Goal: Task Accomplishment & Management: Use online tool/utility

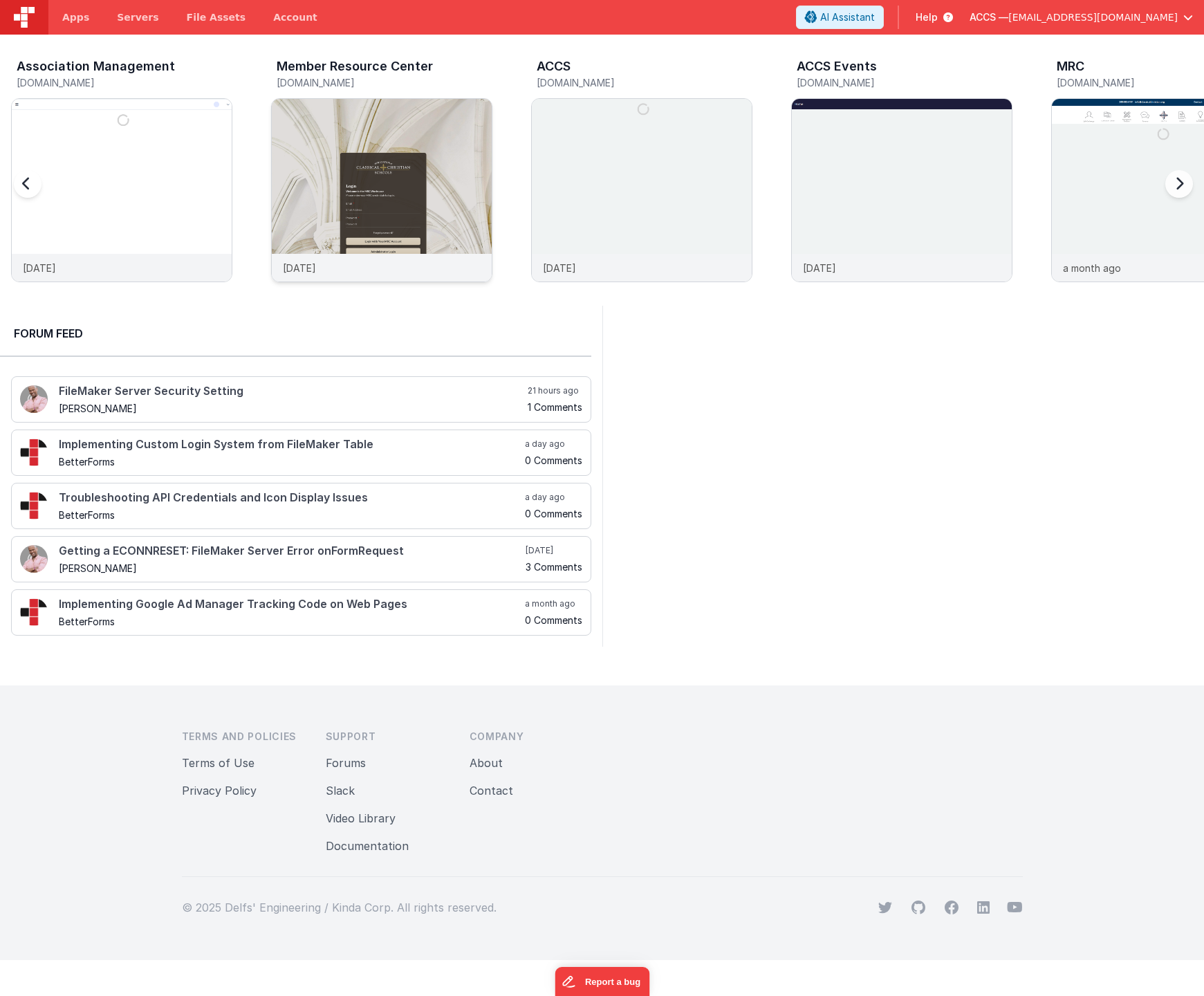
click at [320, 240] on img at bounding box center [382, 209] width 220 height 220
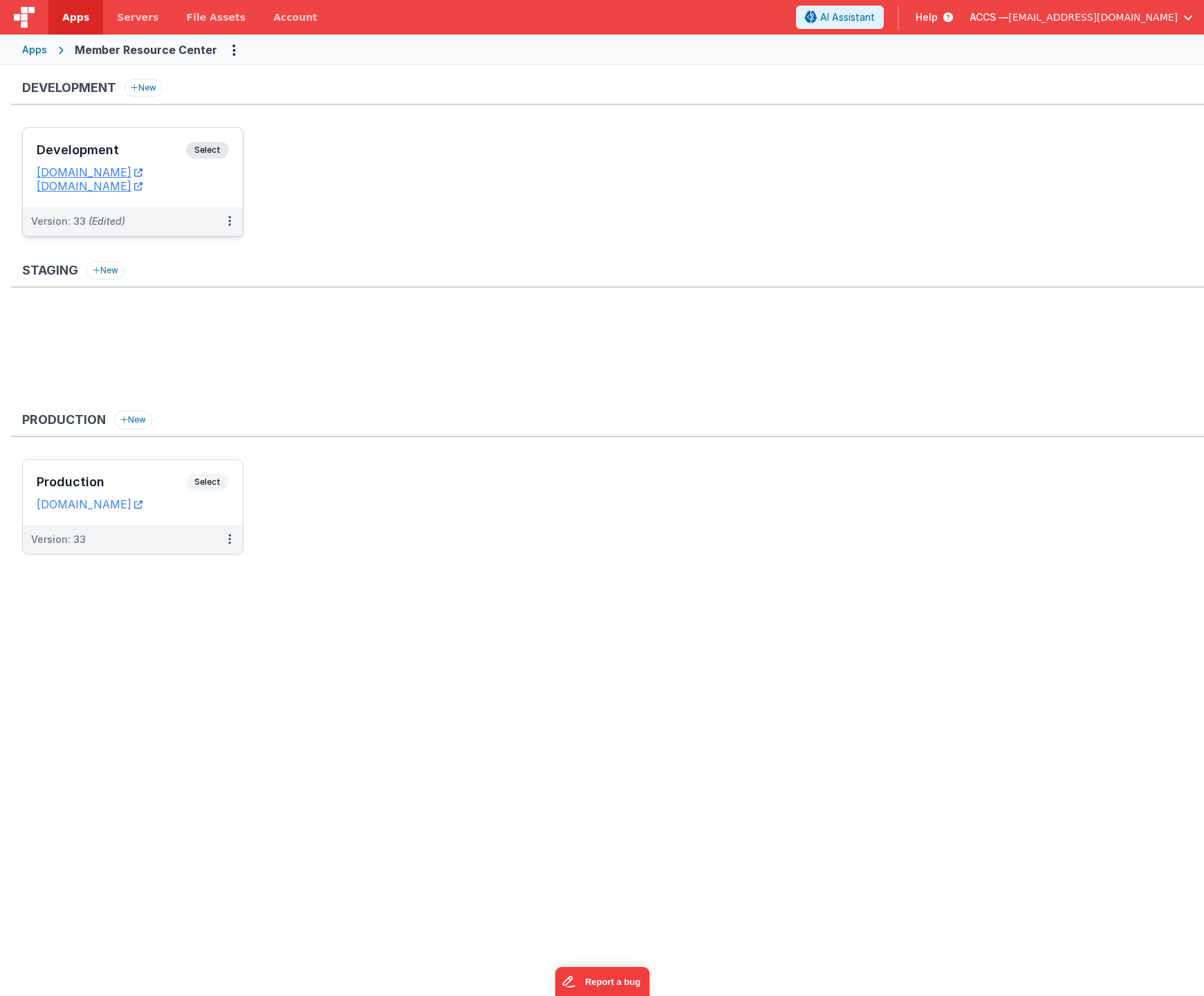
click at [138, 155] on h3 "Development" at bounding box center [112, 149] width 149 height 14
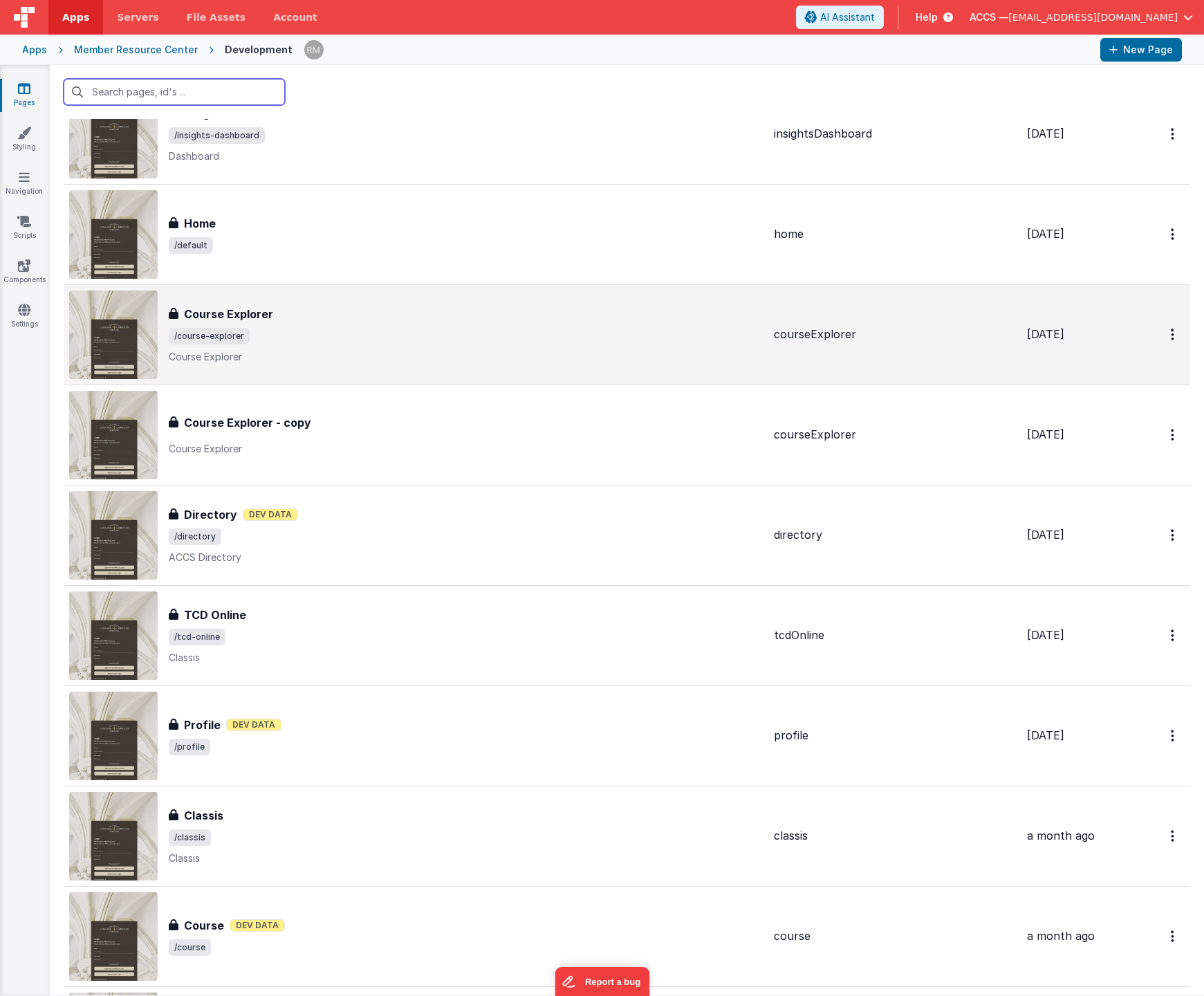
scroll to position [616, 0]
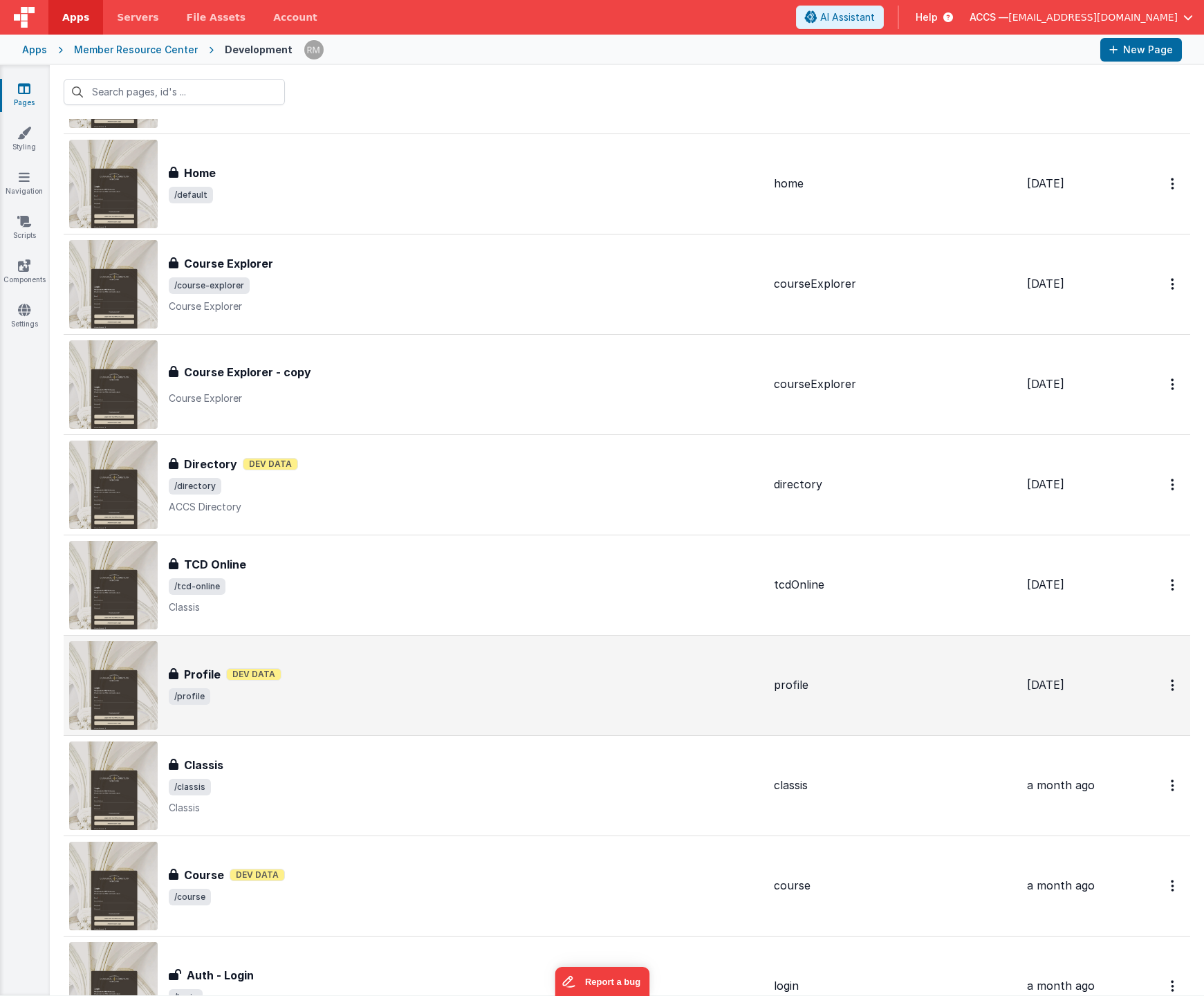
click at [323, 670] on div "Profile Dev Data" at bounding box center [466, 674] width 594 height 17
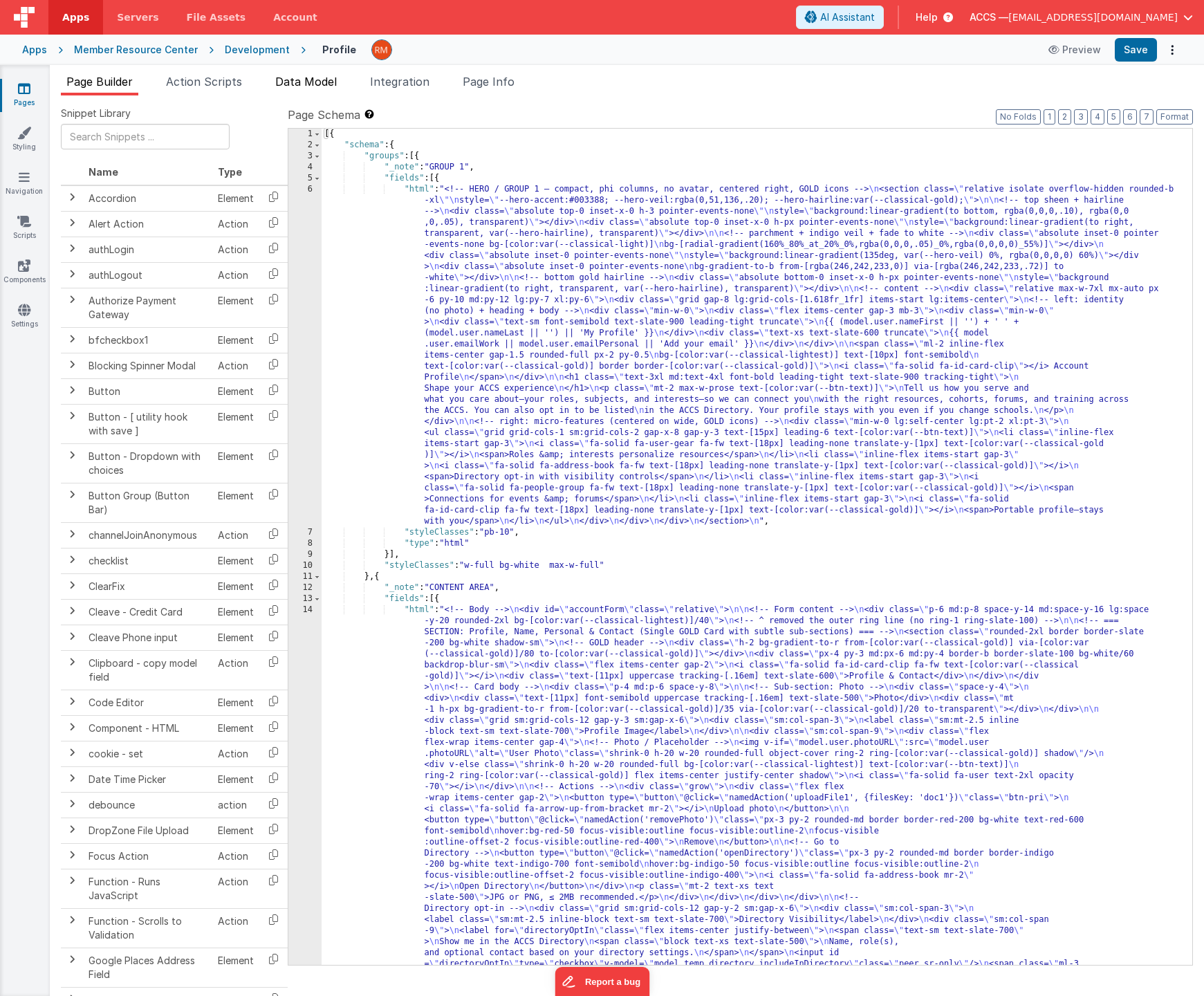
click at [321, 88] on li "Data Model" at bounding box center [306, 84] width 72 height 22
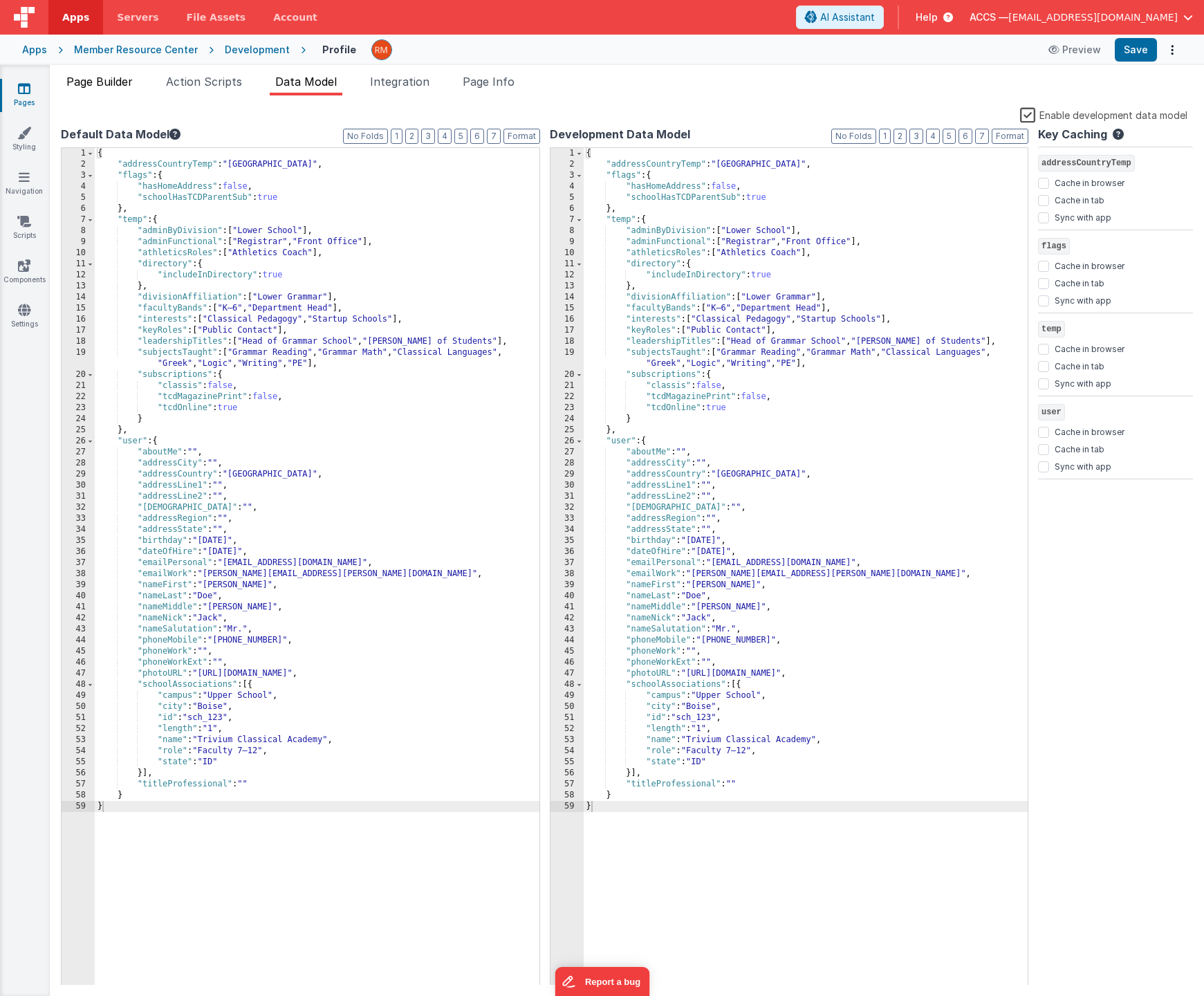
click at [93, 83] on span "Page Builder" at bounding box center [100, 81] width 67 height 14
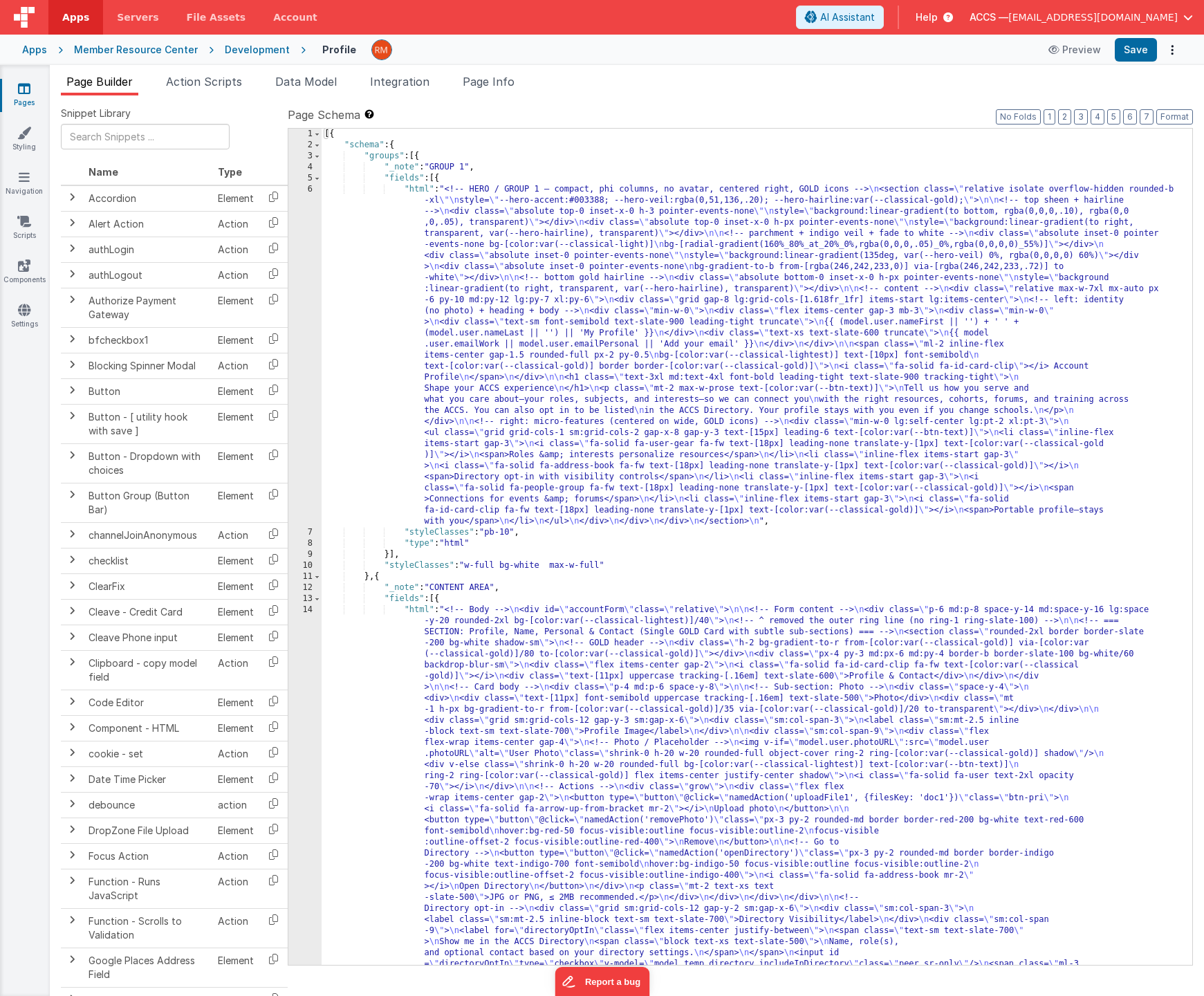
click at [31, 92] on link "Pages" at bounding box center [24, 96] width 50 height 27
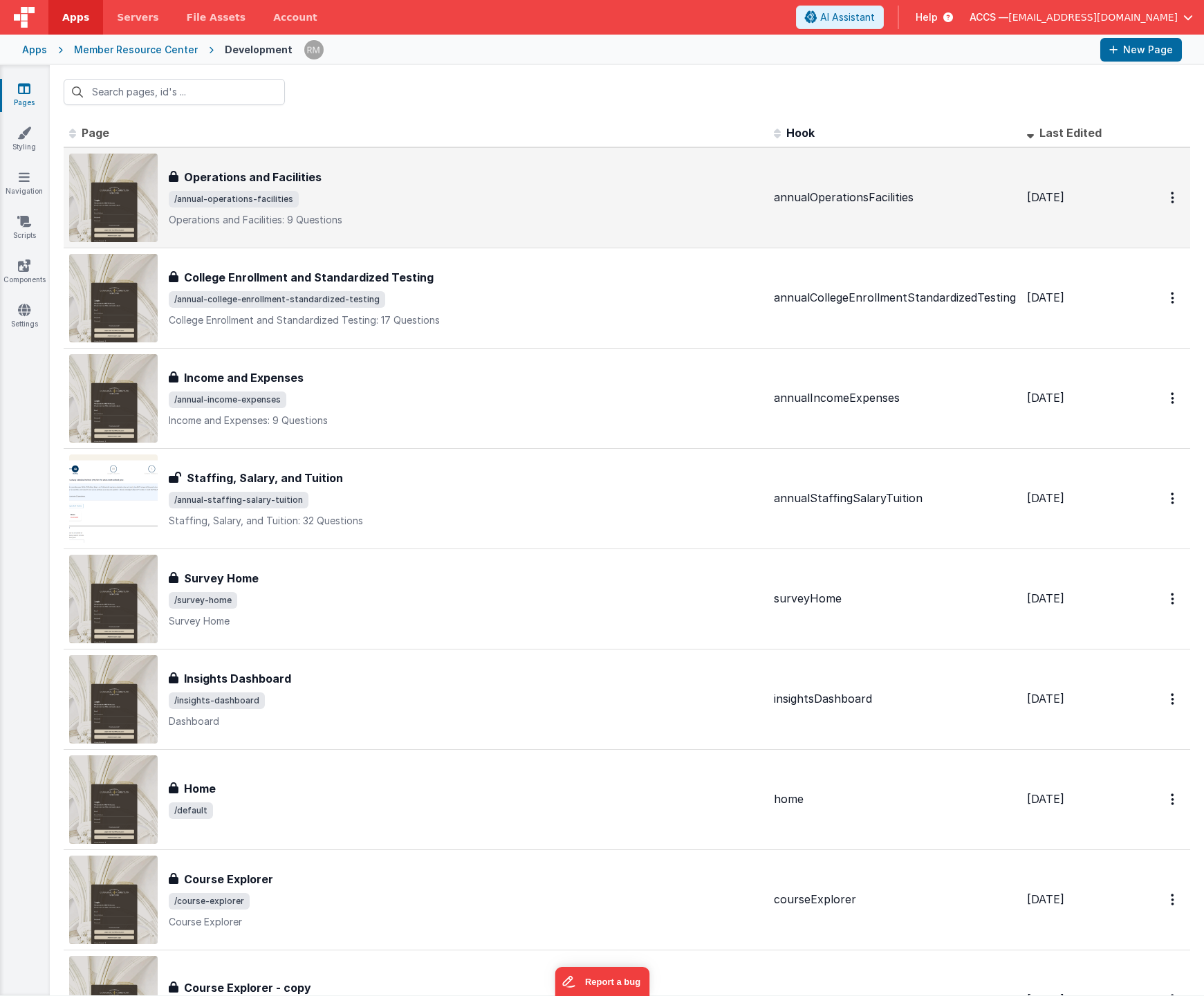
click at [295, 185] on h3 "Operations and Facilities" at bounding box center [253, 177] width 138 height 17
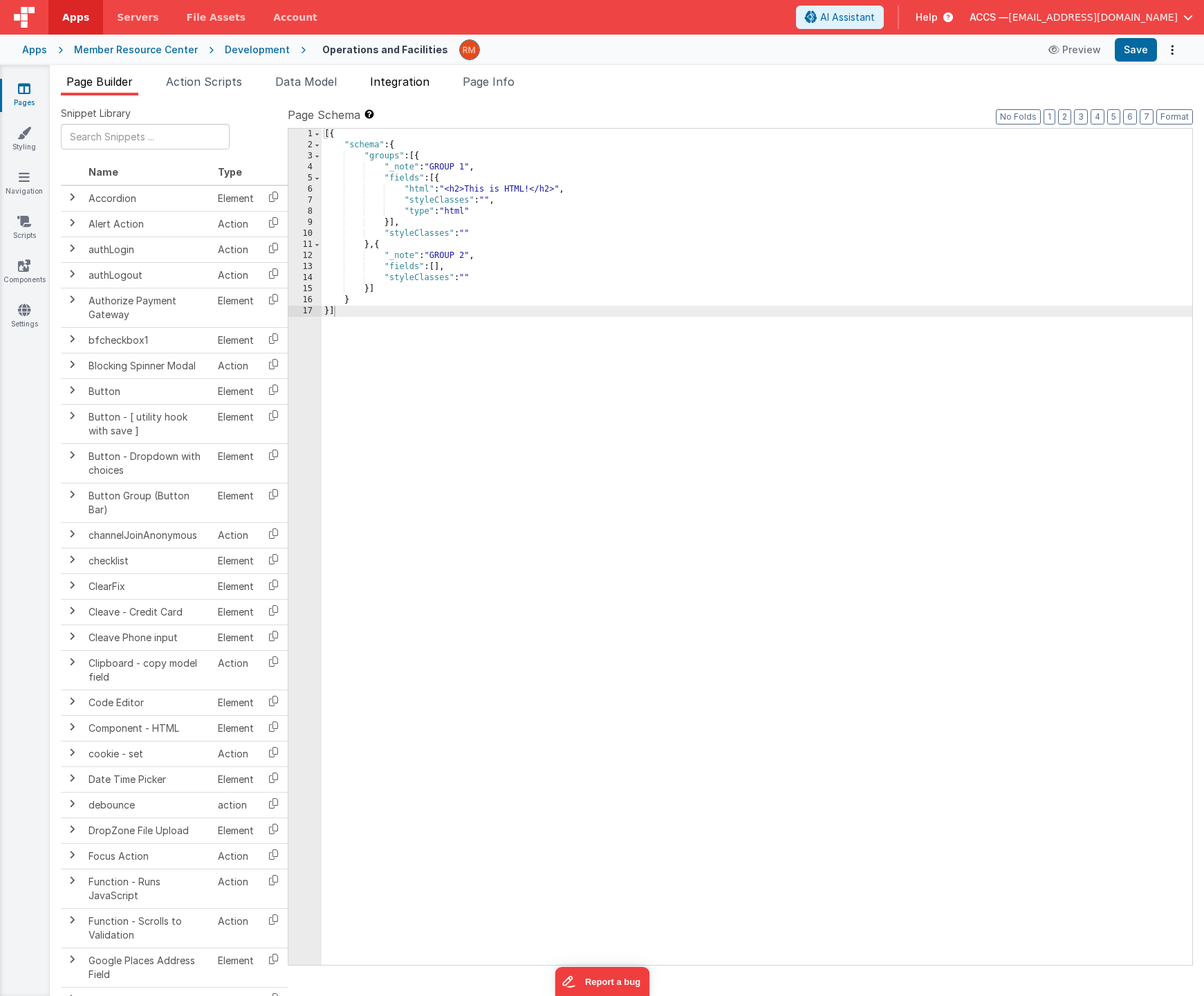
click at [407, 91] on li "Integration" at bounding box center [400, 84] width 71 height 22
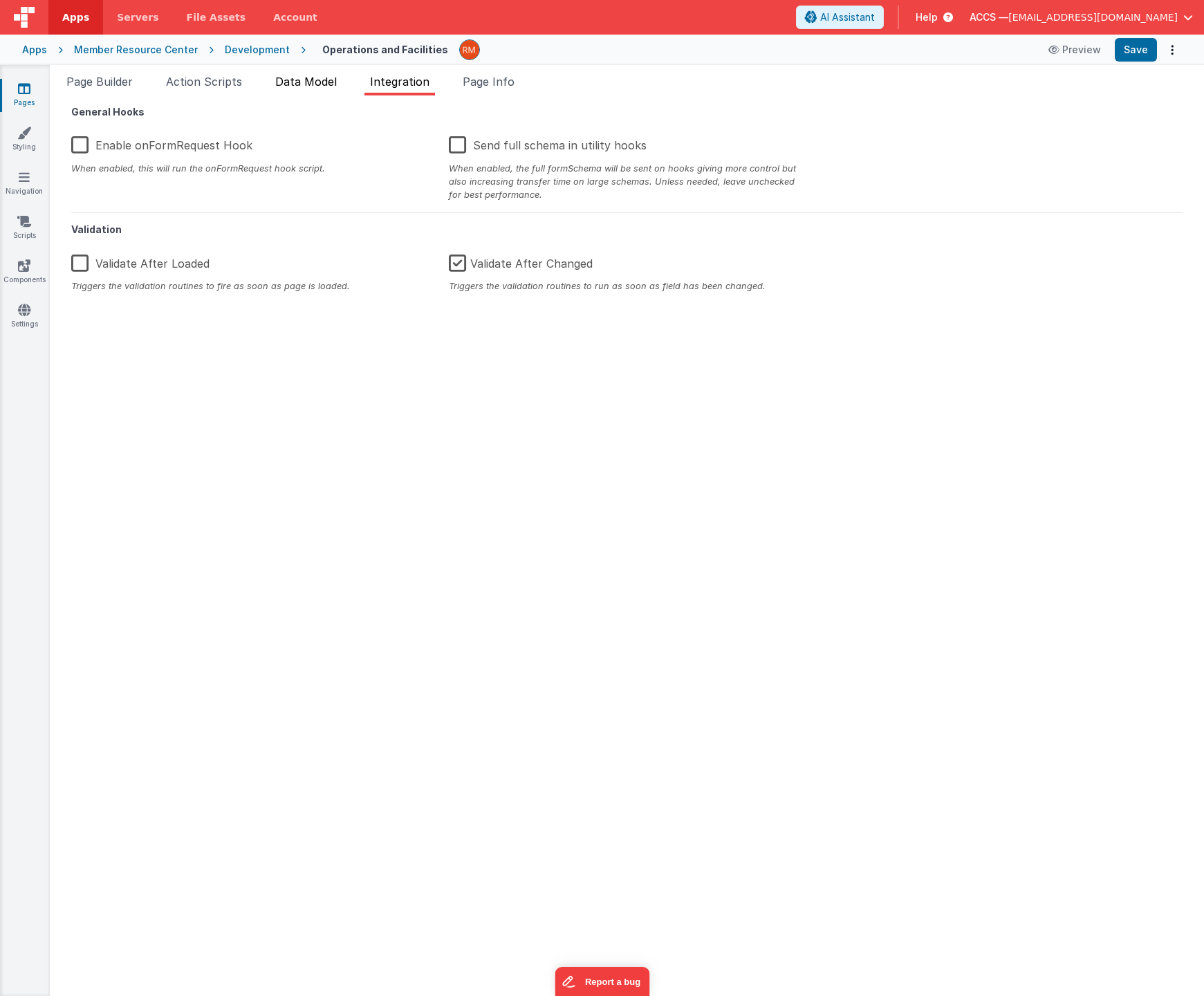
click at [305, 86] on span "Data Model" at bounding box center [306, 81] width 62 height 14
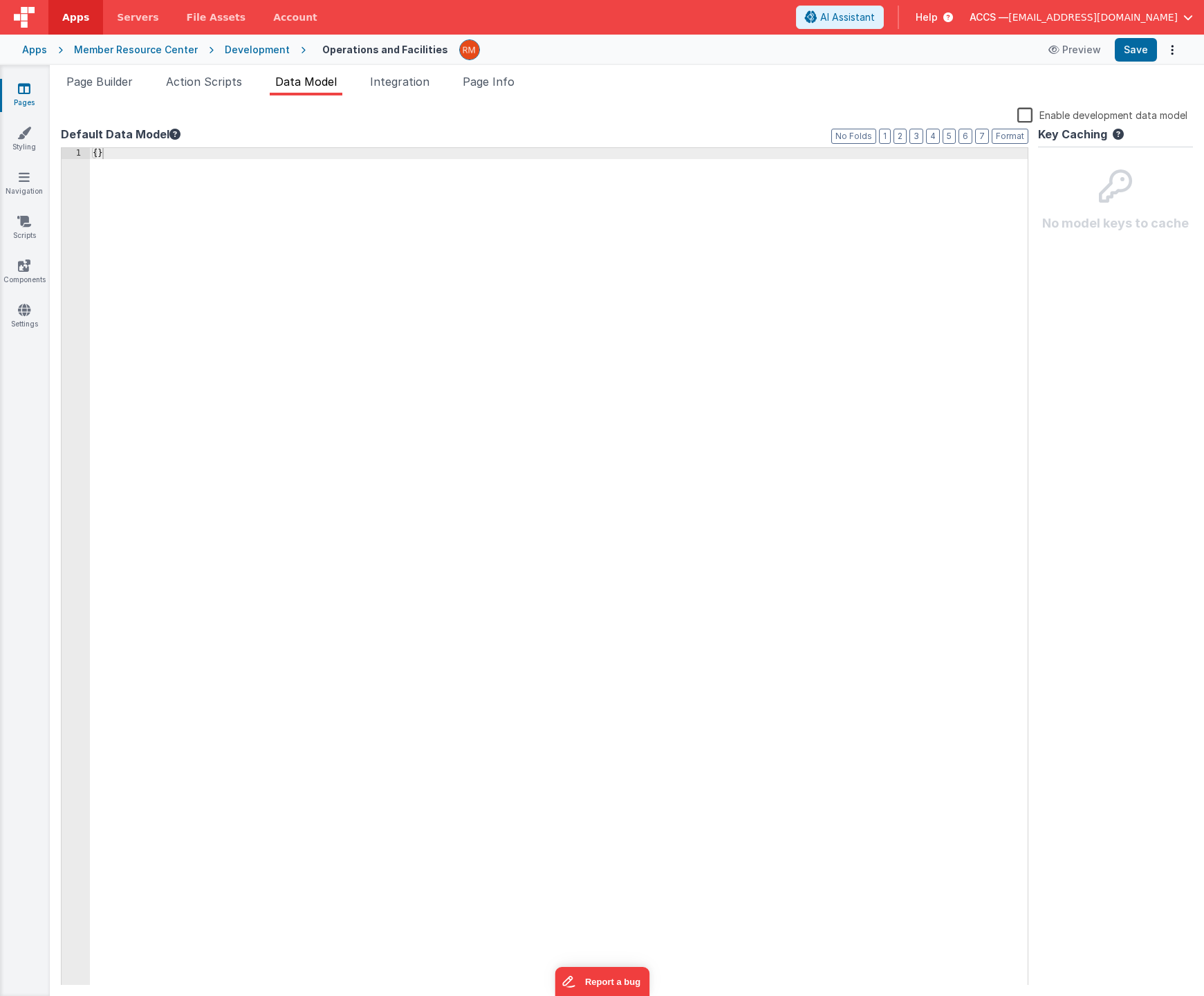
click at [28, 99] on link "Pages" at bounding box center [24, 96] width 50 height 27
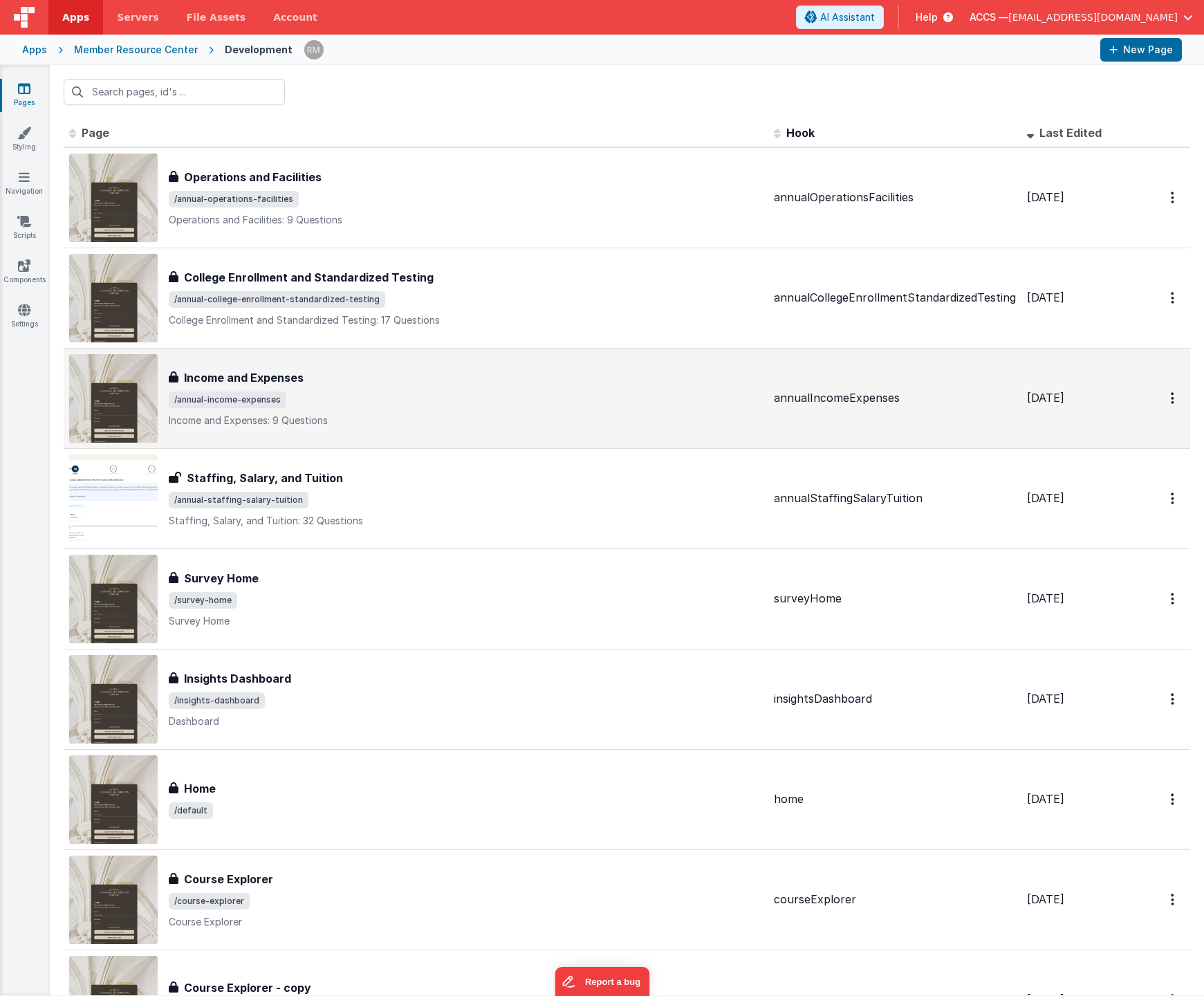
click at [340, 398] on span "/annual-income-expenses" at bounding box center [466, 400] width 594 height 17
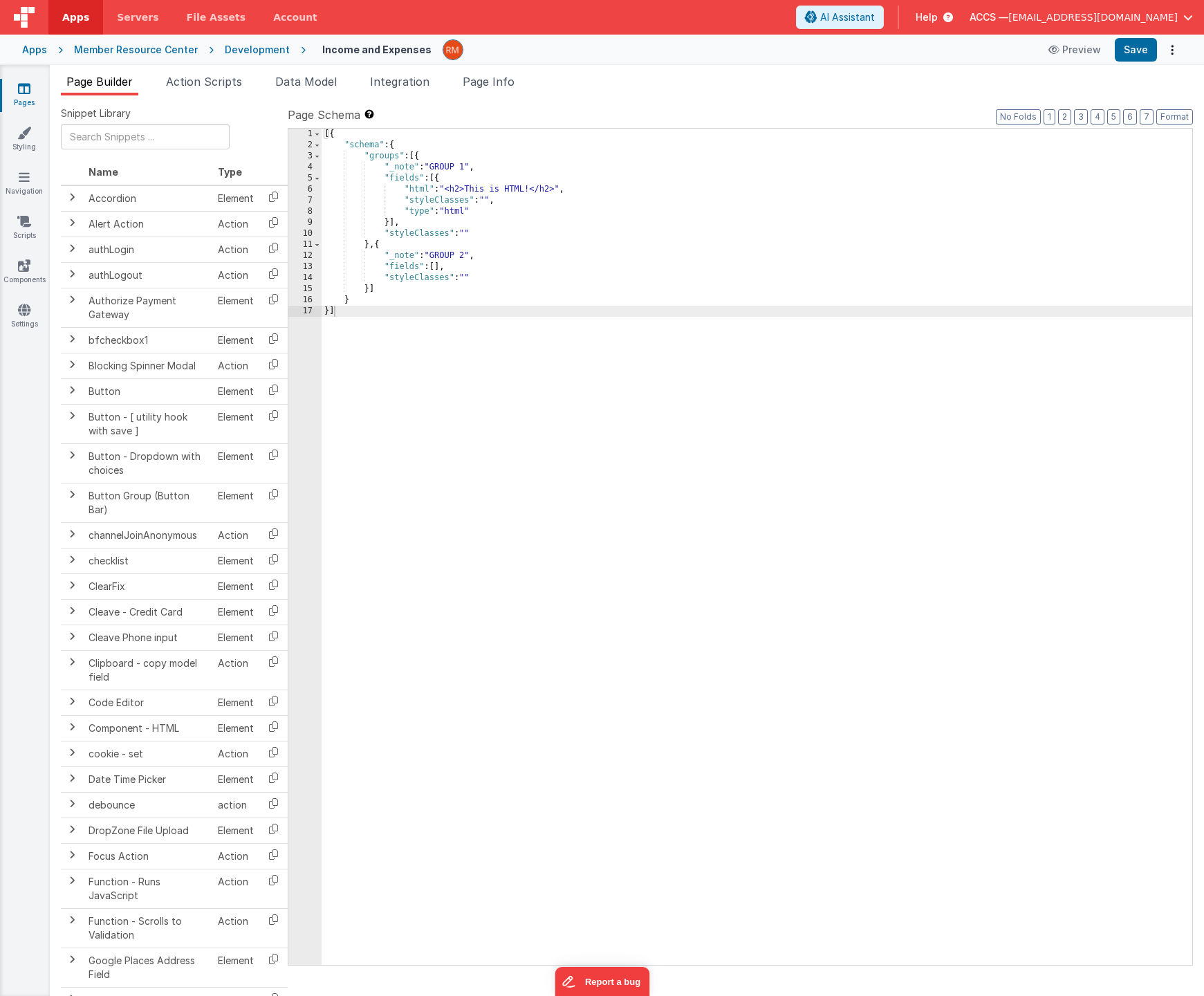
click at [25, 87] on icon at bounding box center [24, 88] width 13 height 14
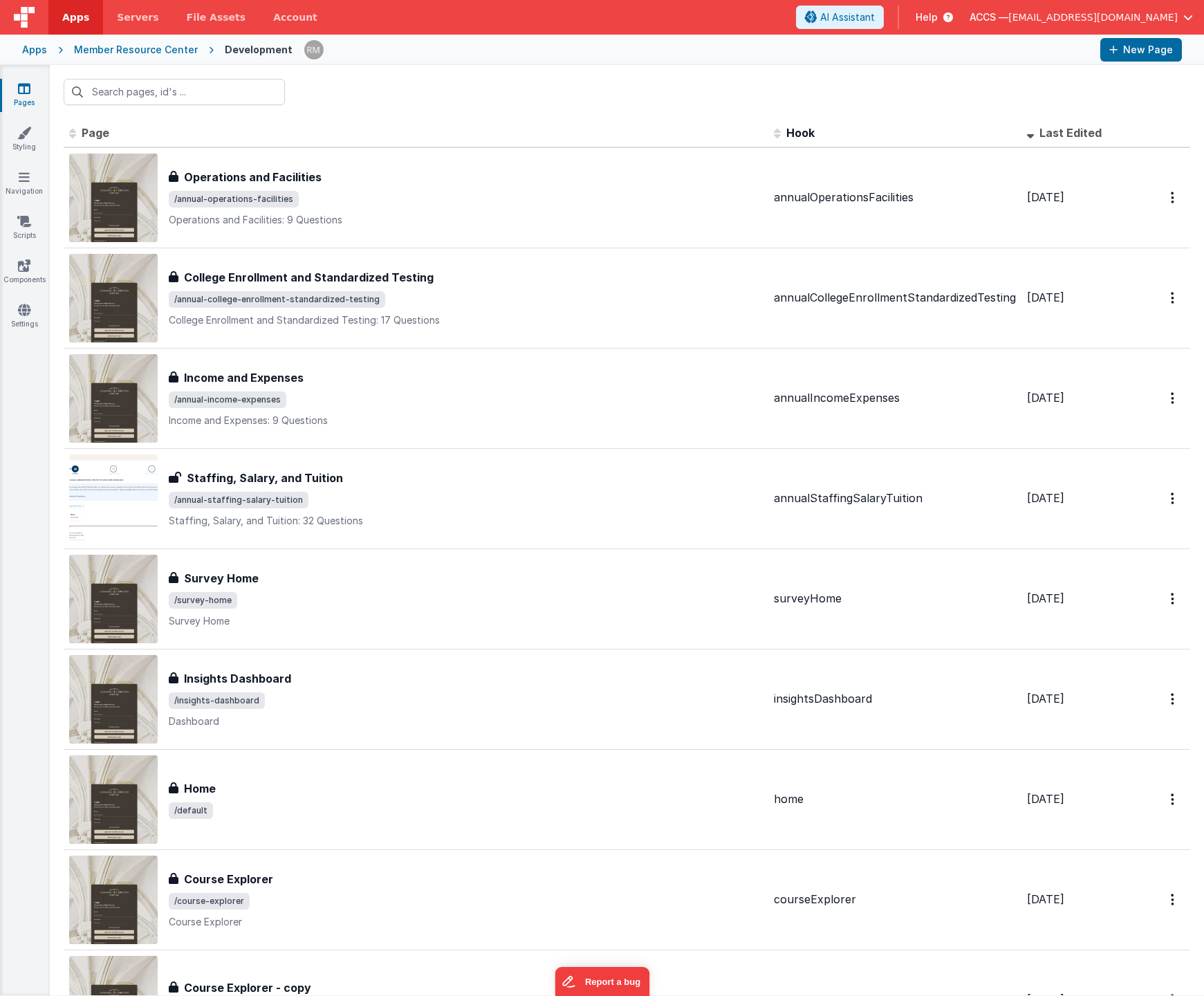
click at [33, 50] on div "Apps" at bounding box center [35, 49] width 25 height 14
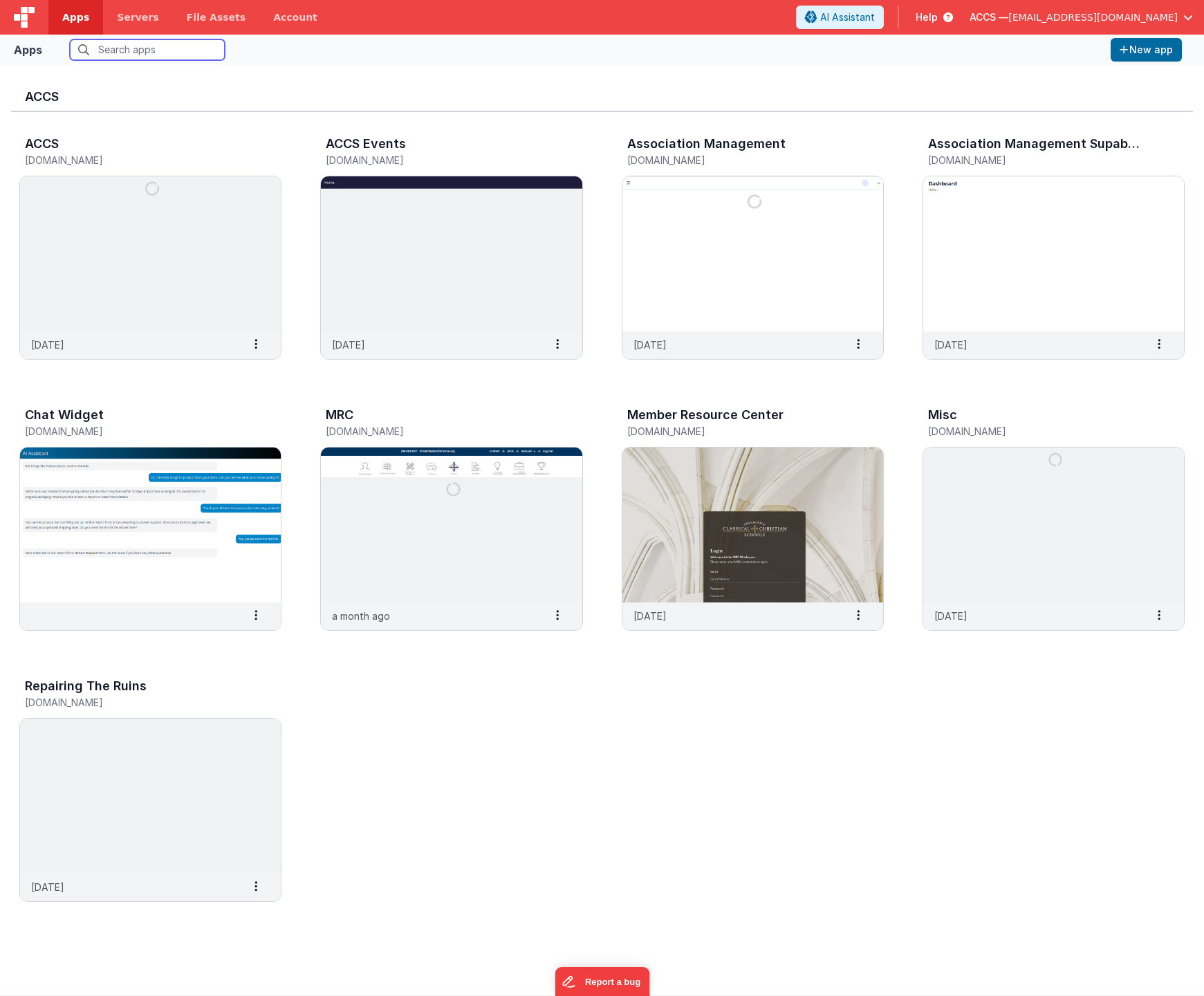
scroll to position [11, 0]
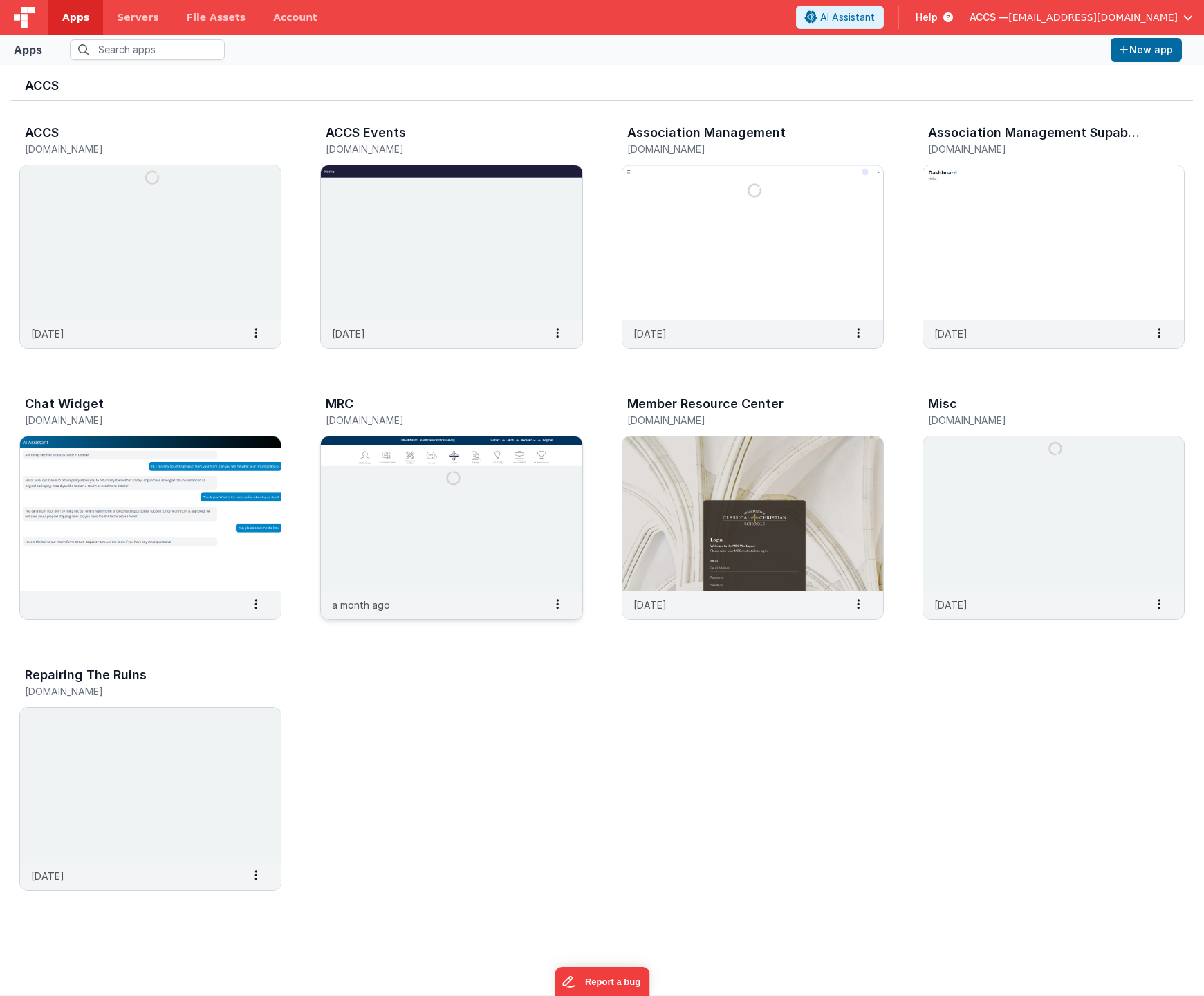
click at [458, 483] on img at bounding box center [451, 514] width 261 height 155
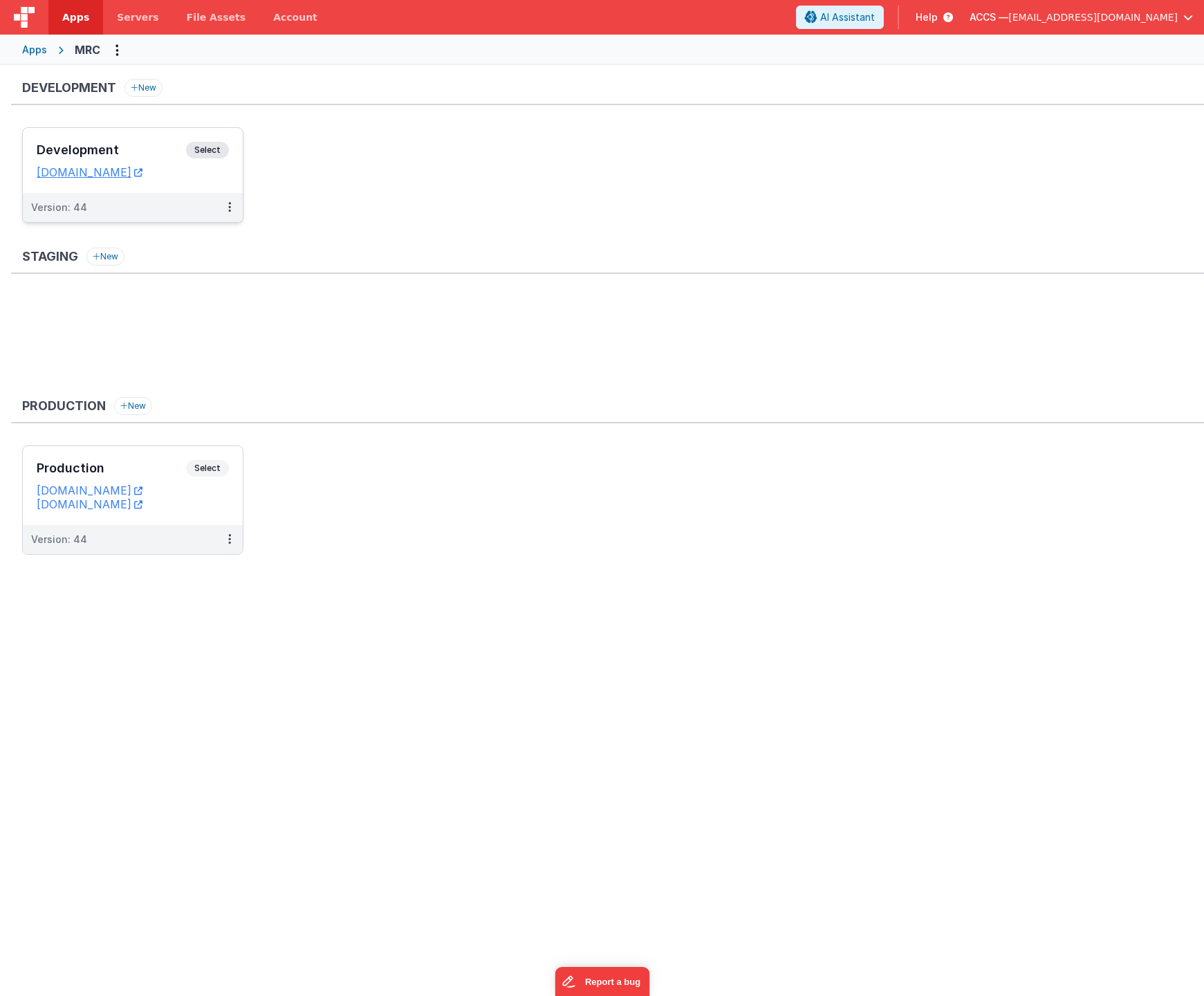
click at [151, 197] on div "Version: 44" at bounding box center [132, 207] width 220 height 29
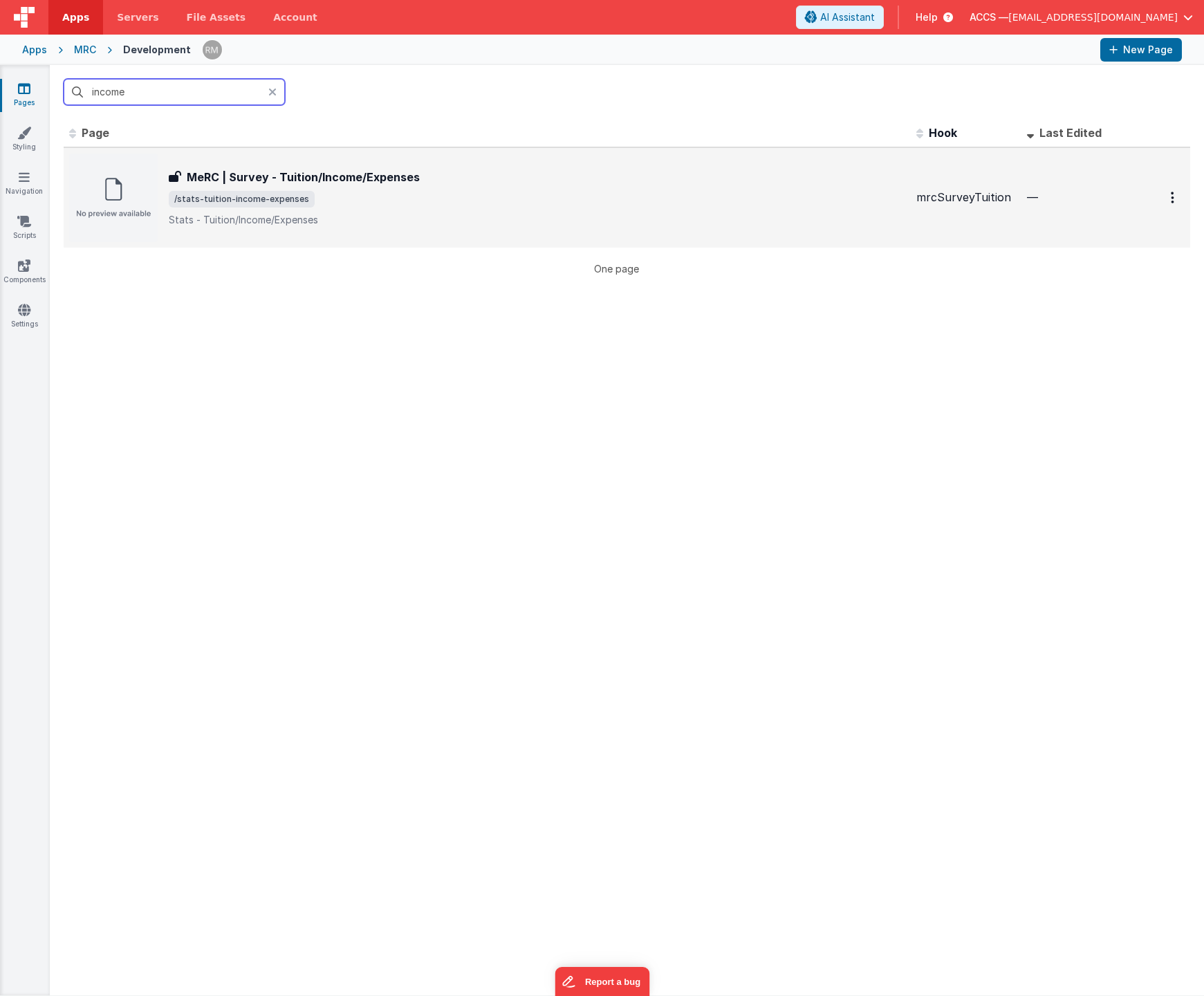
type input "income"
click at [273, 173] on h3 "MeRC | Survey - Tuition/Income/Expenses" at bounding box center [303, 177] width 233 height 17
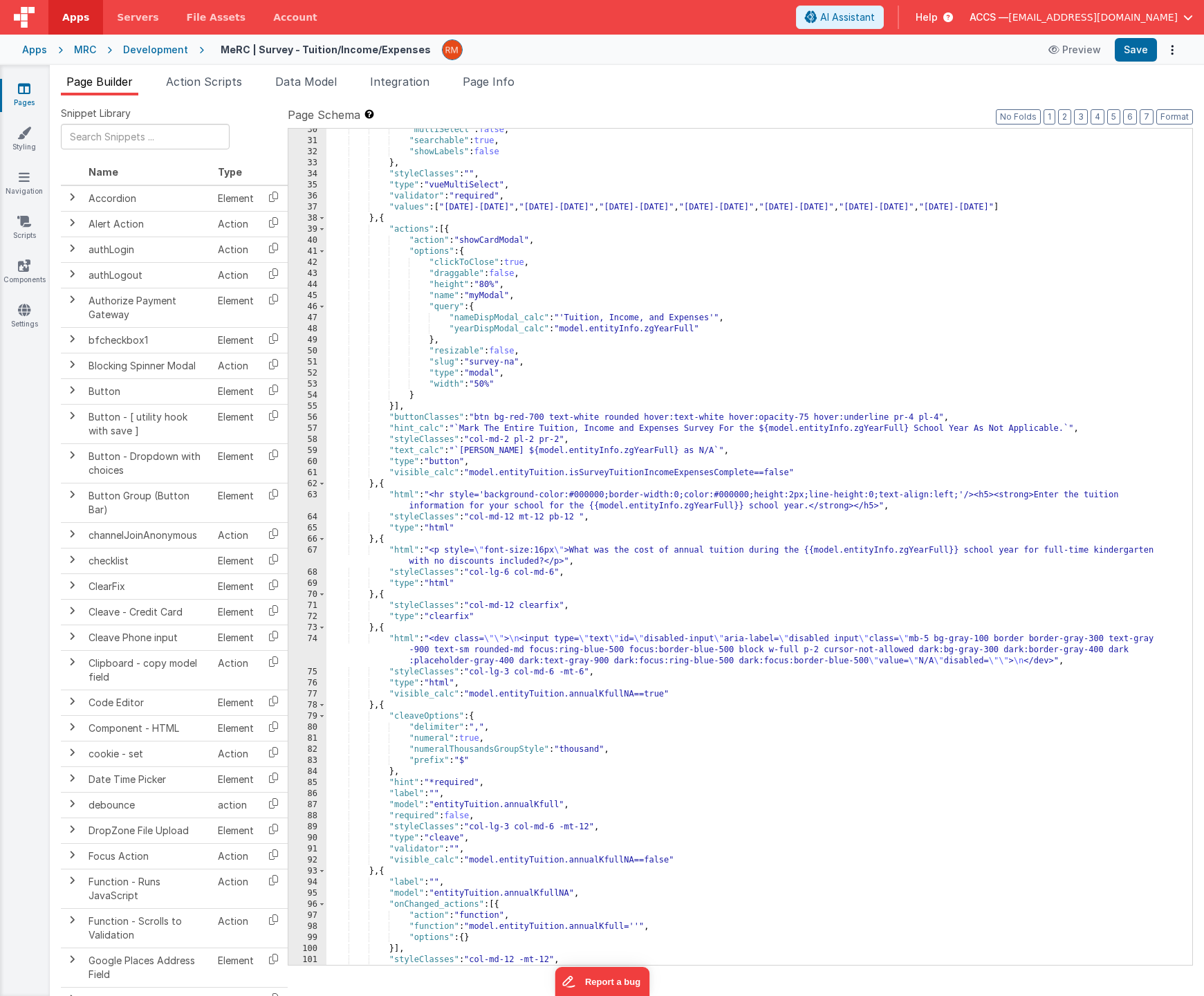
scroll to position [301, 0]
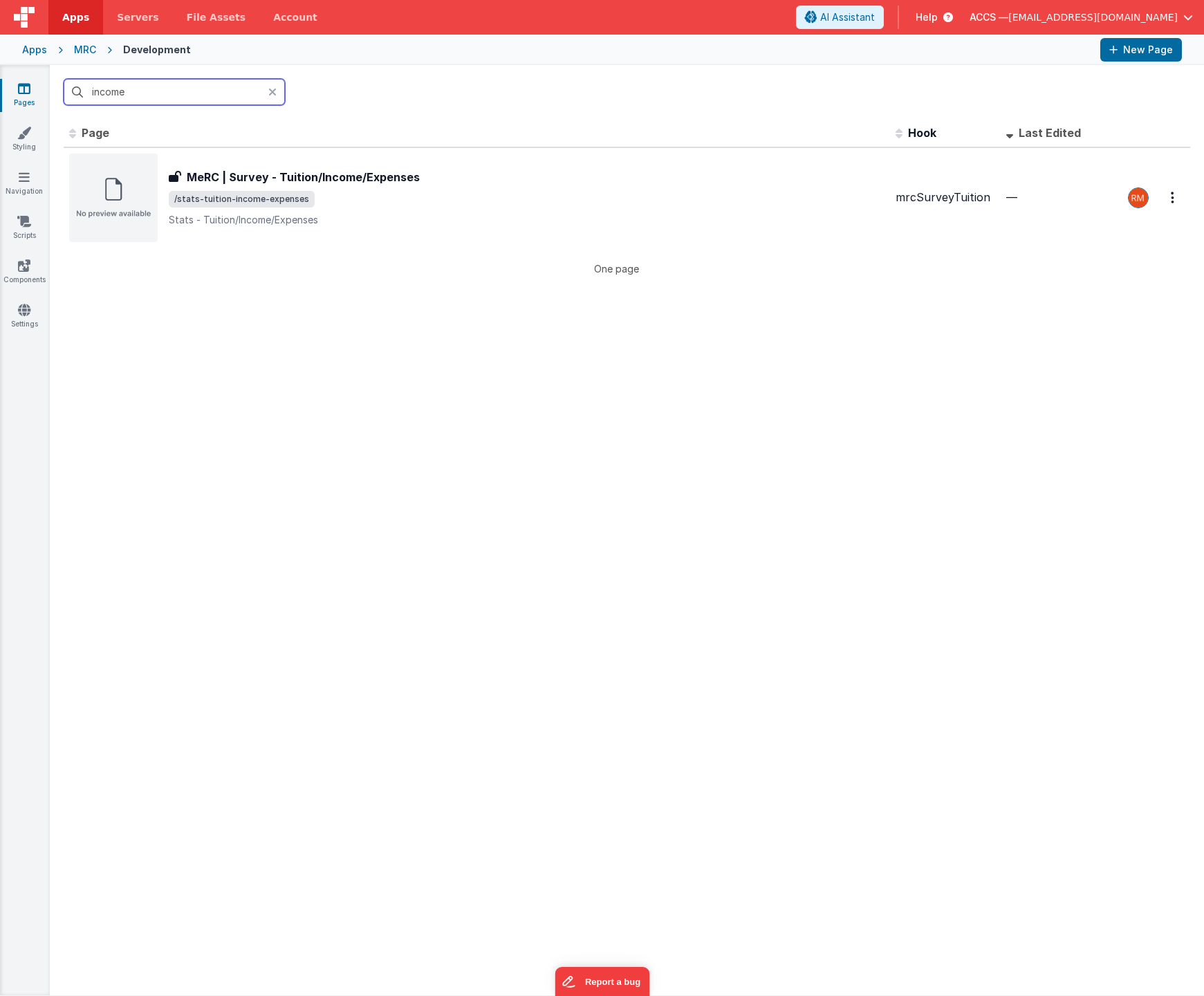
click at [156, 97] on input "income" at bounding box center [174, 91] width 222 height 26
drag, startPoint x: 157, startPoint y: 91, endPoint x: 42, endPoint y: 67, distance: 117.5
click at [42, 67] on section "Pages Styling Navigation Scripts Components Settings income Id Page Description…" at bounding box center [602, 530] width 1204 height 930
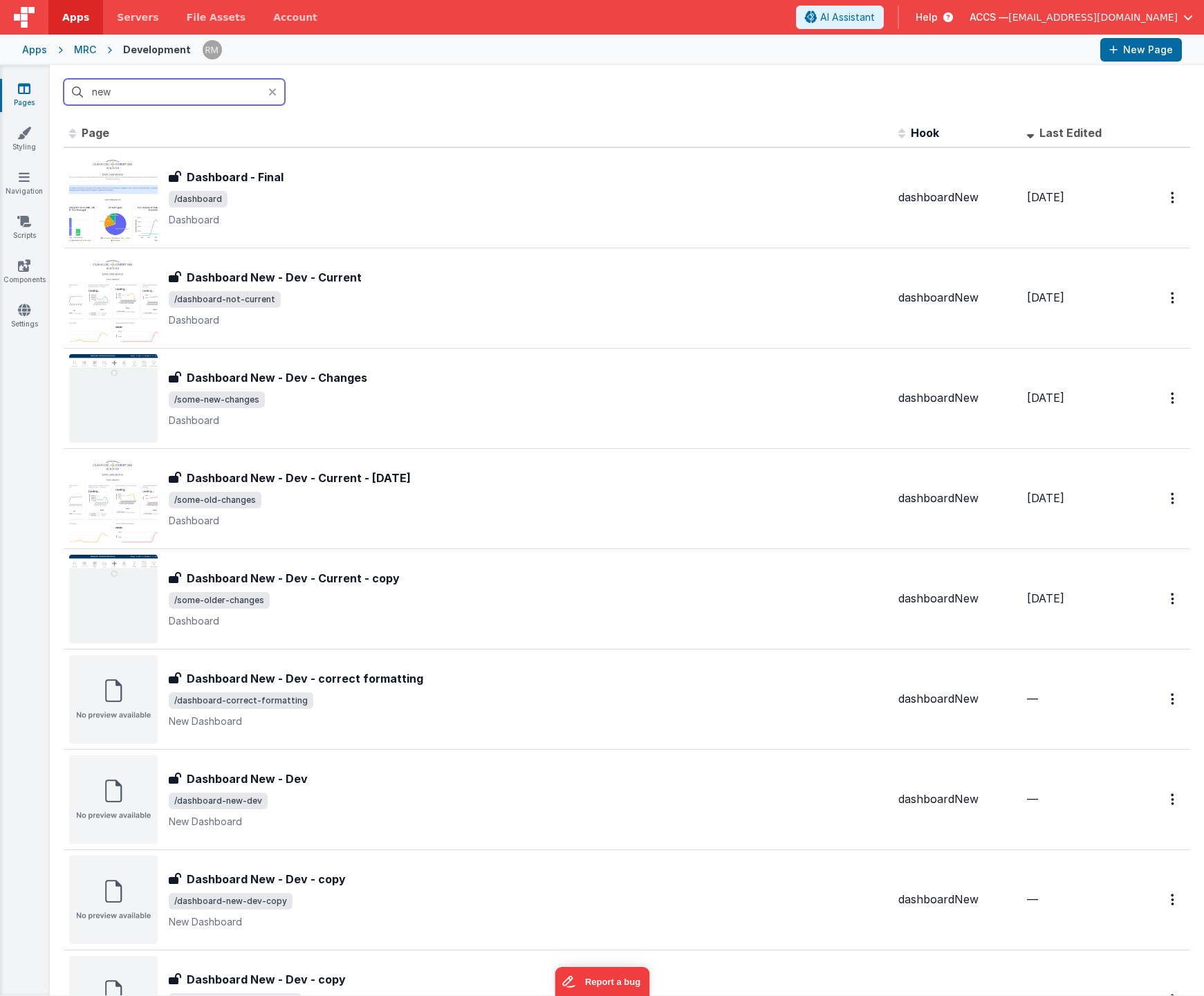
drag, startPoint x: 135, startPoint y: 95, endPoint x: 55, endPoint y: 78, distance: 81.8
click at [55, 78] on div "new" at bounding box center [627, 91] width 1154 height 54
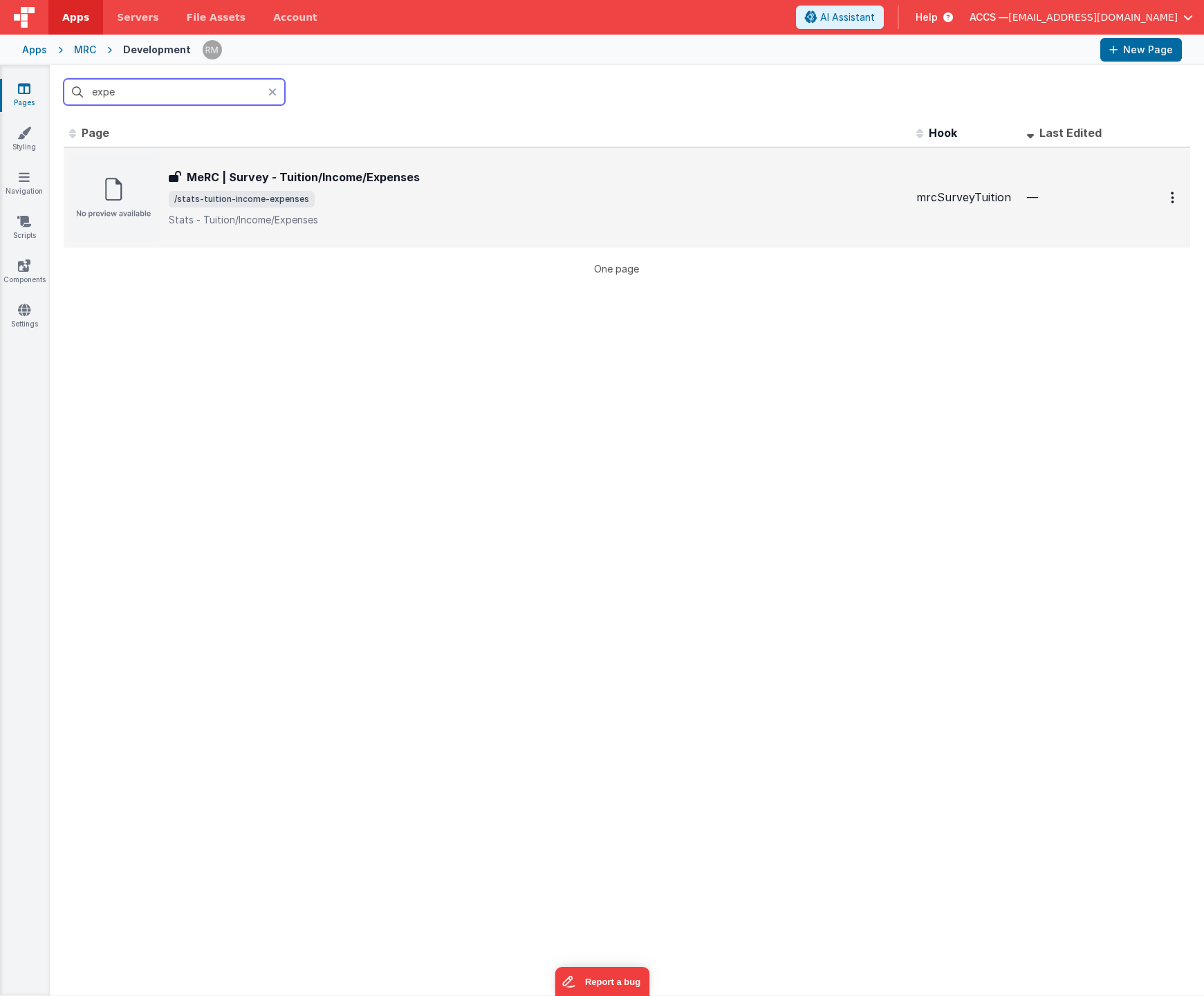
type input "expe"
click at [306, 170] on h3 "MeRC | Survey - Tuition/Income/Expenses" at bounding box center [303, 177] width 233 height 17
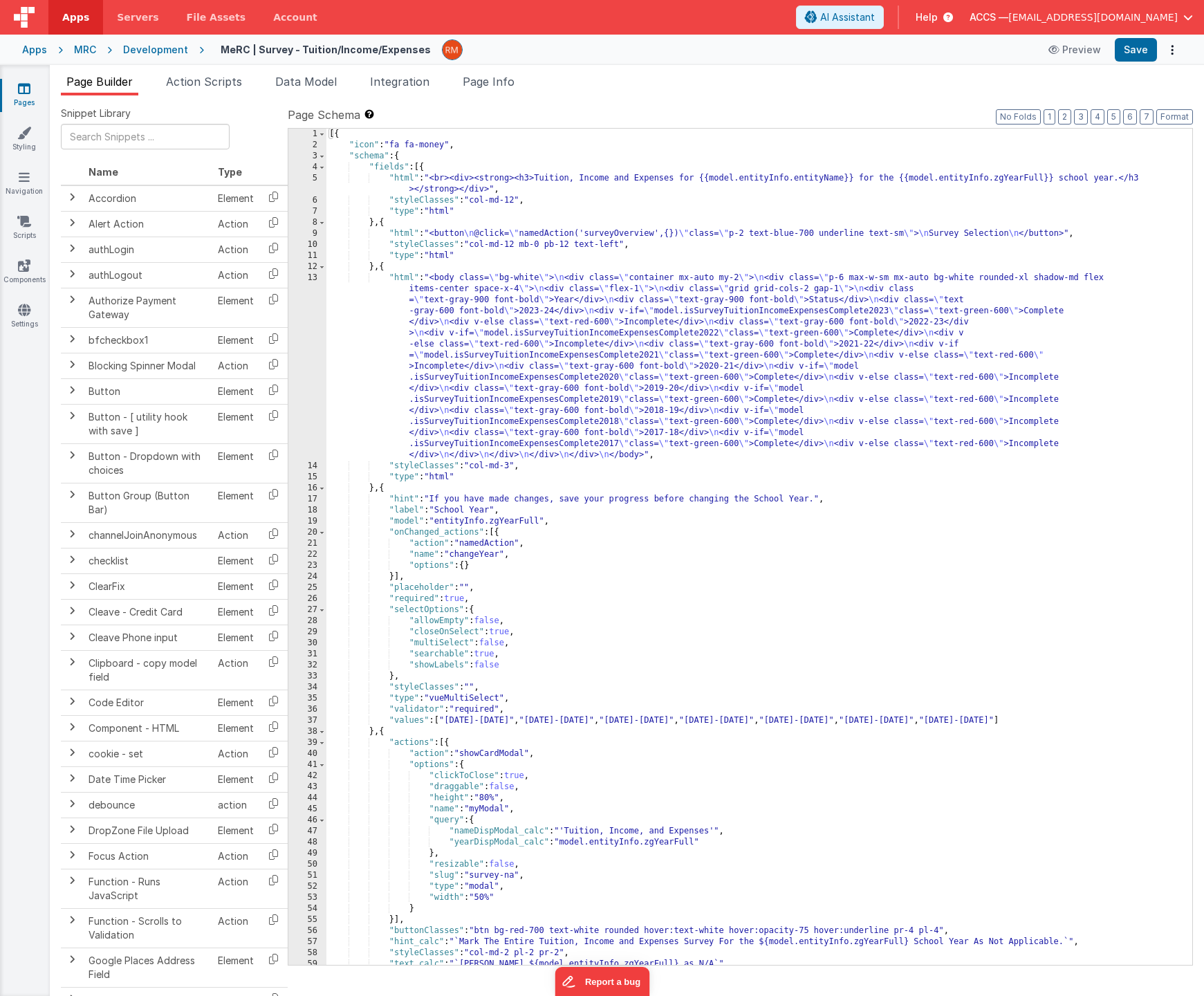
click at [401, 279] on div "[{ "icon" : "fa fa-money" , "schema" : { "fields" : [{ "html" : "<br><div><stro…" at bounding box center [755, 558] width 856 height 859
click at [315, 276] on div "13" at bounding box center [307, 367] width 38 height 188
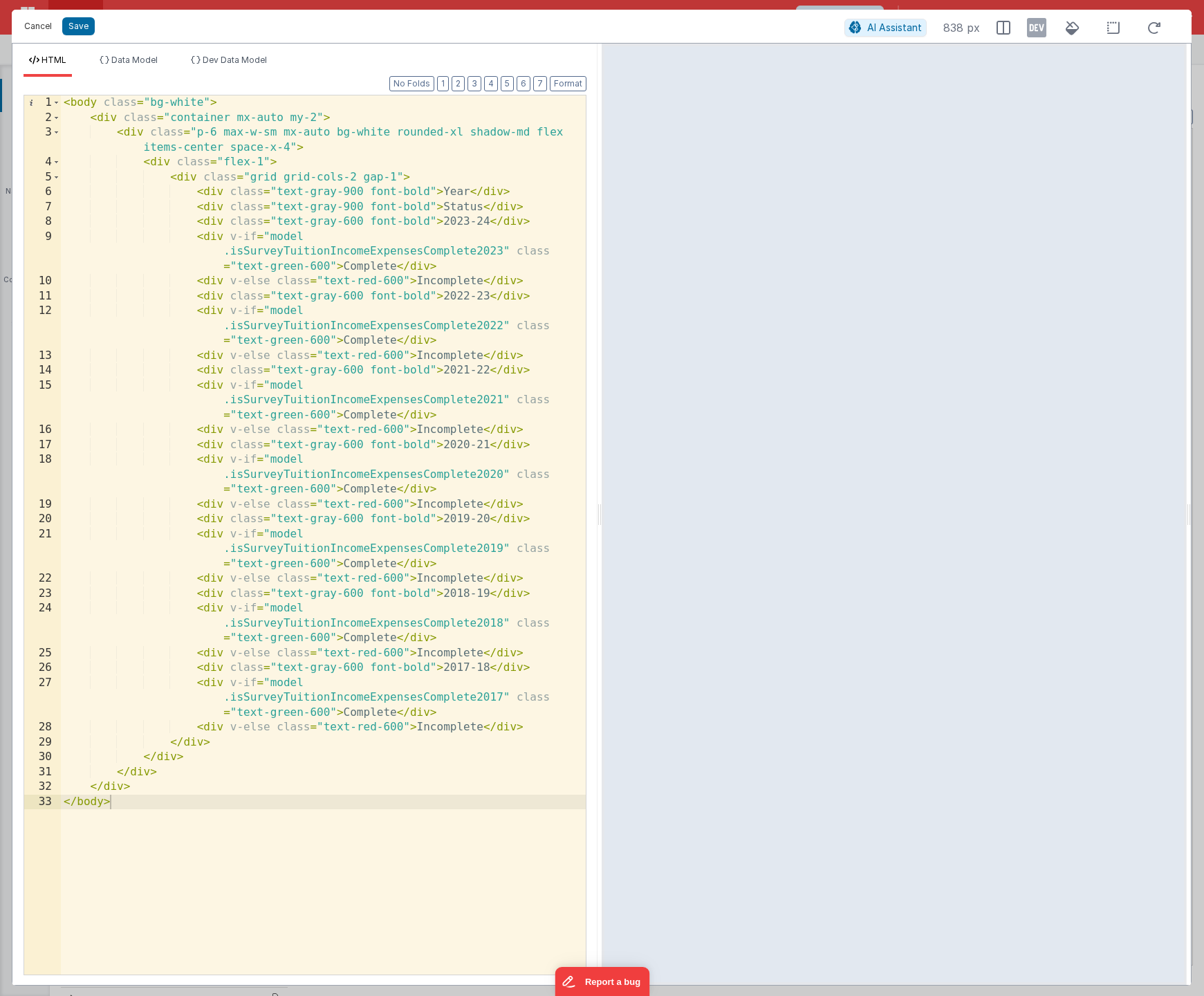
click at [43, 32] on button "Cancel" at bounding box center [39, 26] width 42 height 19
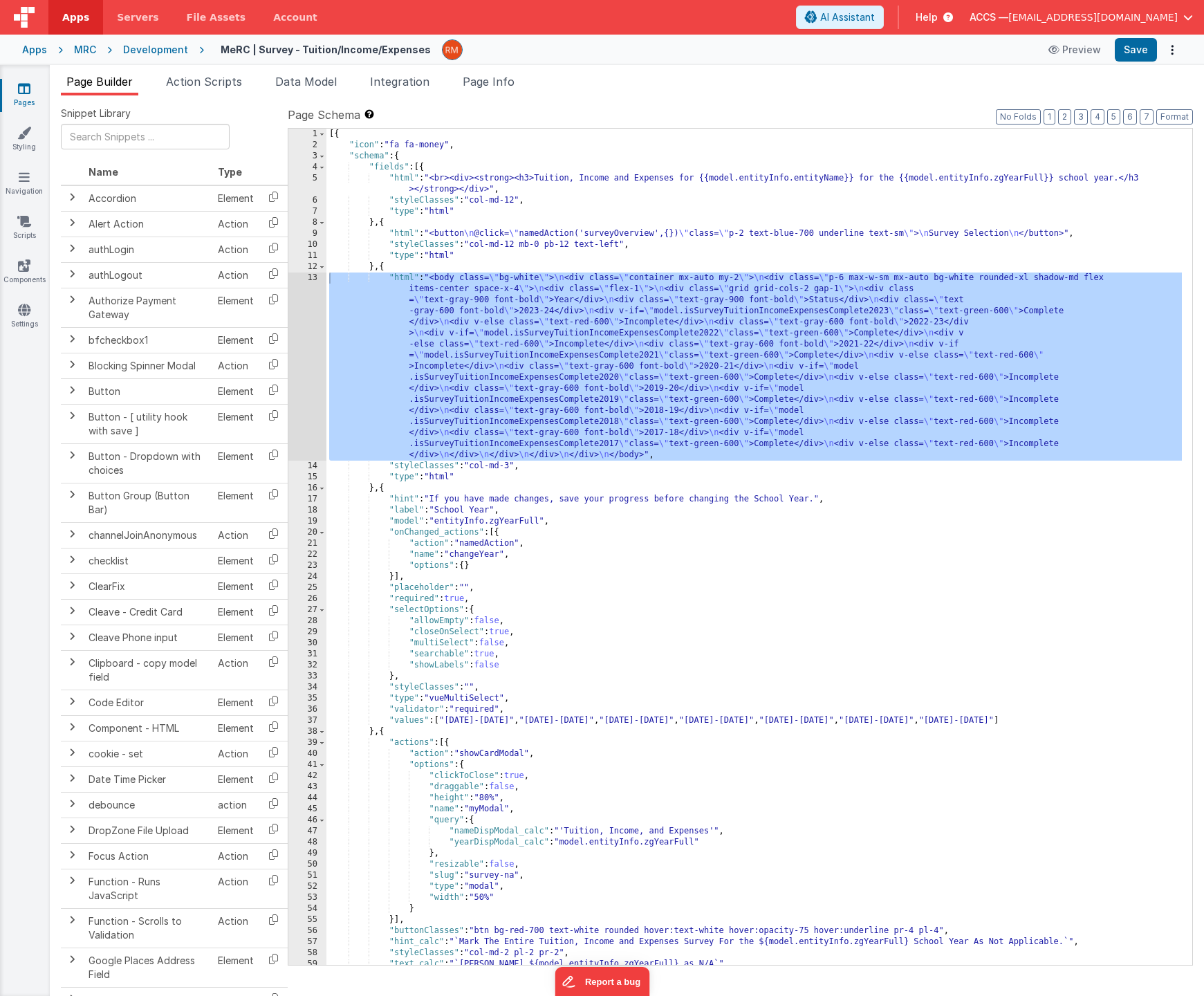
click at [22, 91] on icon at bounding box center [24, 88] width 13 height 14
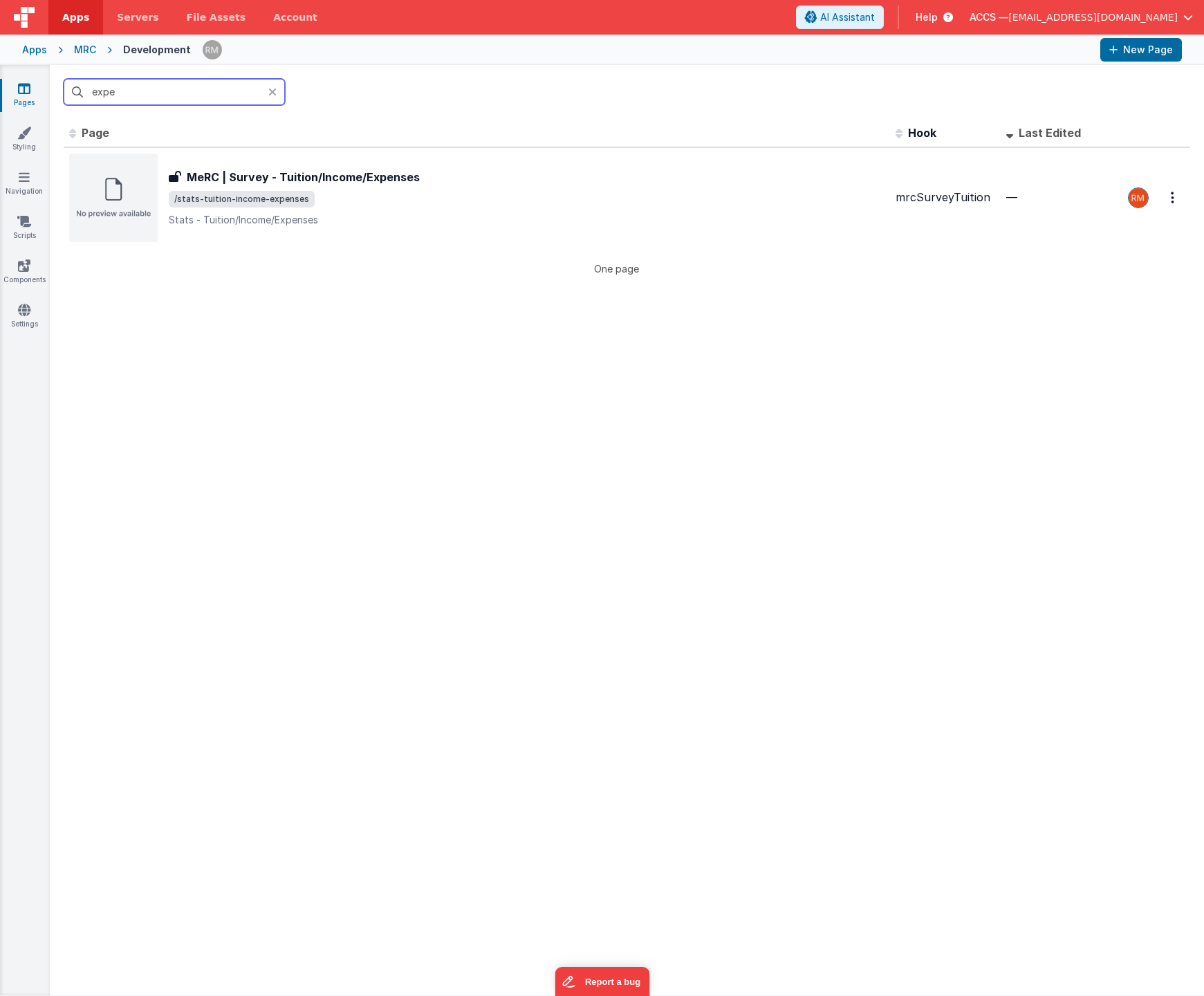
drag, startPoint x: 157, startPoint y: 88, endPoint x: 74, endPoint y: 81, distance: 83.3
click at [74, 81] on input "expe" at bounding box center [174, 91] width 222 height 26
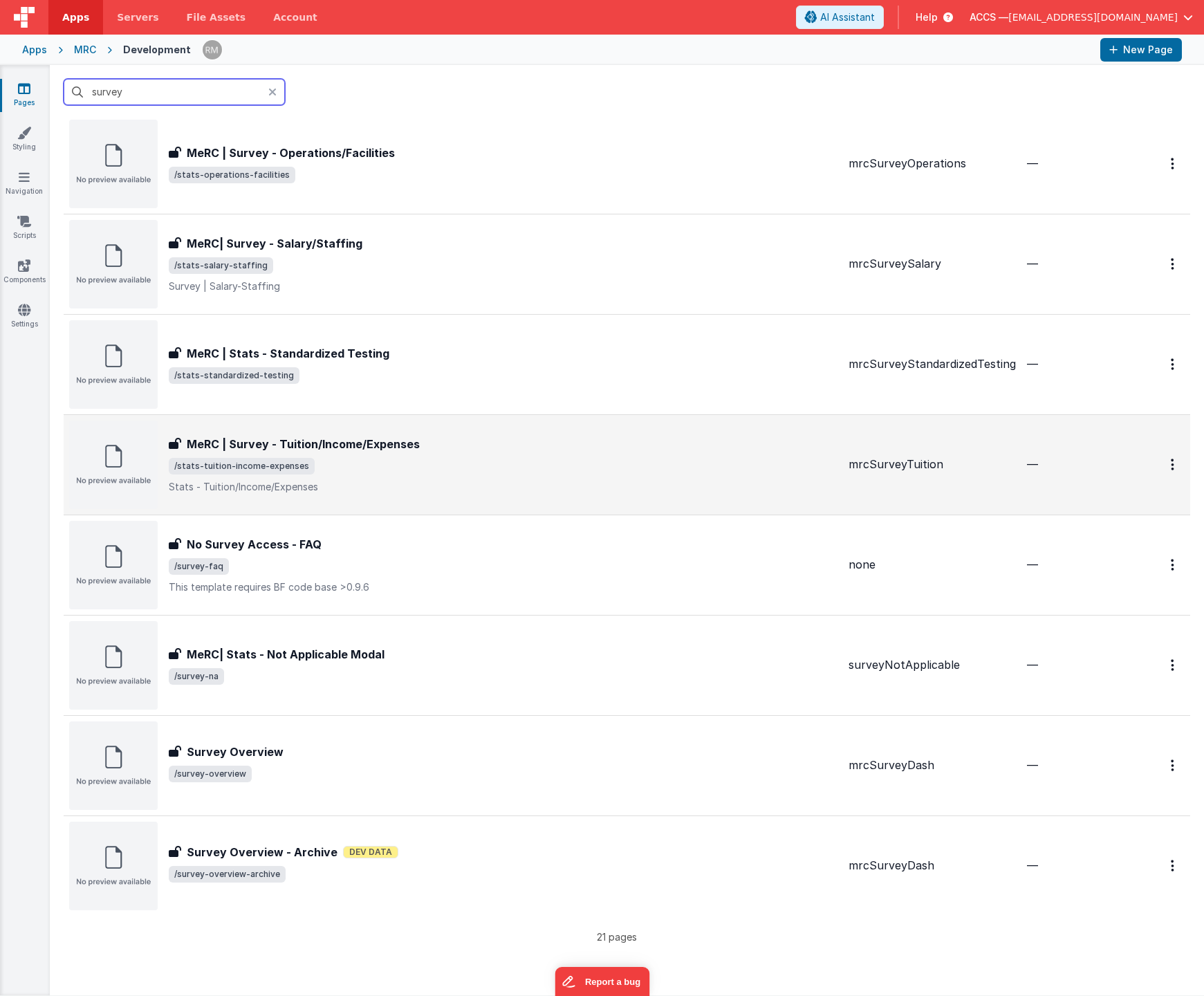
scroll to position [1329, 0]
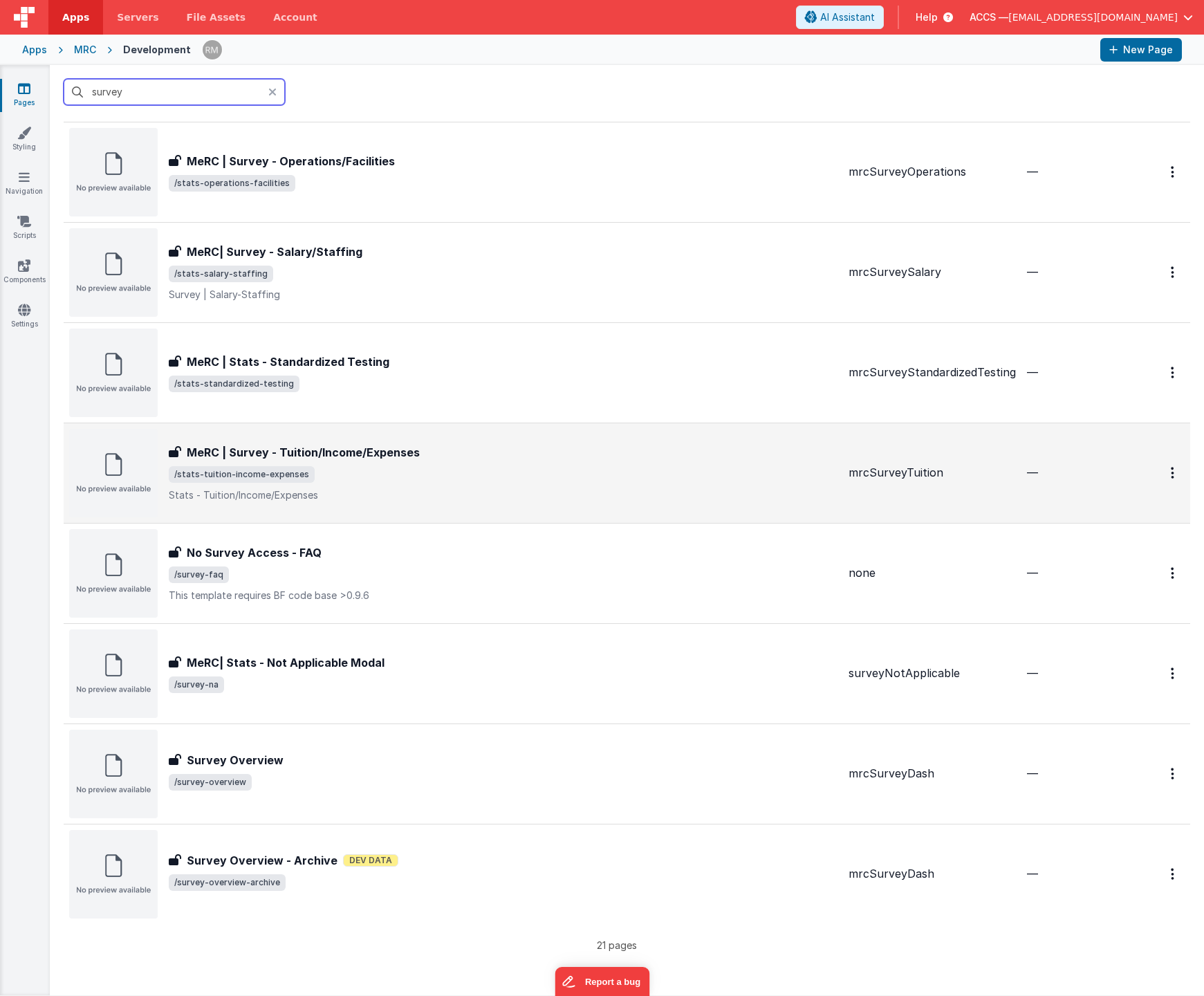
type input "survey"
click at [319, 456] on h3 "MeRC | Survey - Tuition/Income/Expenses" at bounding box center [303, 452] width 233 height 17
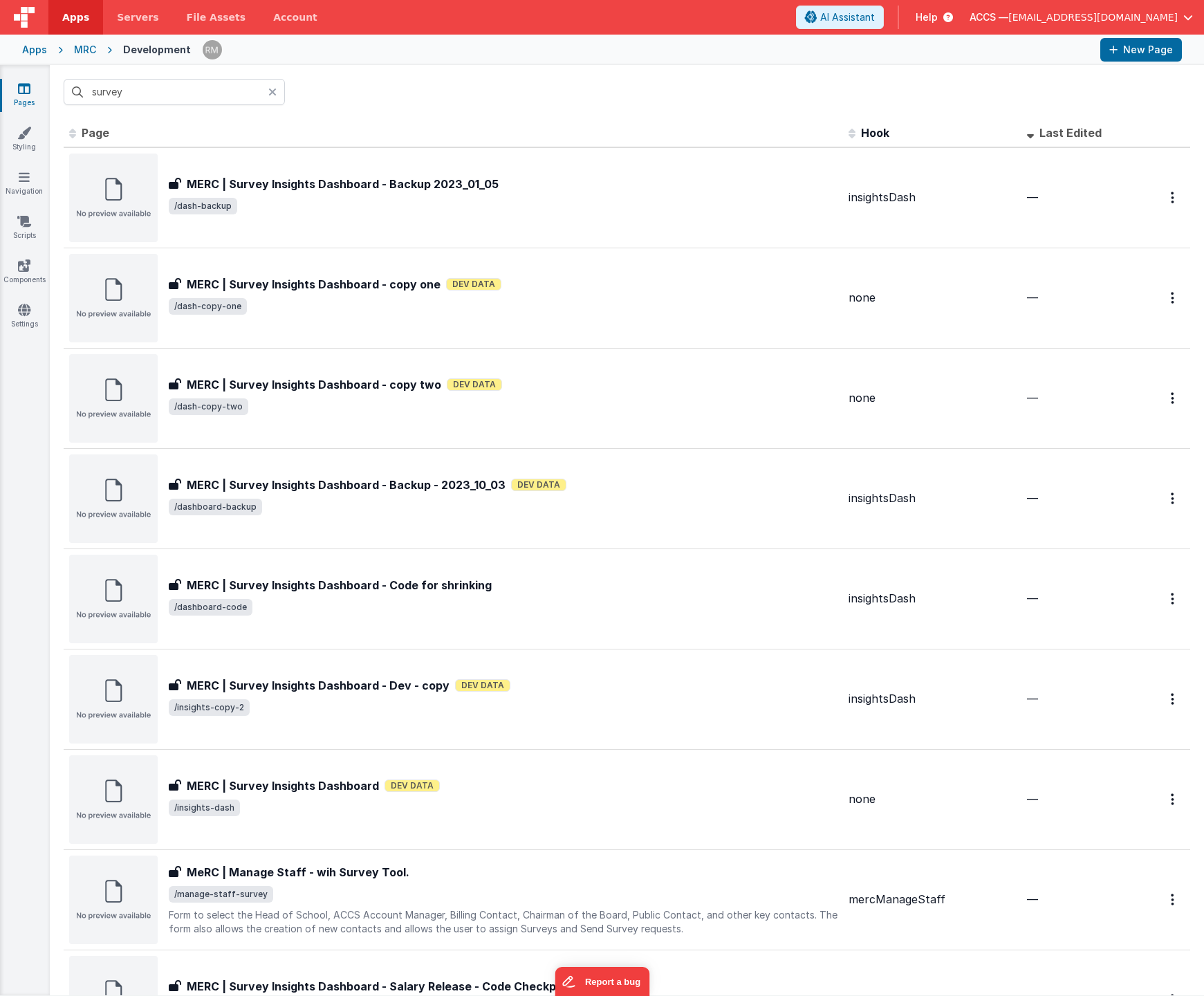
click at [275, 91] on icon at bounding box center [272, 92] width 8 height 11
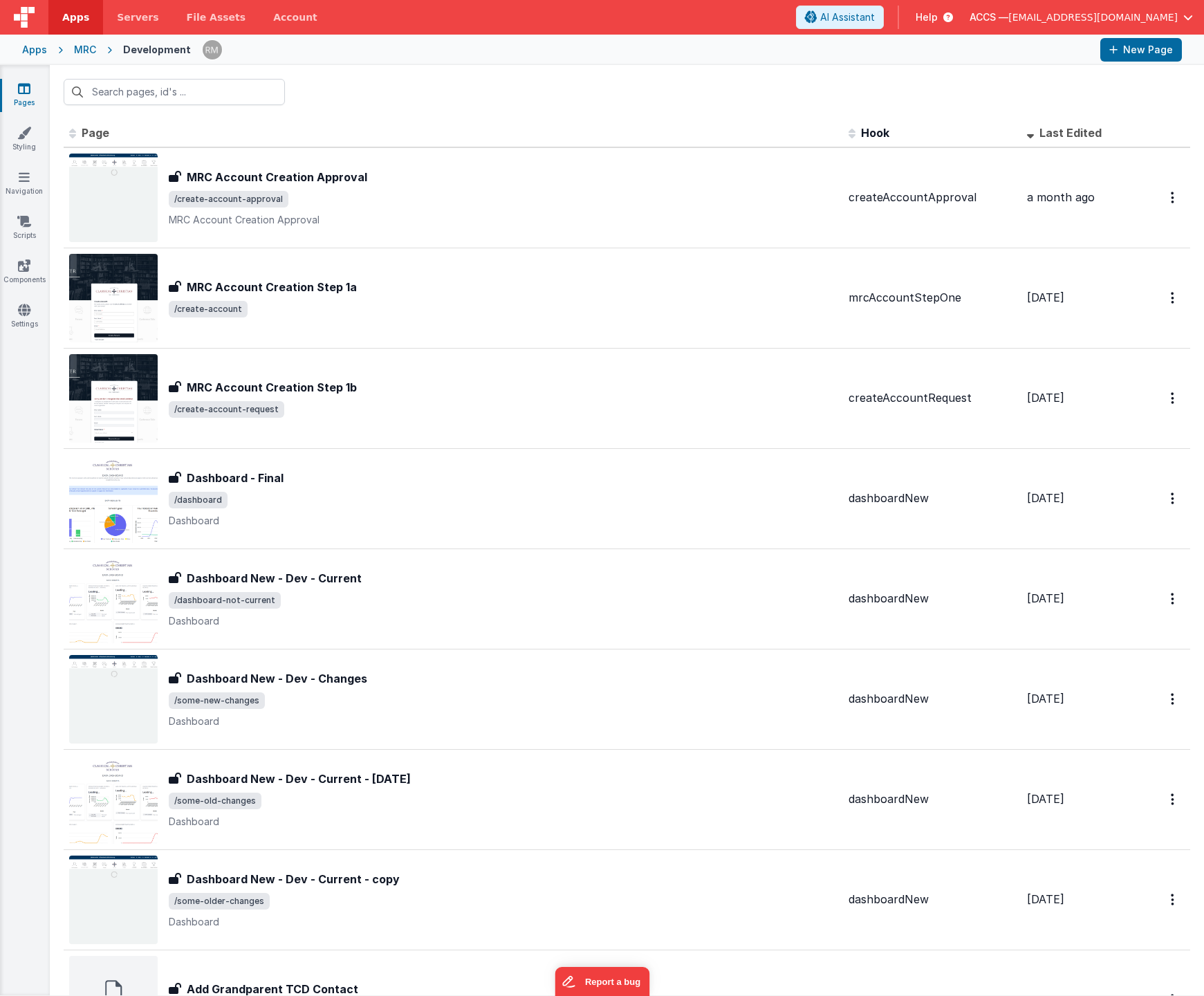
click at [18, 89] on link "Pages" at bounding box center [24, 96] width 50 height 27
click at [1050, 126] on span "Last Edited" at bounding box center [1071, 132] width 63 height 14
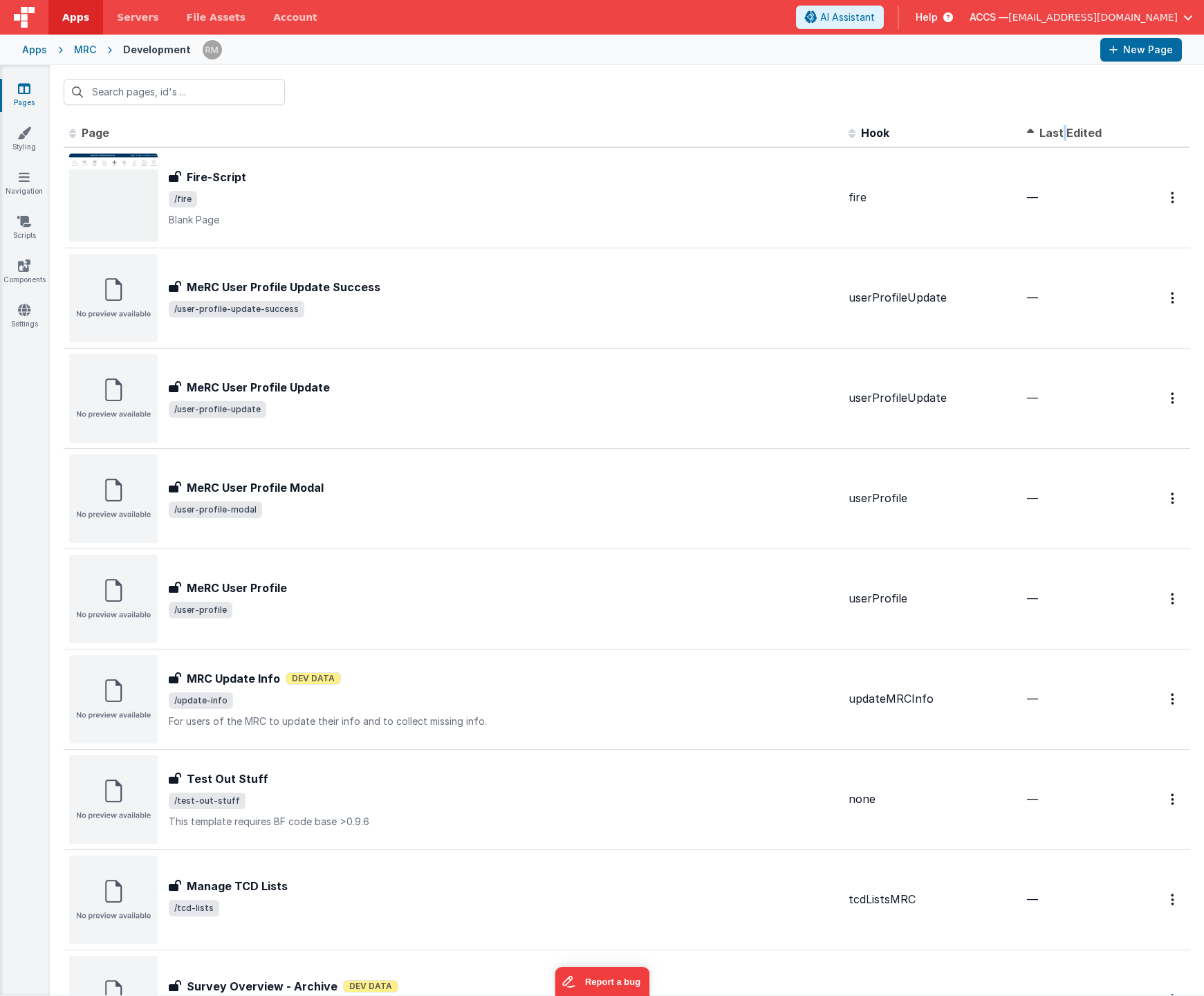
click at [1050, 126] on span "Last Edited" at bounding box center [1071, 132] width 63 height 14
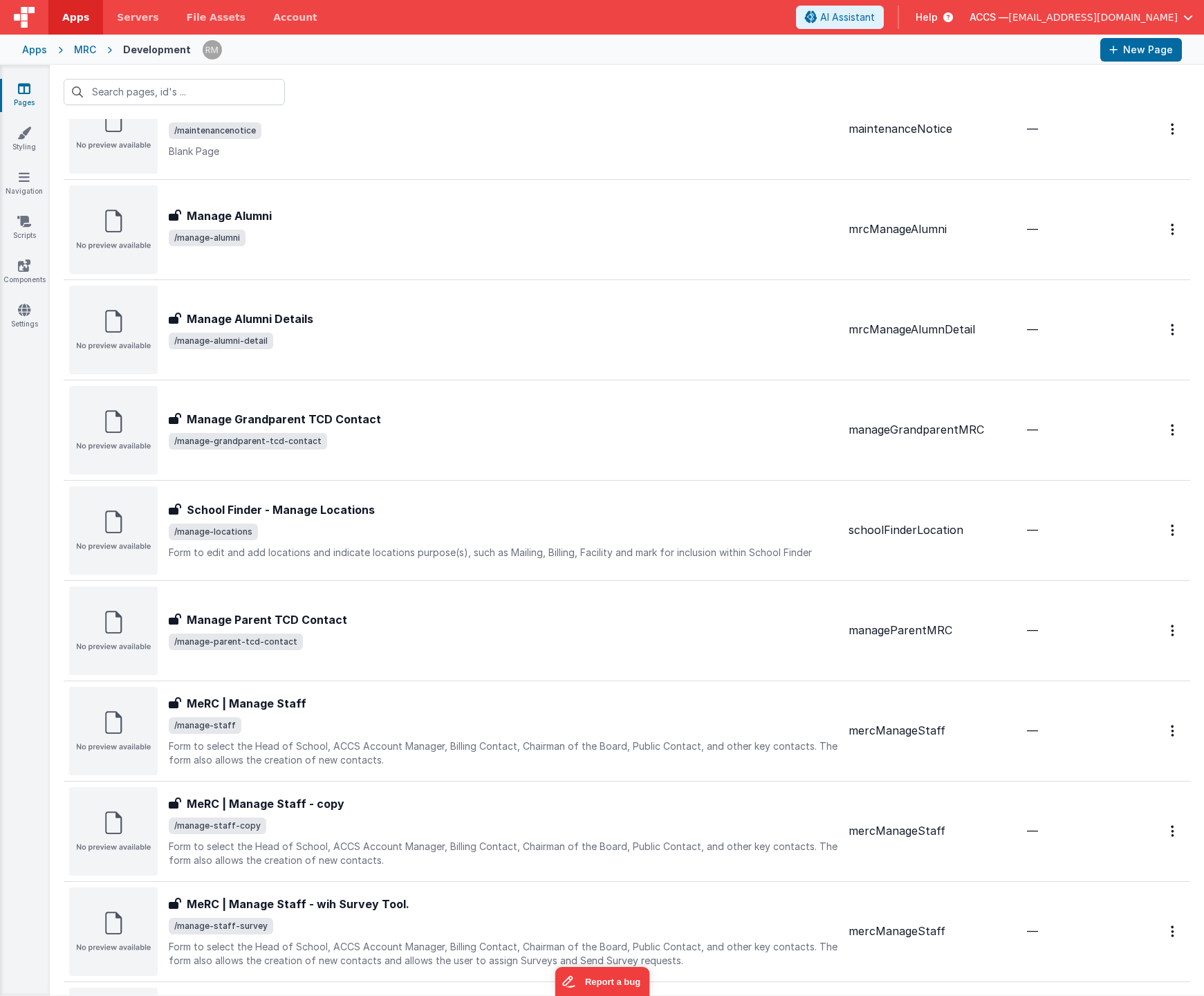
scroll to position [3088, 0]
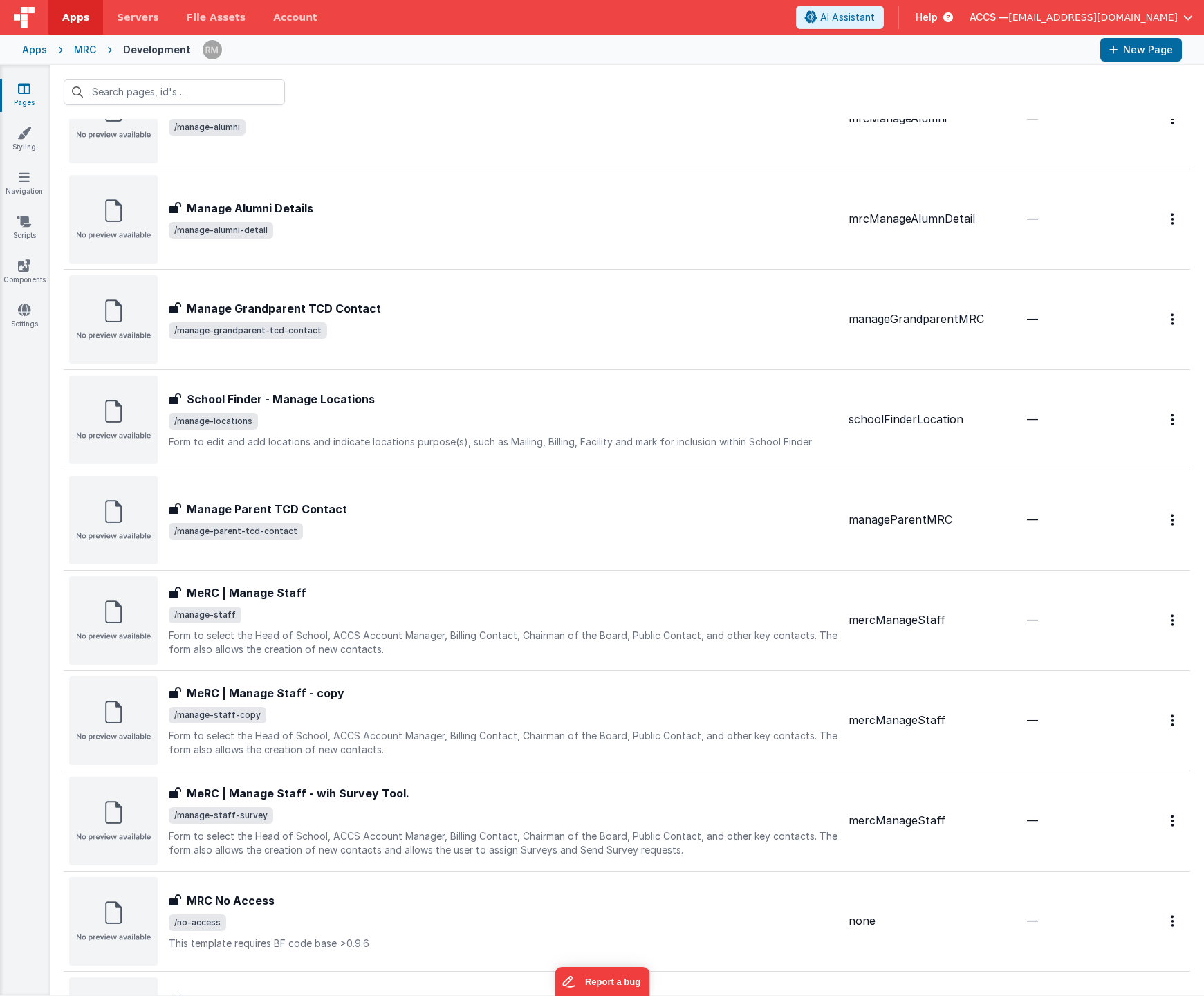
click at [83, 53] on div "MRC" at bounding box center [85, 49] width 22 height 14
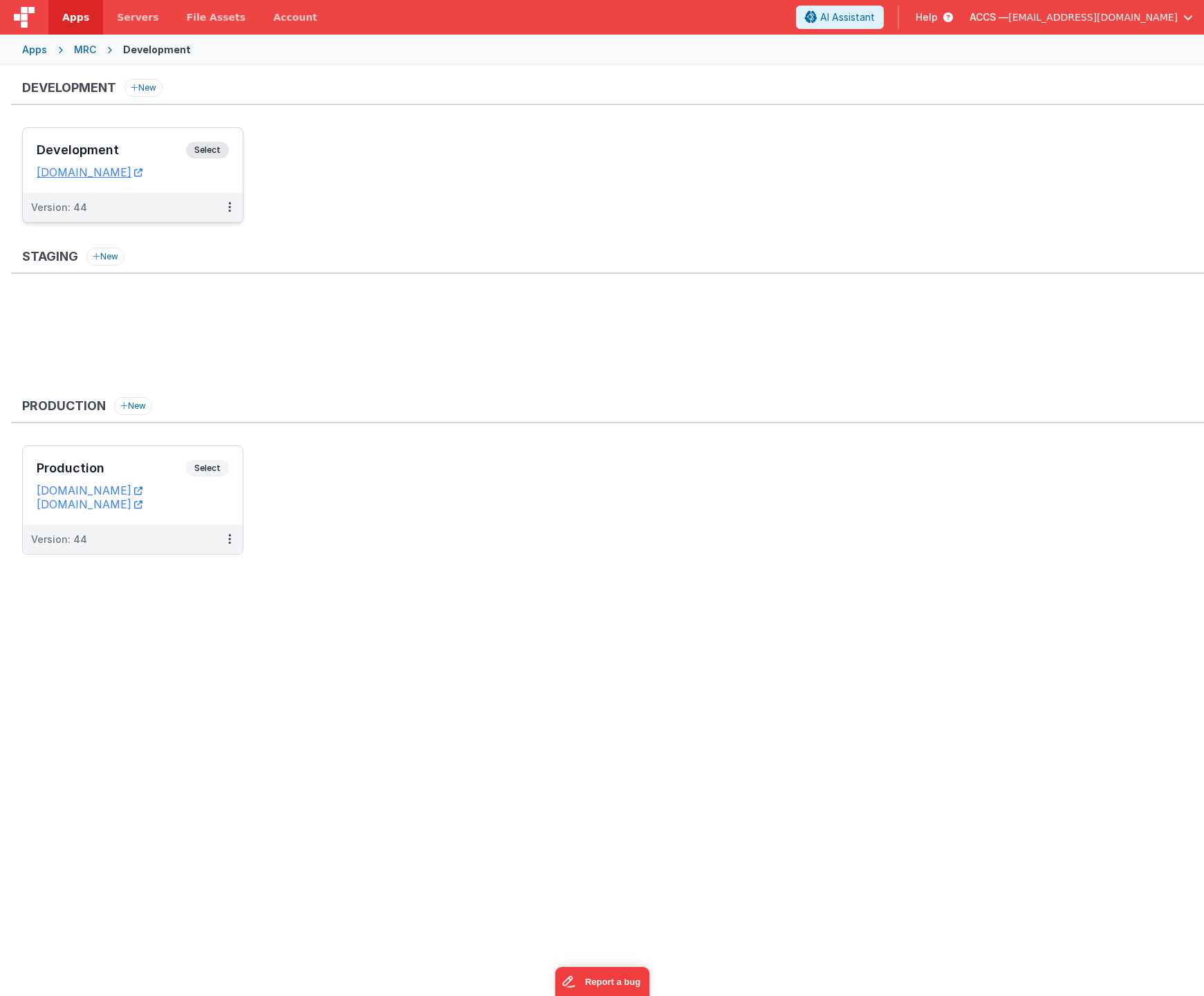
click at [132, 157] on div "Development Select" at bounding box center [133, 153] width 193 height 23
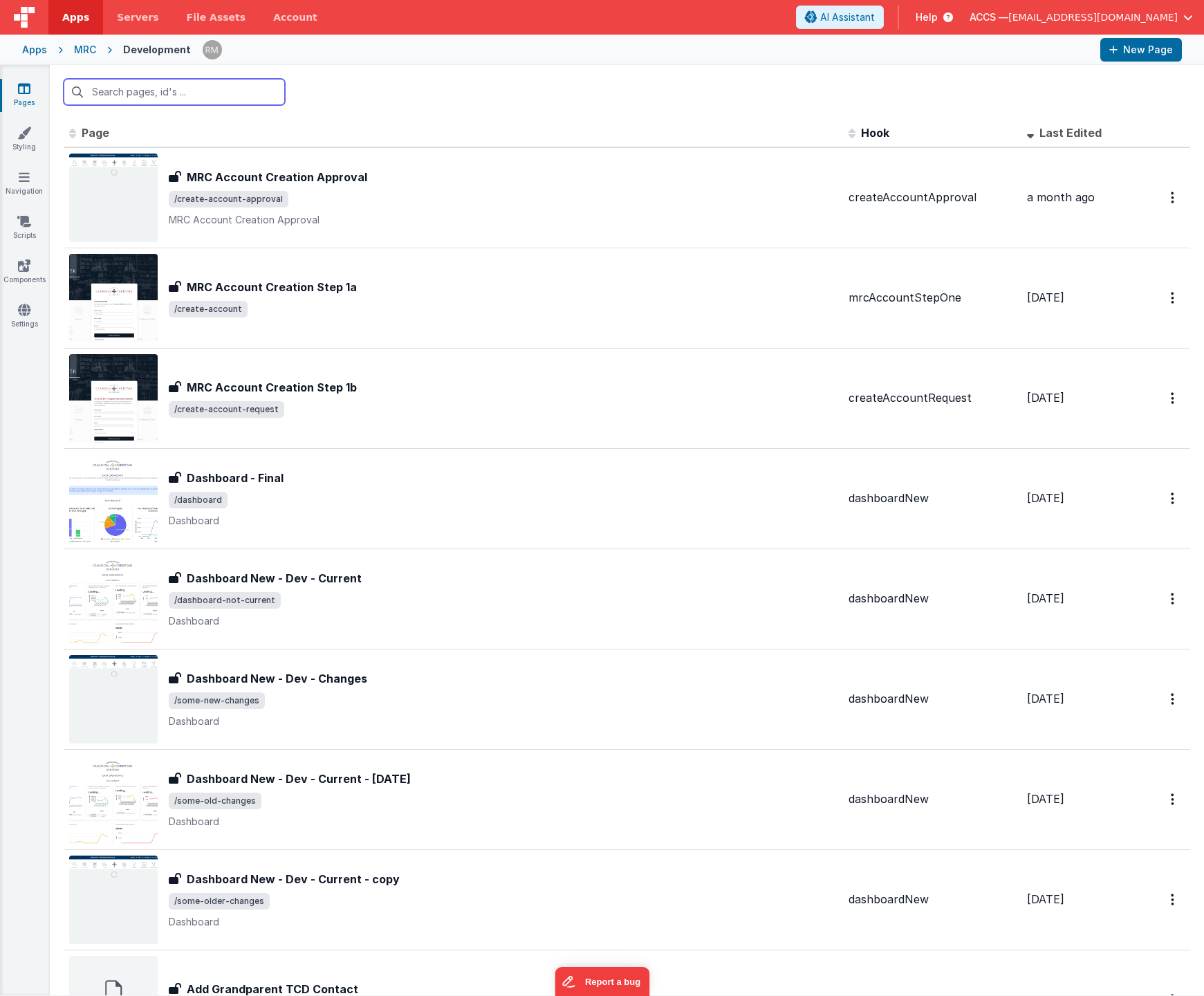
click at [164, 92] on input "text" at bounding box center [174, 91] width 222 height 26
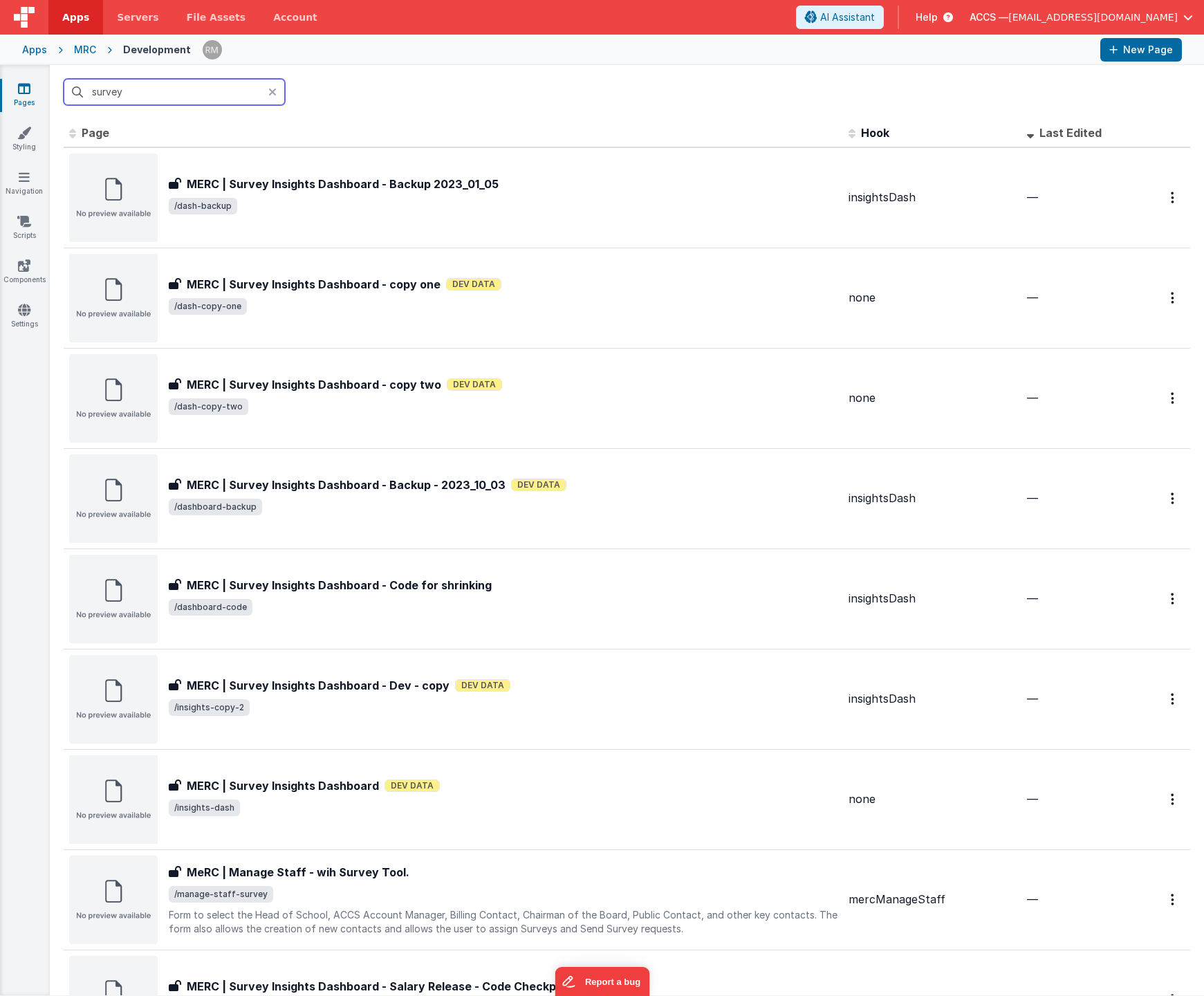
type input "survey"
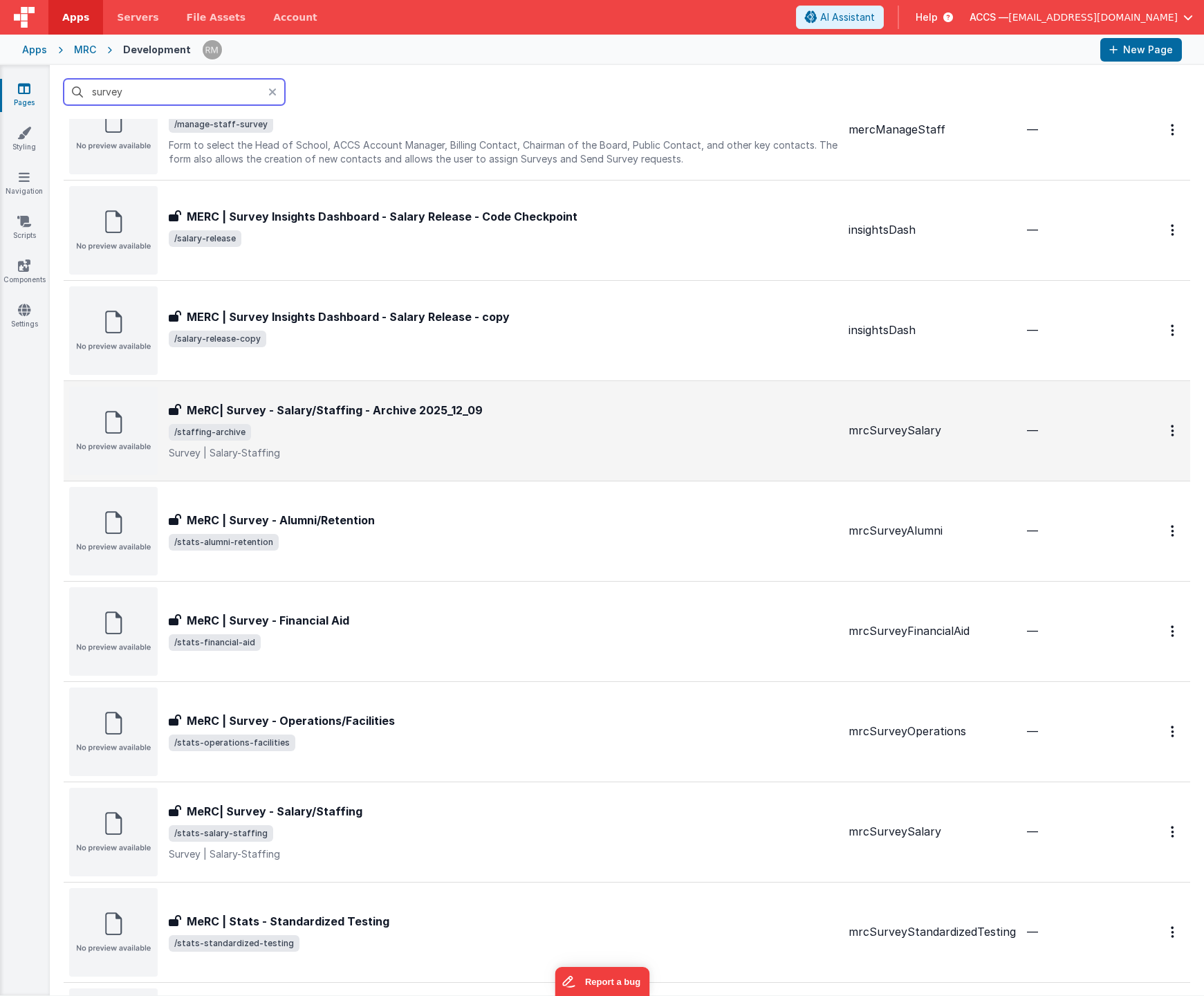
scroll to position [977, 0]
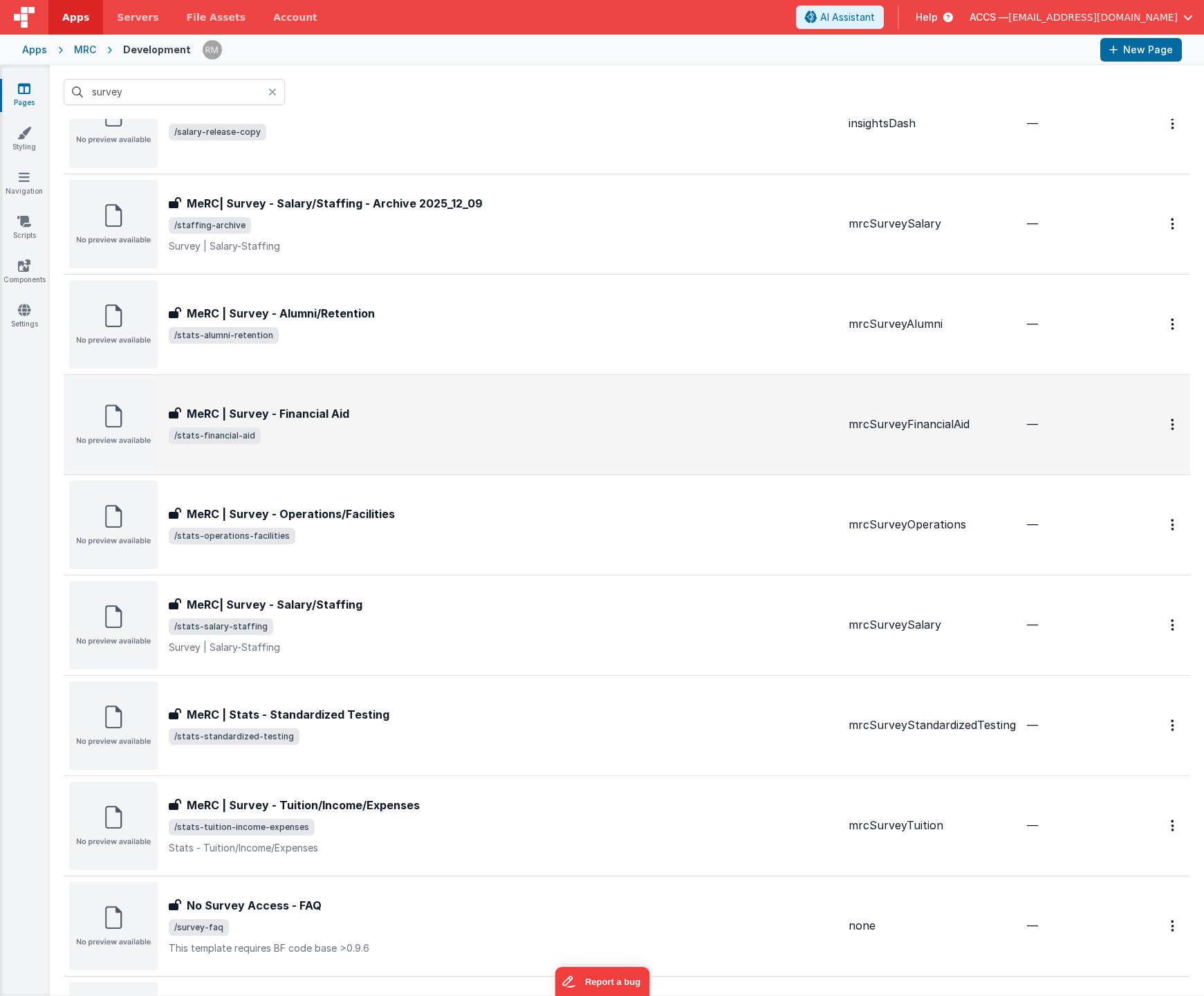
click at [278, 428] on span "/stats-financial-aid" at bounding box center [502, 436] width 669 height 17
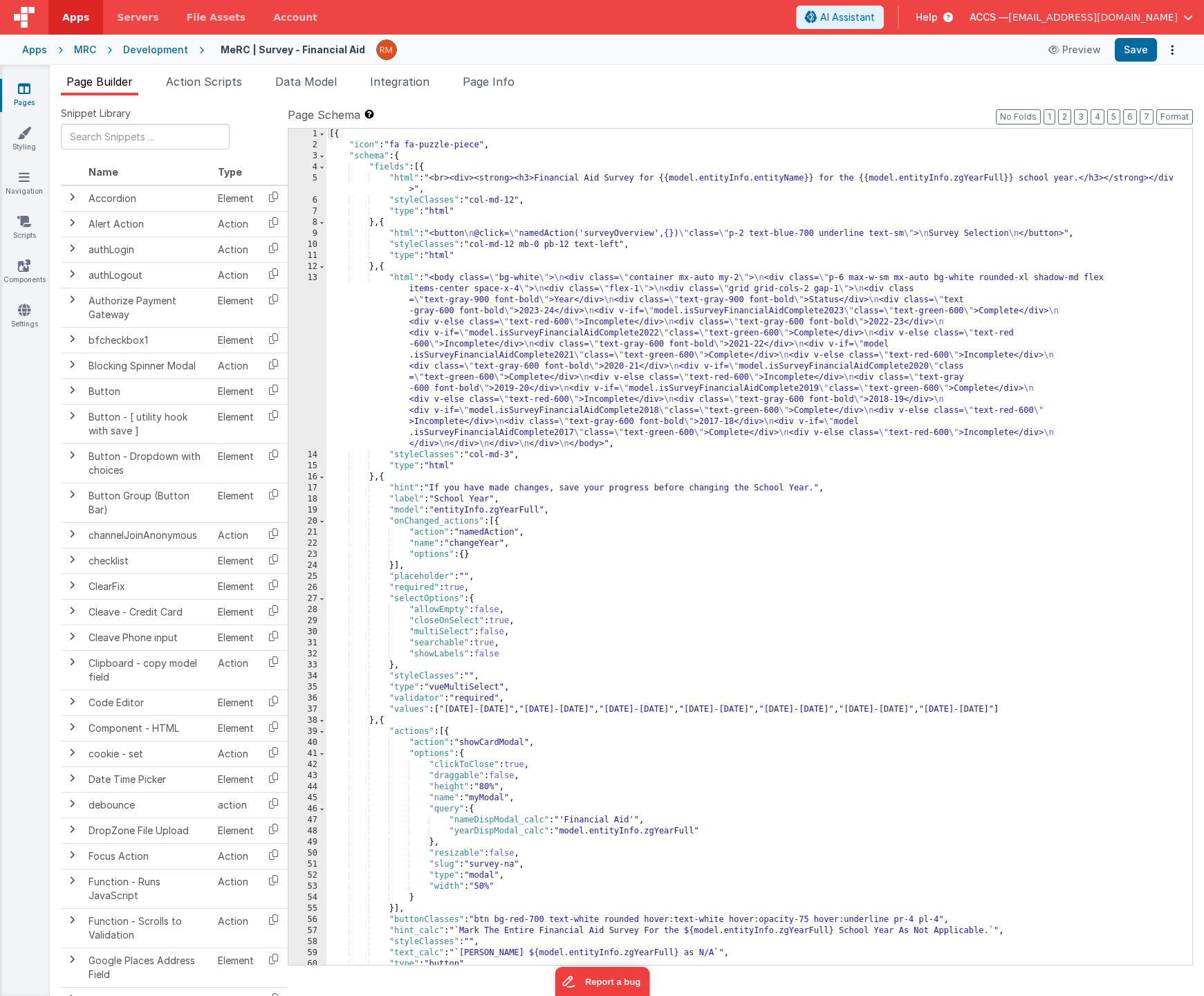
click at [401, 280] on div "[{ "icon" : "fa fa-puzzle-piece" , "schema" : { "fields" : [{ "html" : "<br><di…" at bounding box center [755, 558] width 856 height 859
click at [311, 280] on div "13" at bounding box center [307, 361] width 38 height 177
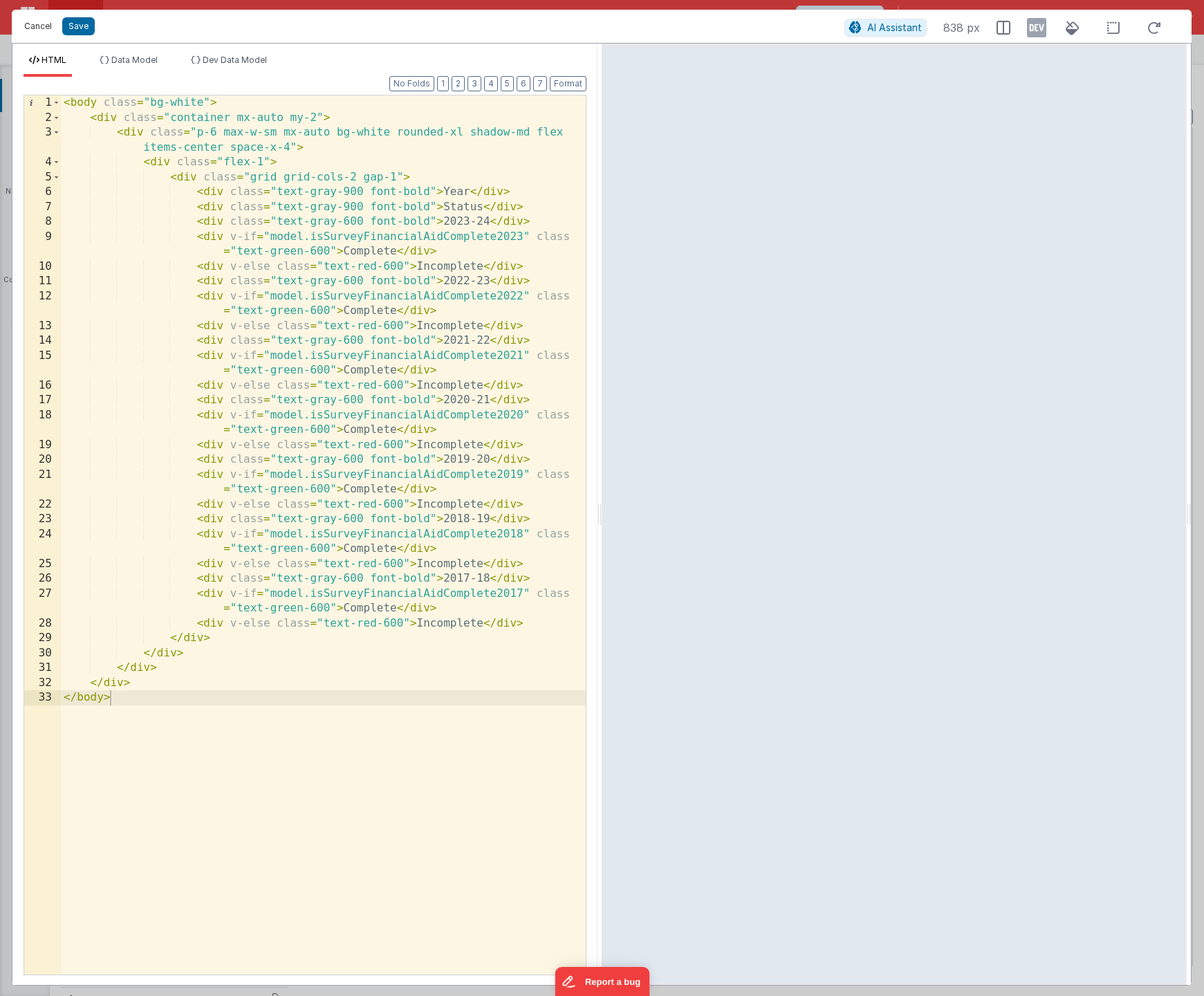
click at [43, 27] on button "Cancel" at bounding box center [39, 26] width 42 height 19
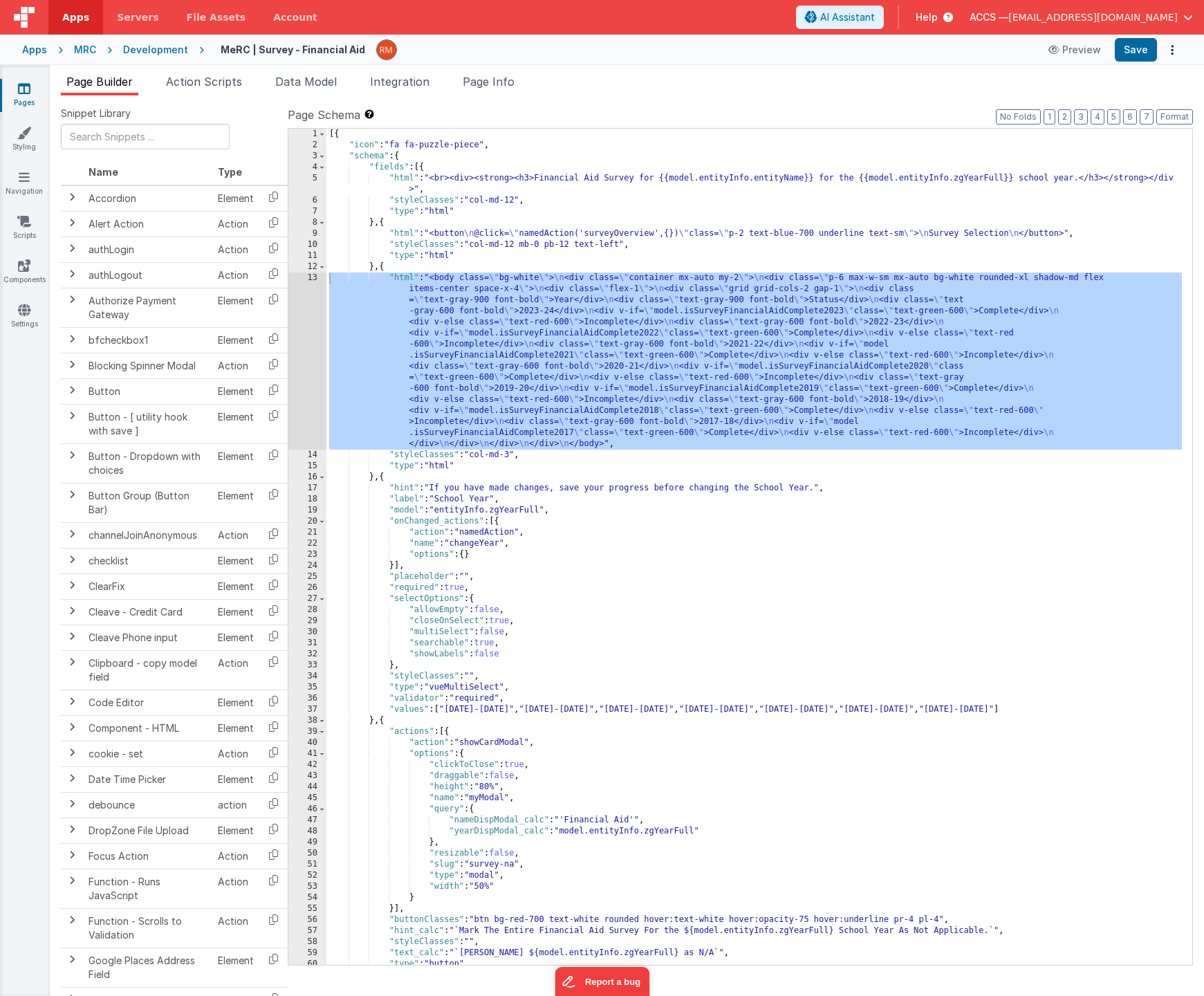
click at [27, 91] on icon at bounding box center [24, 88] width 13 height 14
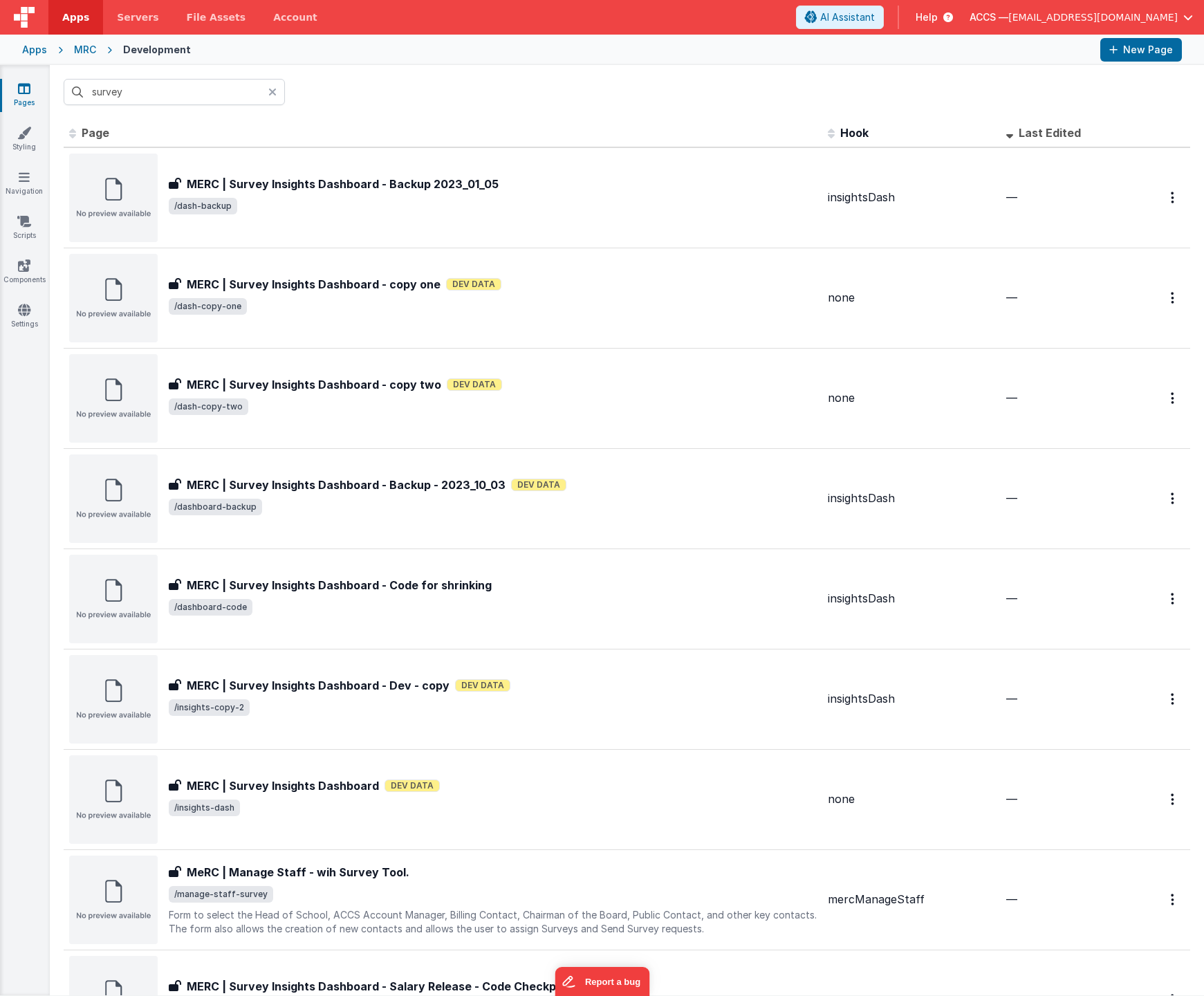
click at [43, 51] on div "Apps" at bounding box center [35, 49] width 25 height 14
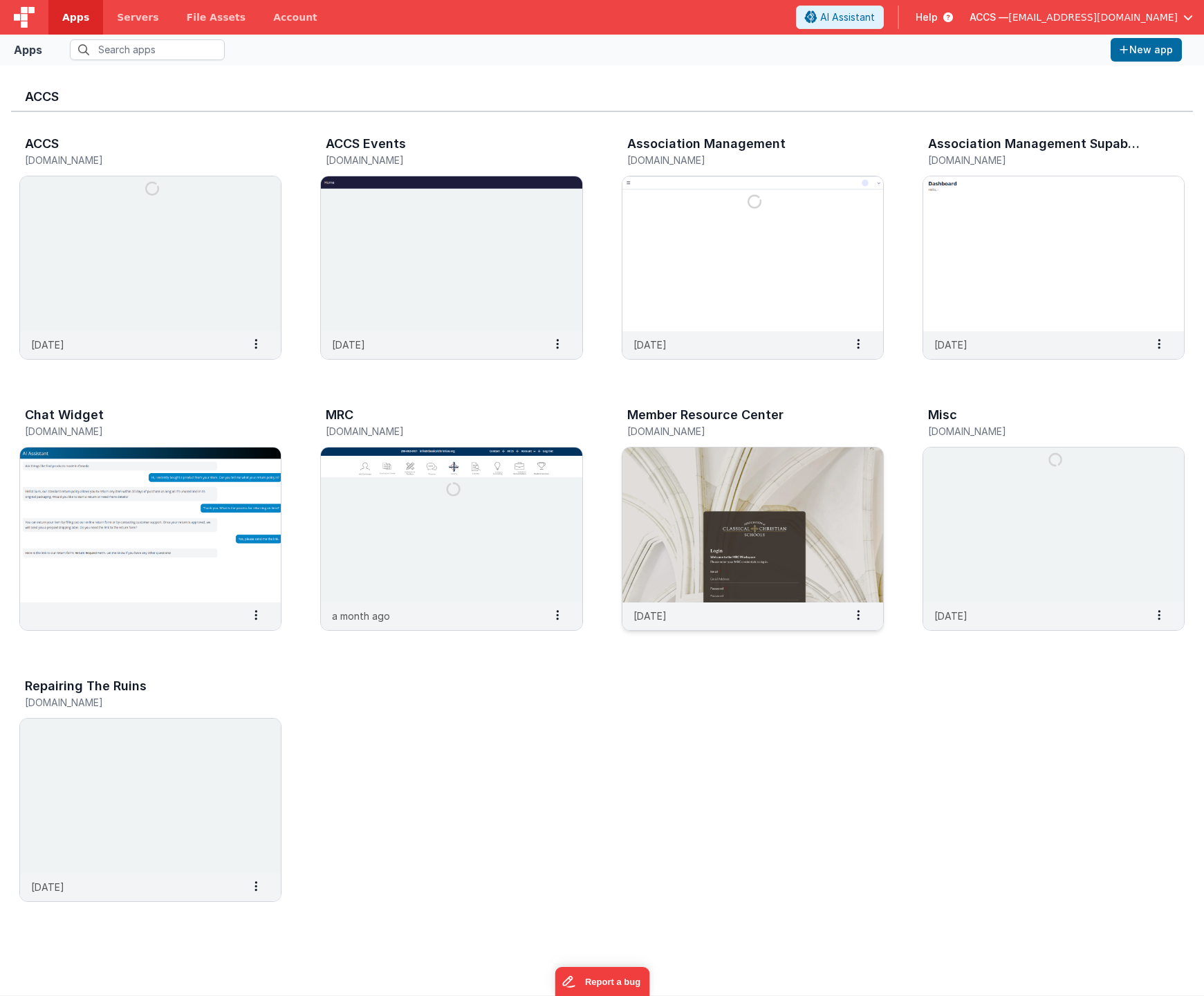
click at [750, 479] on img at bounding box center [753, 525] width 261 height 155
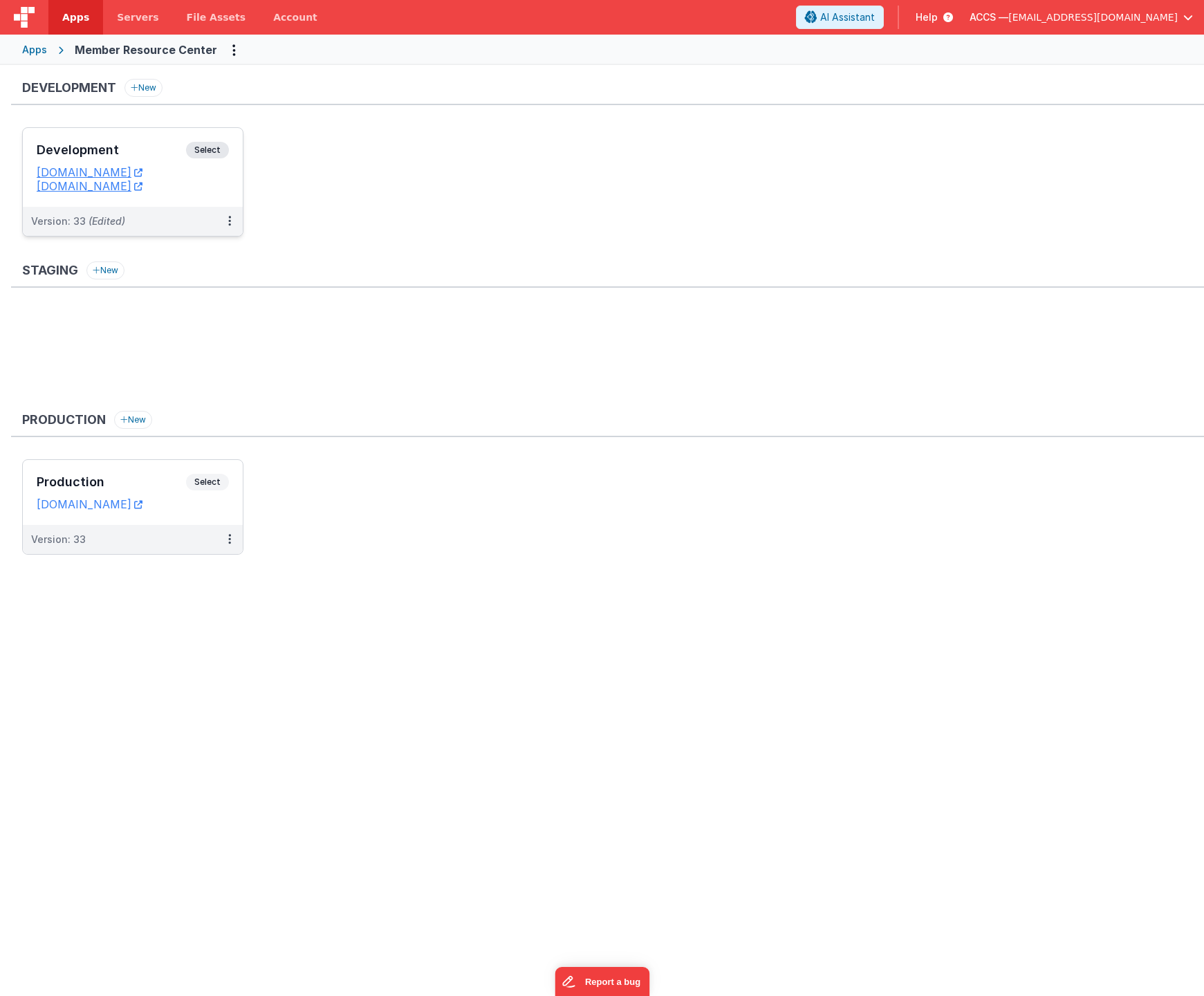
click at [133, 162] on div "Development Select" at bounding box center [133, 153] width 193 height 23
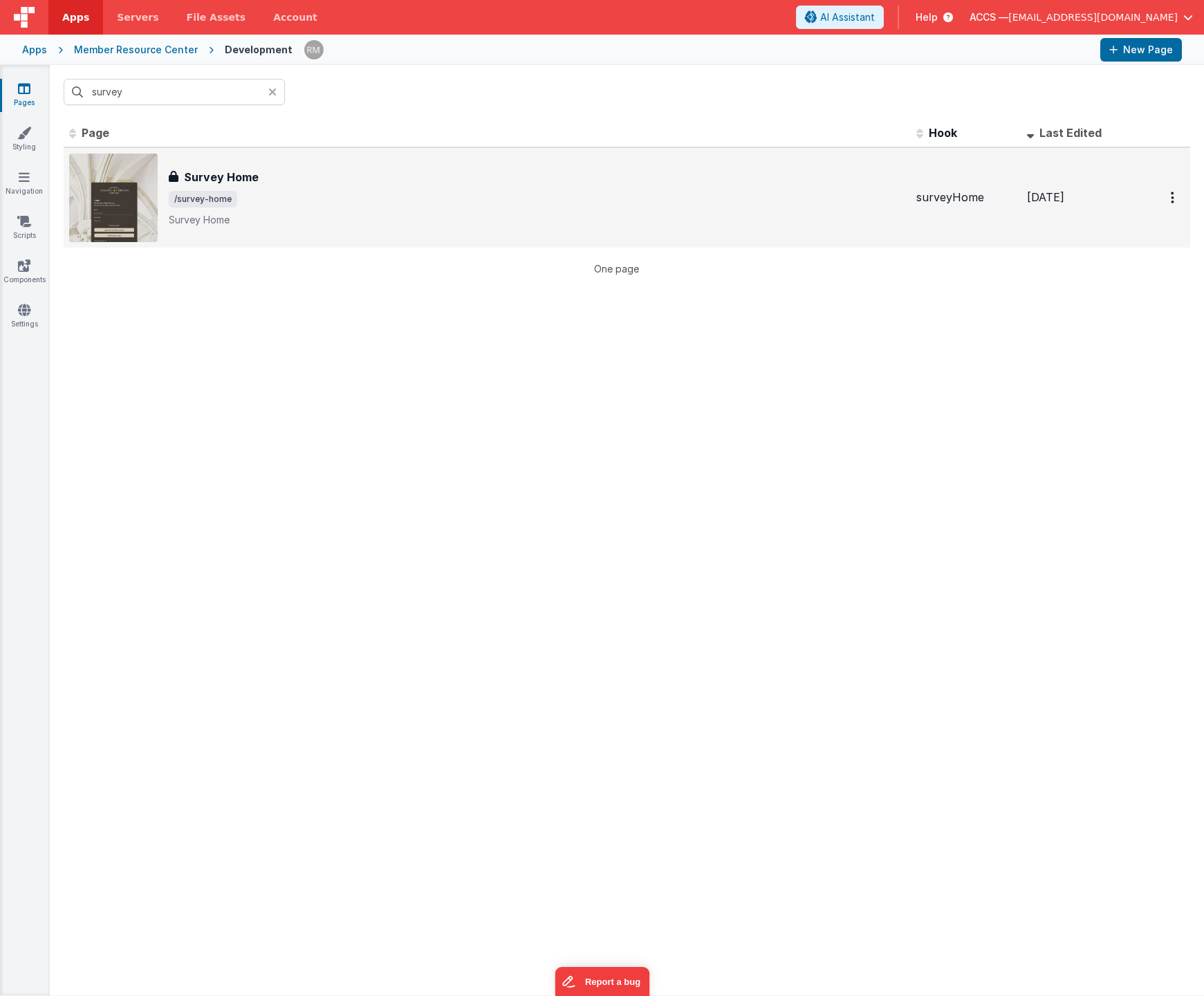
click at [344, 177] on div "Survey Home" at bounding box center [537, 177] width 737 height 17
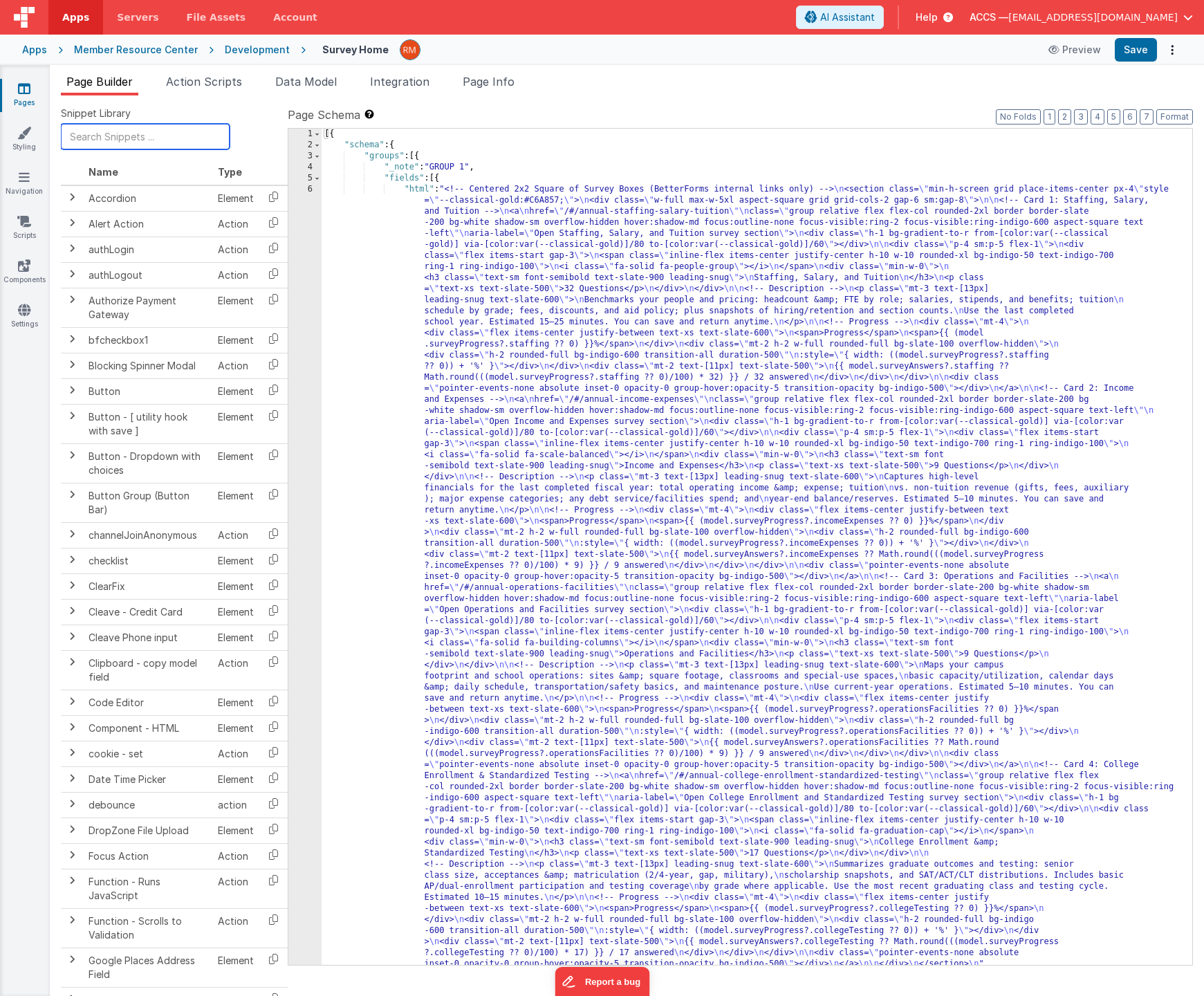
click at [150, 143] on input "text" at bounding box center [145, 136] width 169 height 26
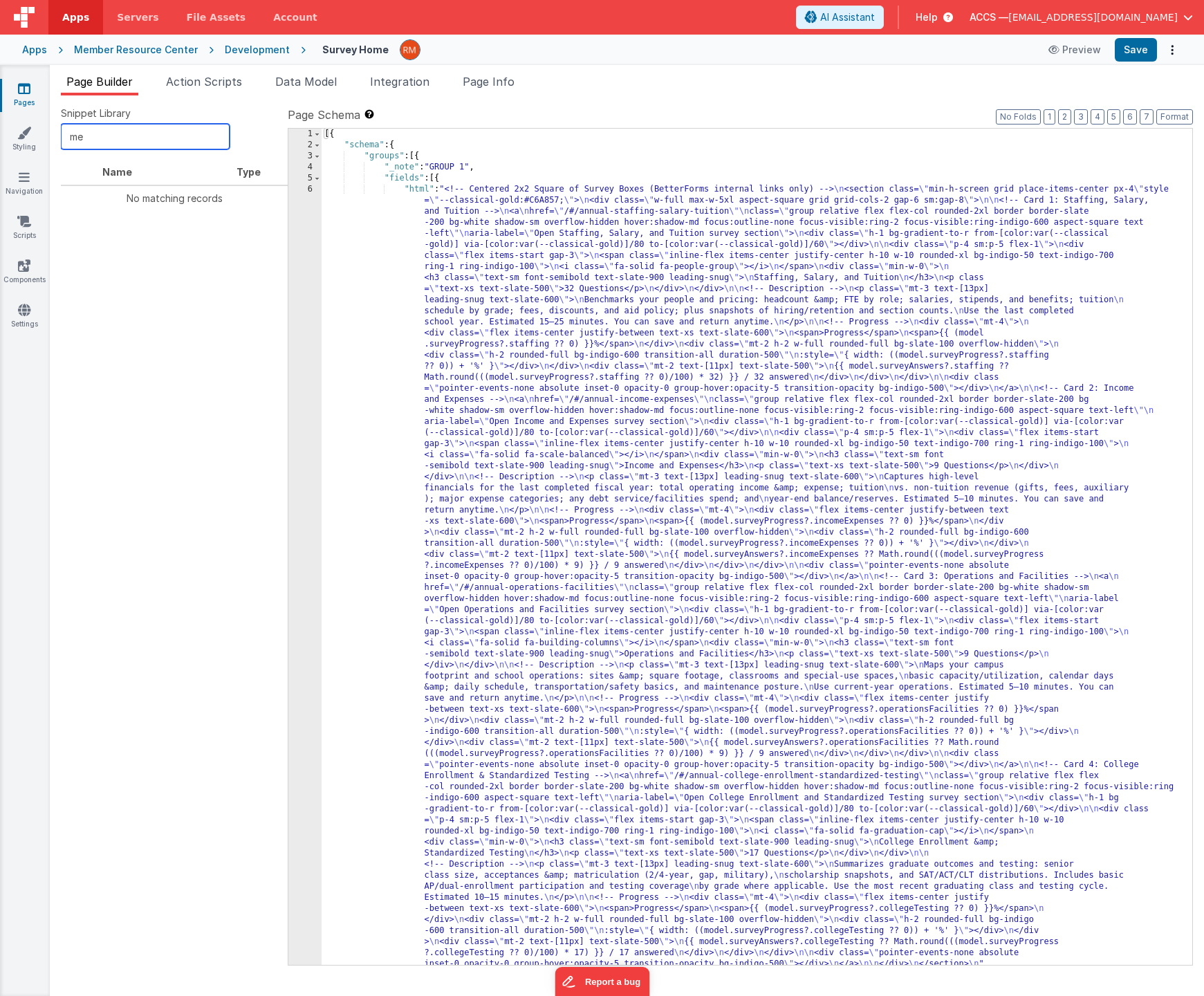
type input "m"
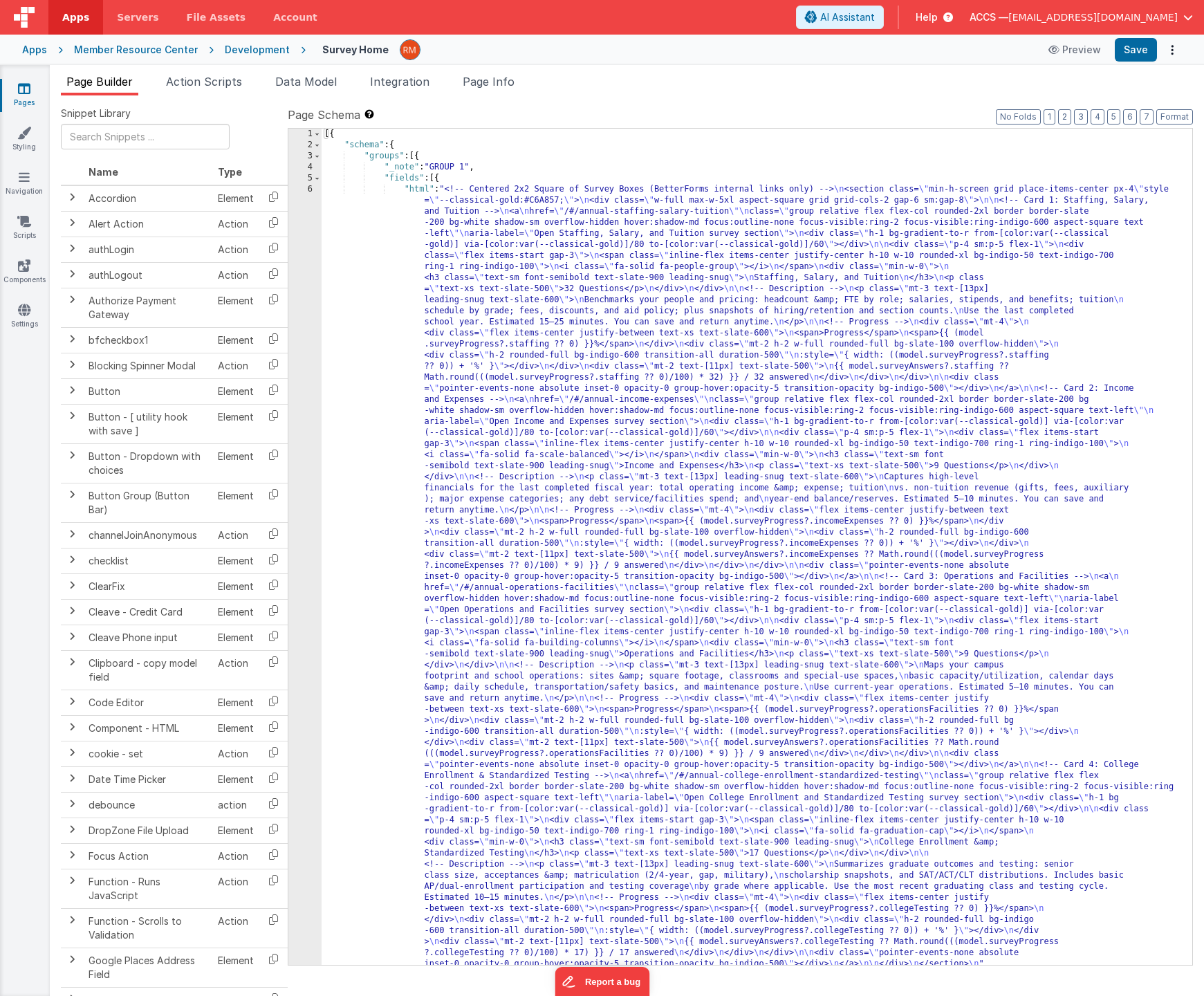
click at [23, 98] on link "Pages" at bounding box center [24, 96] width 50 height 27
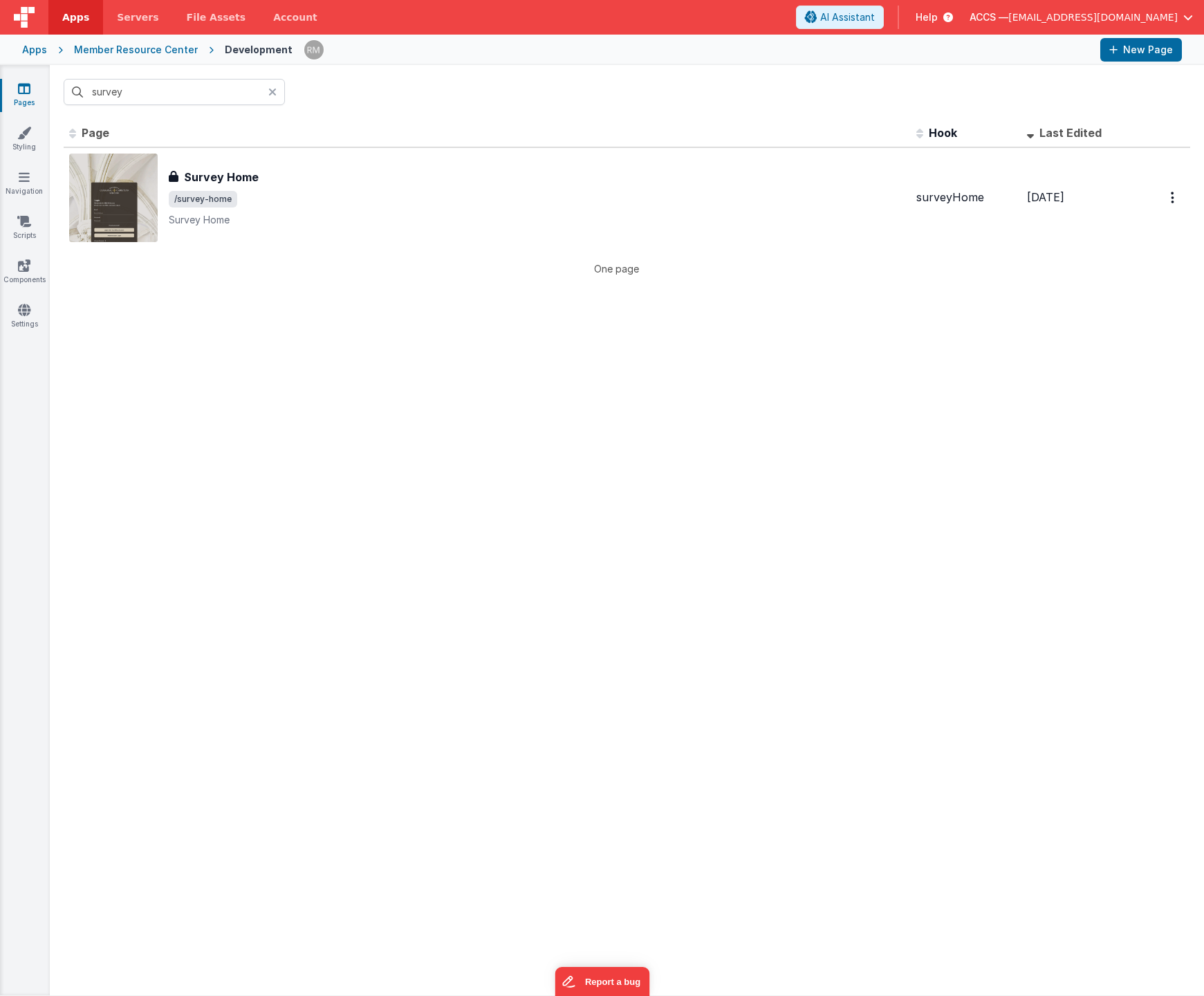
click at [273, 91] on icon at bounding box center [272, 92] width 8 height 11
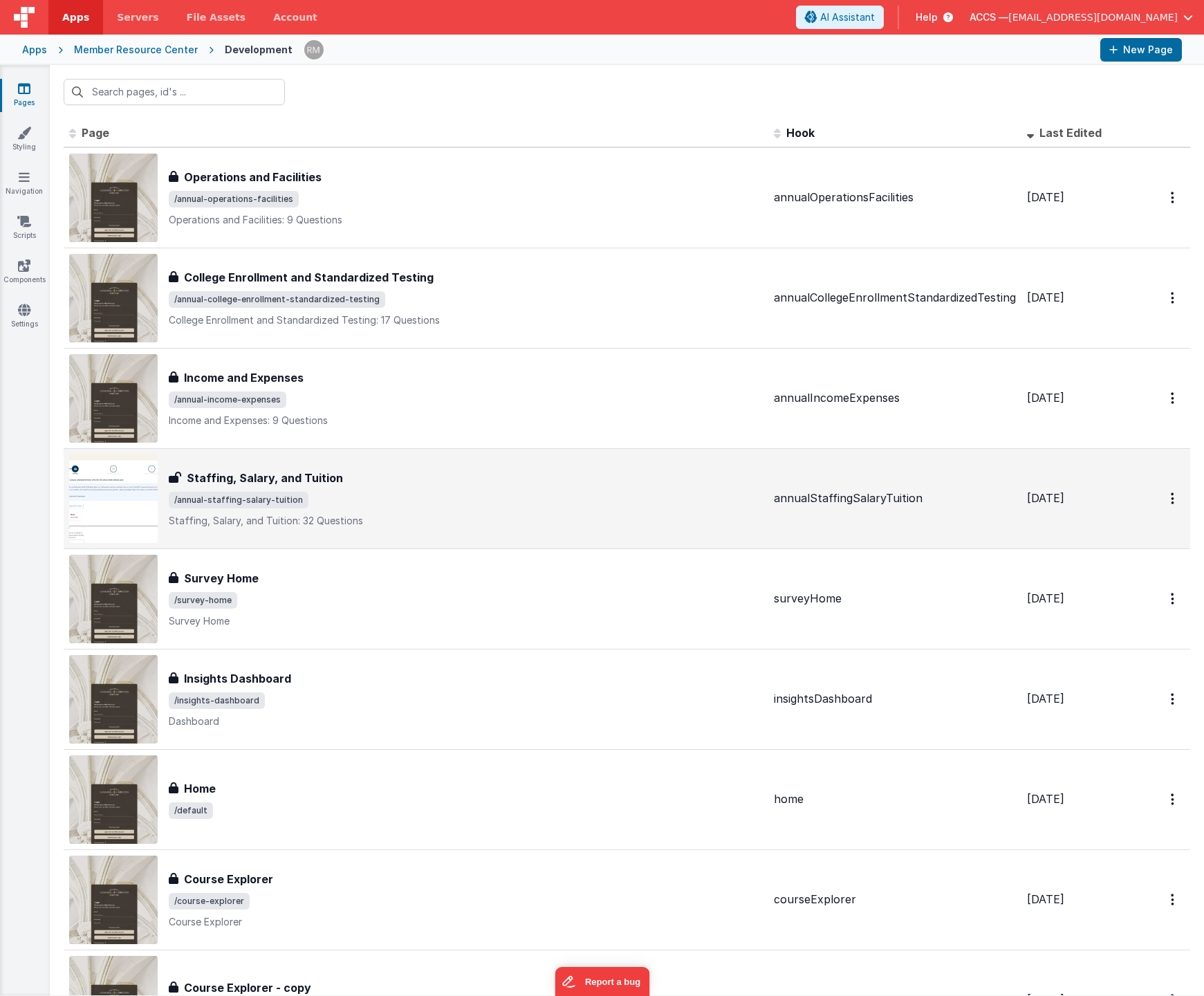
click at [338, 484] on div "Staffing, Salary, and Tuition" at bounding box center [466, 478] width 594 height 17
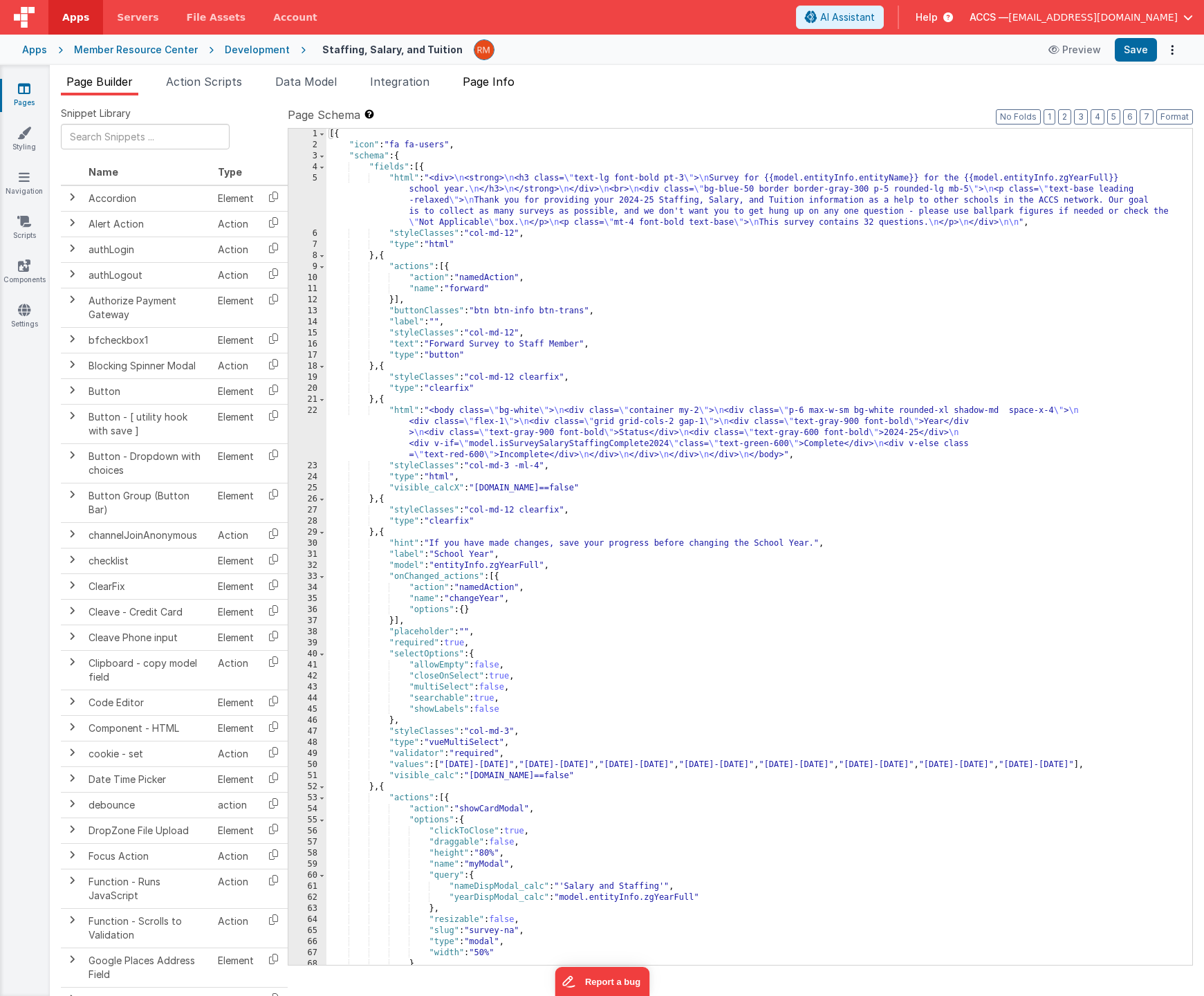
click at [504, 83] on span "Page Info" at bounding box center [489, 81] width 52 height 14
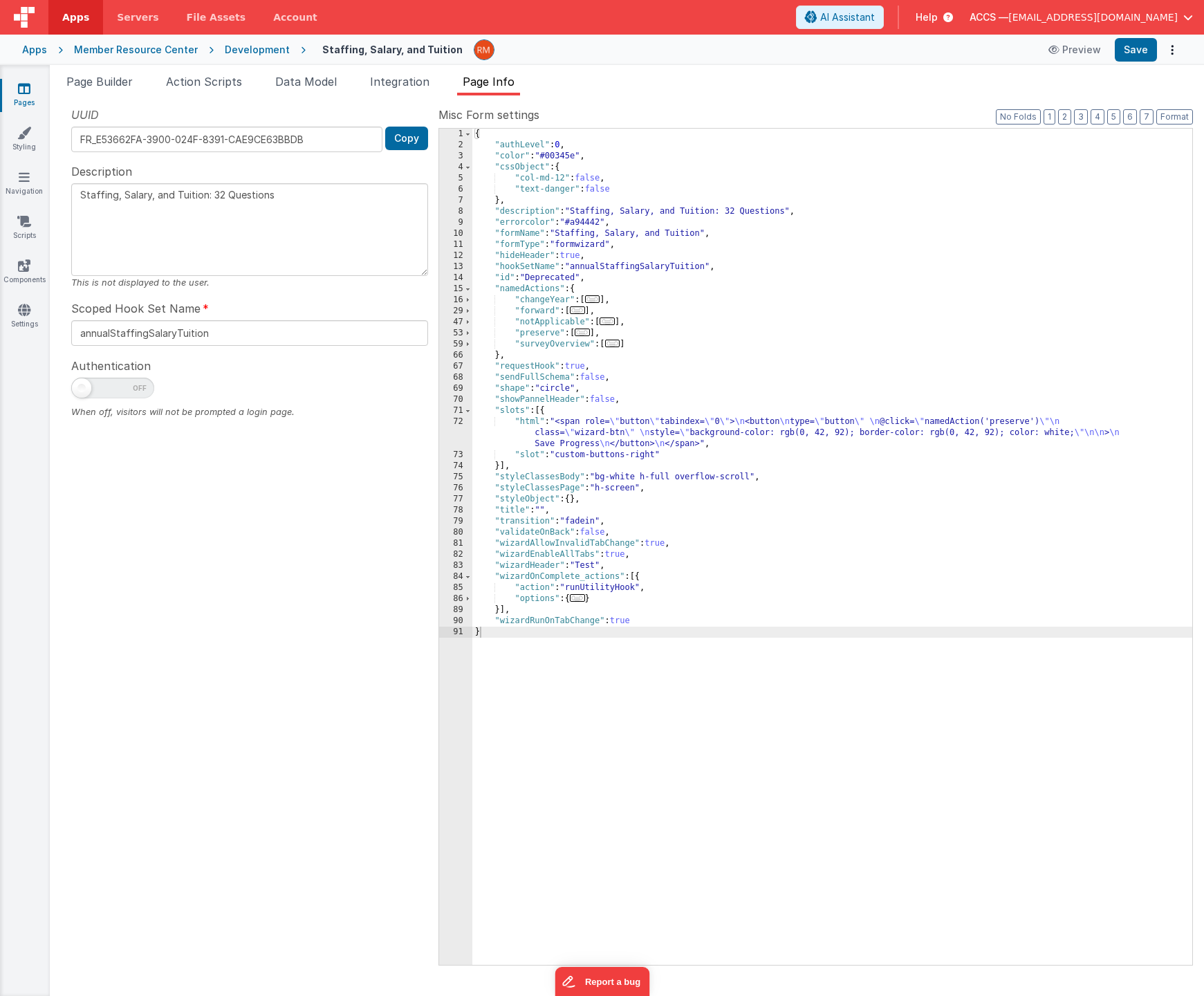
click at [120, 387] on span at bounding box center [112, 388] width 83 height 21
click at [83, 387] on input "checkbox" at bounding box center [77, 386] width 11 height 11
checkbox input "true"
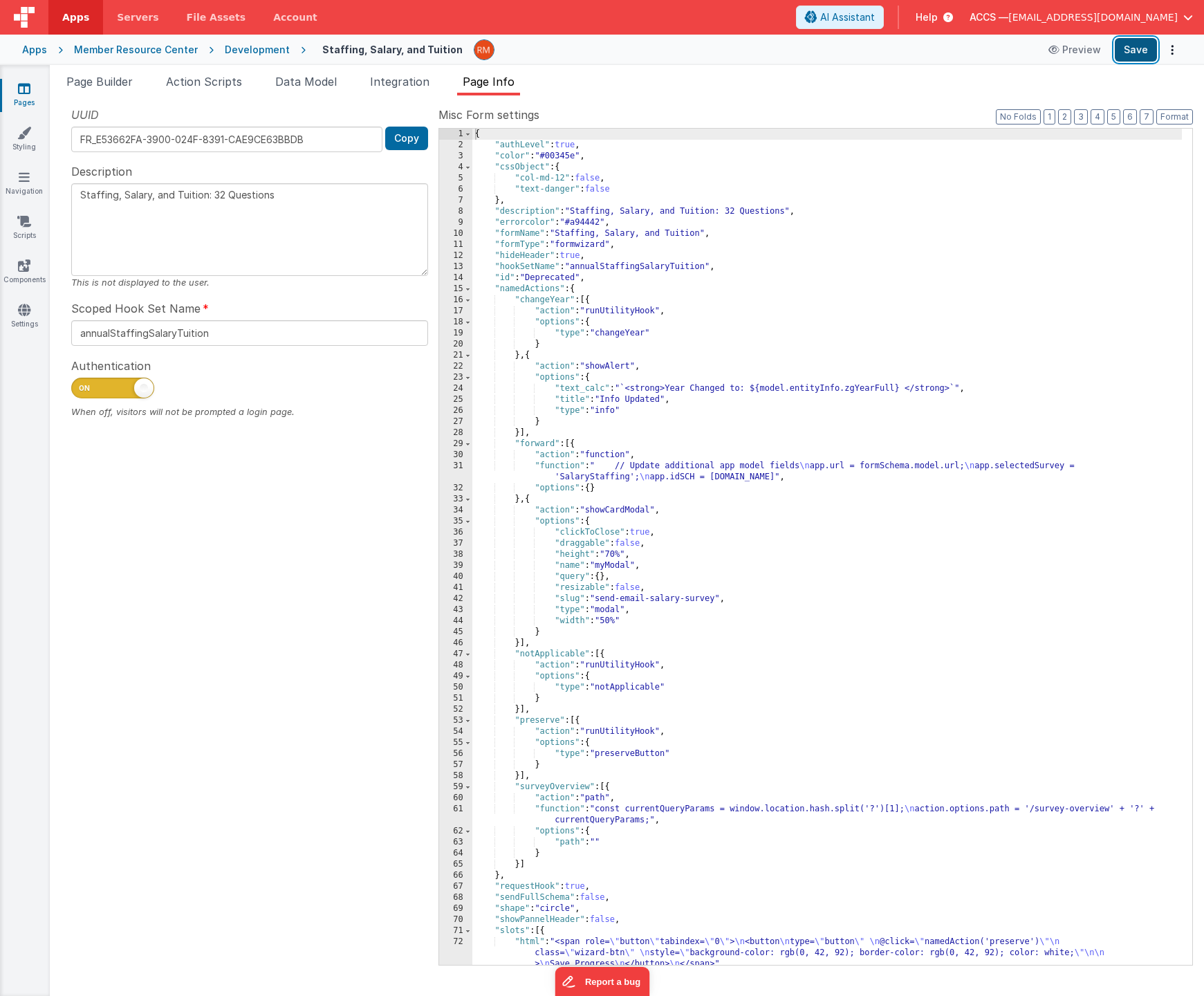
click at [1145, 47] on button "Save" at bounding box center [1136, 49] width 43 height 23
click at [119, 91] on li "Page Builder" at bounding box center [100, 84] width 78 height 22
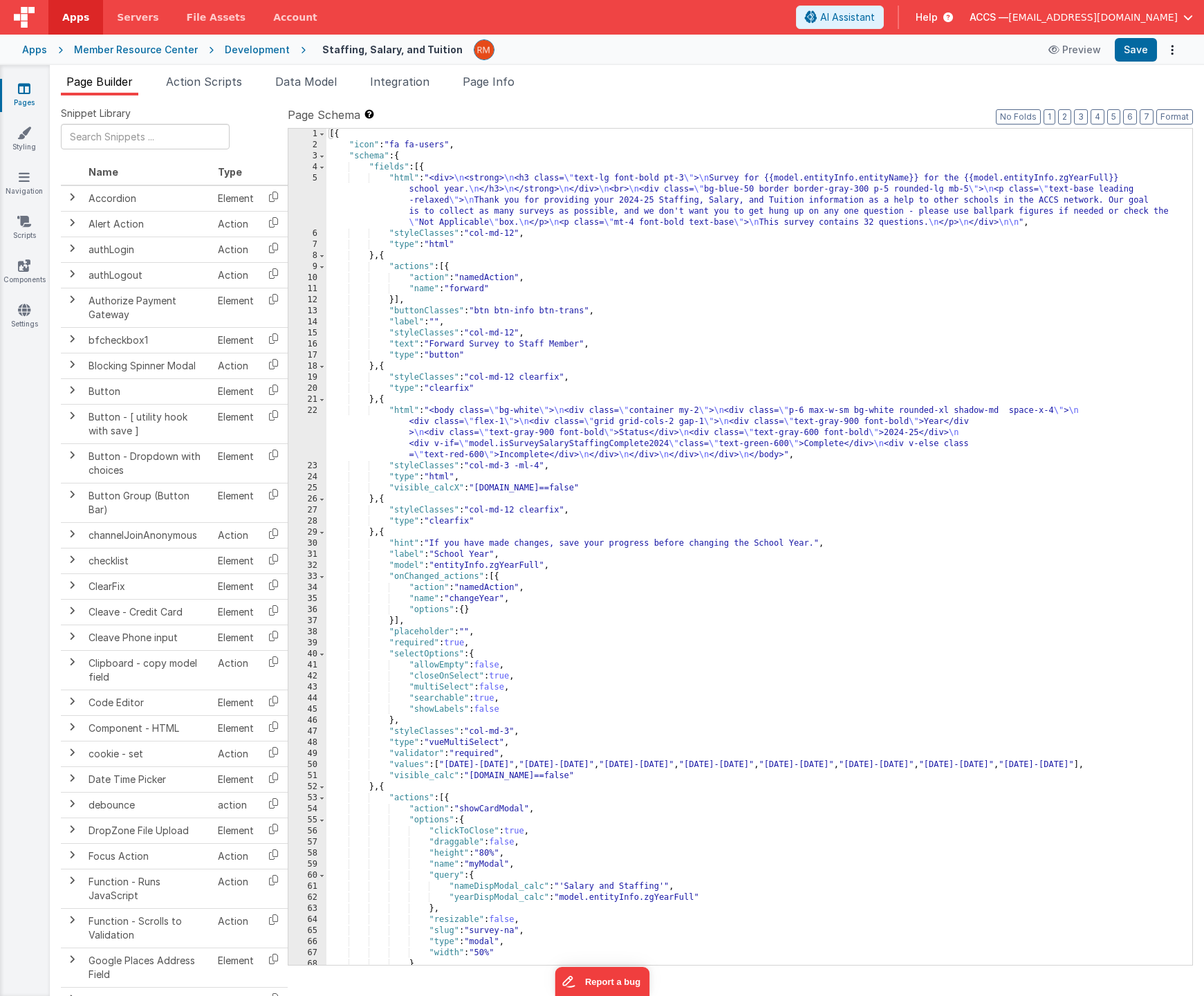
click at [43, 53] on div "Apps" at bounding box center [35, 49] width 25 height 14
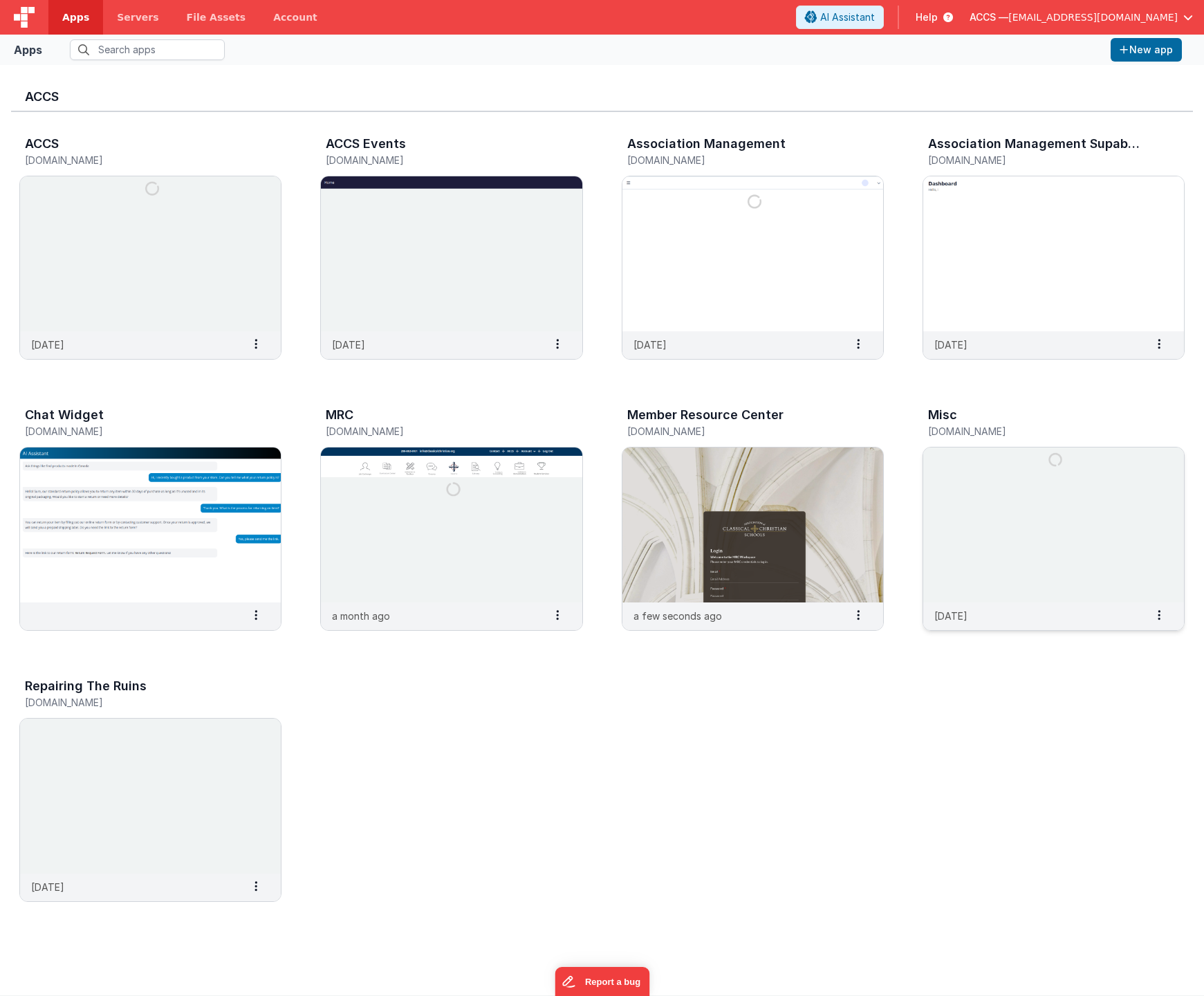
click at [970, 503] on img at bounding box center [1054, 525] width 261 height 155
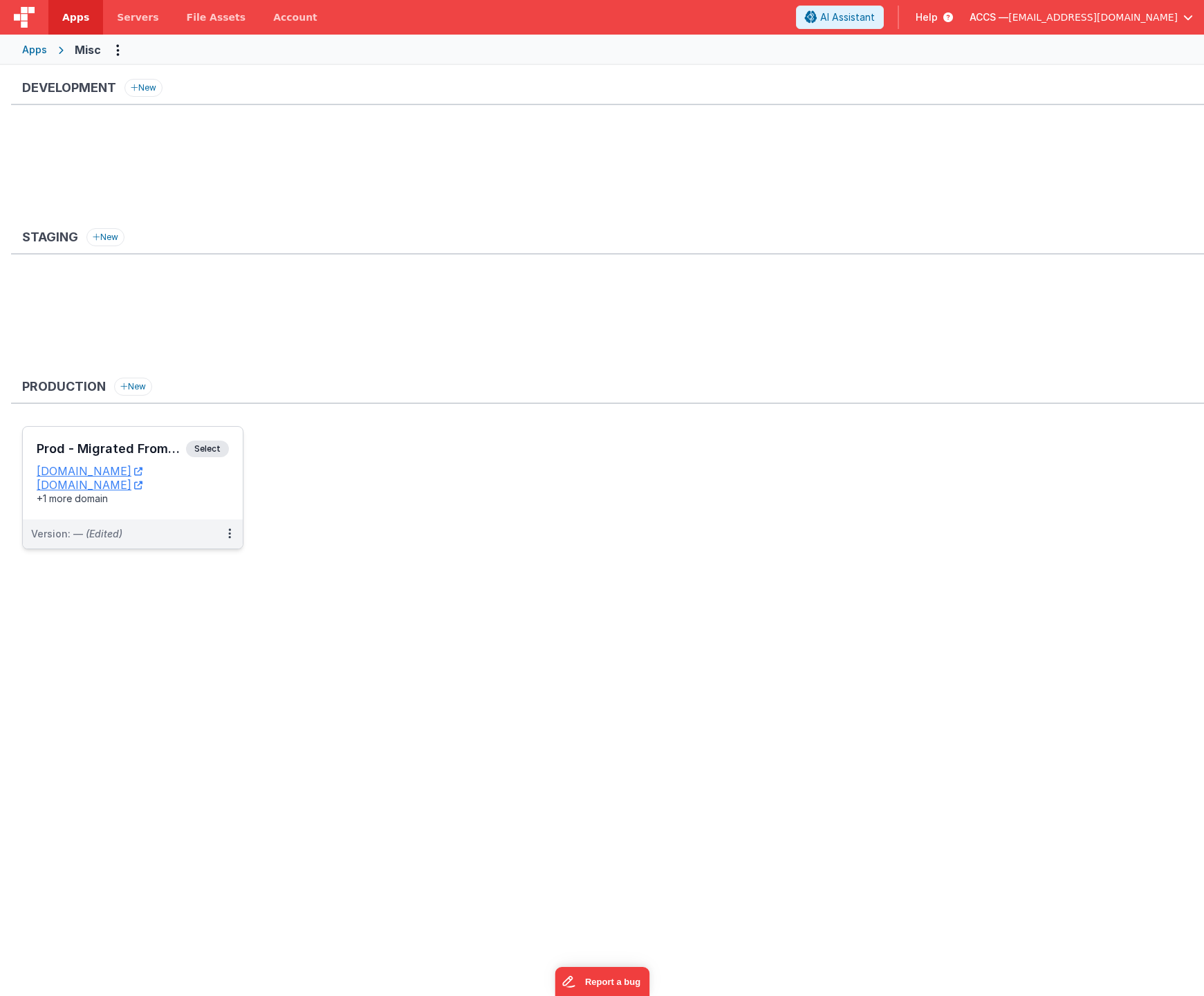
click at [164, 433] on div "Prod - Migrated From "MeRC" Select URLs [DOMAIN_NAME] [DOMAIN_NAME] +1 more dom…" at bounding box center [132, 473] width 220 height 92
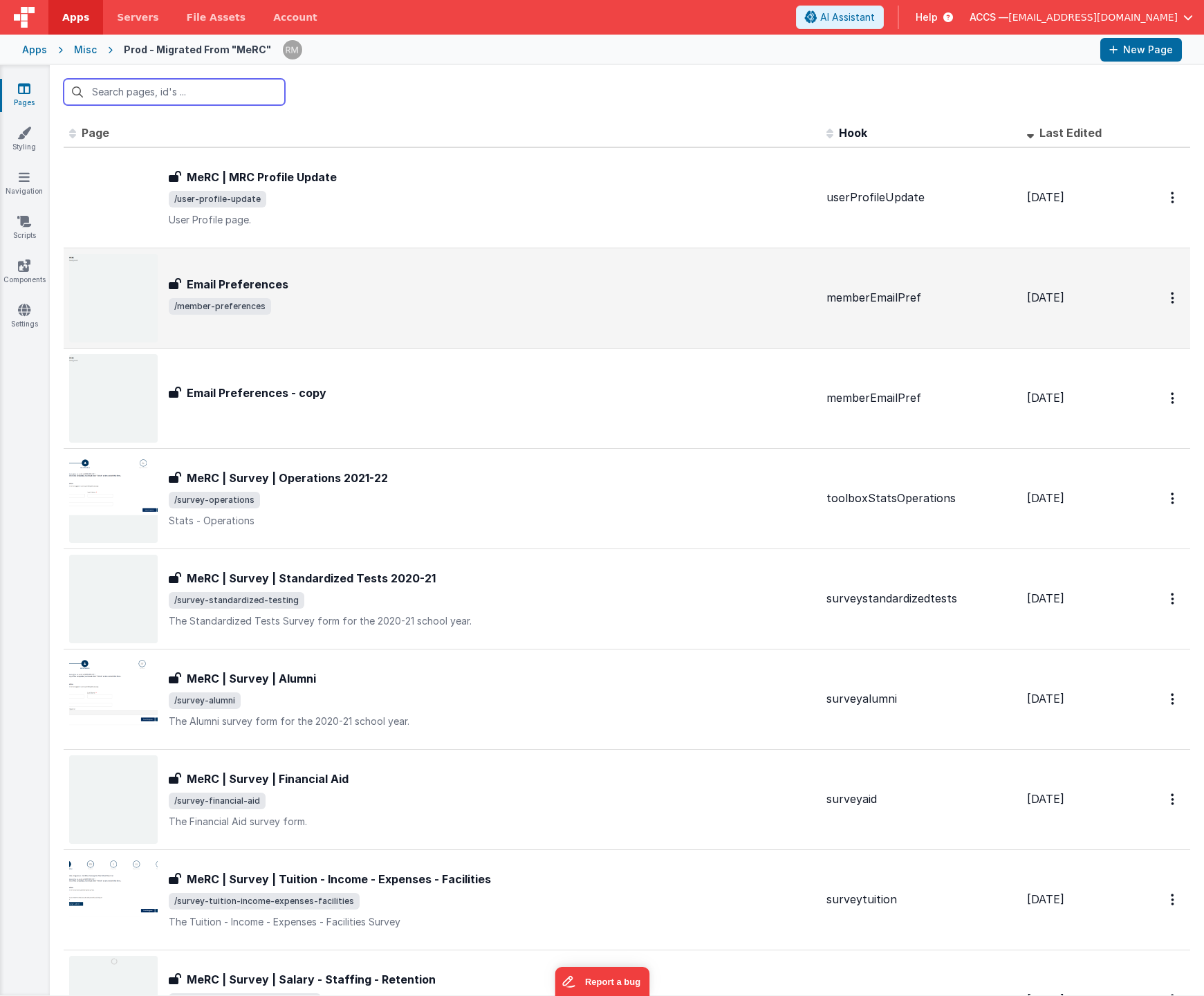
scroll to position [8, 0]
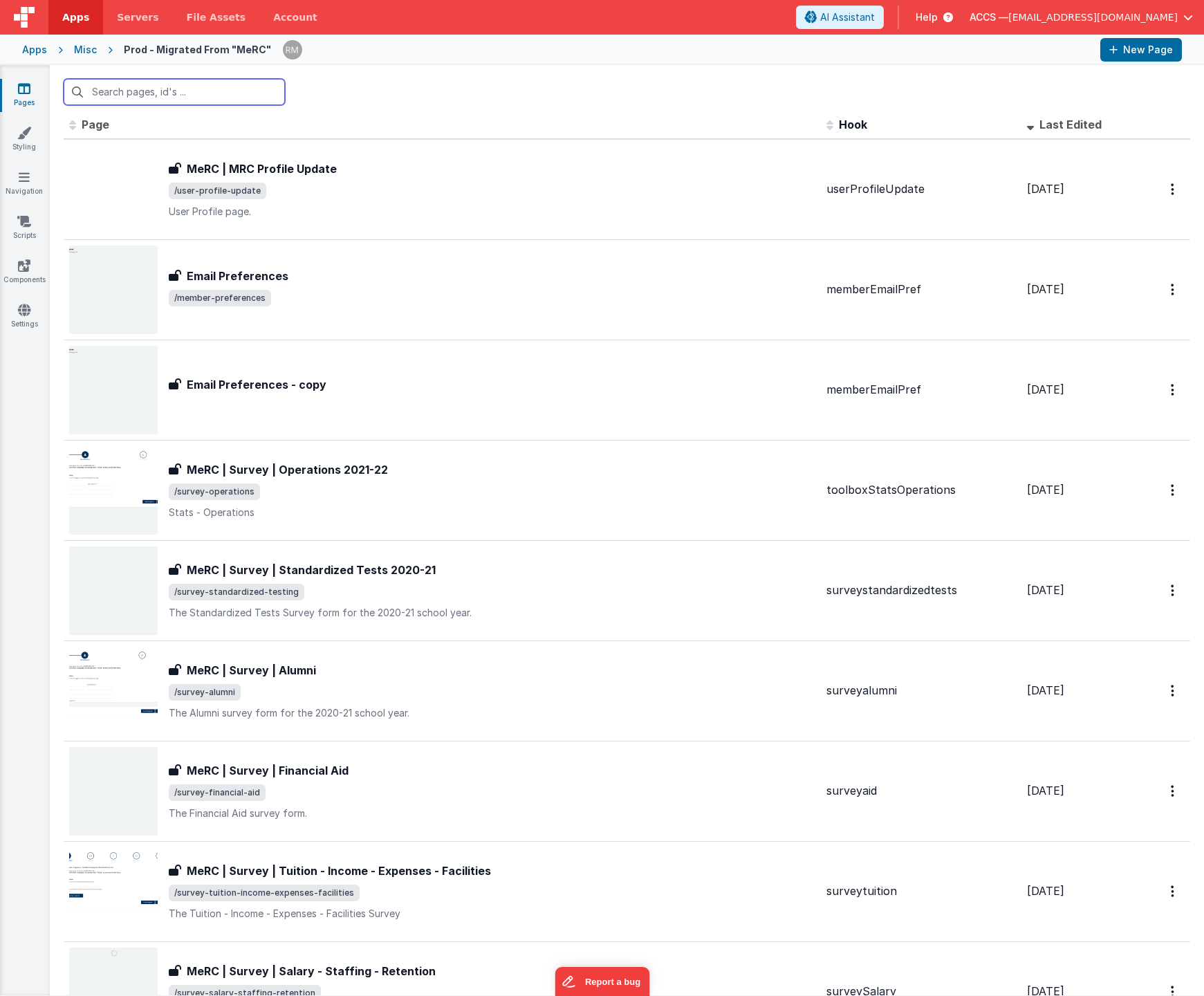
click at [182, 94] on input "text" at bounding box center [174, 91] width 222 height 26
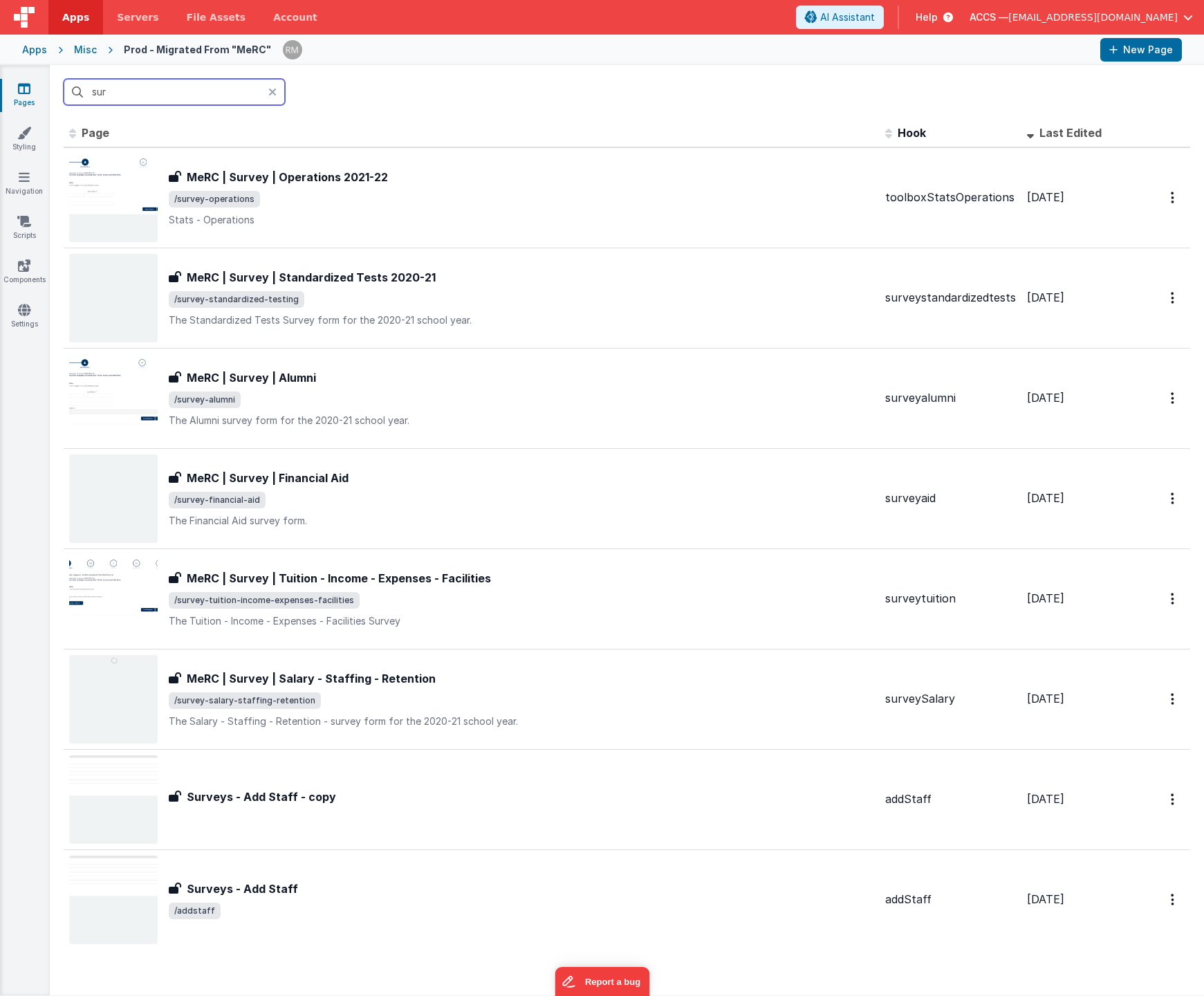
scroll to position [0, 0]
type input "survey"
click at [35, 55] on div "Apps" at bounding box center [35, 49] width 25 height 14
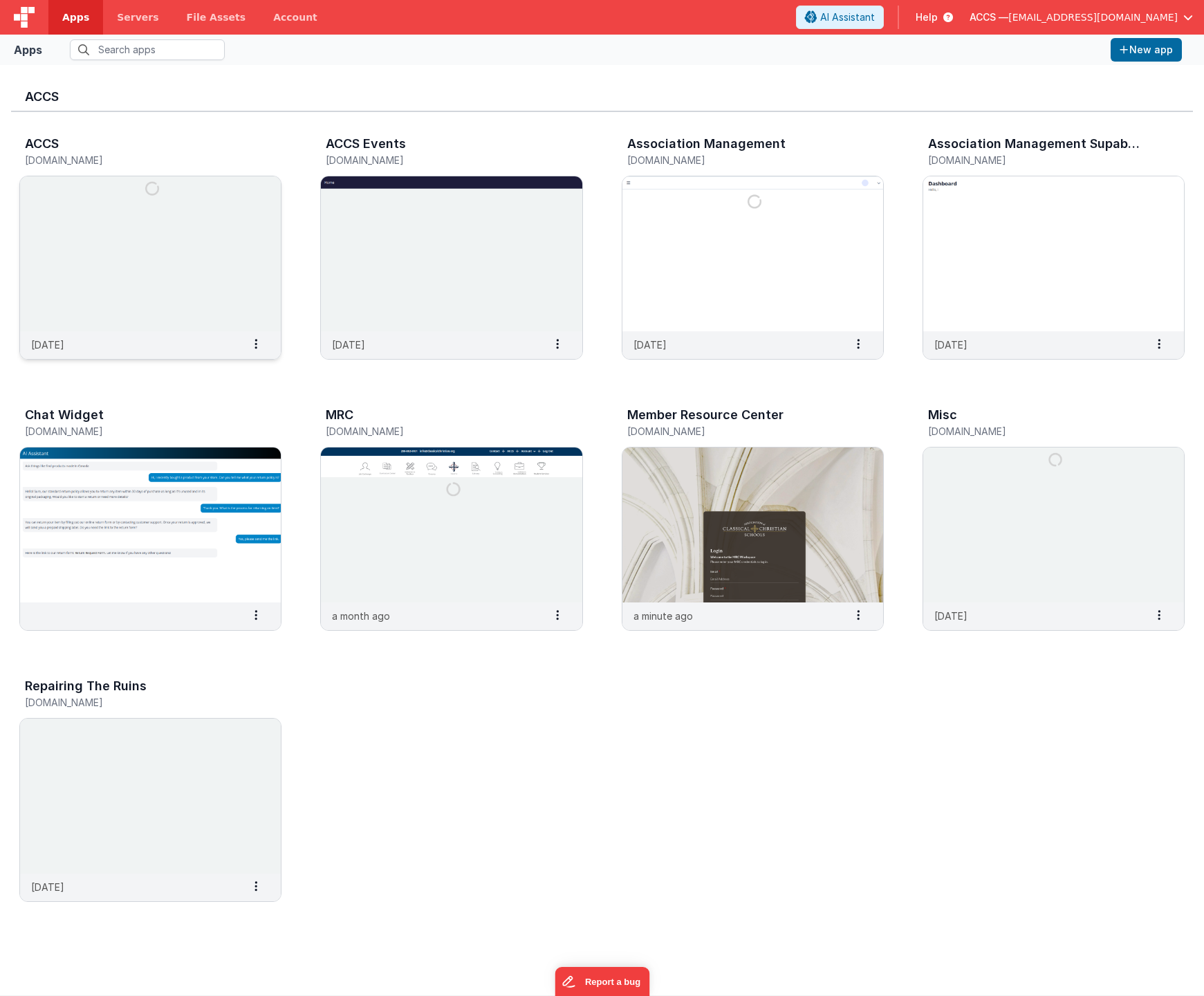
click at [165, 262] on img at bounding box center [150, 254] width 261 height 155
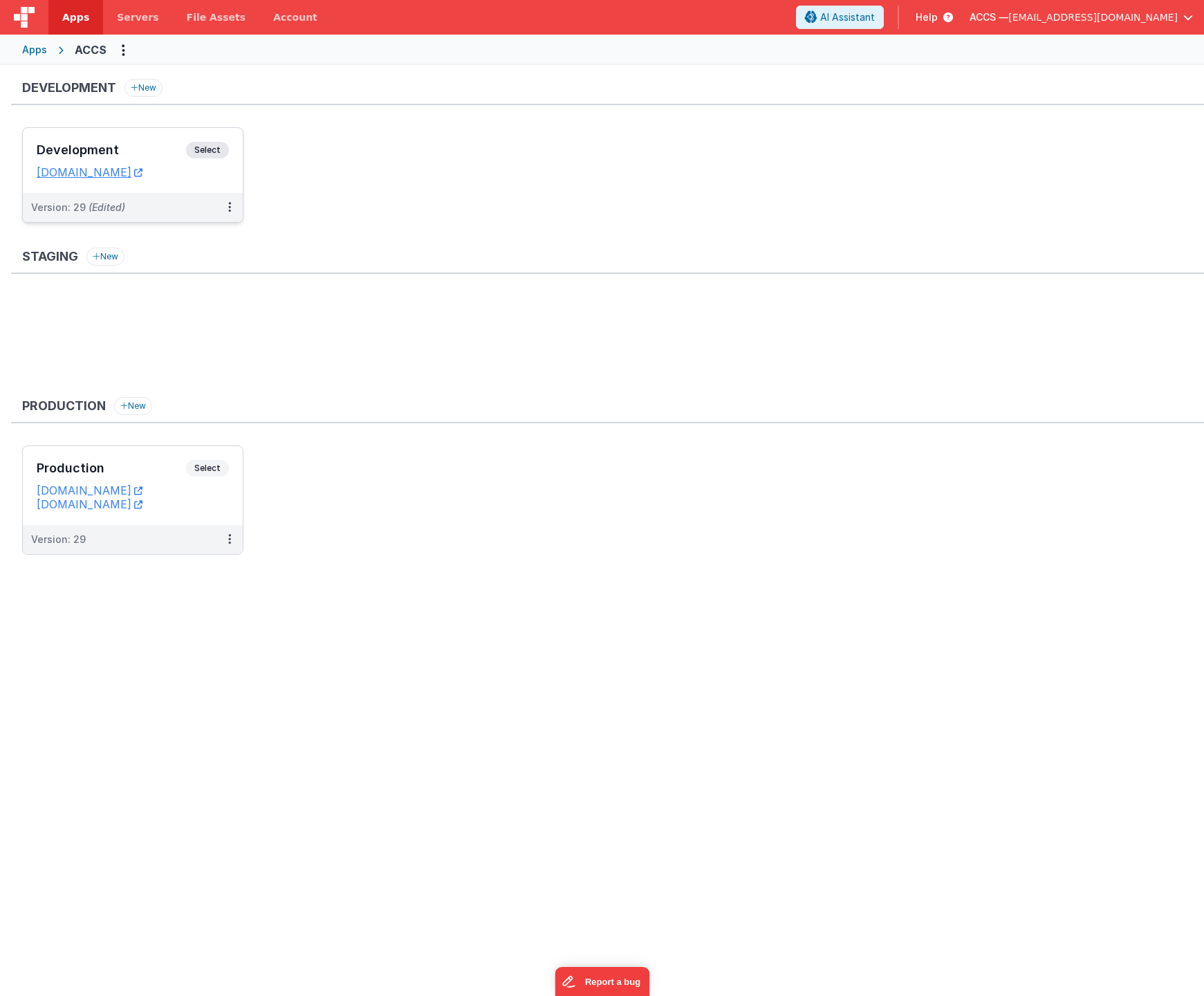
click at [141, 157] on h3 "Development" at bounding box center [112, 149] width 149 height 14
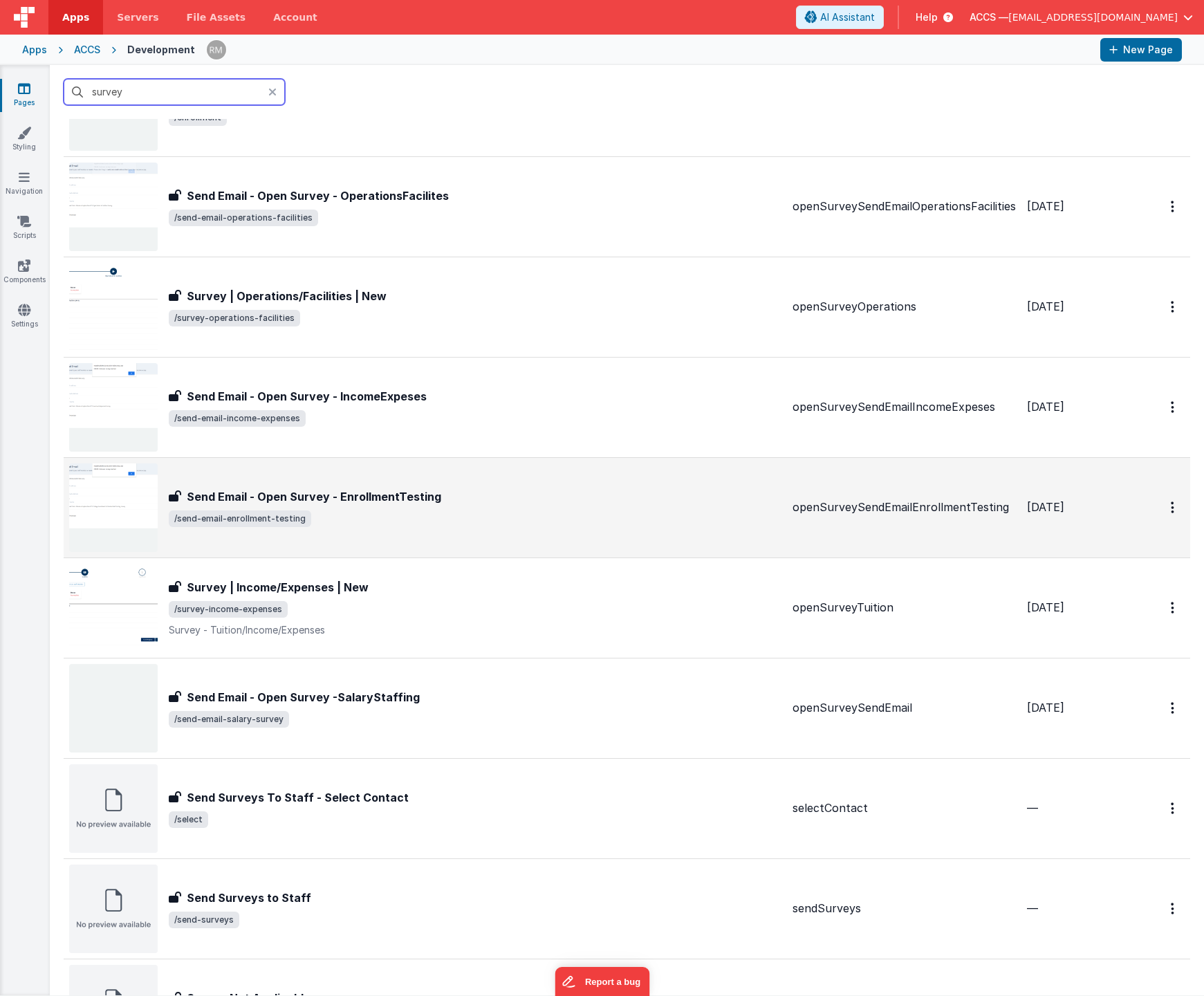
scroll to position [267, 0]
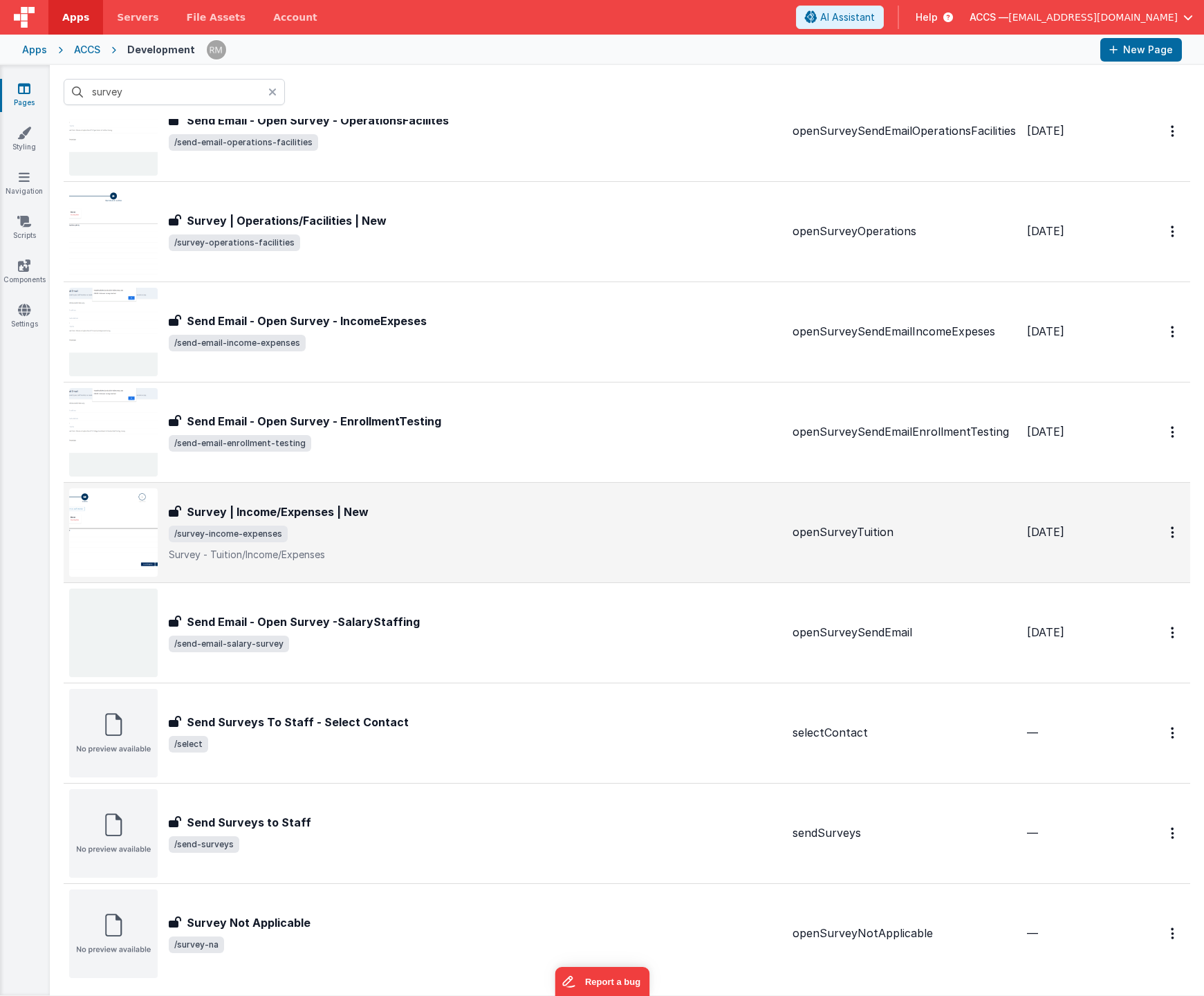
click at [540, 546] on div "Survey | Income/Expenses | New Survey | Income/Expenses | New /survey-income-ex…" at bounding box center [475, 532] width 613 height 58
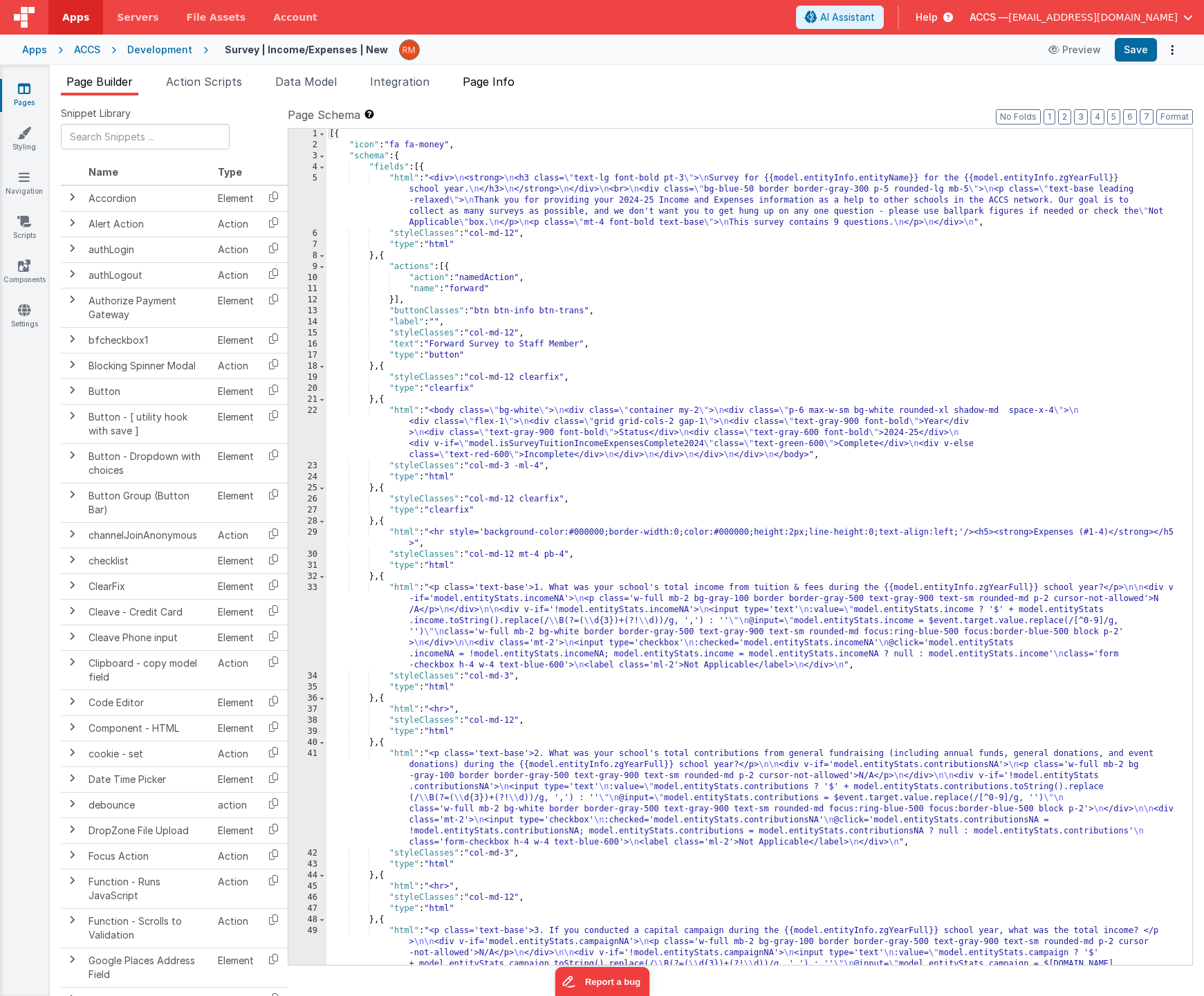
click at [498, 78] on span "Page Info" at bounding box center [489, 81] width 52 height 14
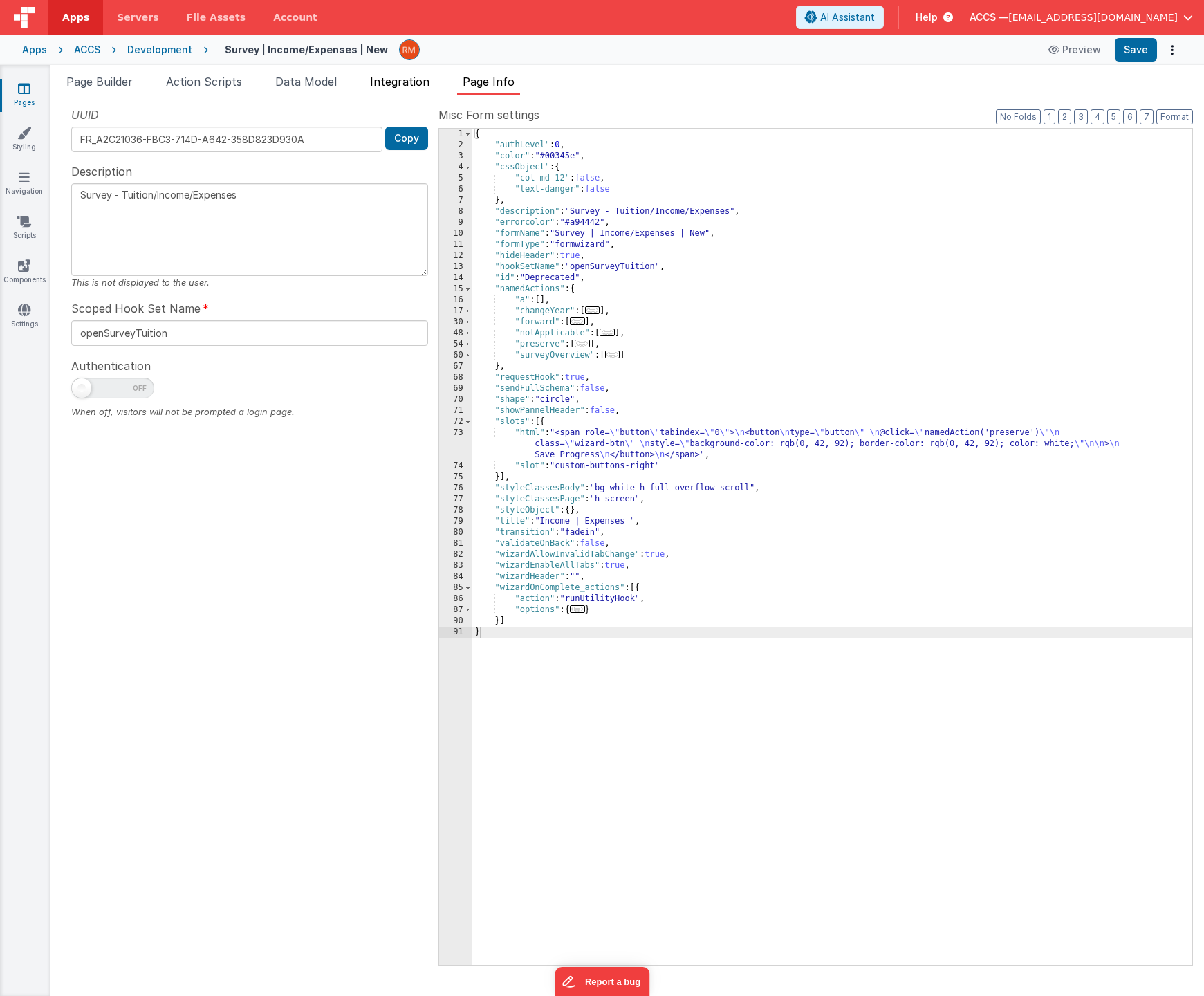
click at [419, 78] on span "Integration" at bounding box center [400, 81] width 59 height 14
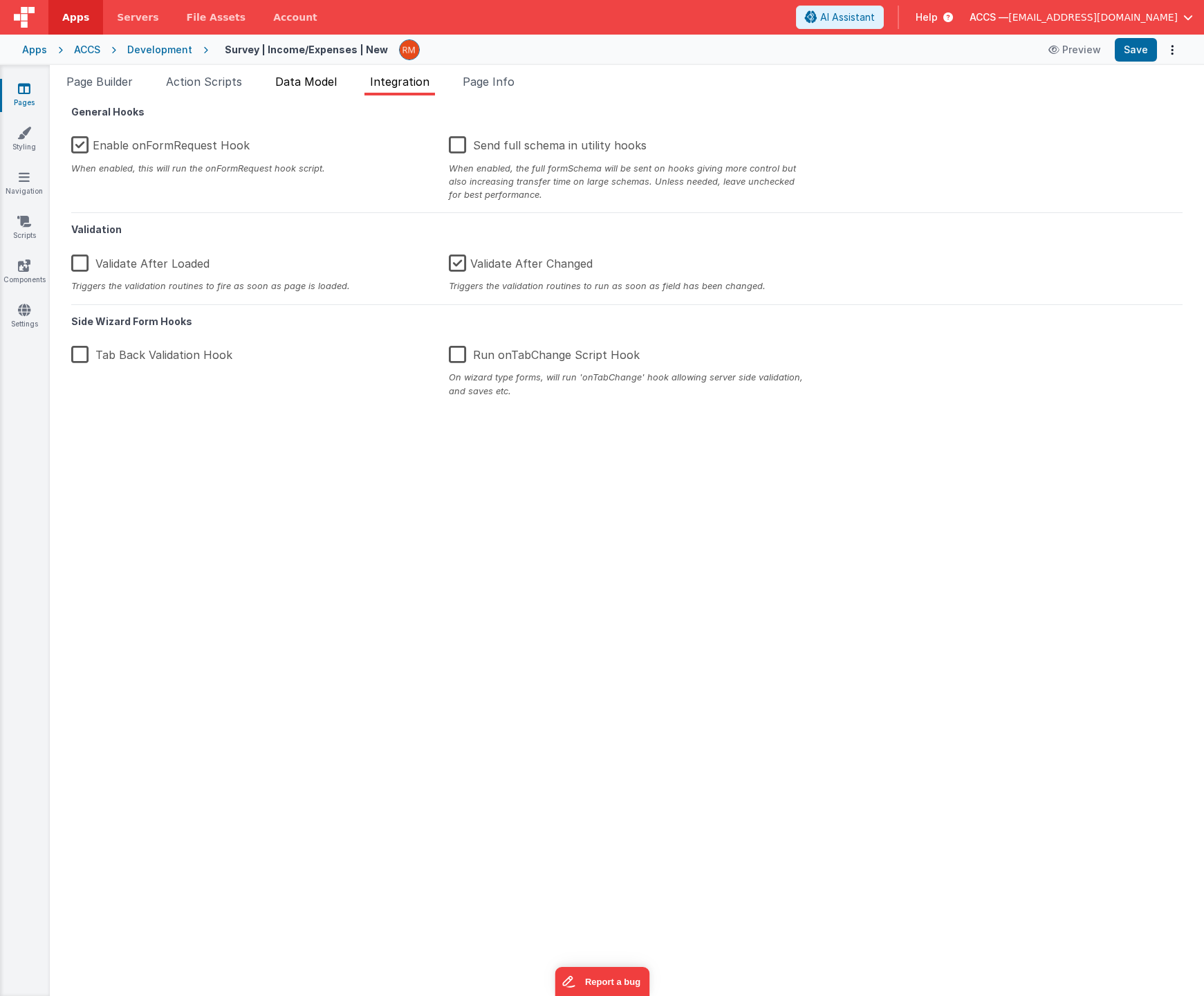
click at [321, 78] on span "Data Model" at bounding box center [306, 81] width 62 height 14
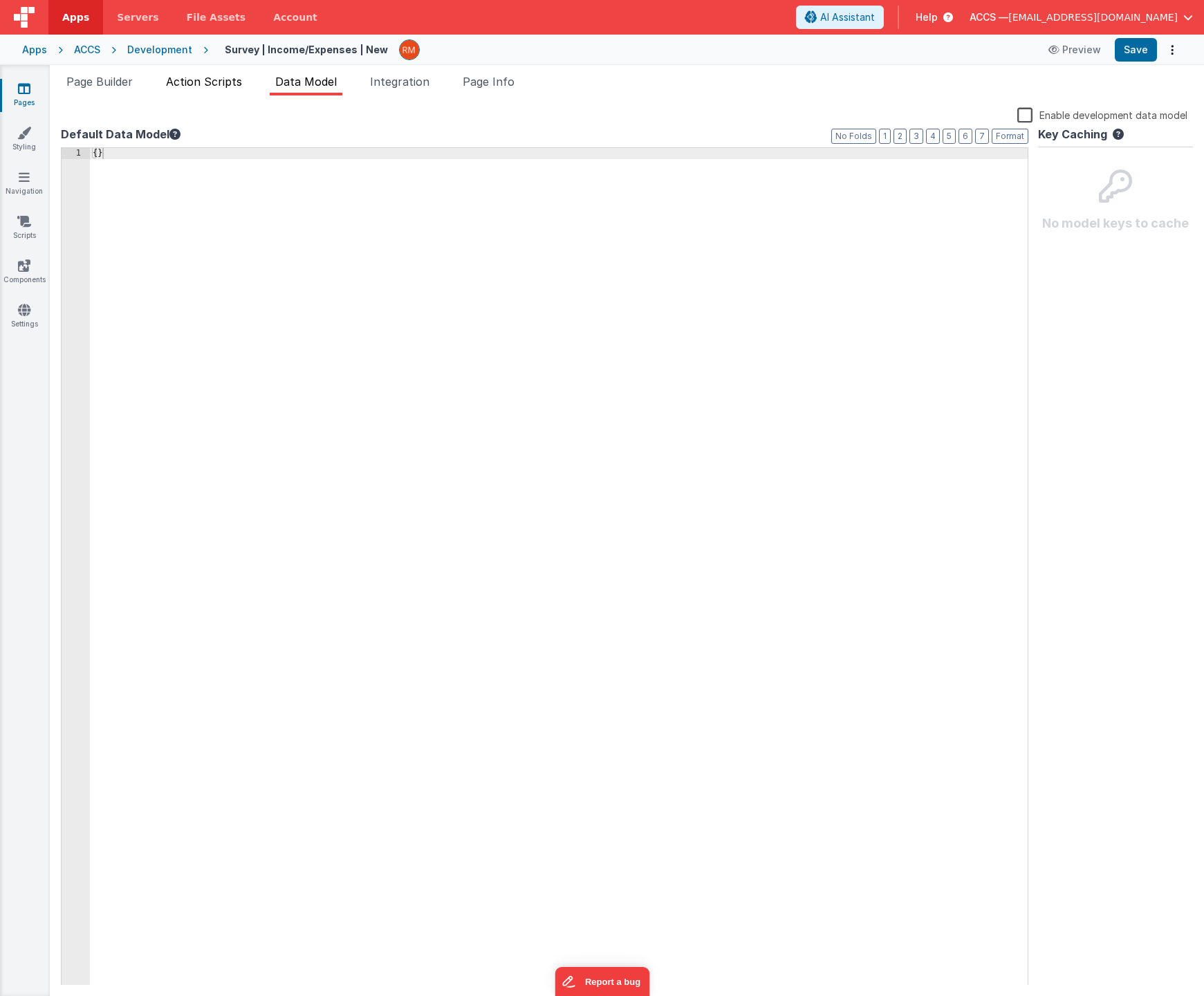
click at [214, 84] on span "Action Scripts" at bounding box center [204, 81] width 76 height 14
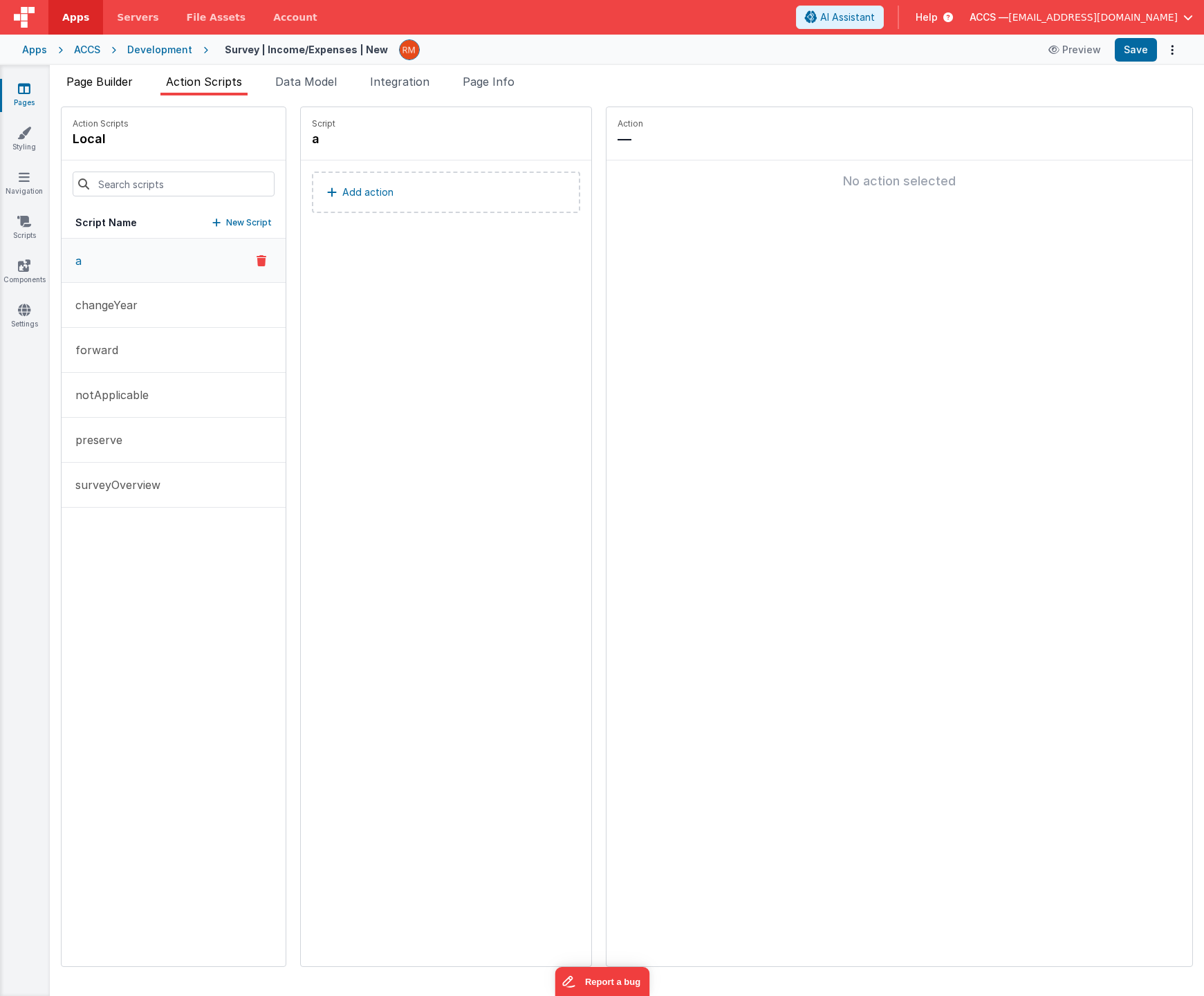
click at [112, 87] on span "Page Builder" at bounding box center [100, 81] width 67 height 14
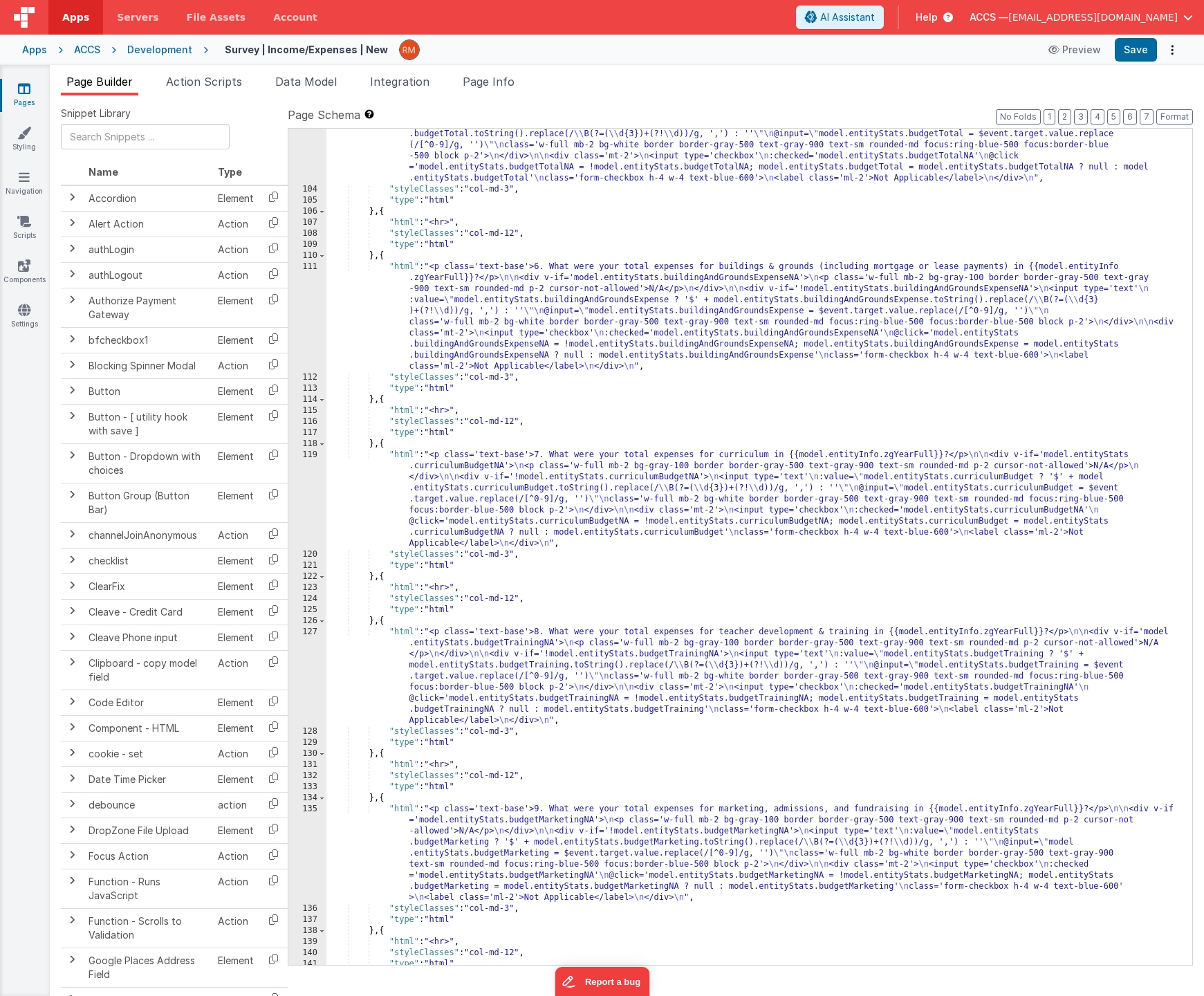
scroll to position [1754, 0]
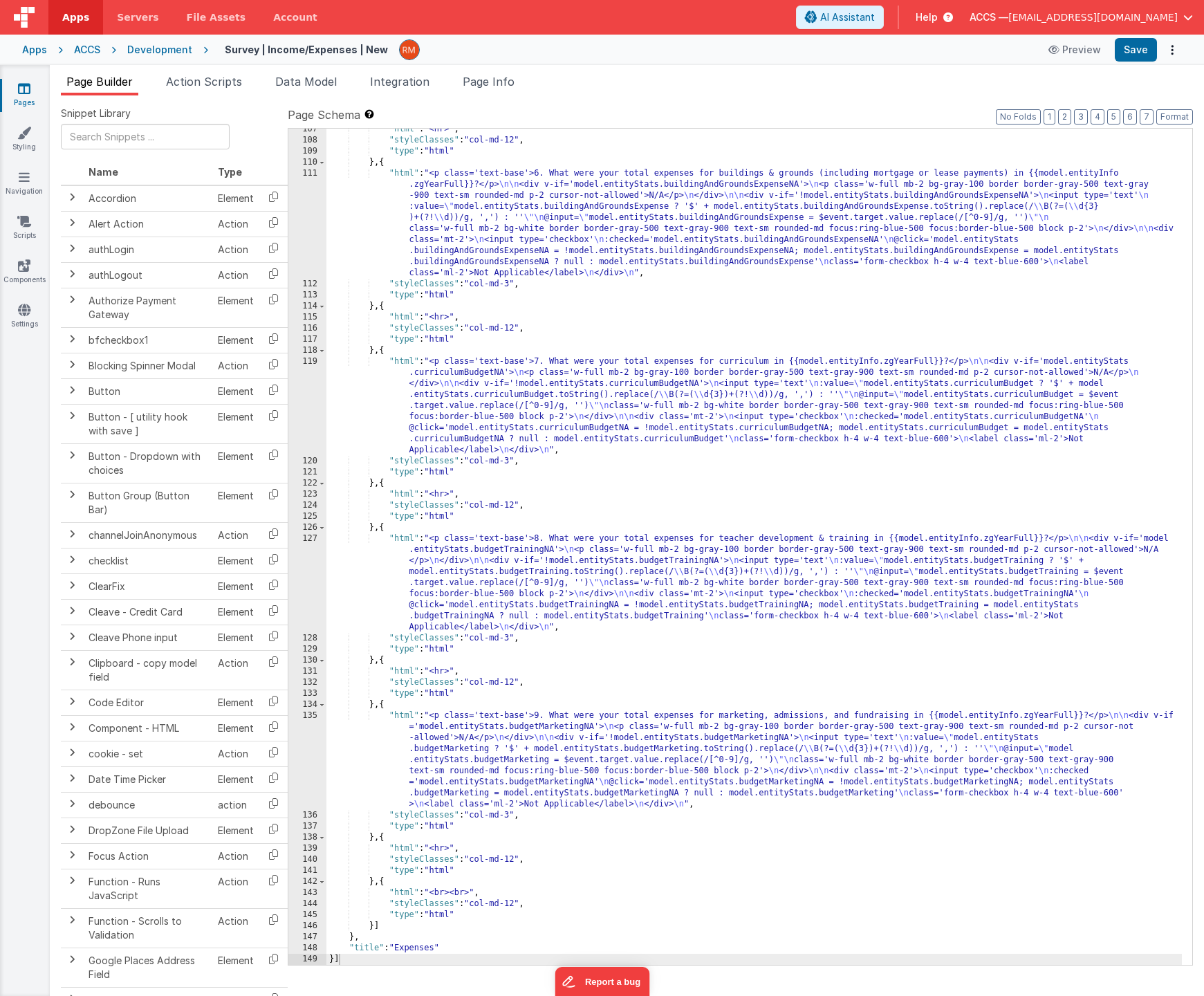
click at [629, 392] on div ""html" : "<hr>" , "styleClasses" : "col-md-12" , "type" : "html" } , { "html" :…" at bounding box center [755, 553] width 856 height 859
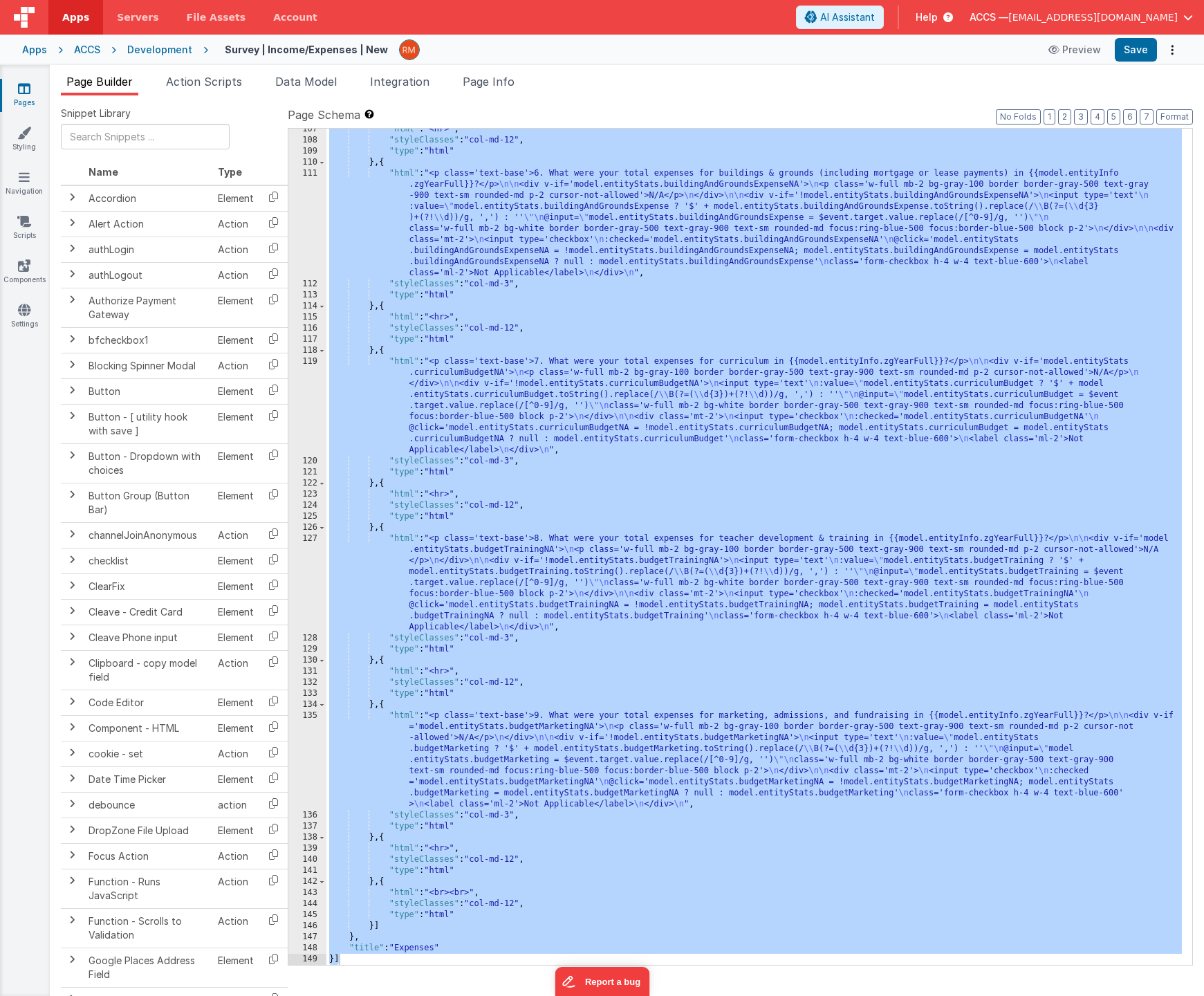
click at [22, 87] on icon at bounding box center [24, 88] width 13 height 14
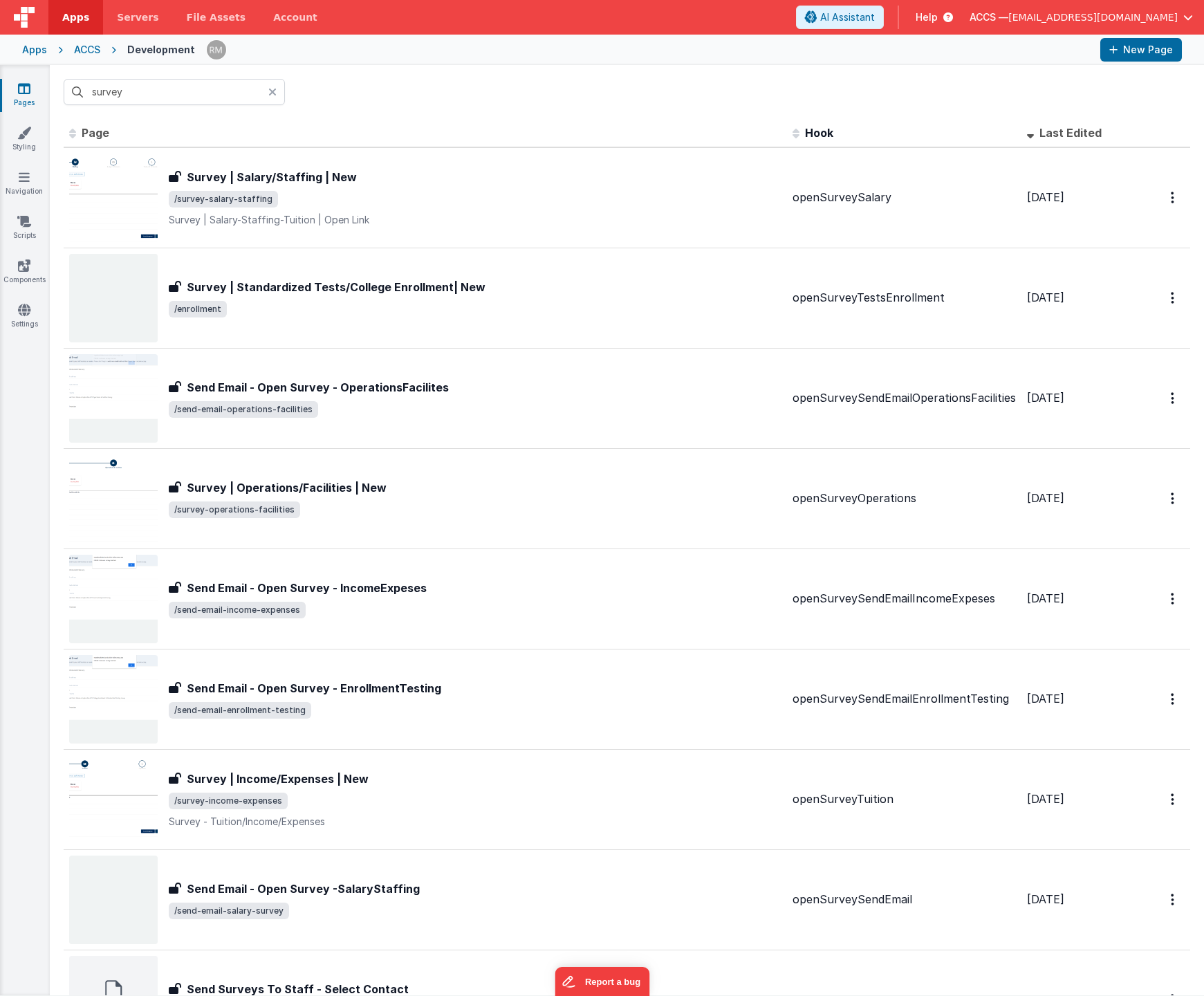
click at [33, 50] on div "Apps" at bounding box center [35, 49] width 25 height 14
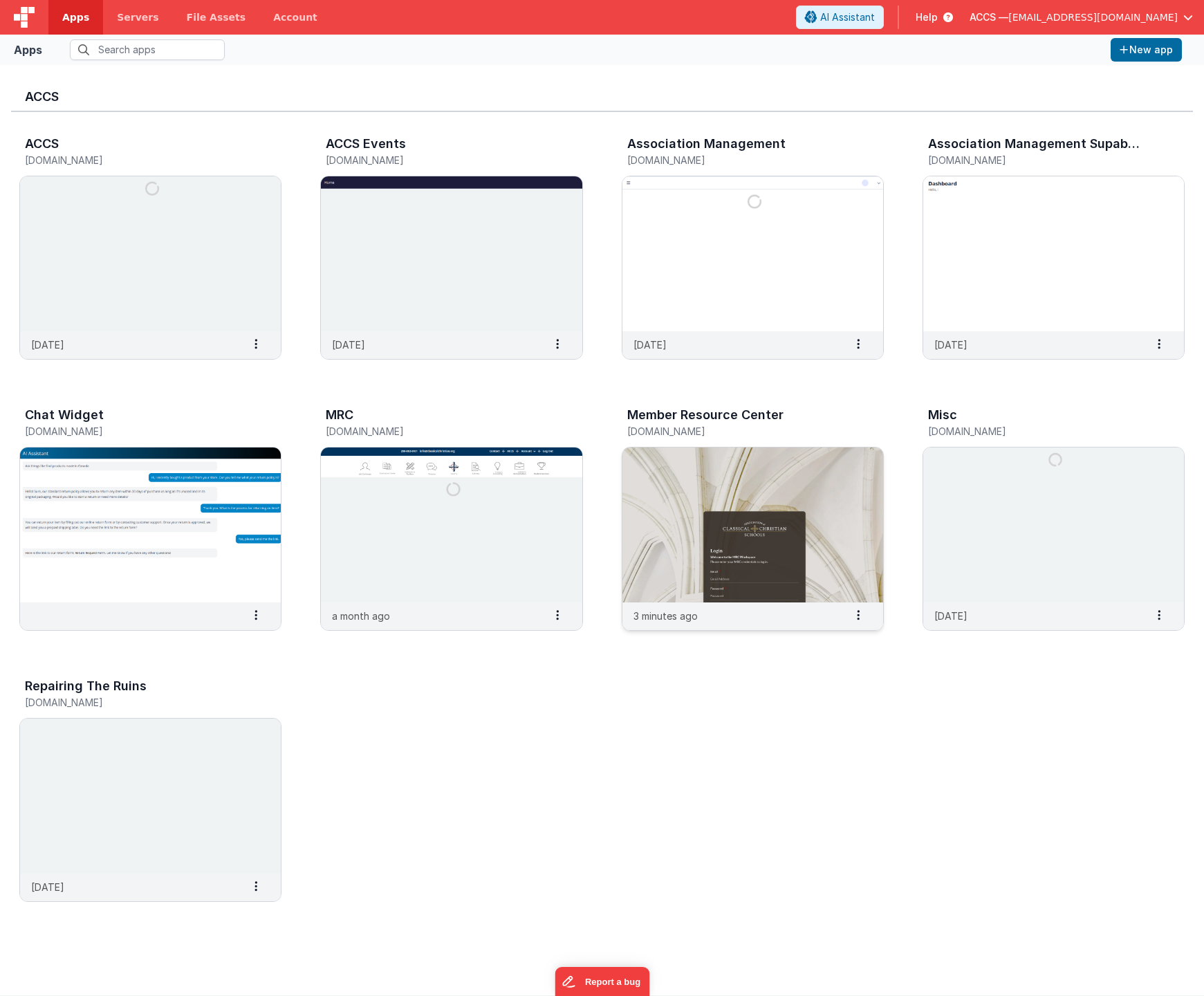
click at [662, 531] on img at bounding box center [753, 525] width 261 height 155
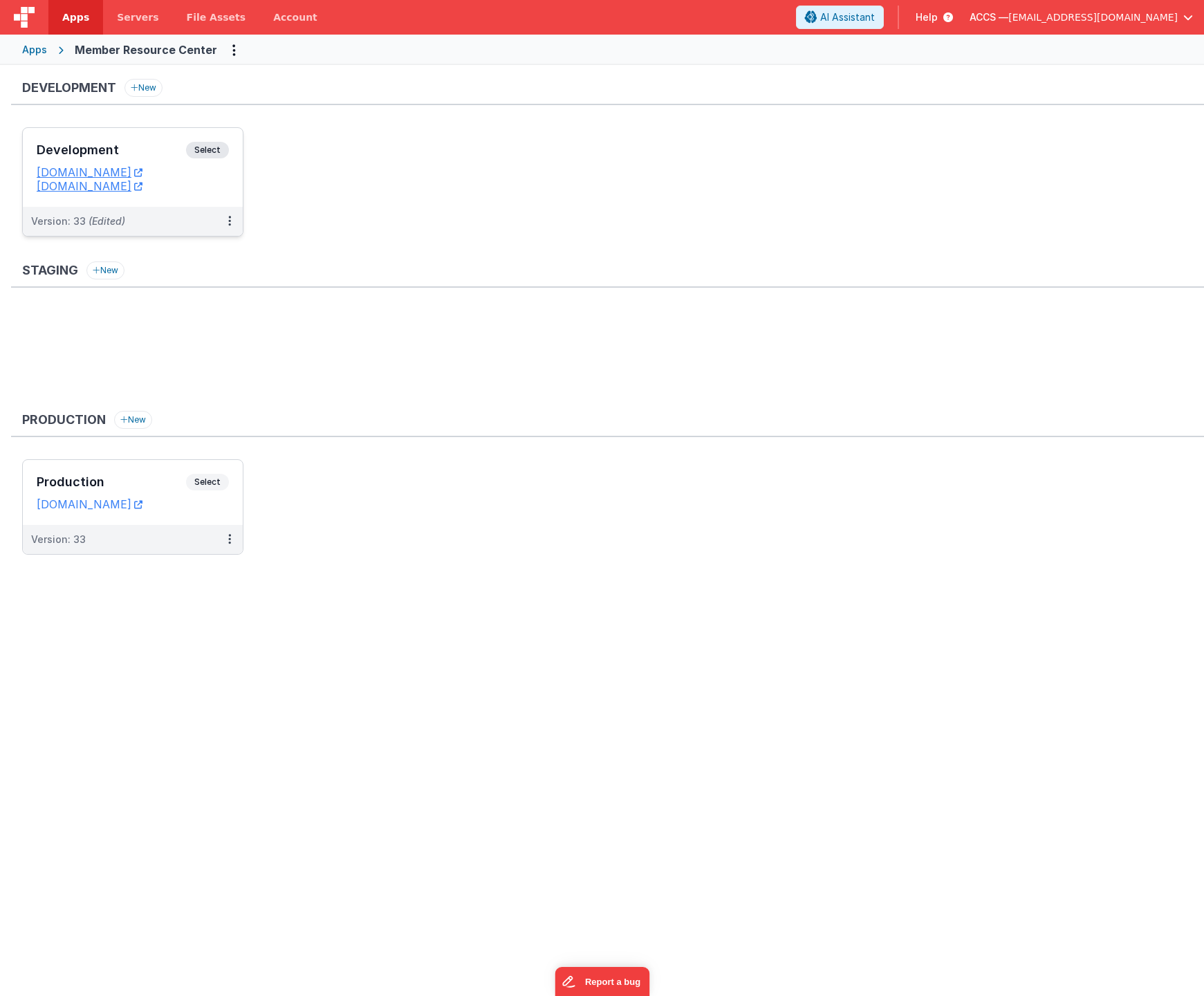
click at [132, 157] on h3 "Development" at bounding box center [112, 149] width 149 height 14
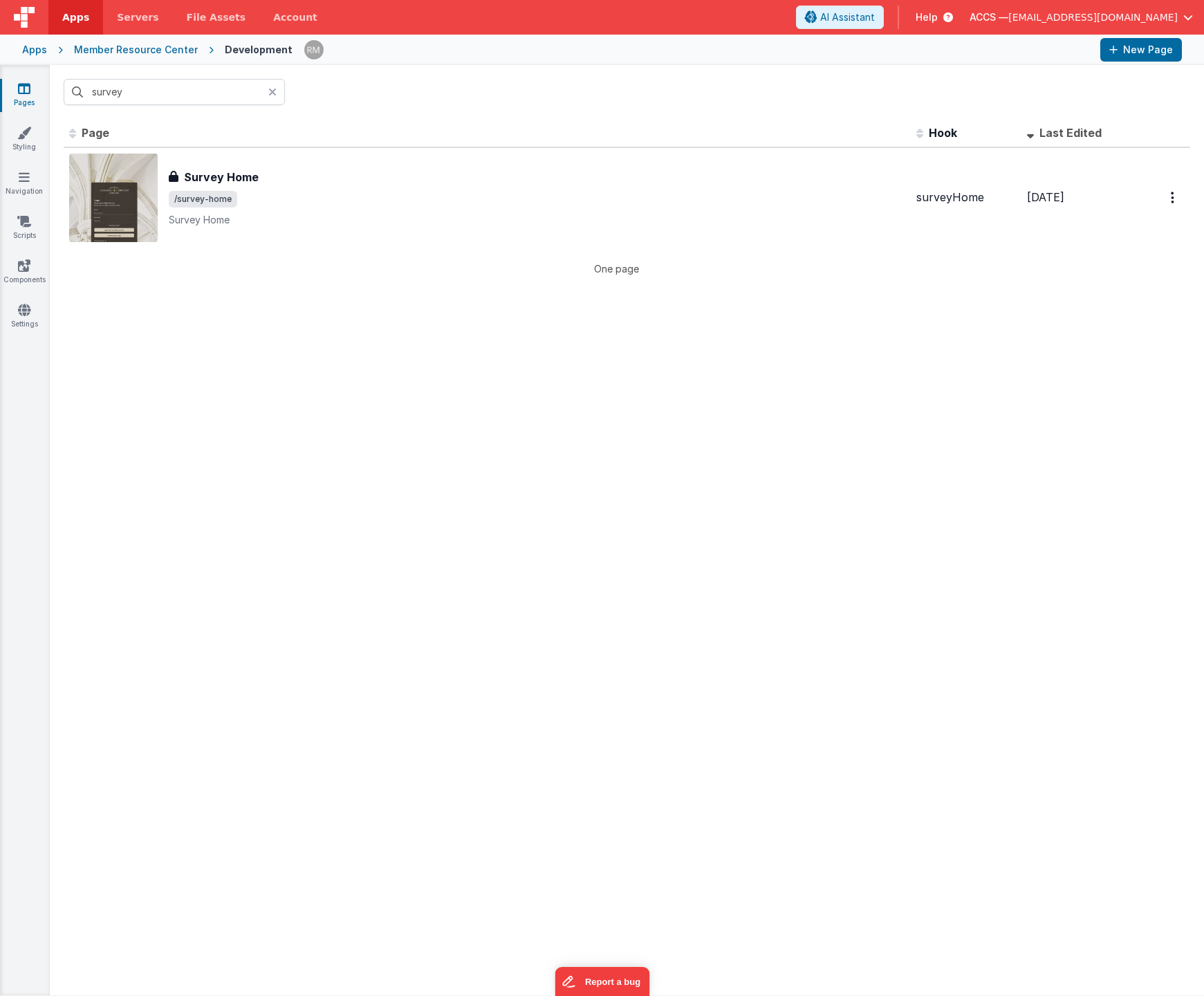
click at [273, 90] on icon at bounding box center [272, 92] width 8 height 11
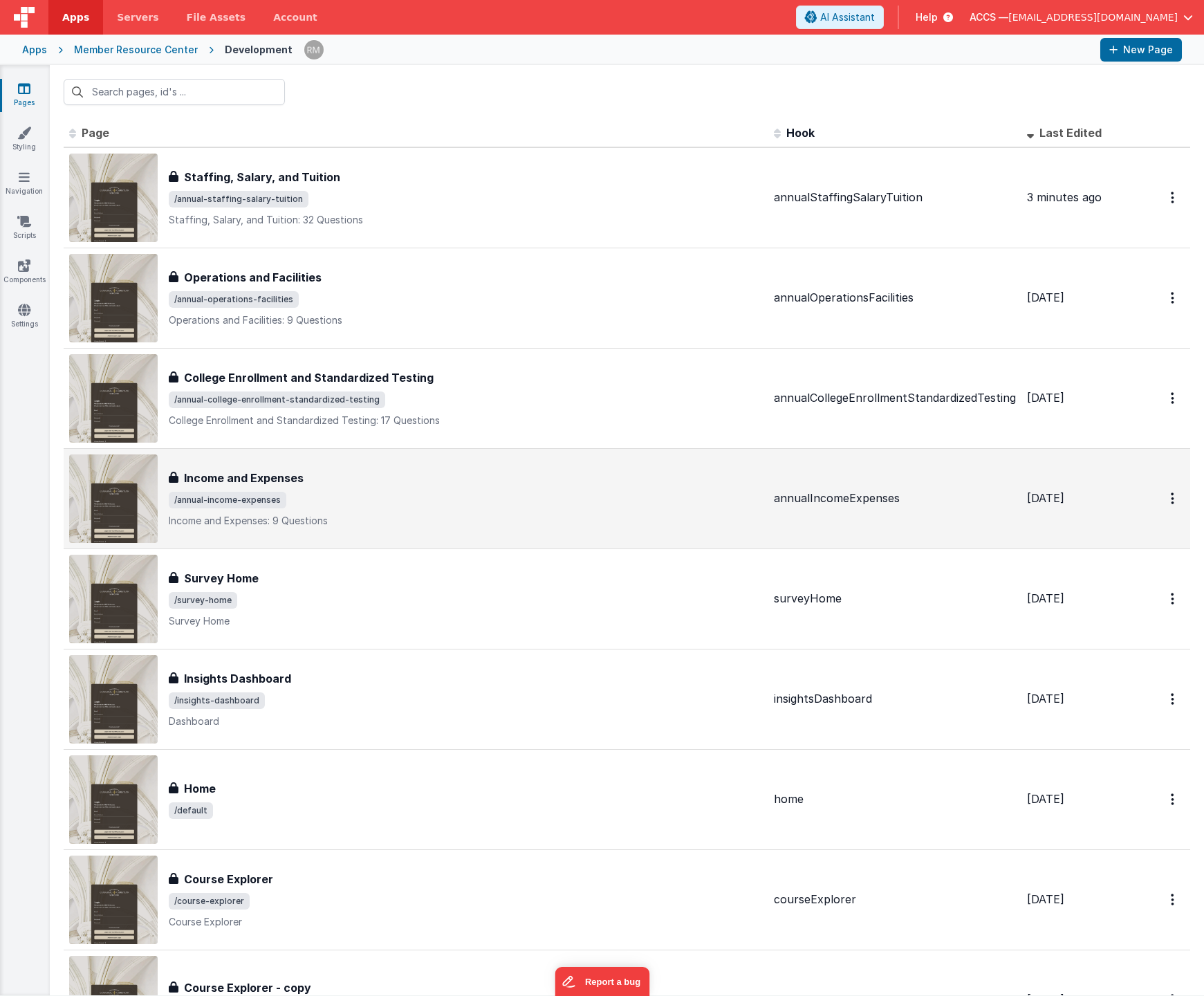
click at [326, 518] on p "Income and Expenses: 9 Questions" at bounding box center [466, 520] width 594 height 14
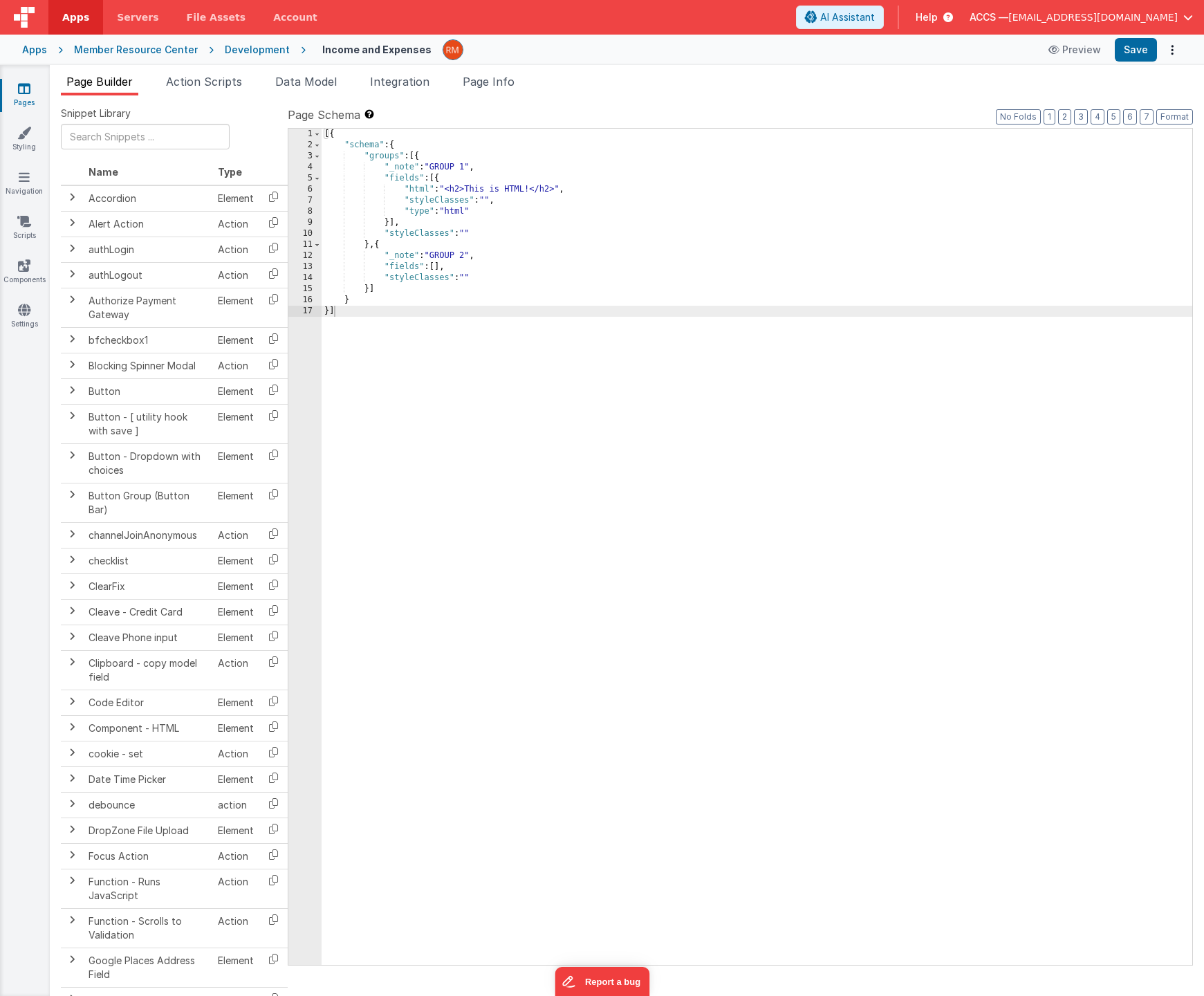
click at [398, 403] on div "[{ "schema" : { "groups" : [{ "_note" : "GROUP 1" , "fields" : [{ "html" : "<h2…" at bounding box center [757, 558] width 871 height 859
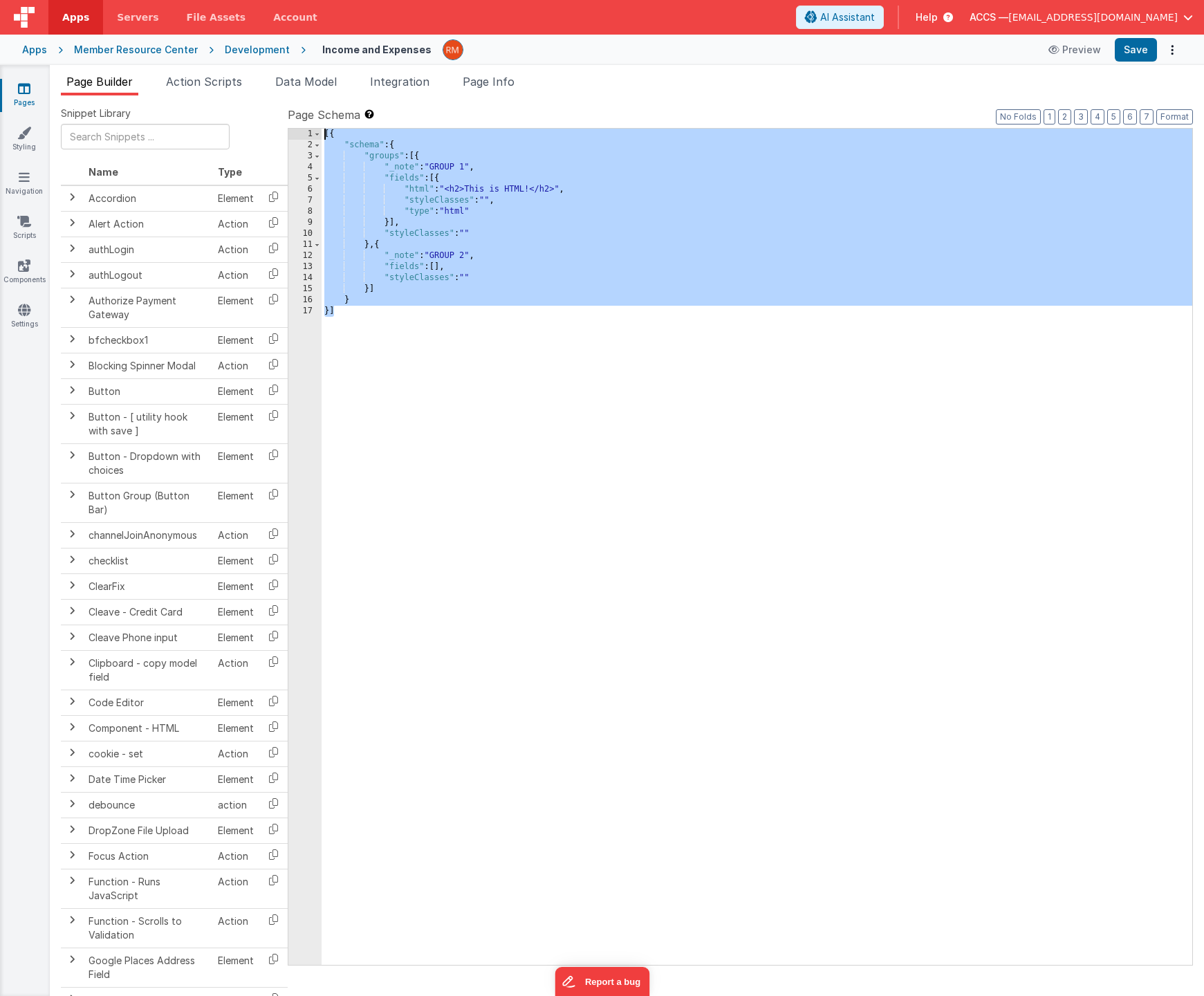
drag, startPoint x: 375, startPoint y: 461, endPoint x: 319, endPoint y: 99, distance: 366.3
click at [319, 99] on div "Snippet Library Name Type Accordion Element Alert Action Action authLogin Actio…" at bounding box center [627, 557] width 1154 height 923
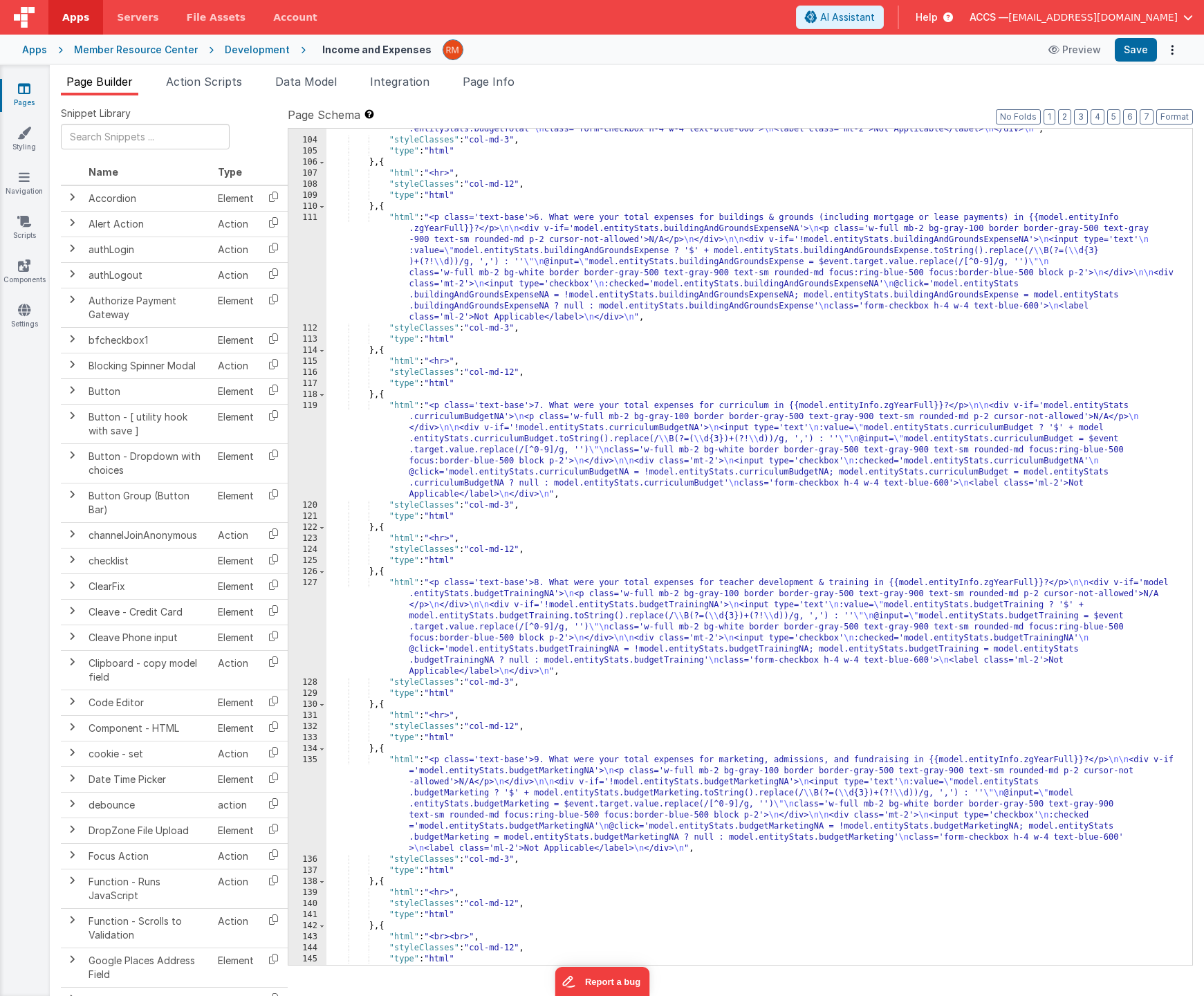
scroll to position [1709, 0]
click at [1134, 59] on button "Save" at bounding box center [1136, 49] width 43 height 23
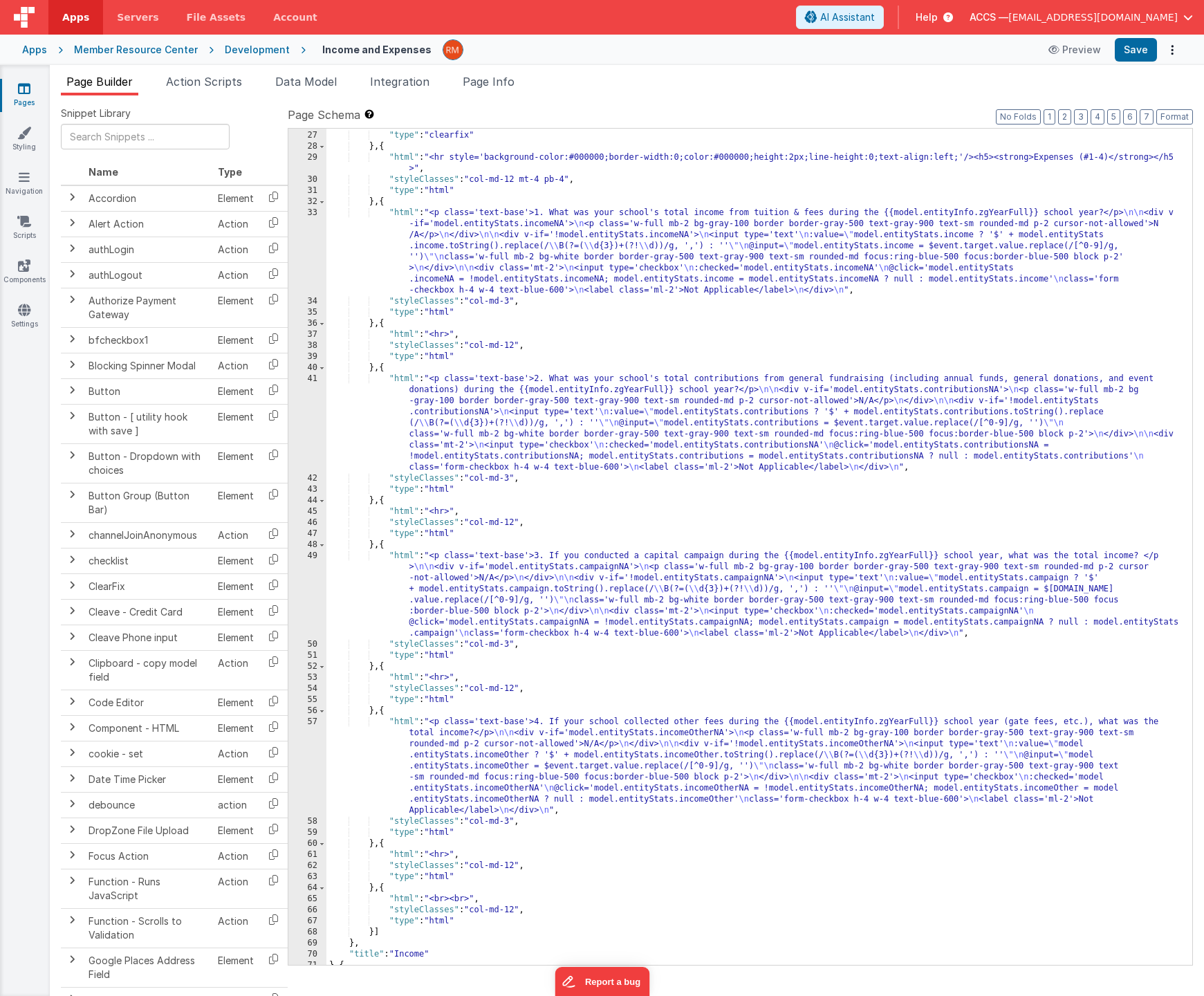
scroll to position [0, 0]
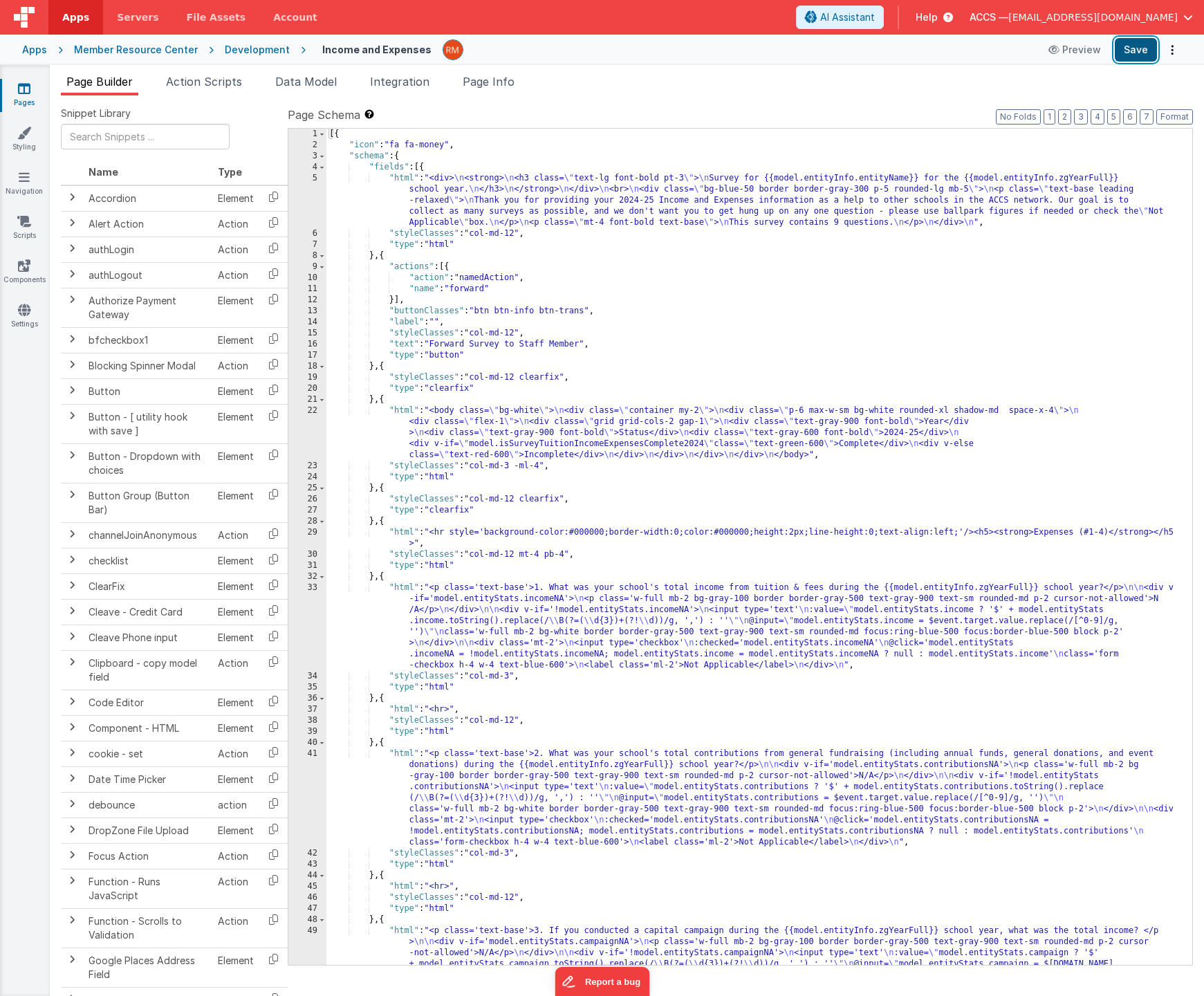
click at [1132, 56] on button "Save" at bounding box center [1136, 49] width 43 height 23
click at [38, 53] on div "Apps" at bounding box center [35, 49] width 25 height 14
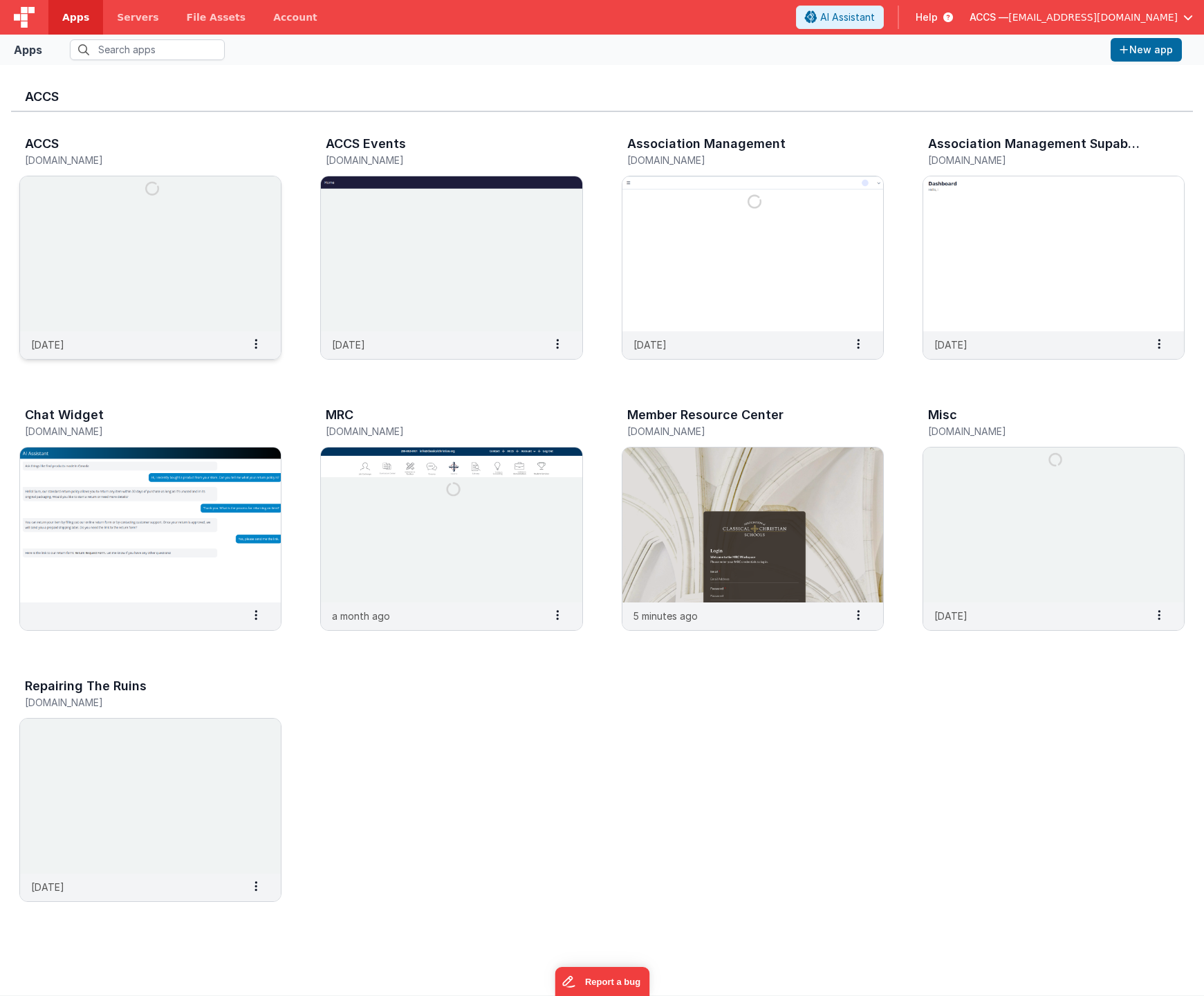
click at [208, 255] on img at bounding box center [150, 254] width 261 height 155
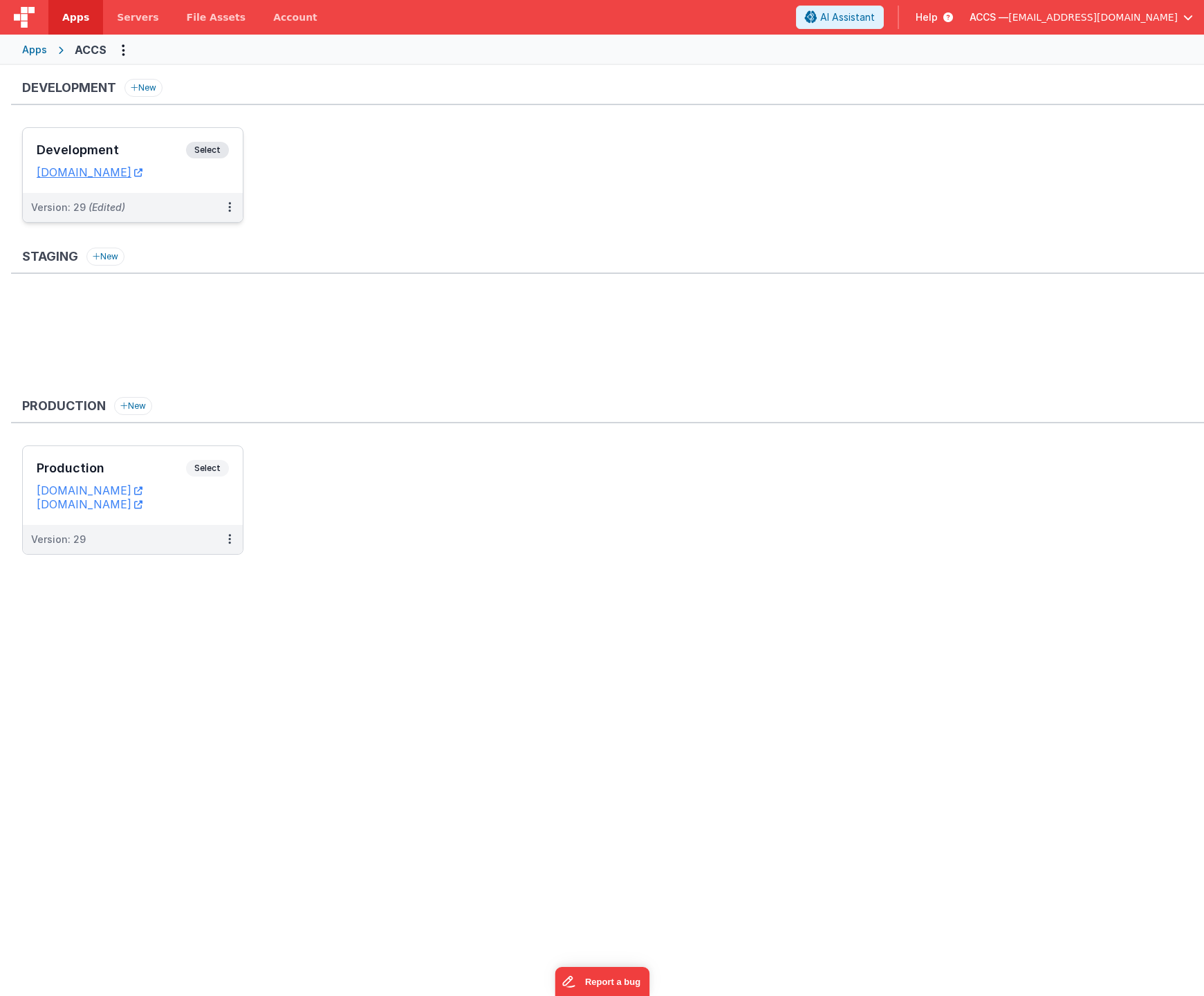
click at [143, 141] on div "Development Select URLs [DOMAIN_NAME]" at bounding box center [132, 160] width 220 height 65
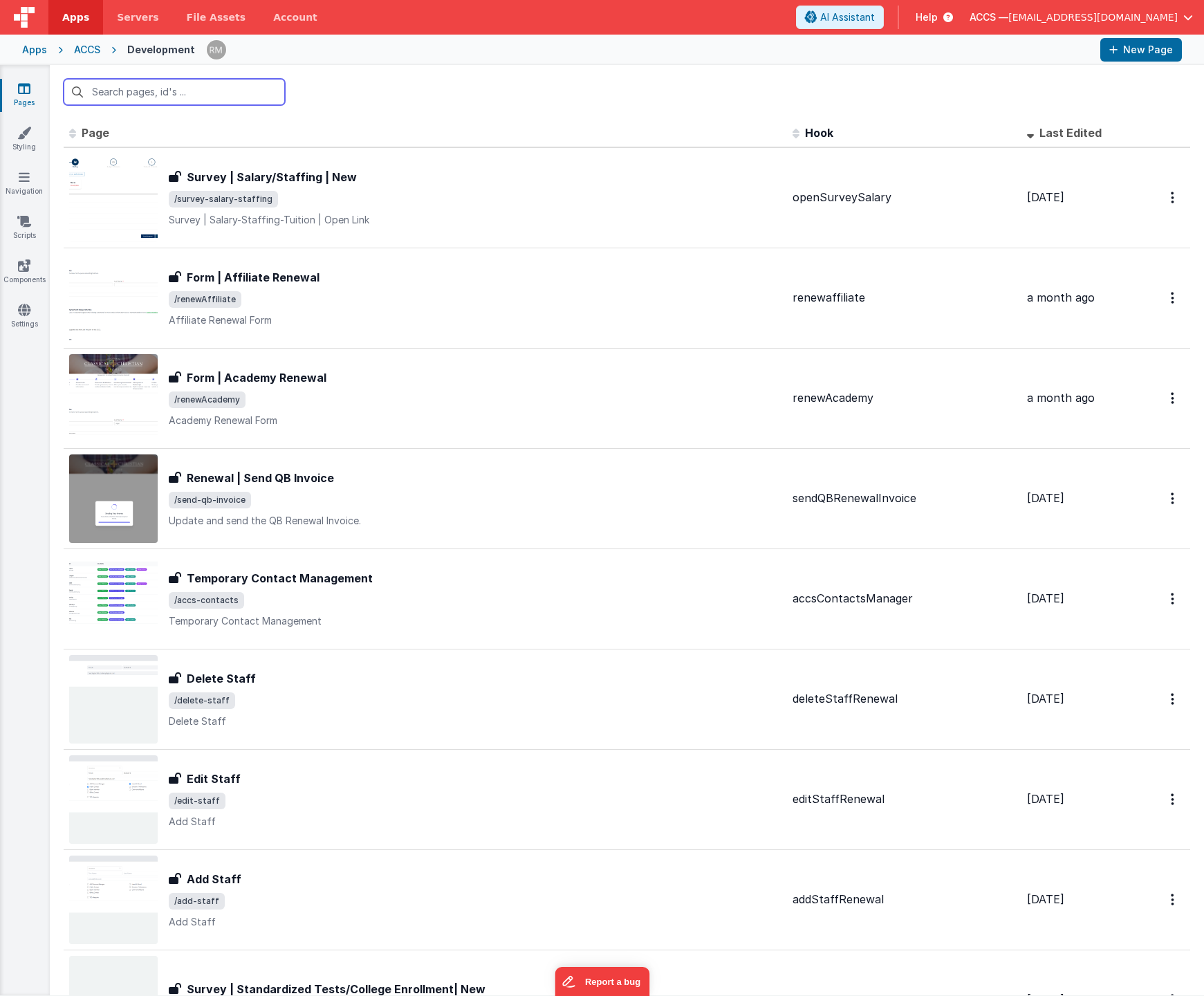
click at [141, 98] on input "text" at bounding box center [174, 91] width 222 height 26
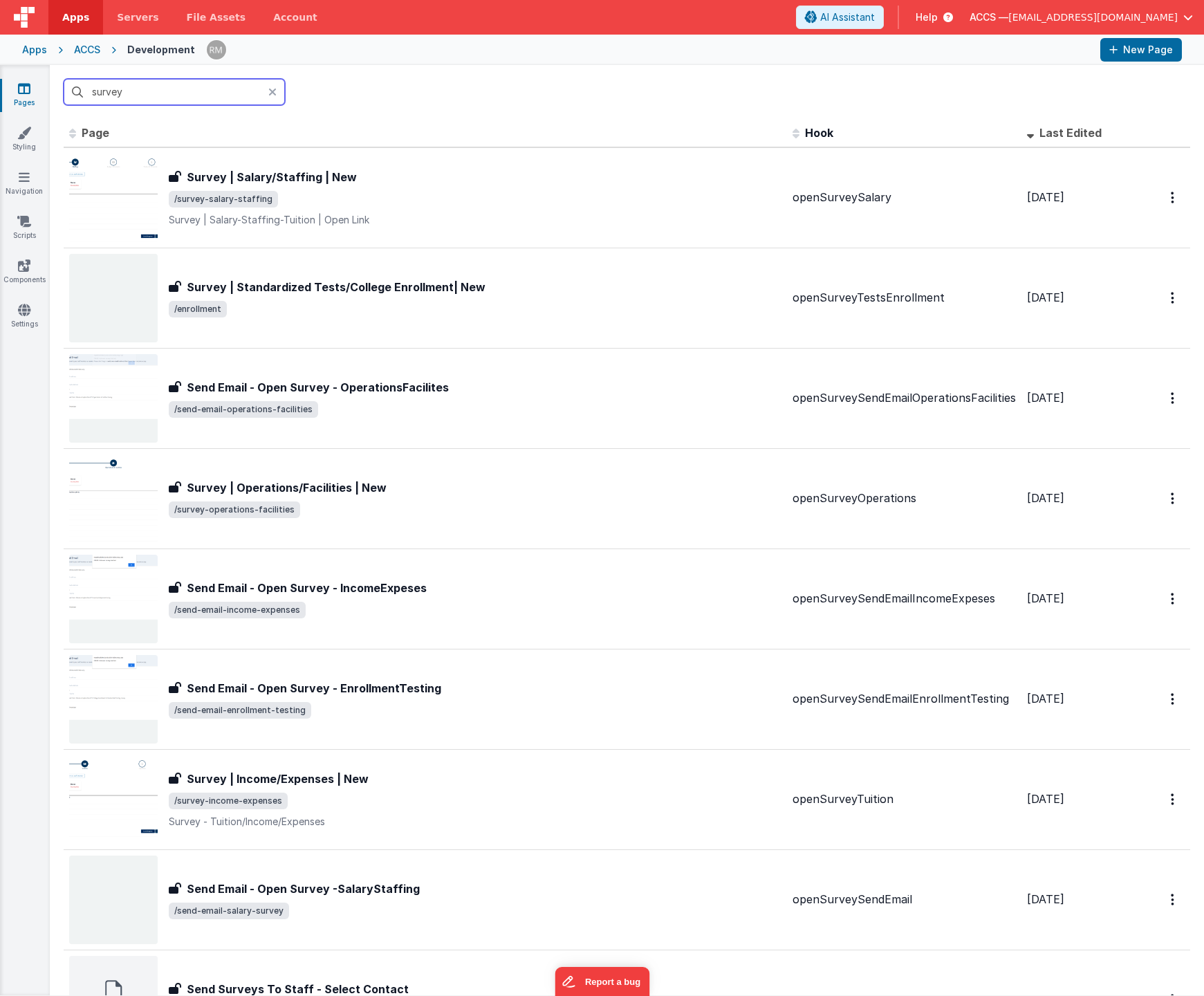
type input "survey"
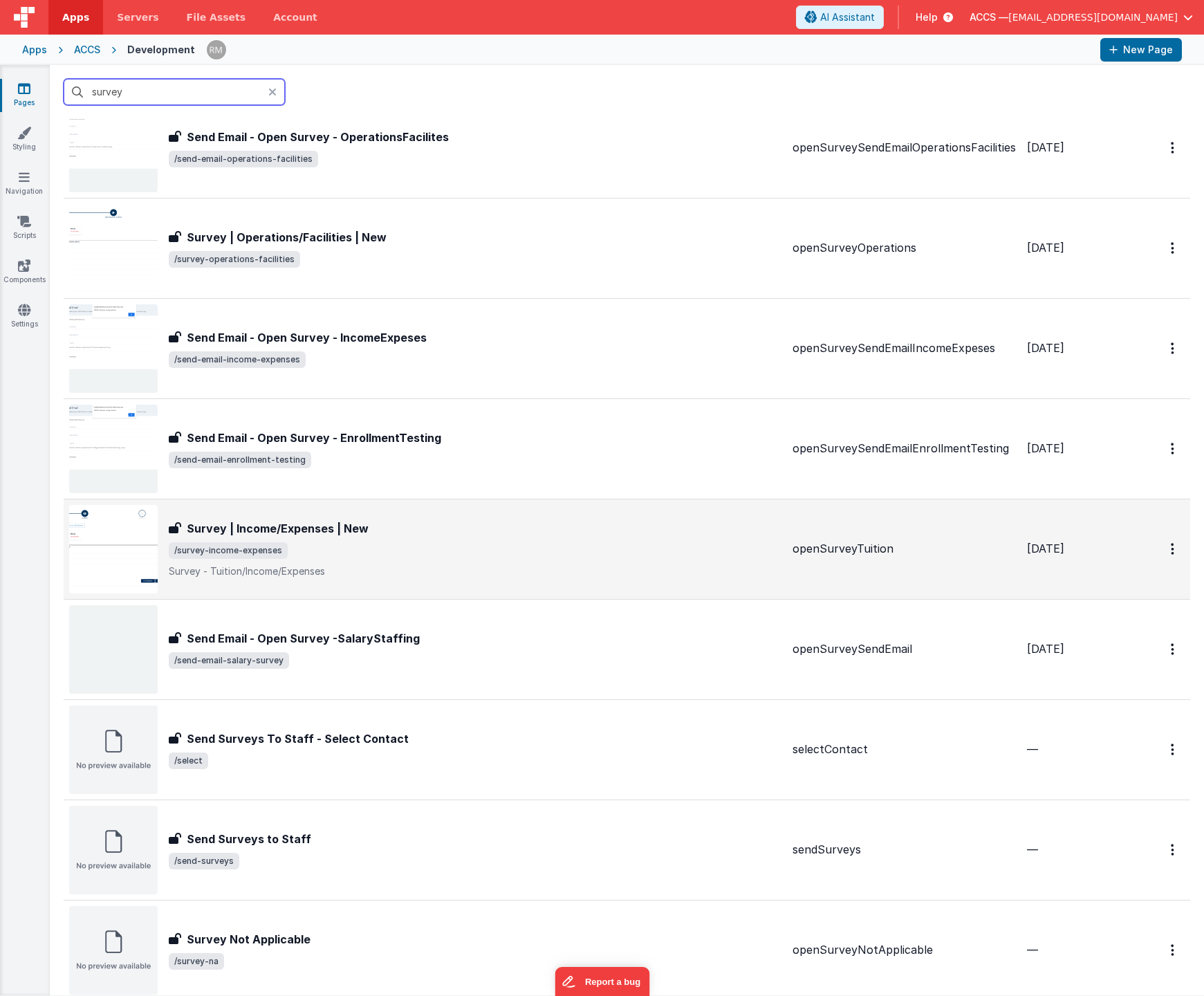
scroll to position [299, 0]
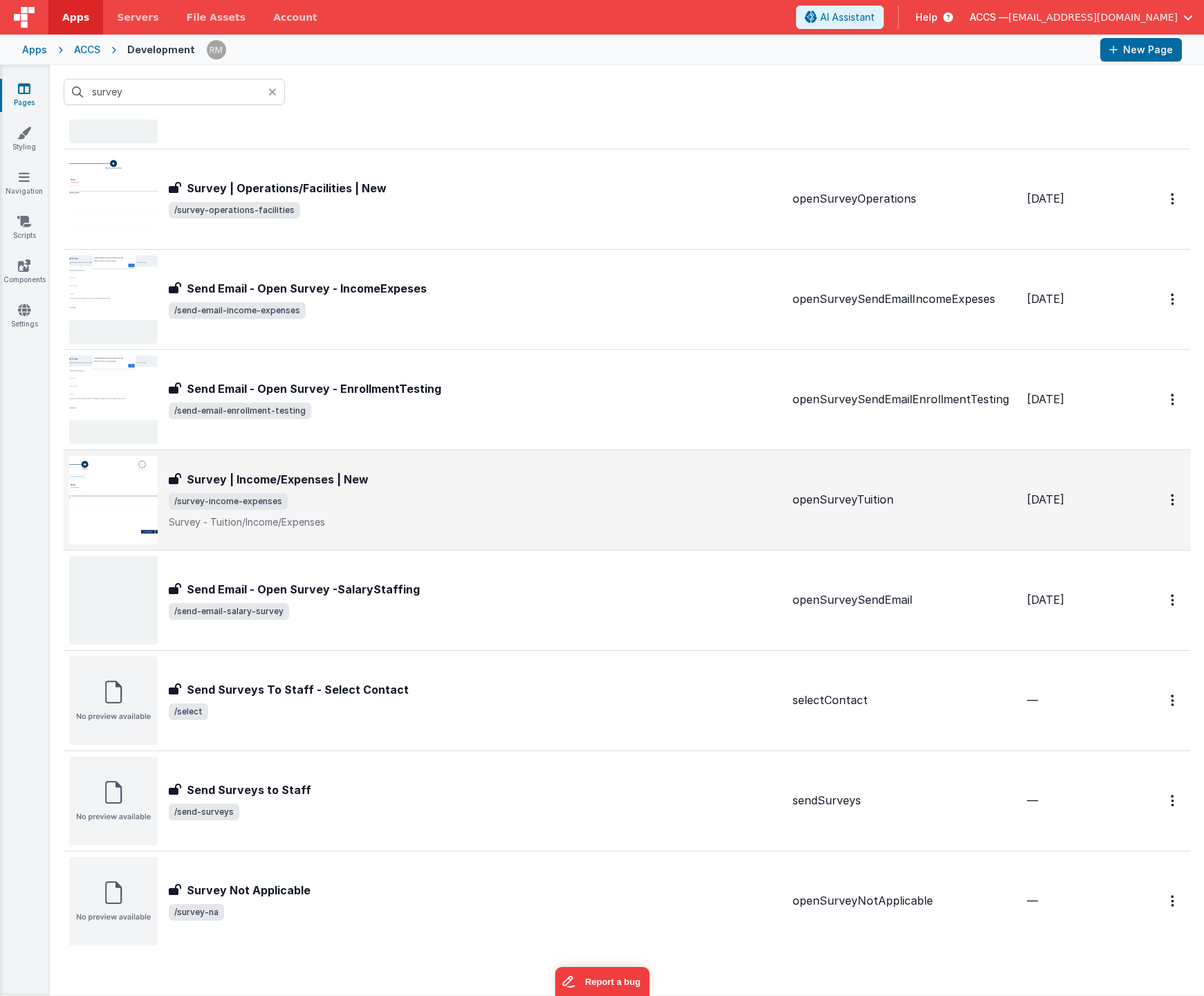
click at [356, 507] on span "/survey-income-expenses" at bounding box center [475, 501] width 613 height 17
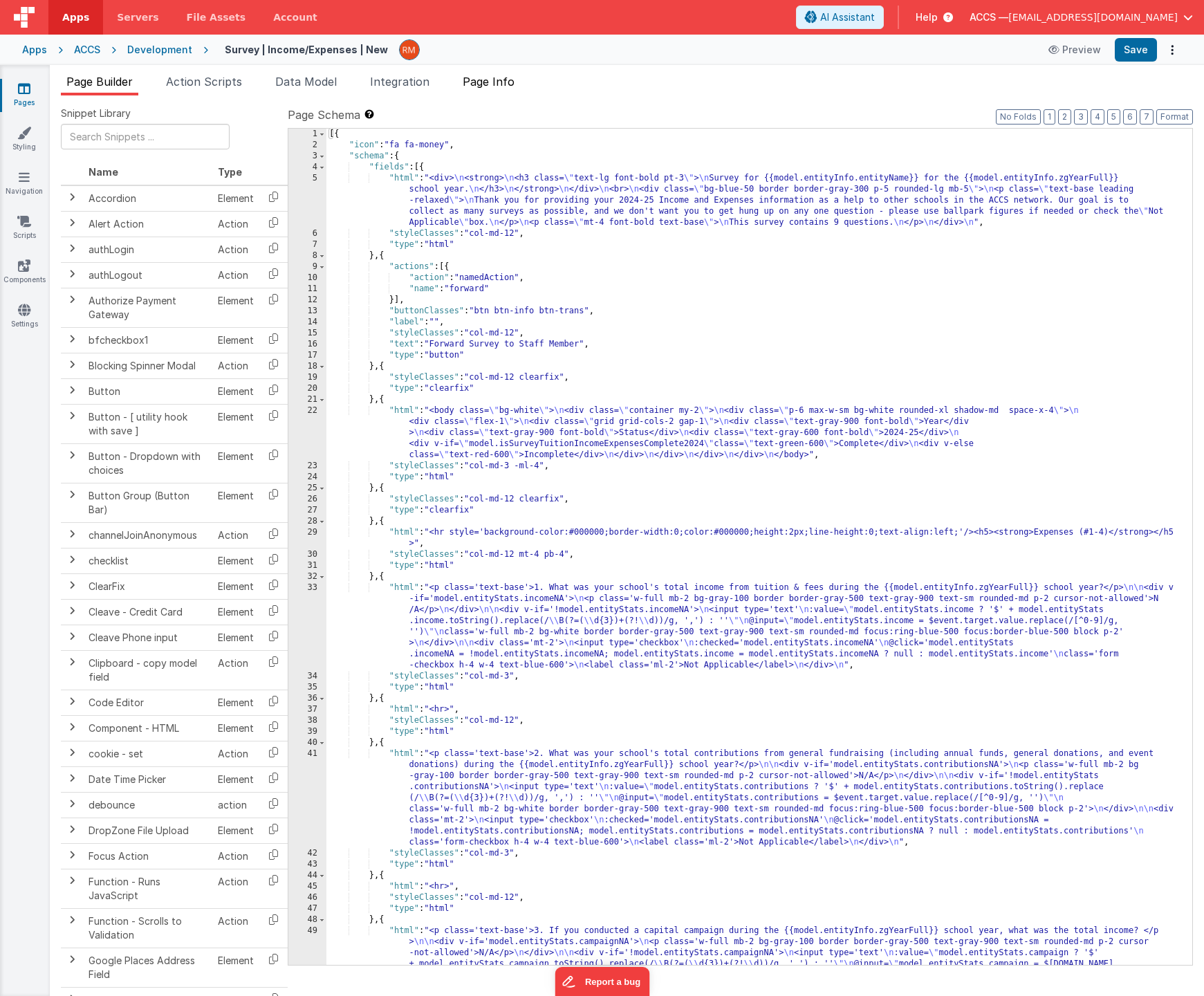
click at [506, 83] on span "Page Info" at bounding box center [489, 81] width 52 height 14
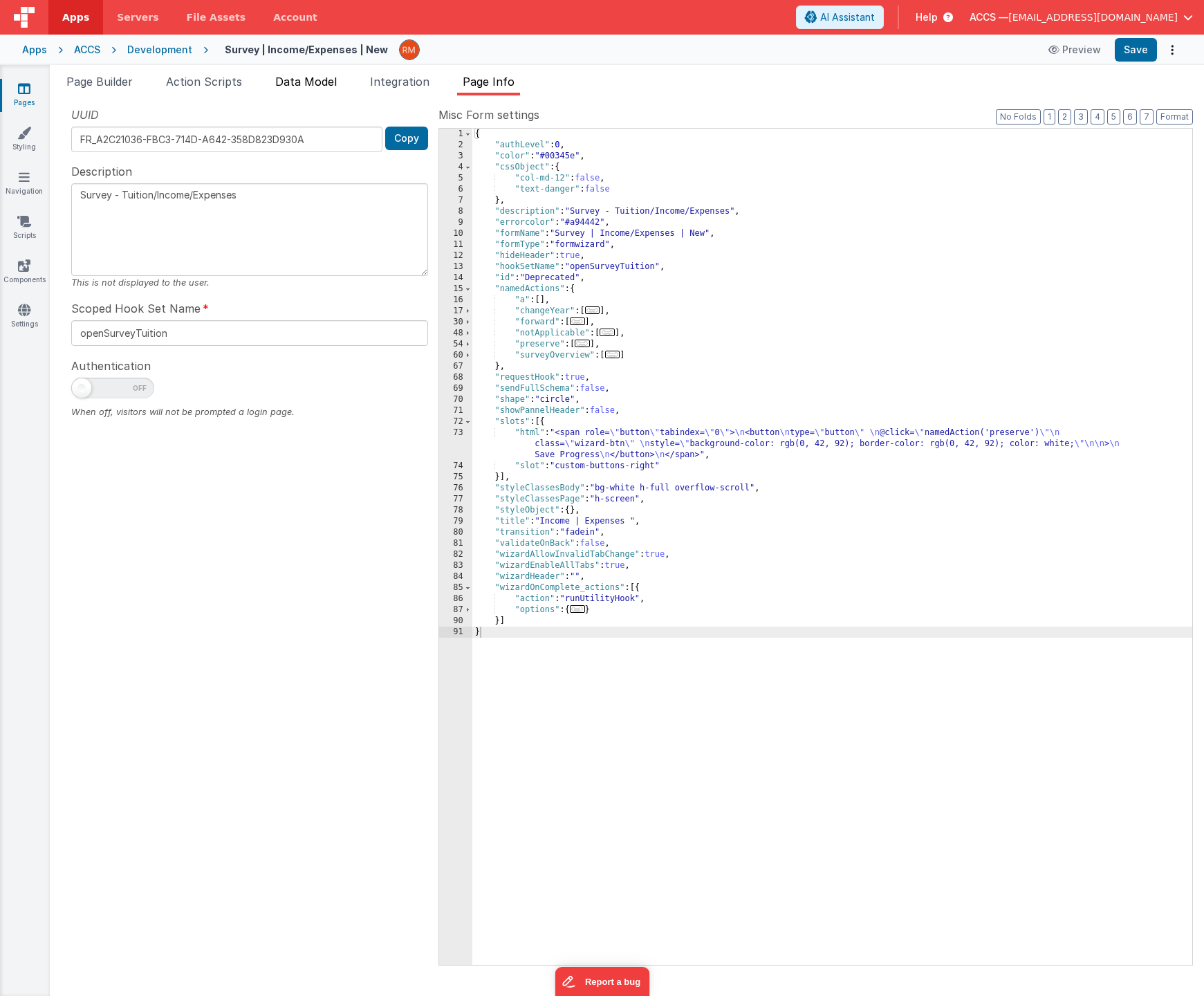
click at [311, 82] on span "Data Model" at bounding box center [306, 81] width 62 height 14
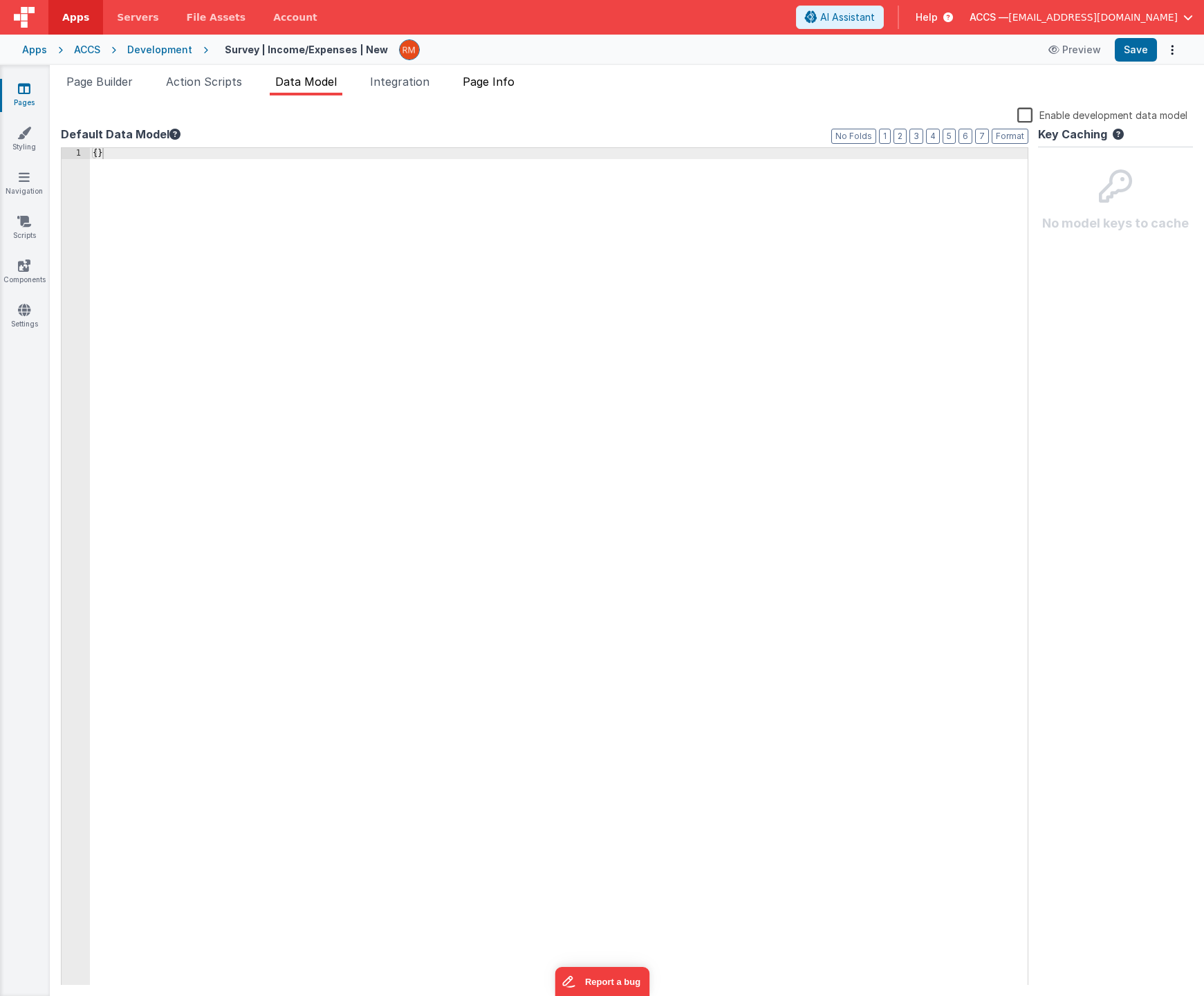
click at [489, 87] on span "Page Info" at bounding box center [489, 81] width 52 height 14
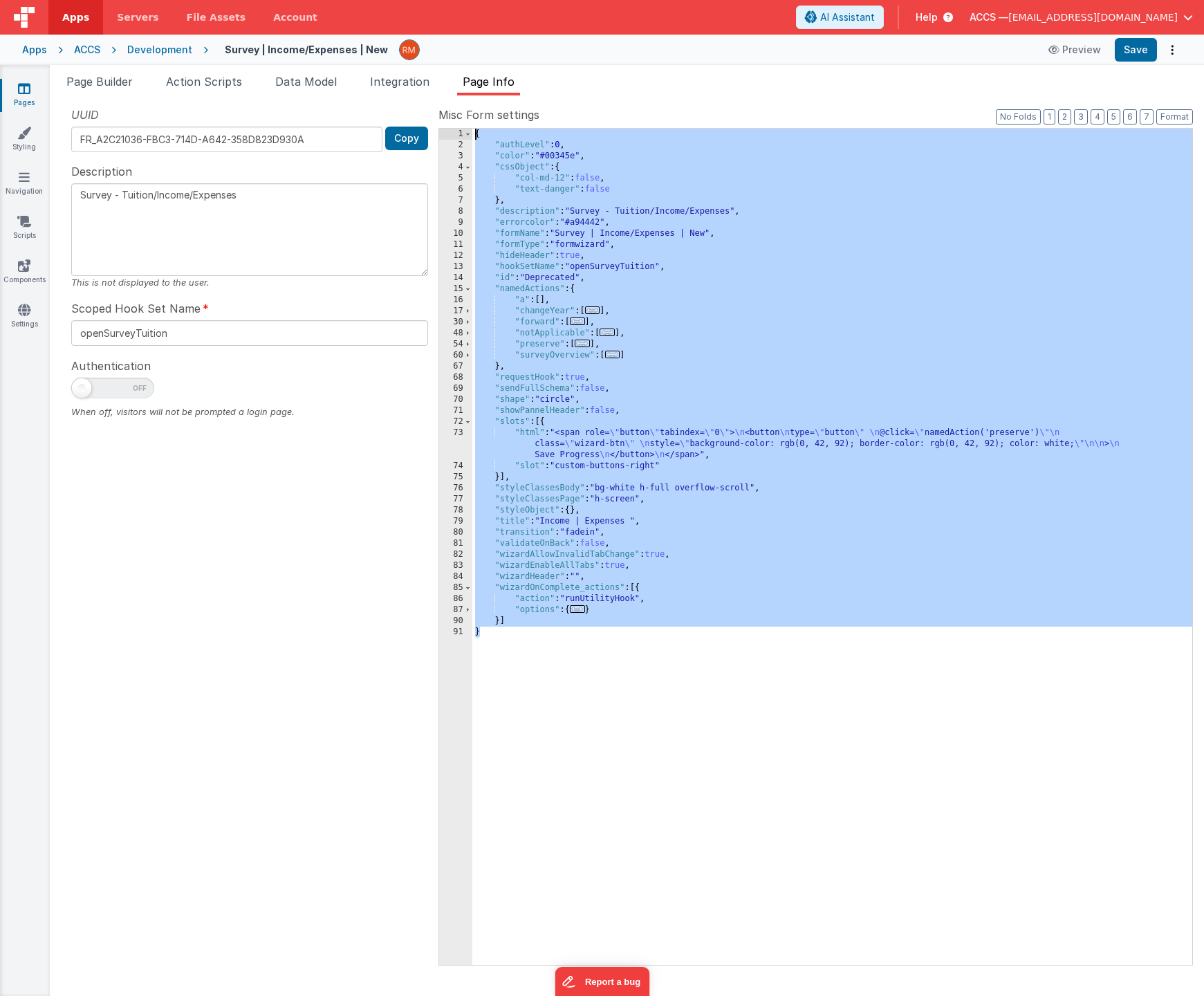
drag, startPoint x: 540, startPoint y: 650, endPoint x: 433, endPoint y: 124, distance: 536.8
click at [433, 124] on div "UUID FR_A2C21036-FBC3-714D-A642-358D823D930A Copy Description Survey - Tuition/…" at bounding box center [627, 535] width 1133 height 858
click at [37, 51] on div "Apps" at bounding box center [35, 49] width 25 height 14
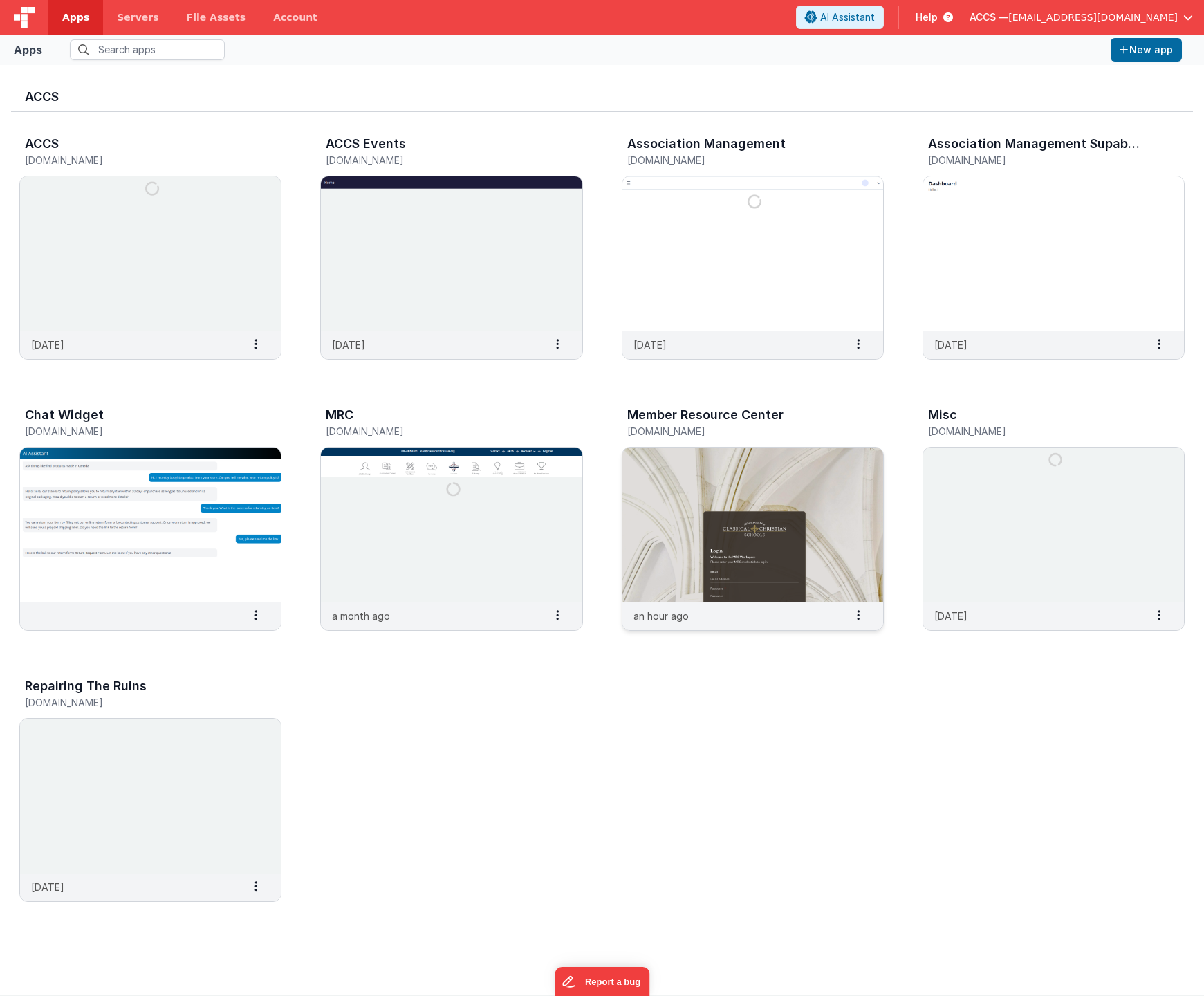
click at [690, 466] on img at bounding box center [753, 525] width 261 height 155
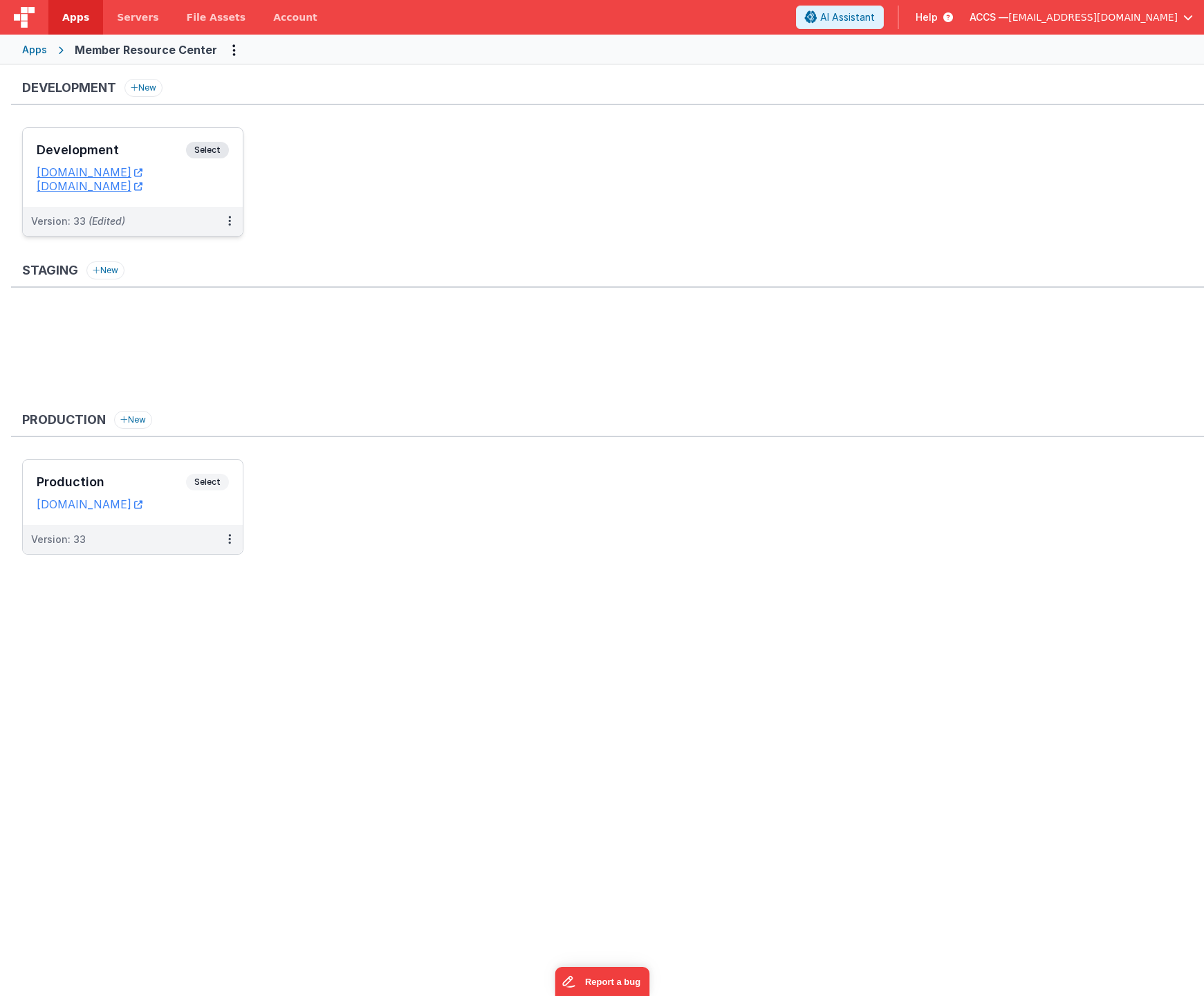
click at [144, 153] on h3 "Development" at bounding box center [112, 149] width 149 height 14
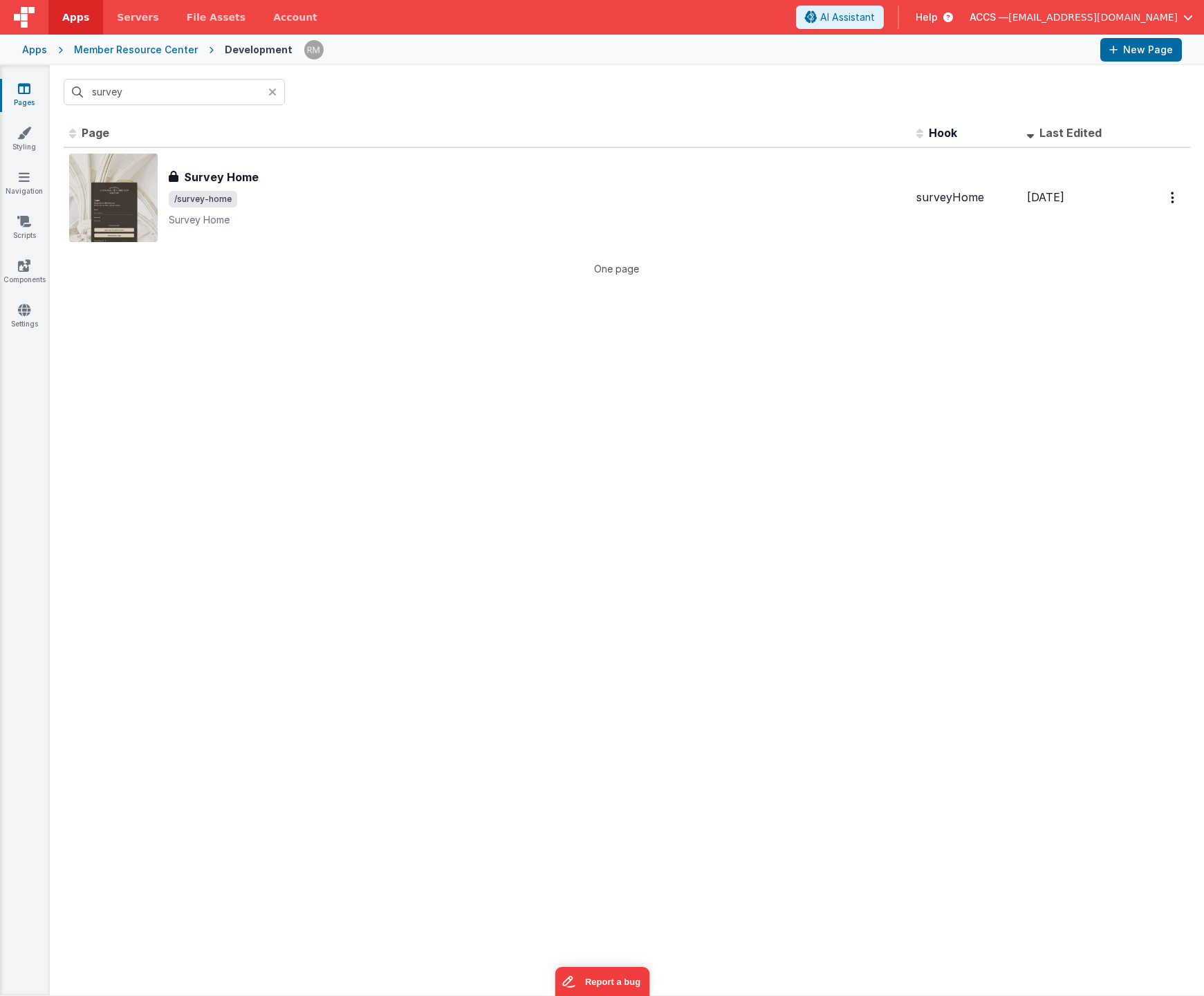
click at [272, 92] on icon at bounding box center [272, 92] width 8 height 11
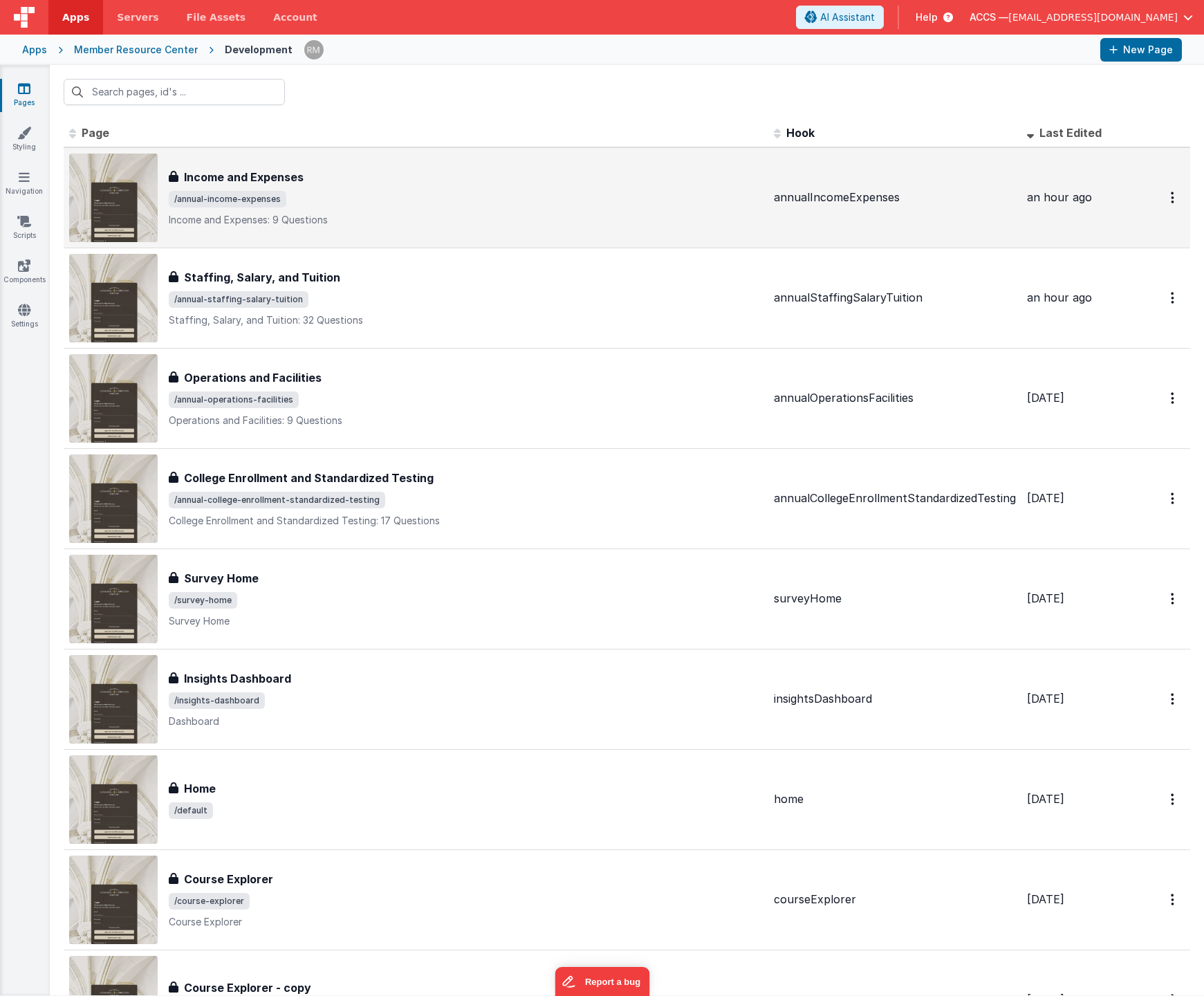
click at [307, 189] on div "Income and Expenses Income and Expenses /annual-income-expenses Income and Expe…" at bounding box center [466, 197] width 594 height 58
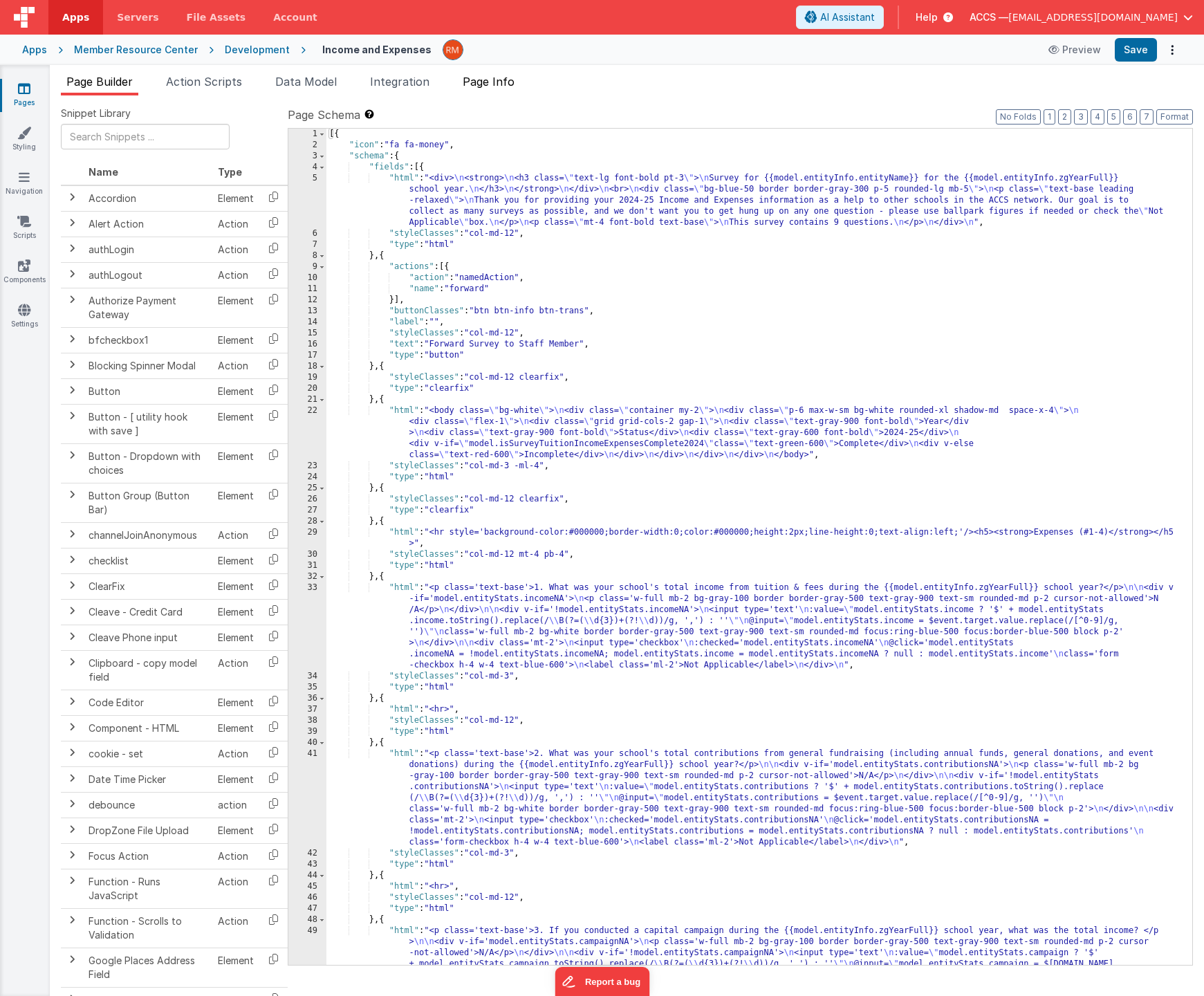
click at [483, 87] on span "Page Info" at bounding box center [489, 81] width 52 height 14
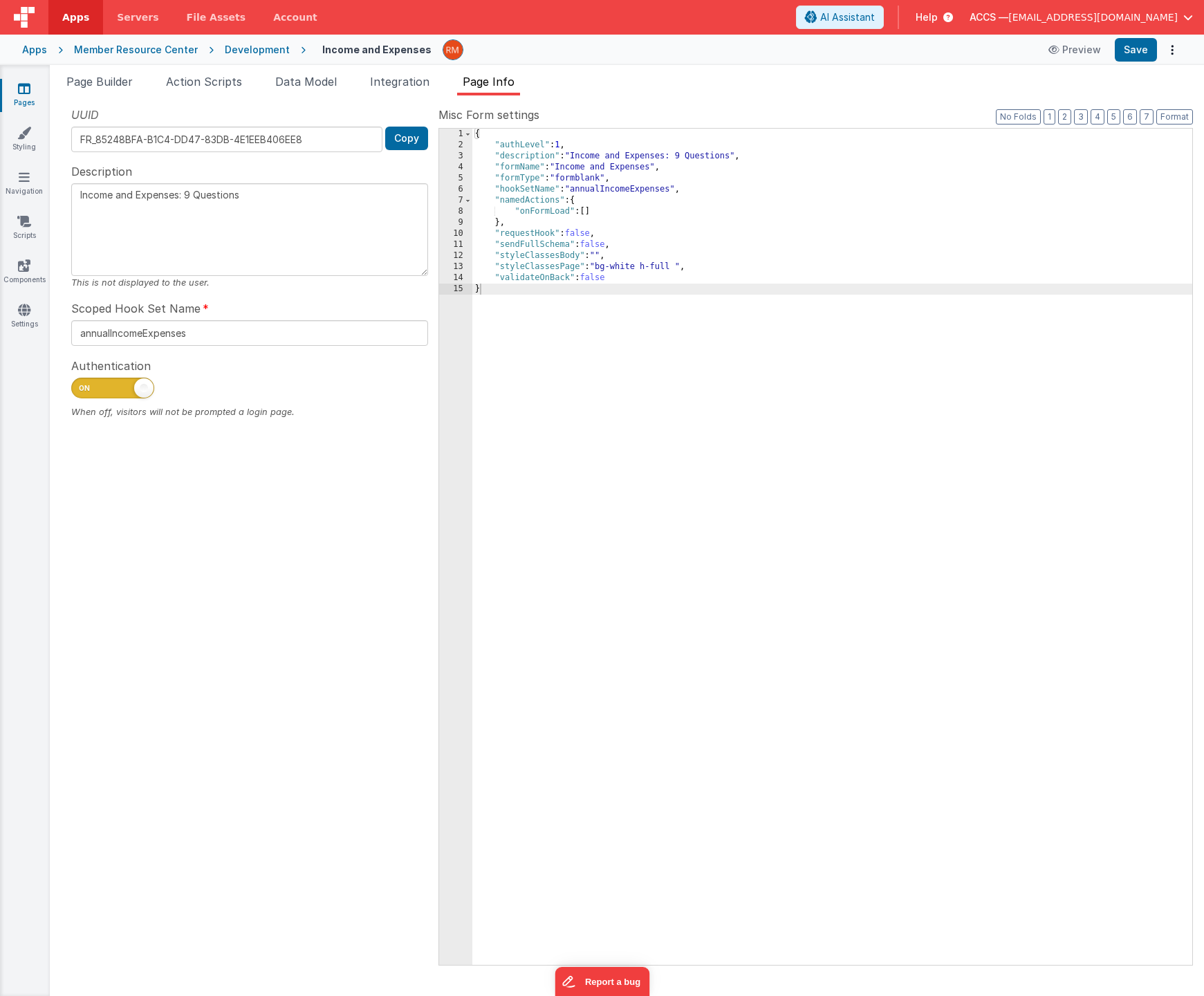
click at [523, 299] on div "{ "authLevel" : 1 , "description" : "Income and Expenses: 9 Questions" , "formN…" at bounding box center [832, 558] width 720 height 859
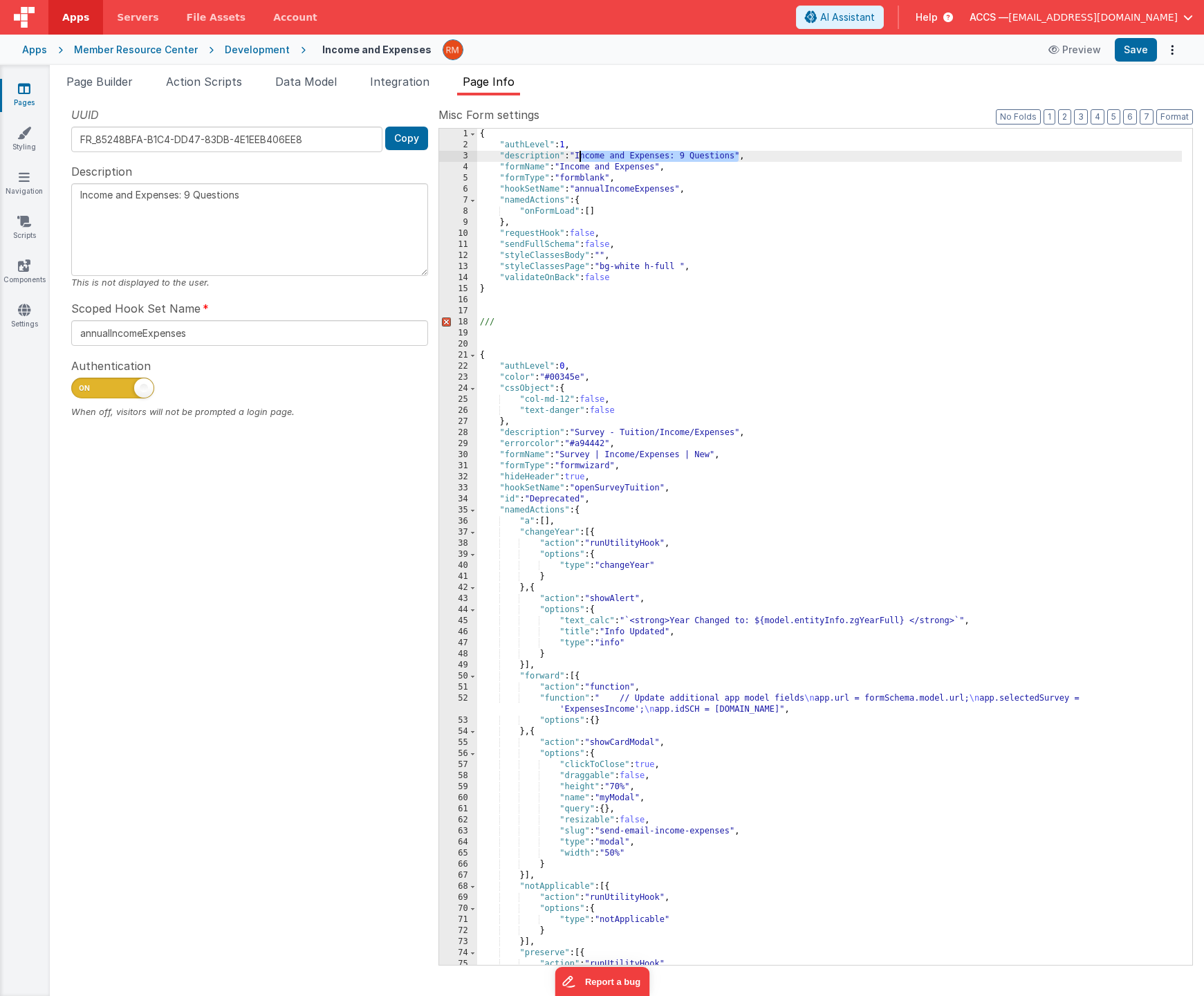
drag, startPoint x: 739, startPoint y: 157, endPoint x: 578, endPoint y: 157, distance: 161.0
click at [578, 157] on div "{ "authLevel" : 1 , "description" : "Income and Expenses: 9 Questions" , "formN…" at bounding box center [830, 558] width 705 height 859
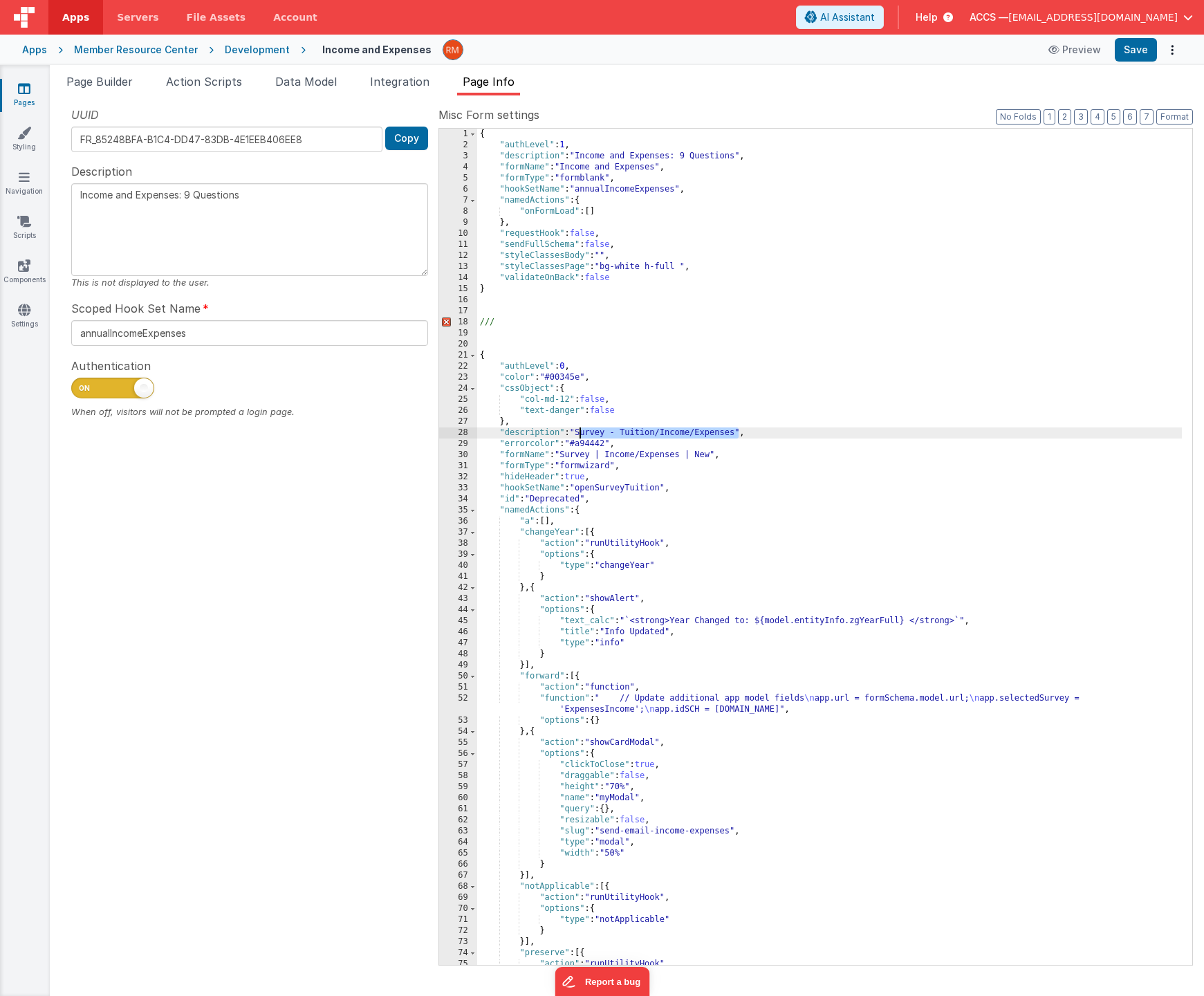
drag, startPoint x: 741, startPoint y: 434, endPoint x: 578, endPoint y: 432, distance: 163.0
click at [578, 432] on div "{ "authLevel" : 1 , "description" : "Income and Expenses: 9 Questions" , "formN…" at bounding box center [830, 558] width 705 height 859
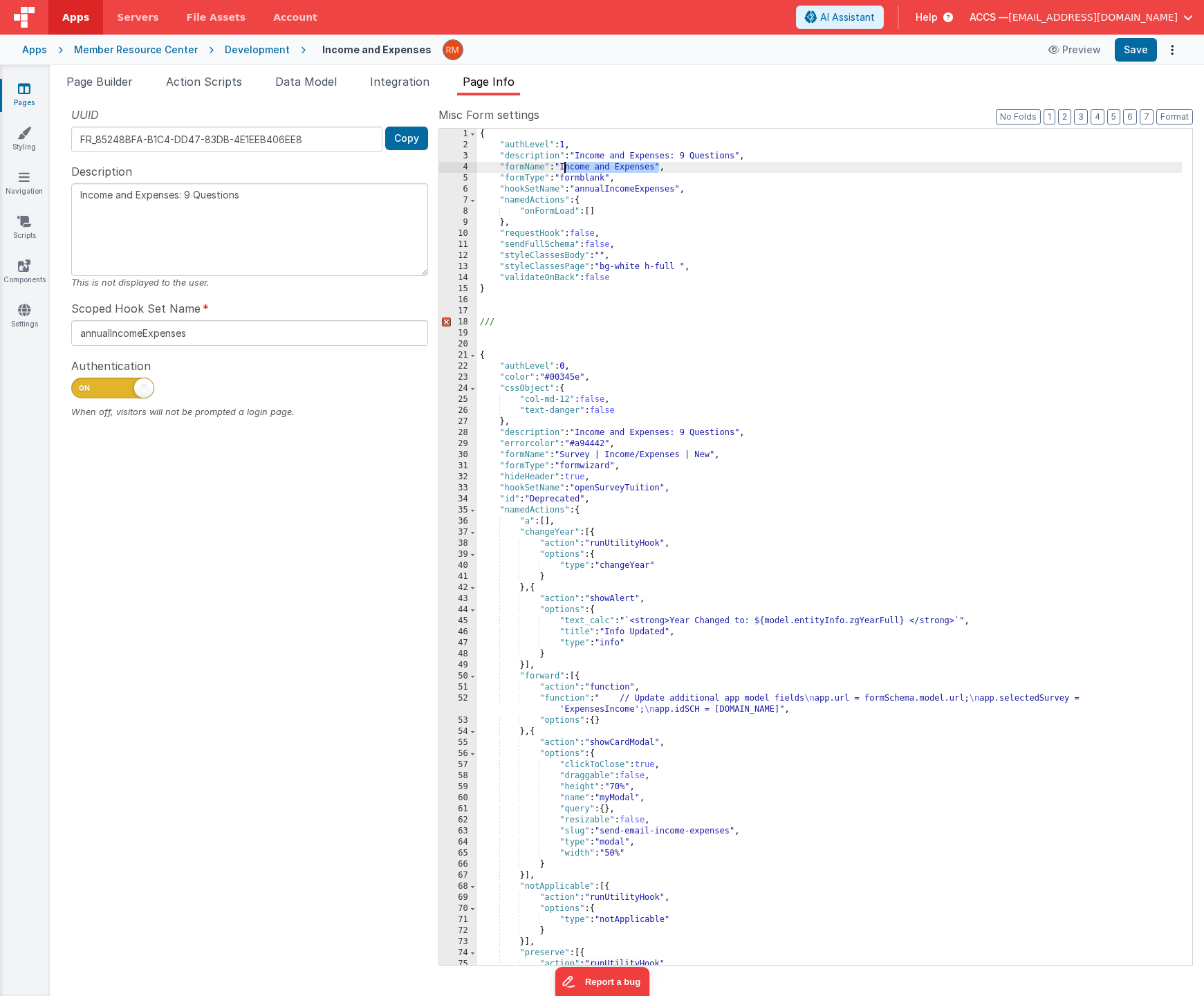
drag, startPoint x: 661, startPoint y: 169, endPoint x: 564, endPoint y: 172, distance: 97.0
click at [564, 172] on div "{ "authLevel" : 1 , "description" : "Income and Expenses: 9 Questions" , "formN…" at bounding box center [830, 558] width 705 height 859
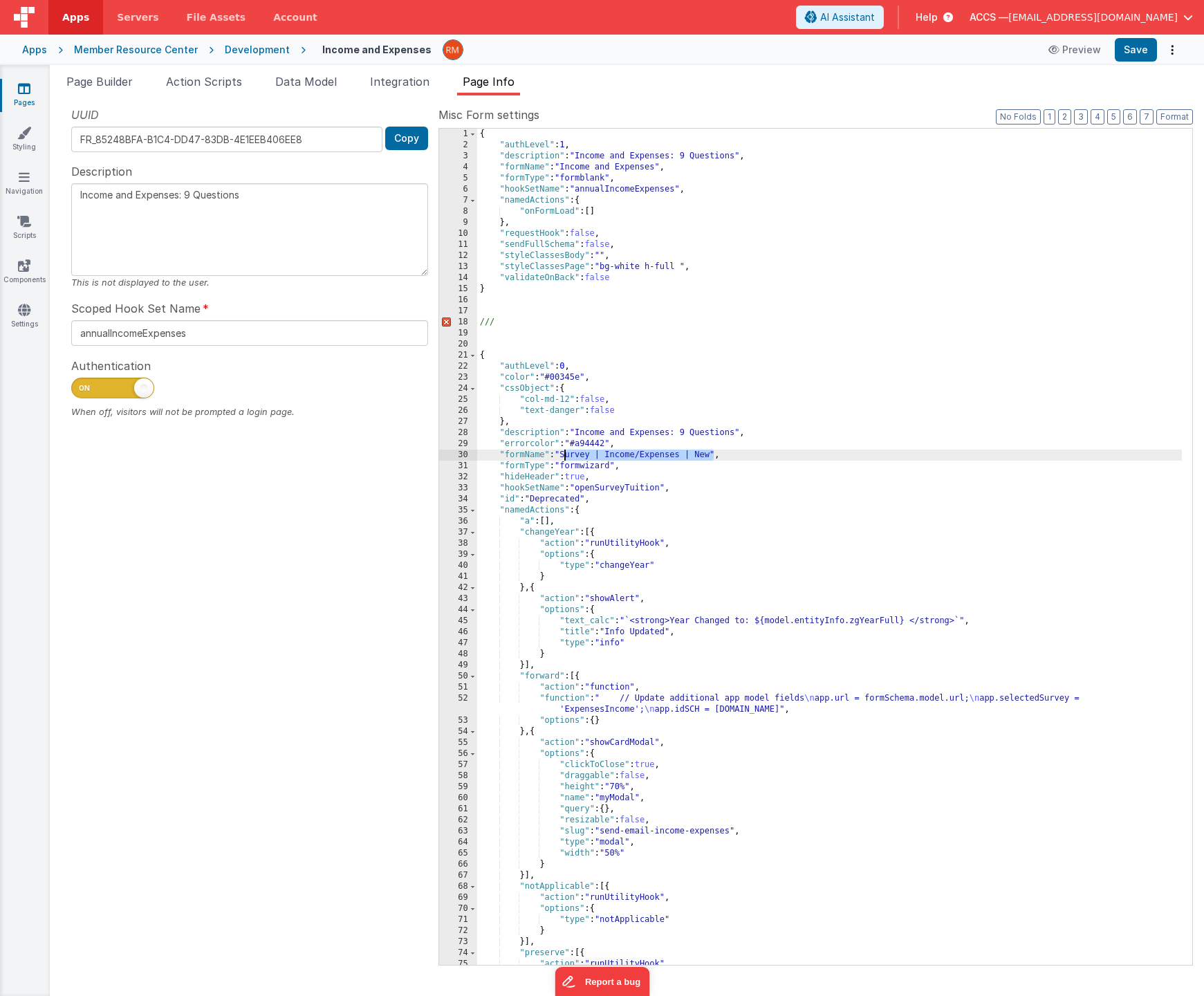
drag, startPoint x: 715, startPoint y: 457, endPoint x: 563, endPoint y: 457, distance: 152.0
click at [563, 457] on div "{ "authLevel" : 1 , "description" : "Income and Expenses: 9 Questions" , "formN…" at bounding box center [830, 558] width 705 height 859
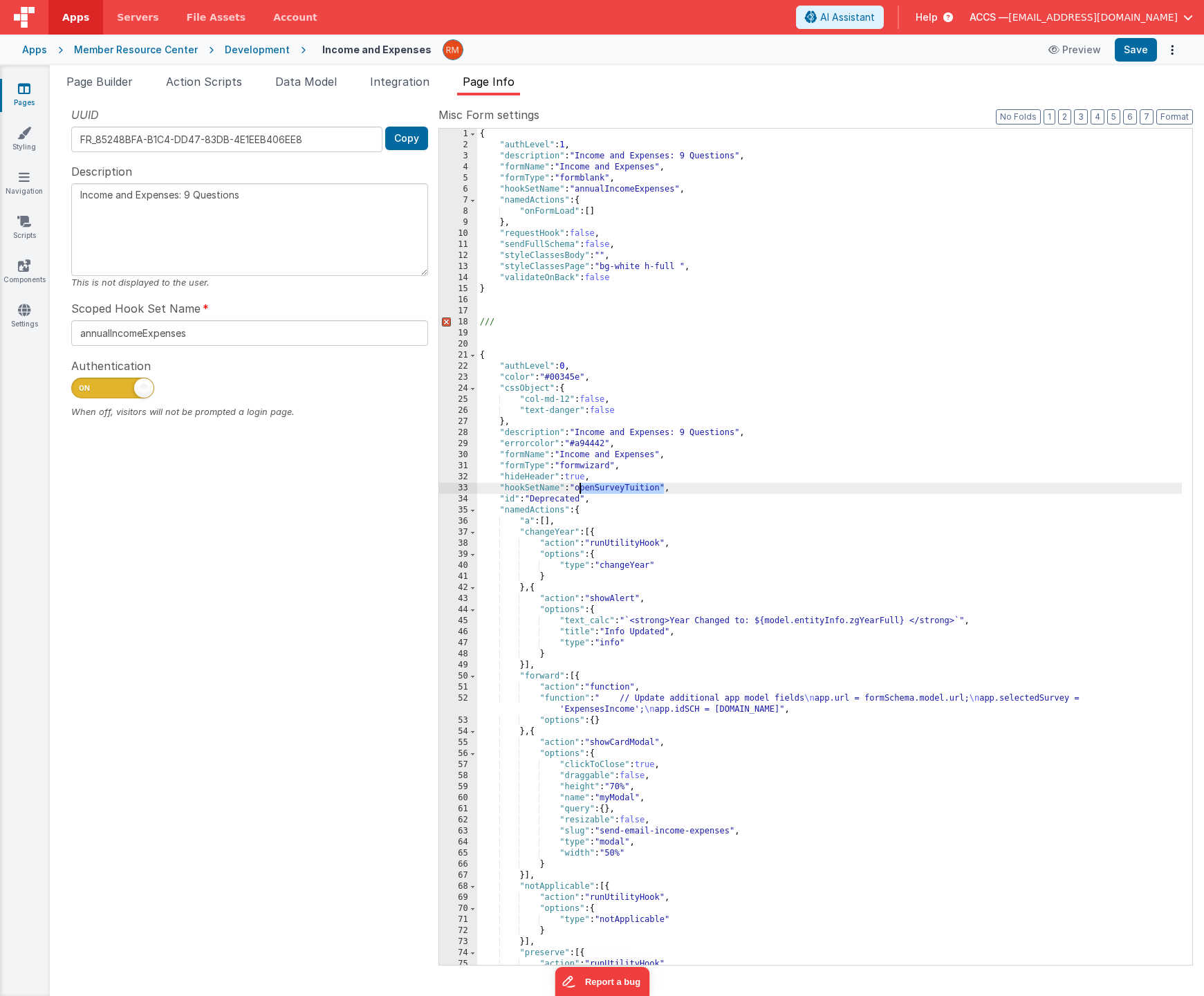
drag, startPoint x: 665, startPoint y: 489, endPoint x: 579, endPoint y: 489, distance: 86.0
click at [579, 489] on div "{ "authLevel" : 1 , "description" : "Income and Expenses: 9 Questions" , "formN…" at bounding box center [830, 558] width 705 height 859
click at [570, 369] on div "{ "authLevel" : 1 , "description" : "Income and Expenses: 9 Questions" , "formN…" at bounding box center [830, 558] width 705 height 859
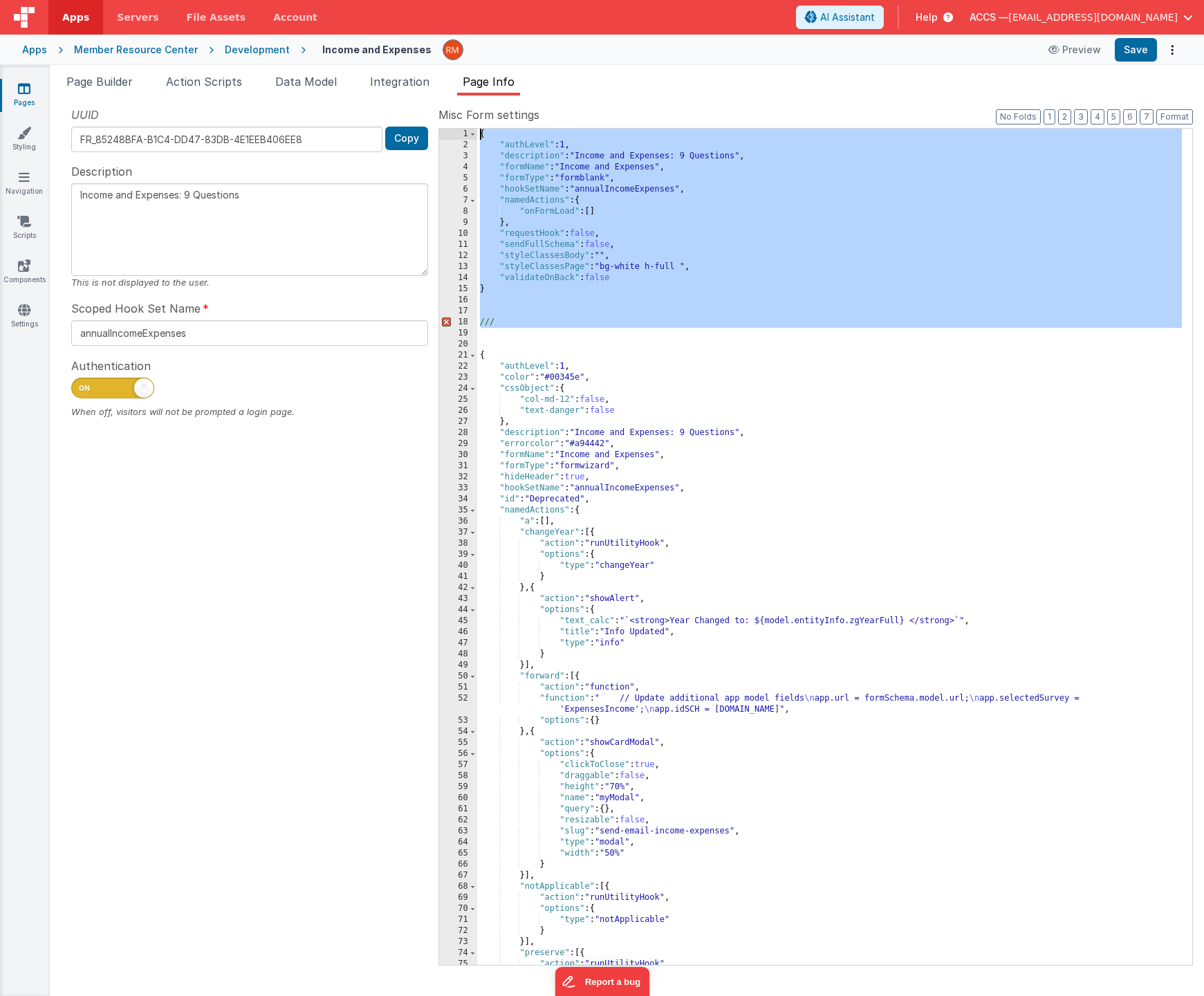
drag, startPoint x: 503, startPoint y: 330, endPoint x: 462, endPoint y: 118, distance: 215.9
click at [462, 118] on div "Misc Form settings Format 7 6 5 4 3 2 1 No Folds 1 2 3 4 5 6 7 8 9 10 11 12 13 …" at bounding box center [816, 535] width 755 height 858
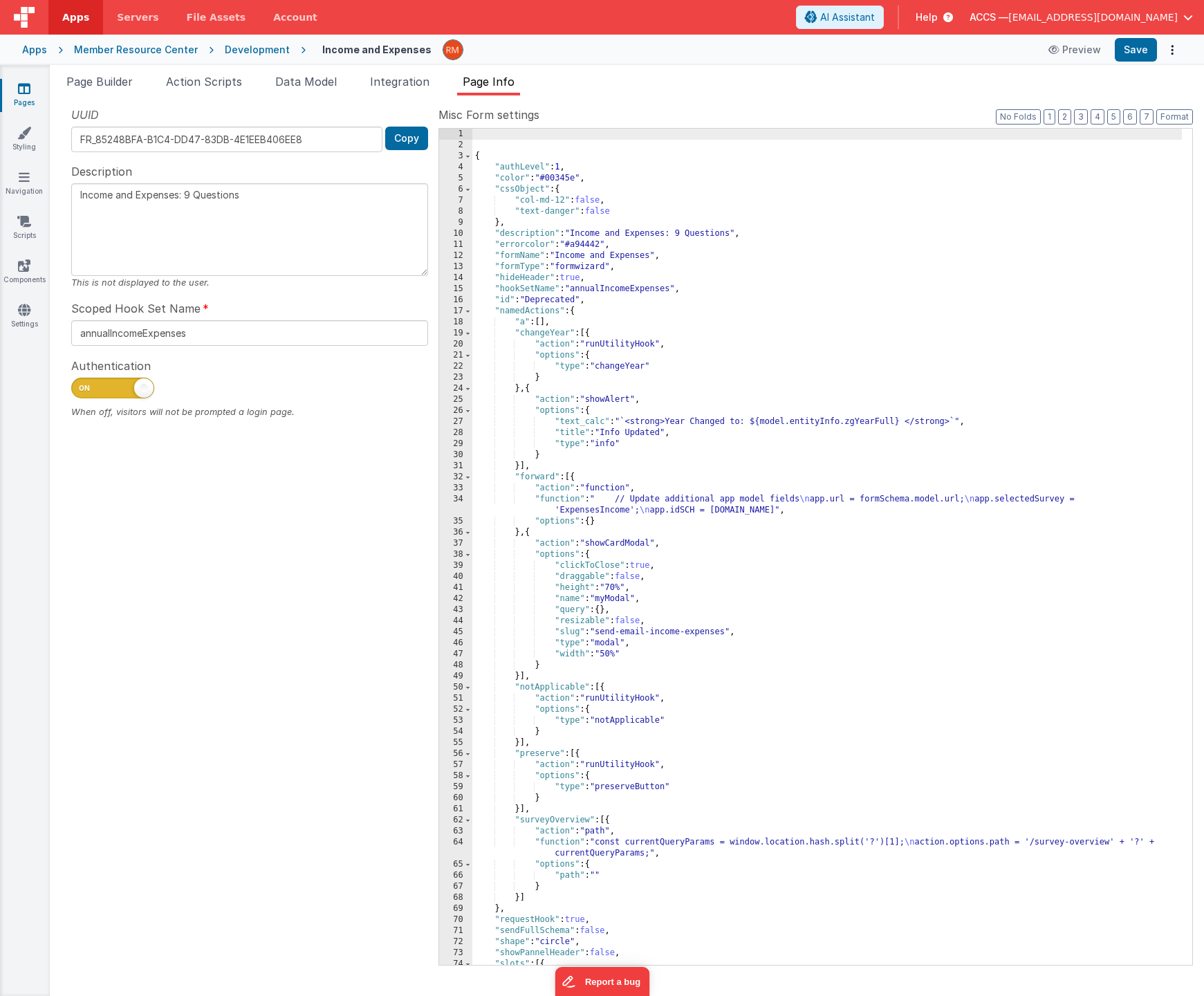
click at [476, 160] on div "{ "authLevel" : 1 , "color" : "#00345e" , "cssObject" : { "col-md-12" : false ,…" at bounding box center [828, 568] width 710 height 880
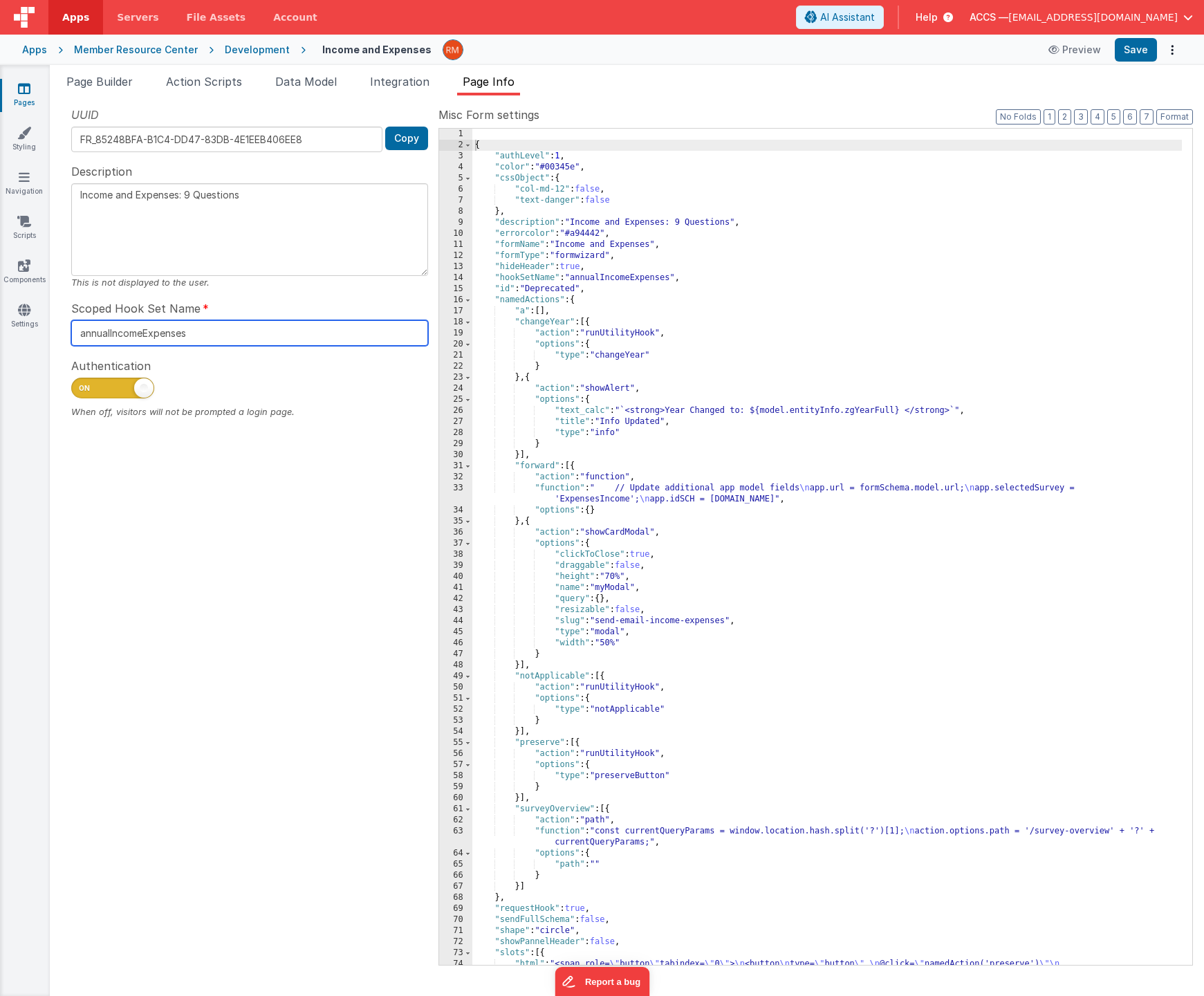
drag, startPoint x: 212, startPoint y: 331, endPoint x: 51, endPoint y: 327, distance: 161.0
click at [51, 327] on div "Snippet Library Name Type Accordion Element Alert Action Action authLogin Actio…" at bounding box center [627, 546] width 1154 height 900
click at [1139, 54] on button "Save" at bounding box center [1136, 49] width 43 height 23
drag, startPoint x: 210, startPoint y: 333, endPoint x: 64, endPoint y: 323, distance: 146.3
click at [64, 323] on div "UUID FR_85248BFA-B1C4-DD47-83DB-4E1EEB406EE8 Copy Description Income and Expens…" at bounding box center [250, 535] width 378 height 858
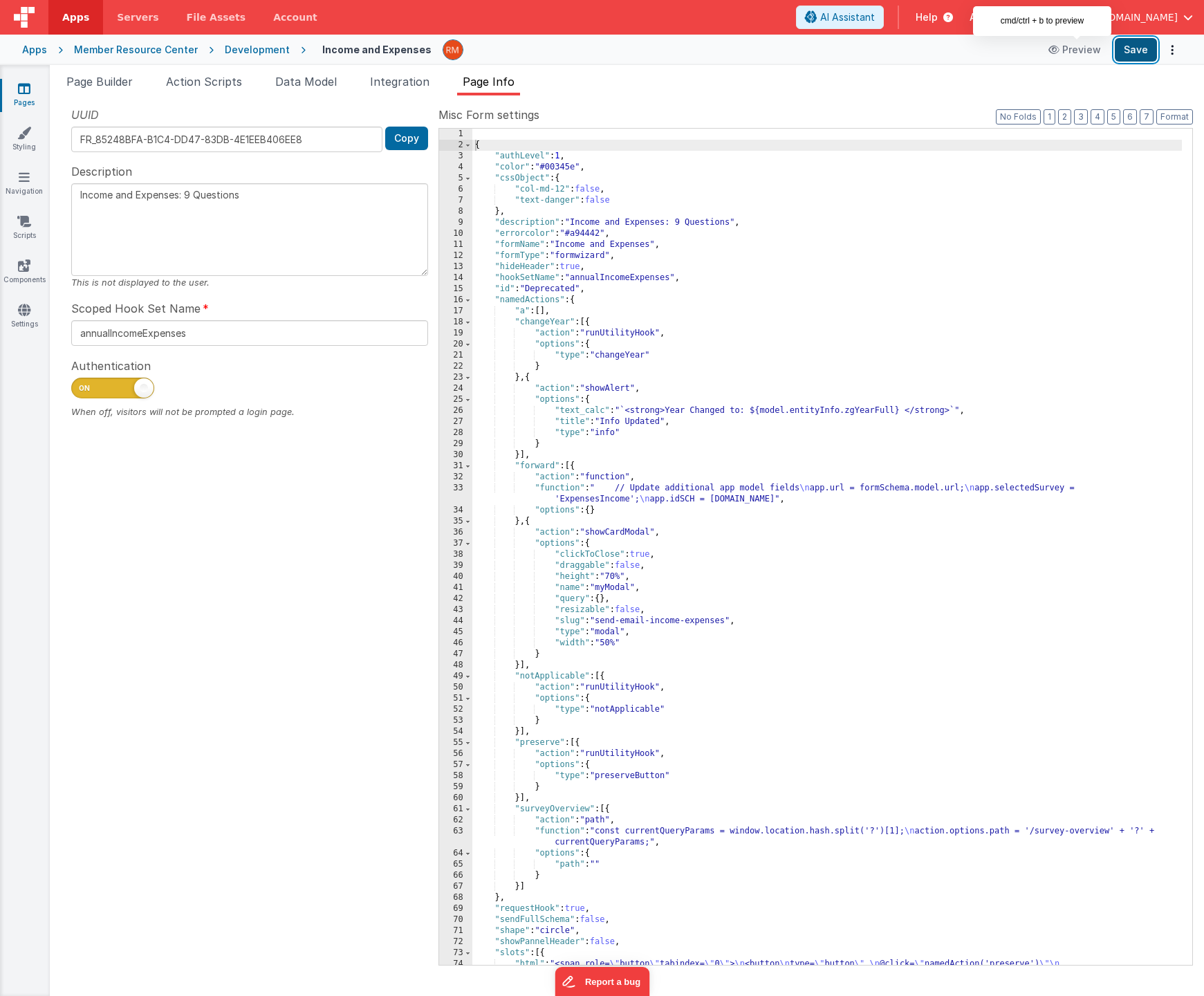
click at [1132, 44] on button "Save" at bounding box center [1136, 49] width 43 height 23
click at [26, 98] on link "Pages" at bounding box center [24, 96] width 50 height 27
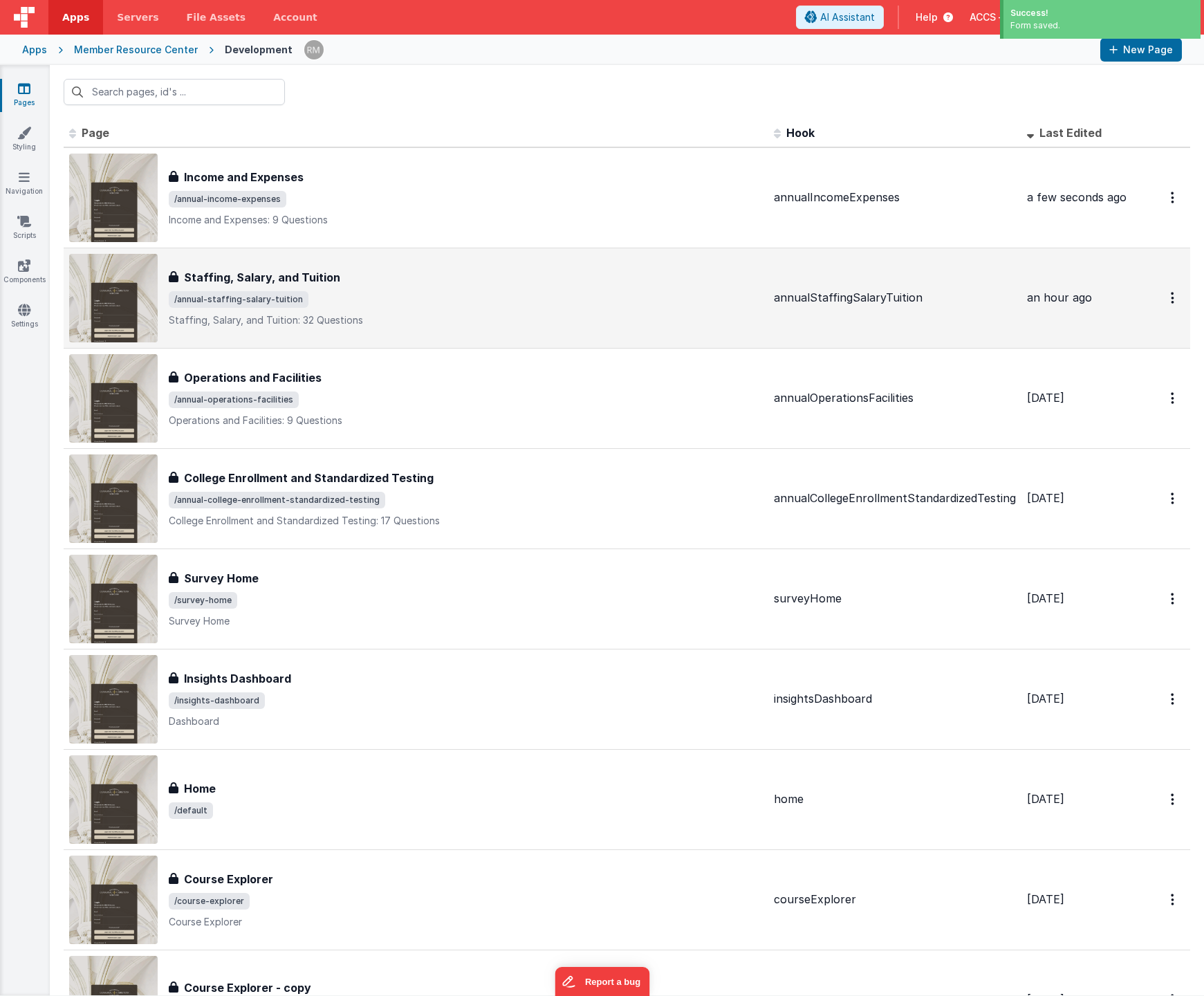
click at [283, 292] on span "/annual-staffing-salary-tuition" at bounding box center [238, 299] width 140 height 17
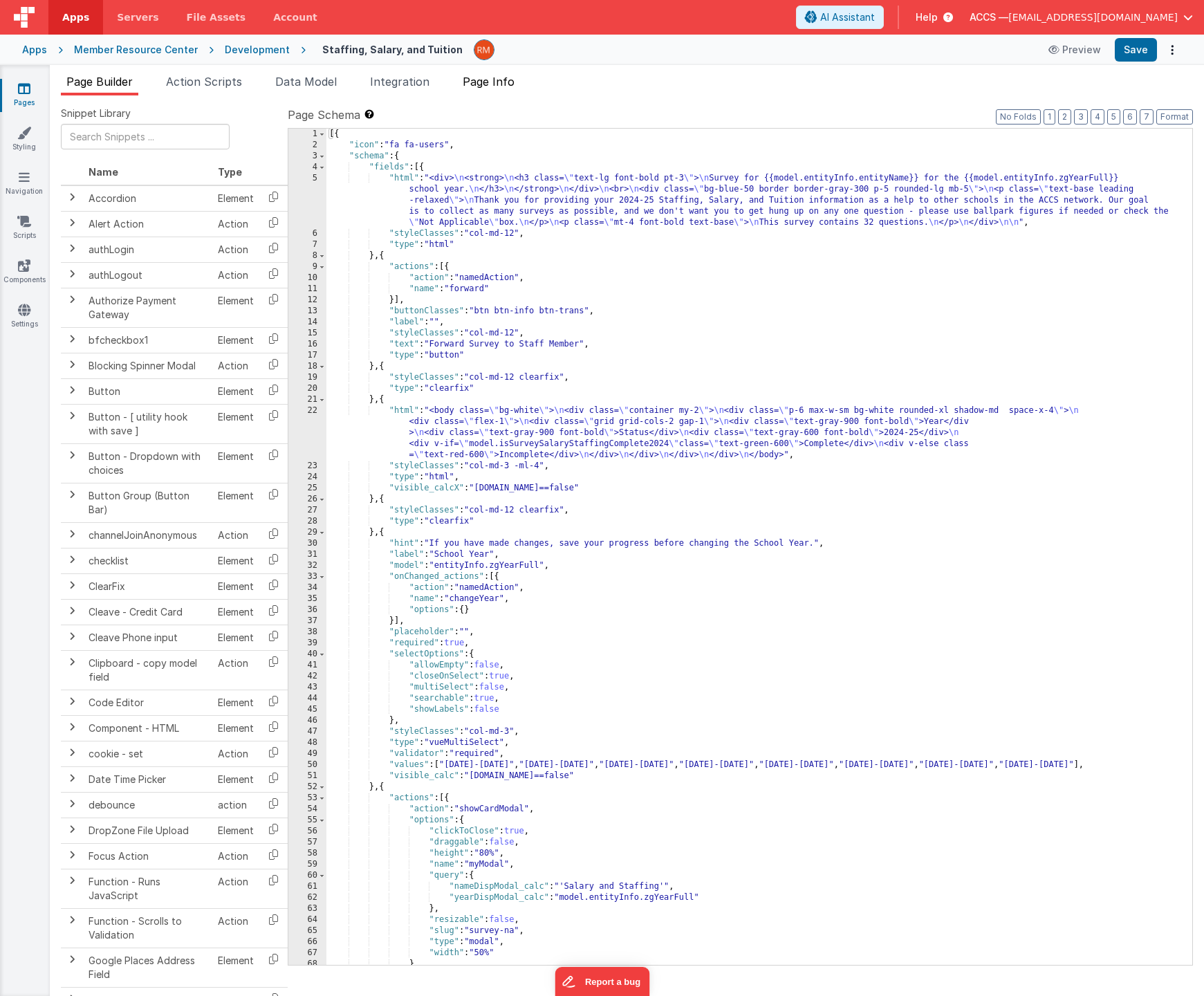
click at [498, 80] on span "Page Info" at bounding box center [489, 81] width 52 height 14
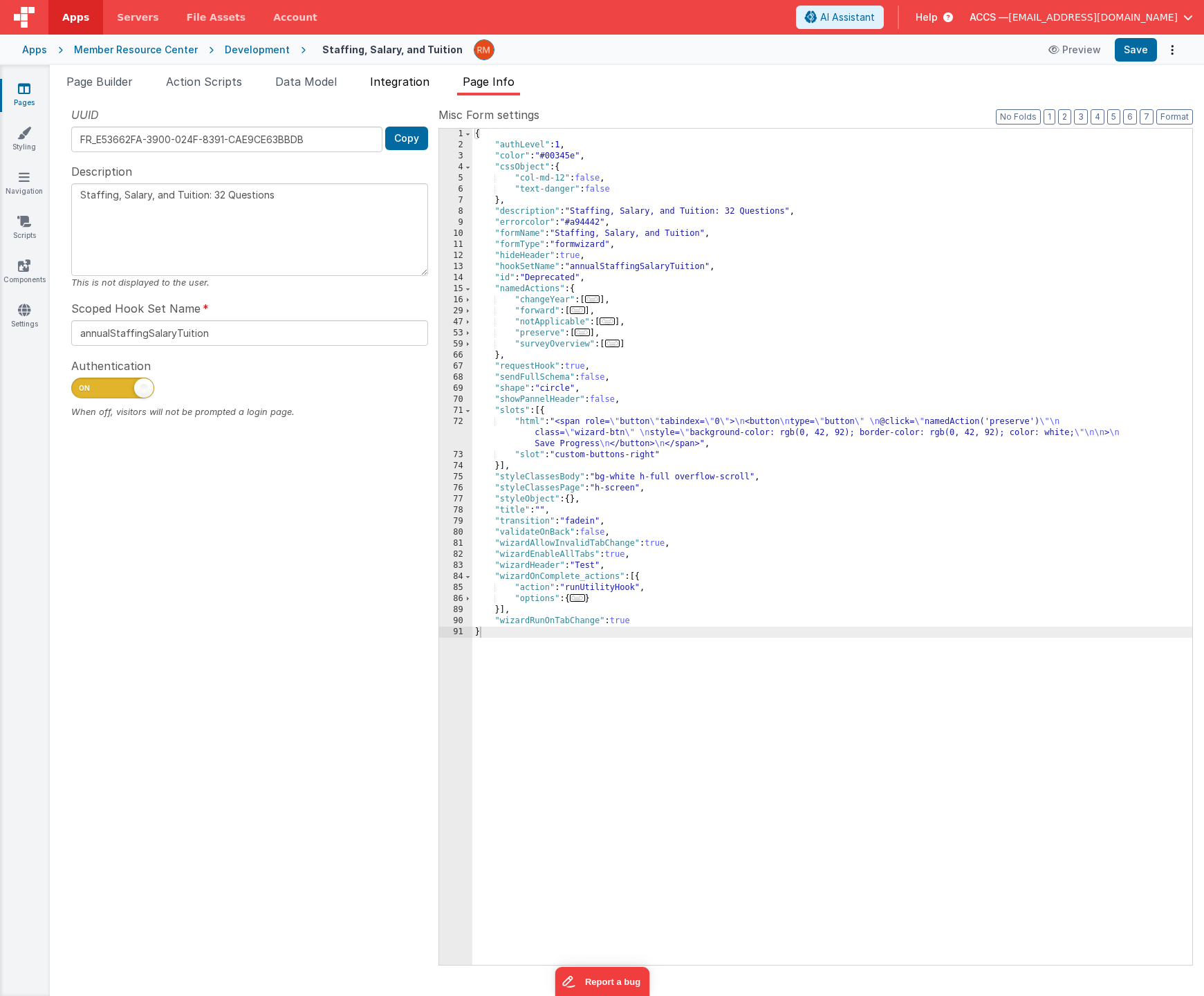
click at [383, 86] on span "Integration" at bounding box center [400, 81] width 59 height 14
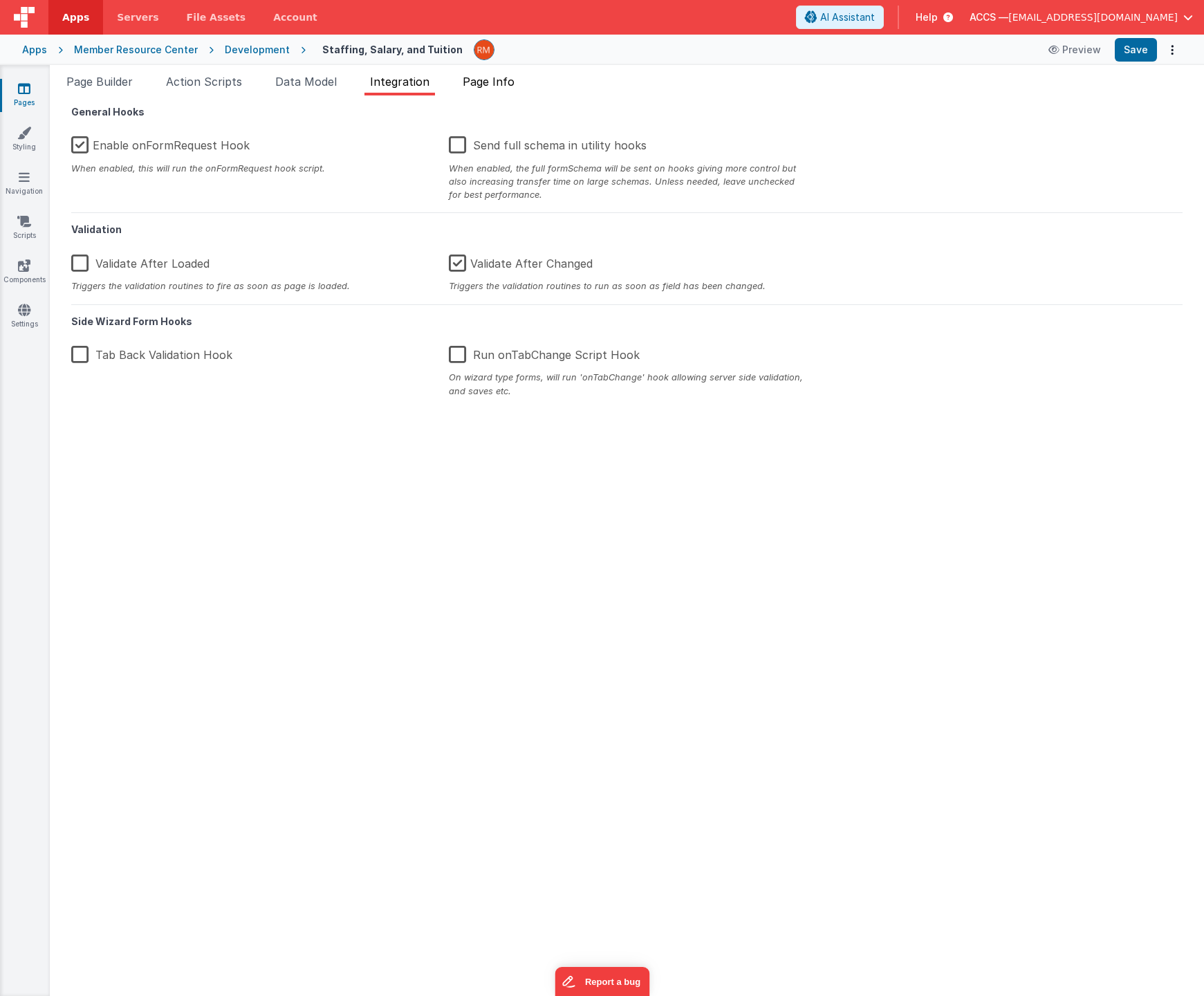
click at [478, 85] on span "Page Info" at bounding box center [489, 81] width 52 height 14
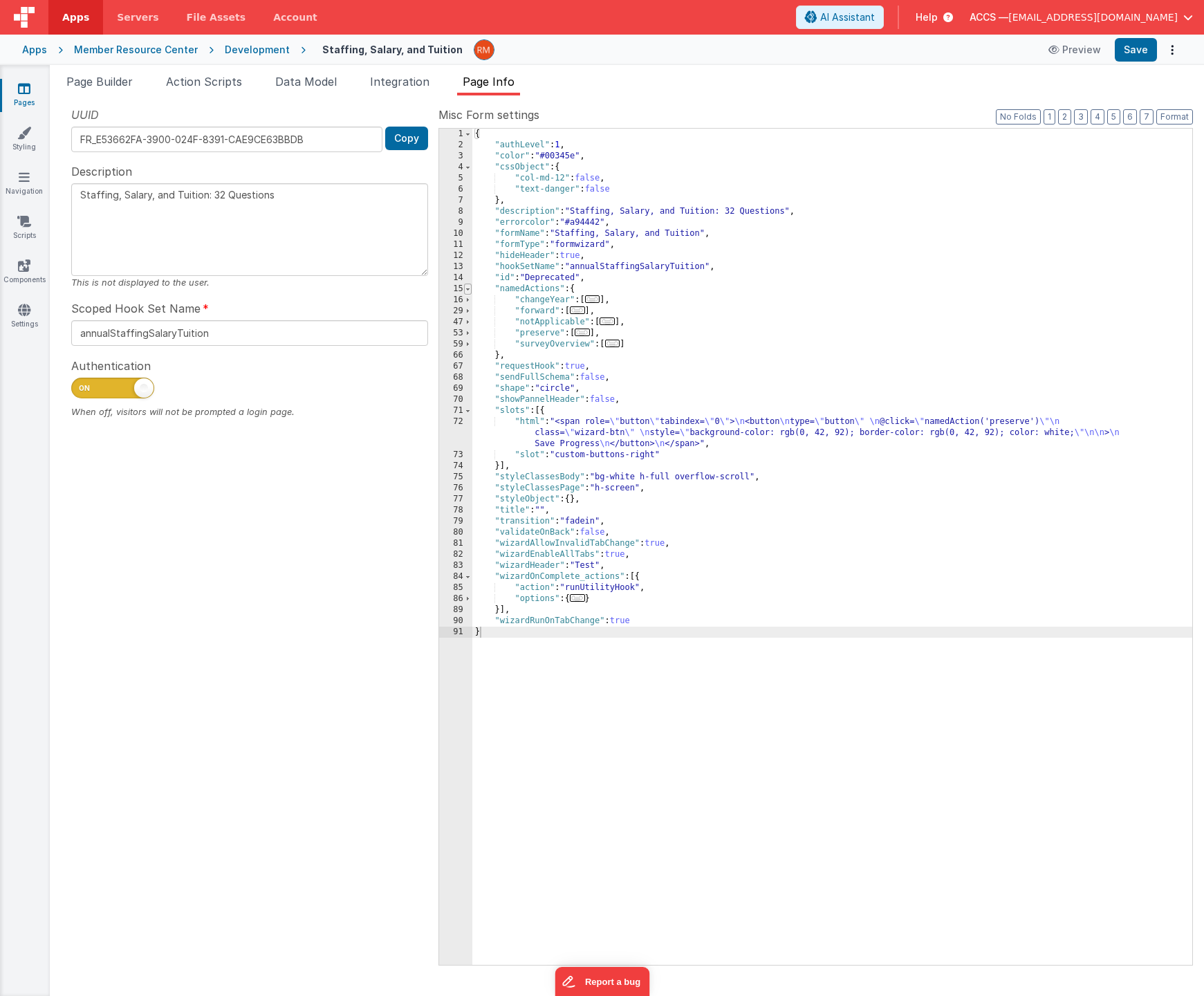
click at [470, 288] on span at bounding box center [467, 289] width 7 height 11
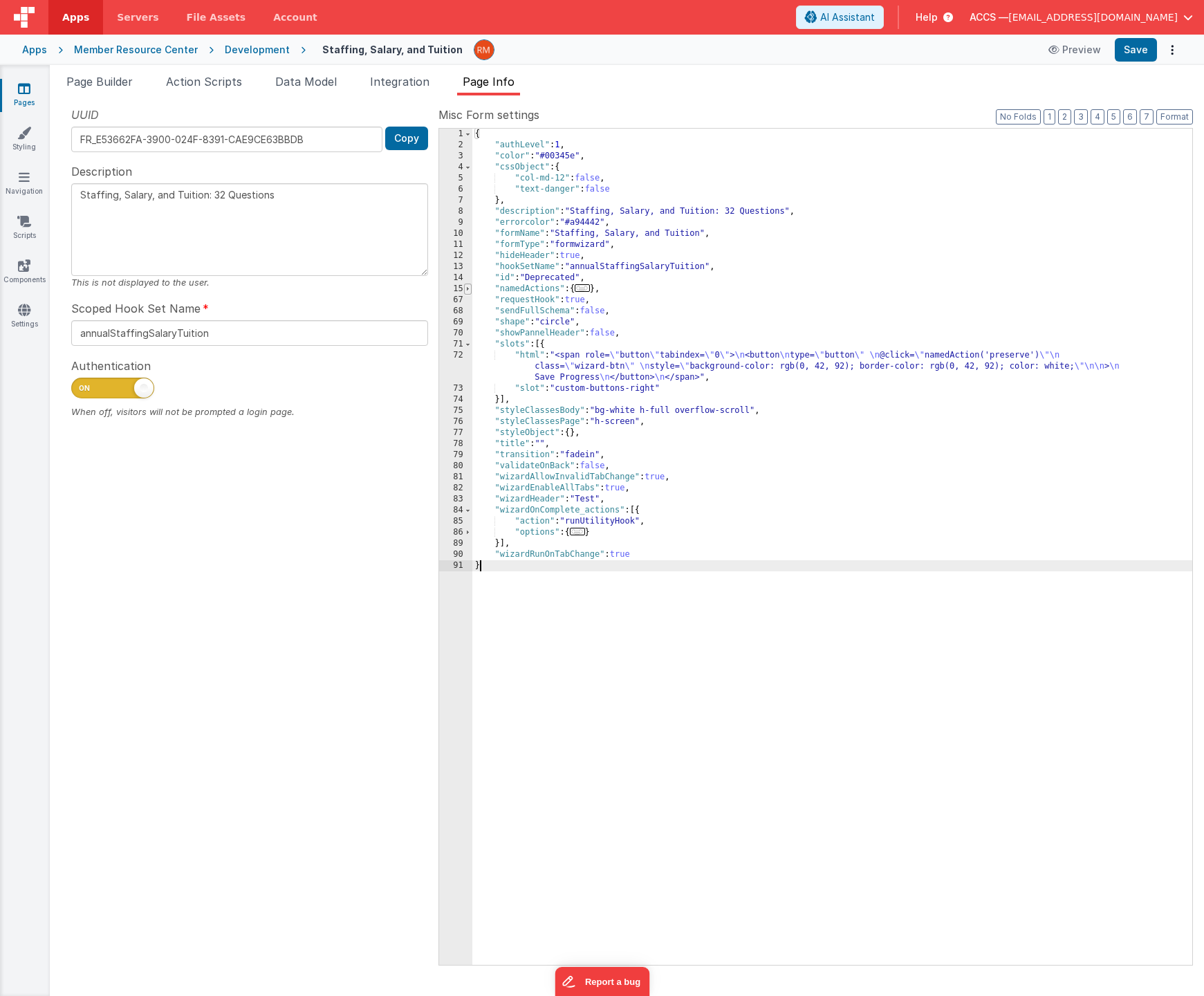
click at [469, 291] on span at bounding box center [467, 289] width 7 height 11
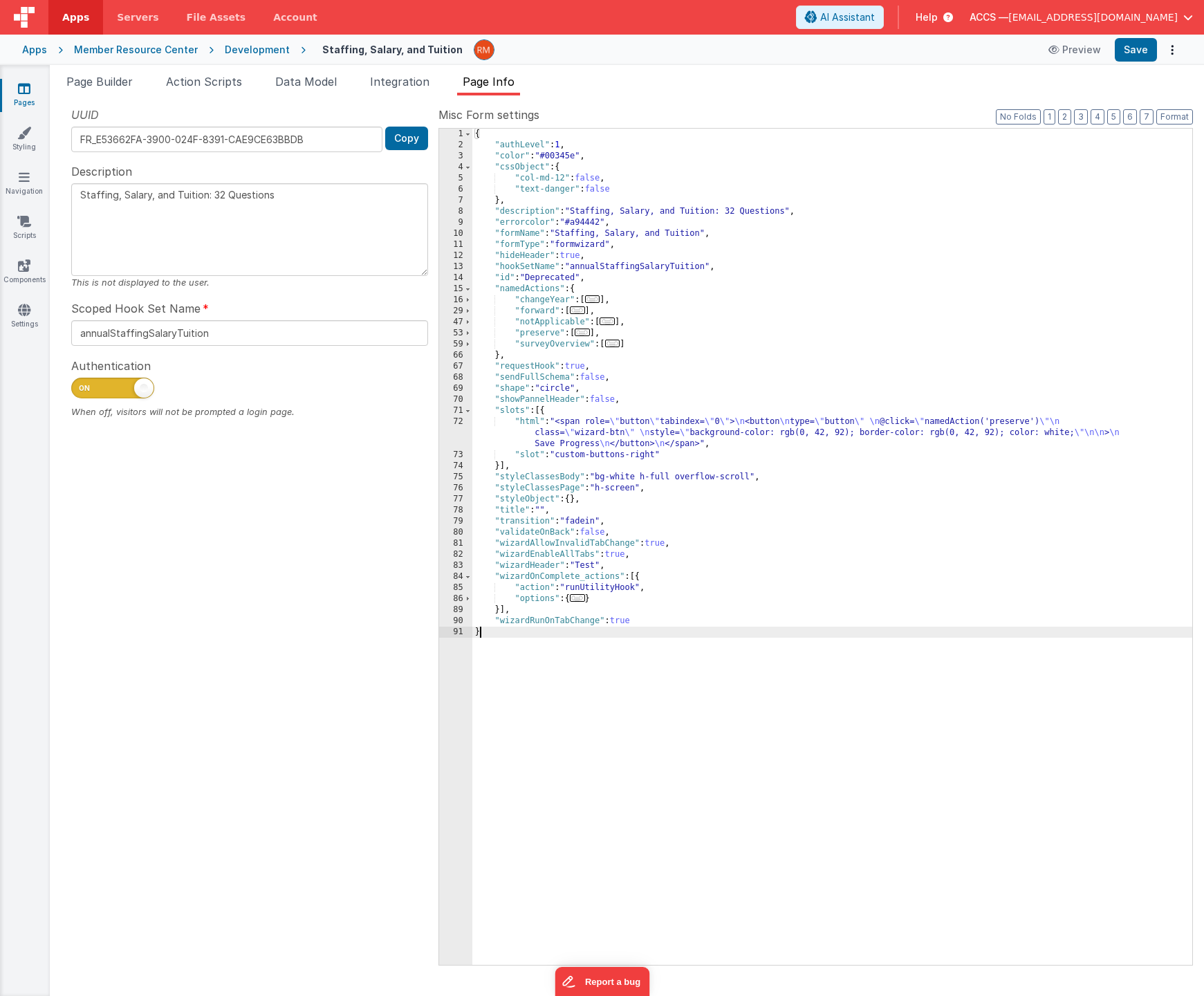
click at [27, 96] on link "Pages" at bounding box center [24, 96] width 50 height 27
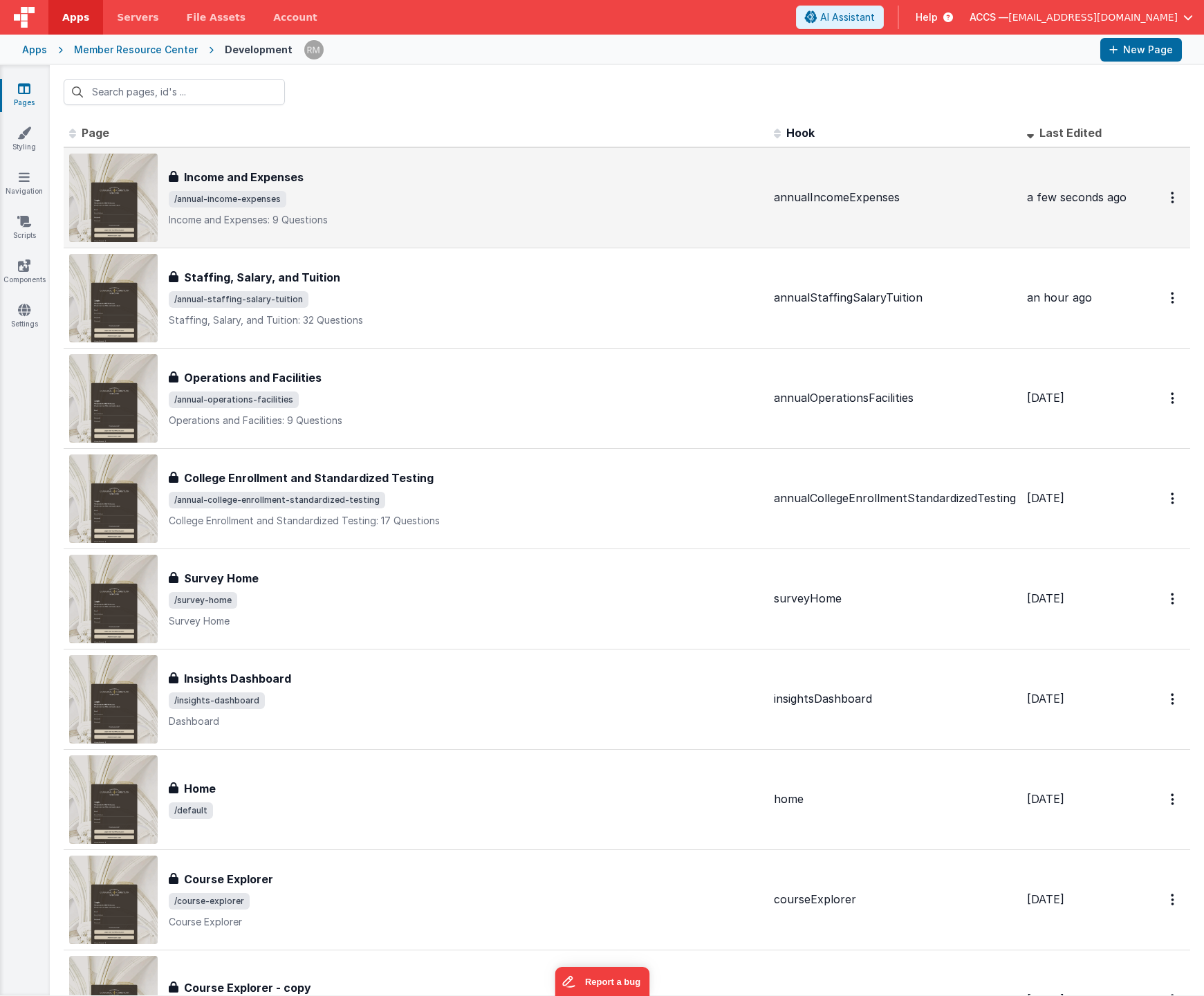
click at [302, 184] on h3 "Income and Expenses" at bounding box center [243, 177] width 120 height 17
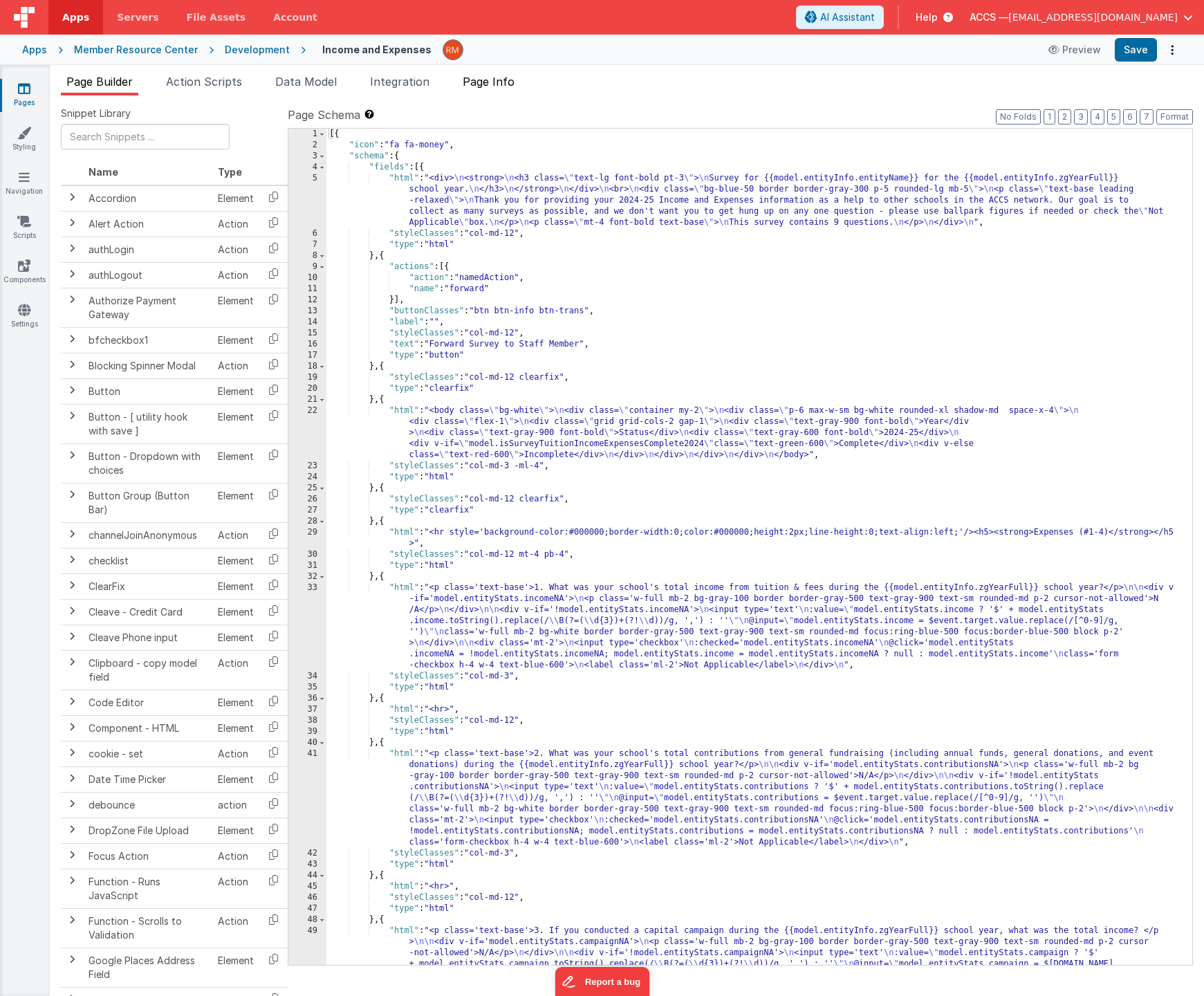
click at [497, 87] on span "Page Info" at bounding box center [489, 81] width 52 height 14
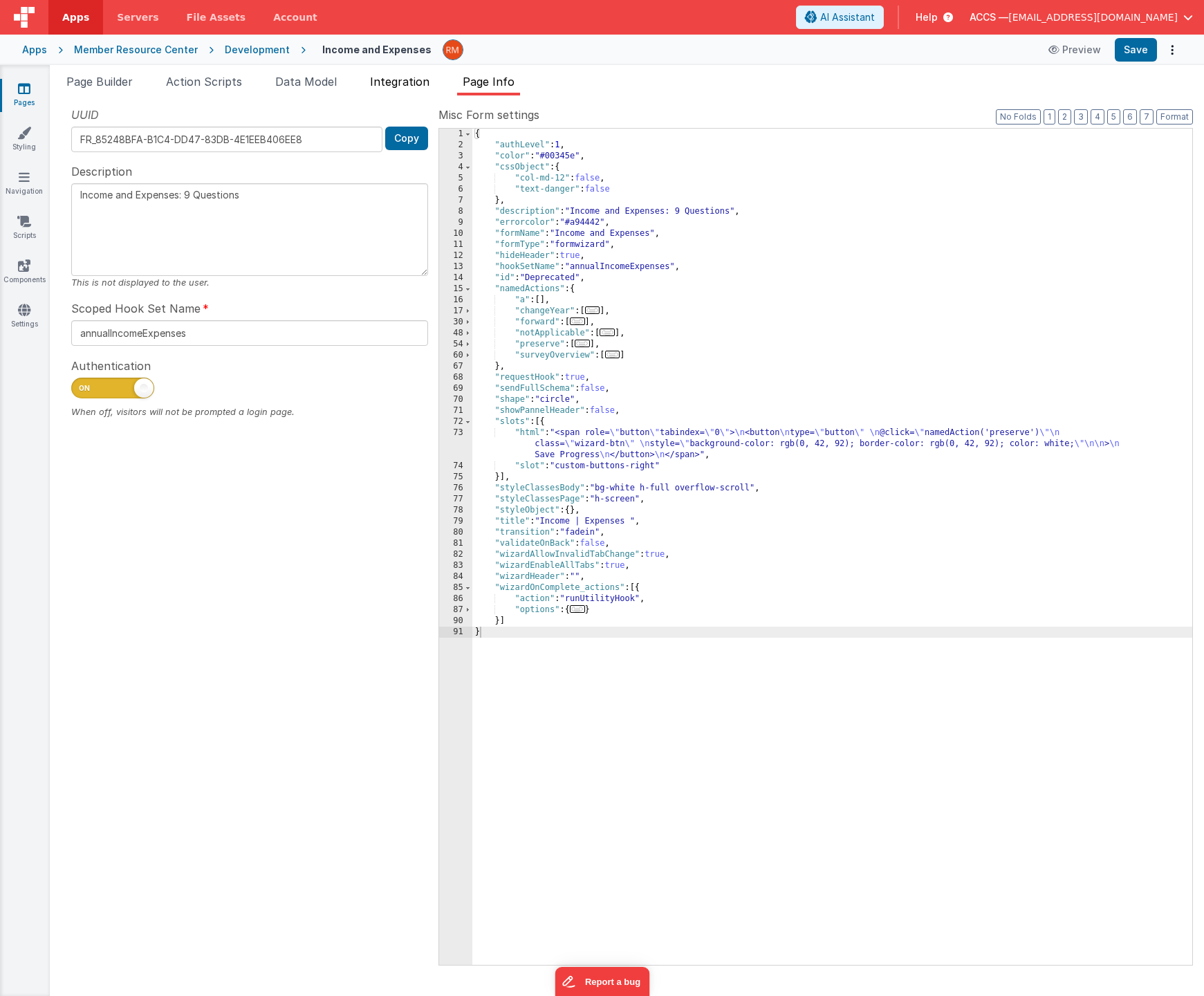
click at [398, 83] on span "Integration" at bounding box center [400, 81] width 59 height 14
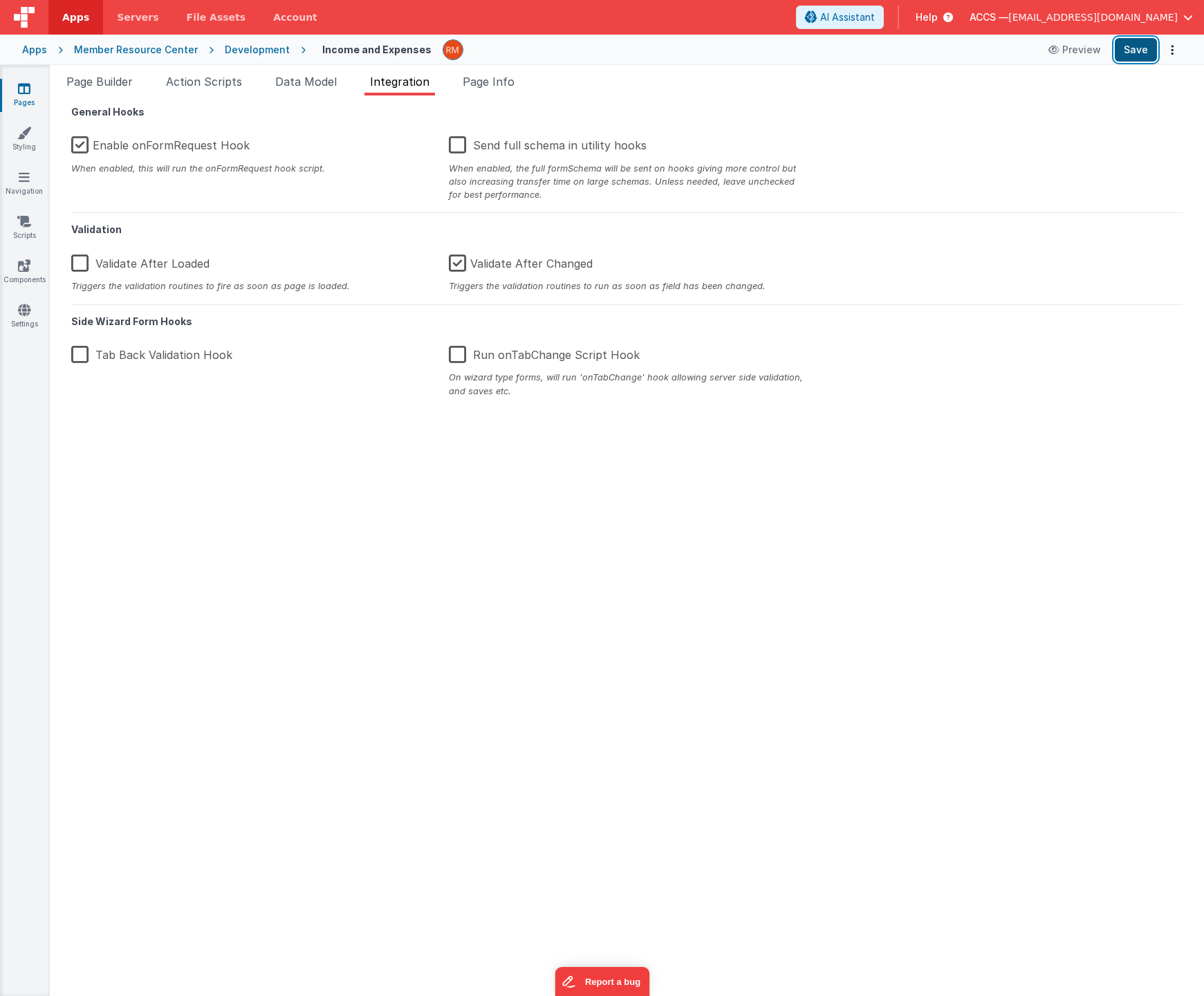
click at [1133, 55] on button "Save" at bounding box center [1136, 49] width 43 height 23
click at [27, 92] on icon at bounding box center [24, 88] width 13 height 14
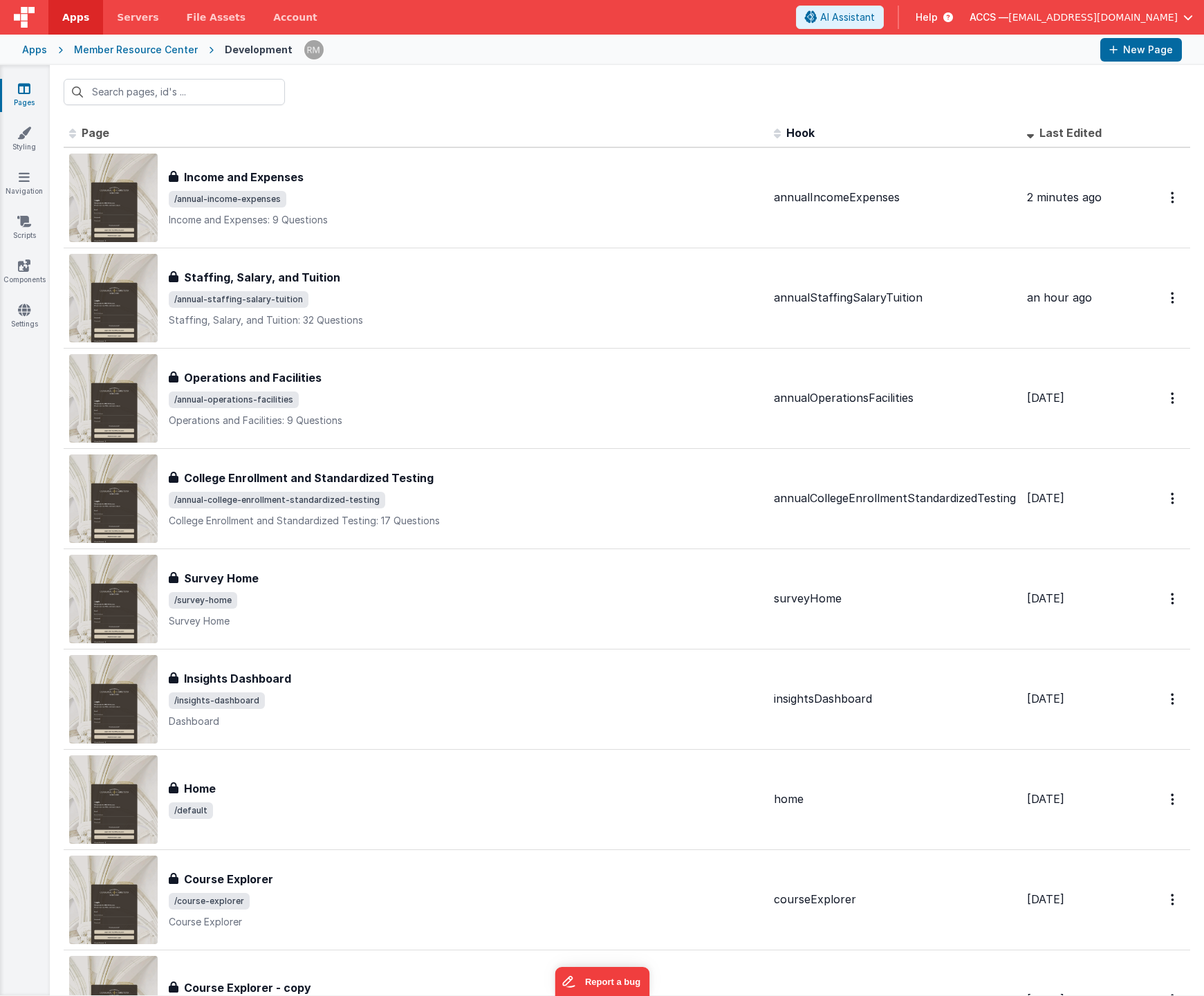
click at [43, 52] on div "Apps" at bounding box center [35, 49] width 25 height 14
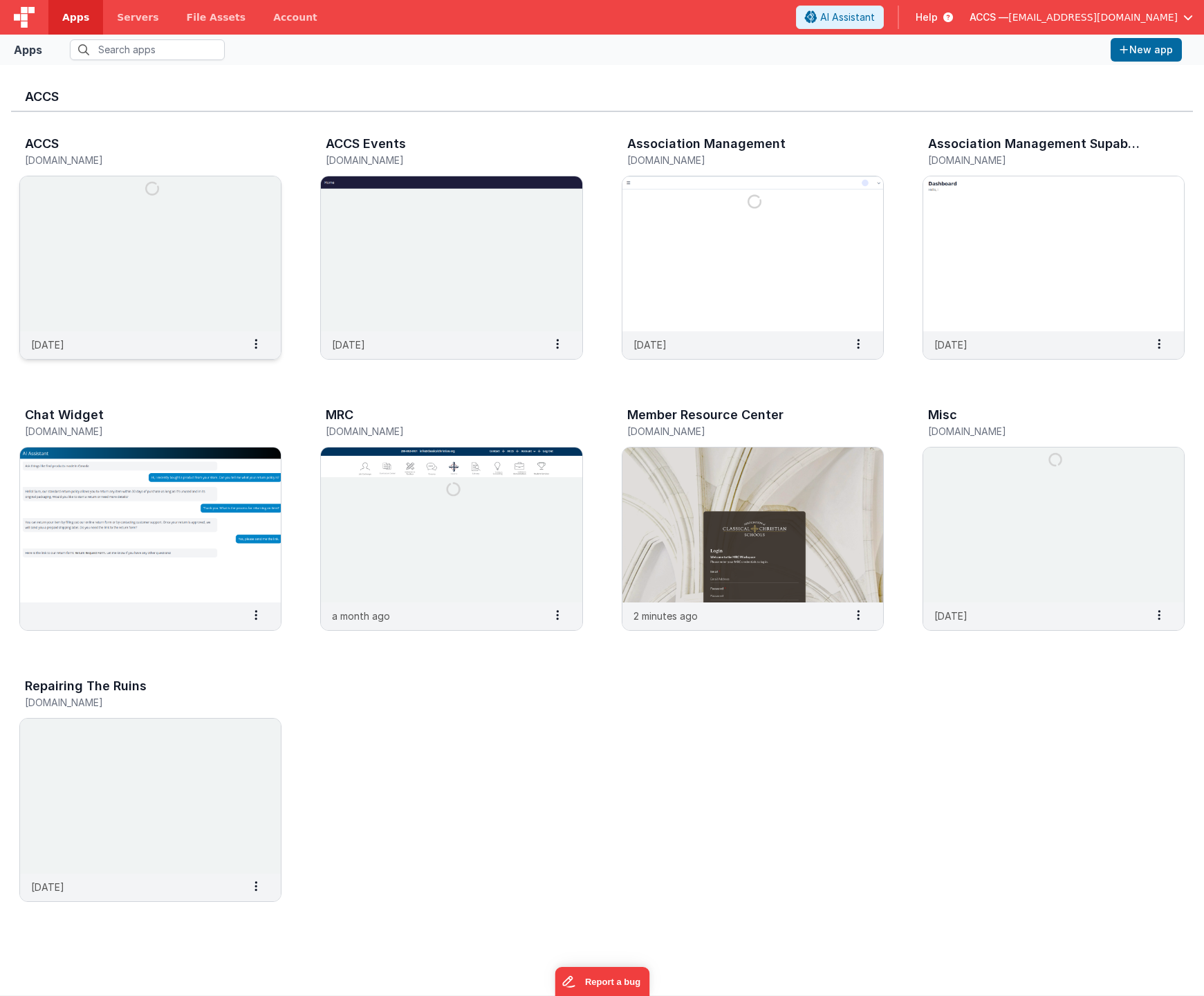
click at [175, 259] on img at bounding box center [150, 254] width 261 height 155
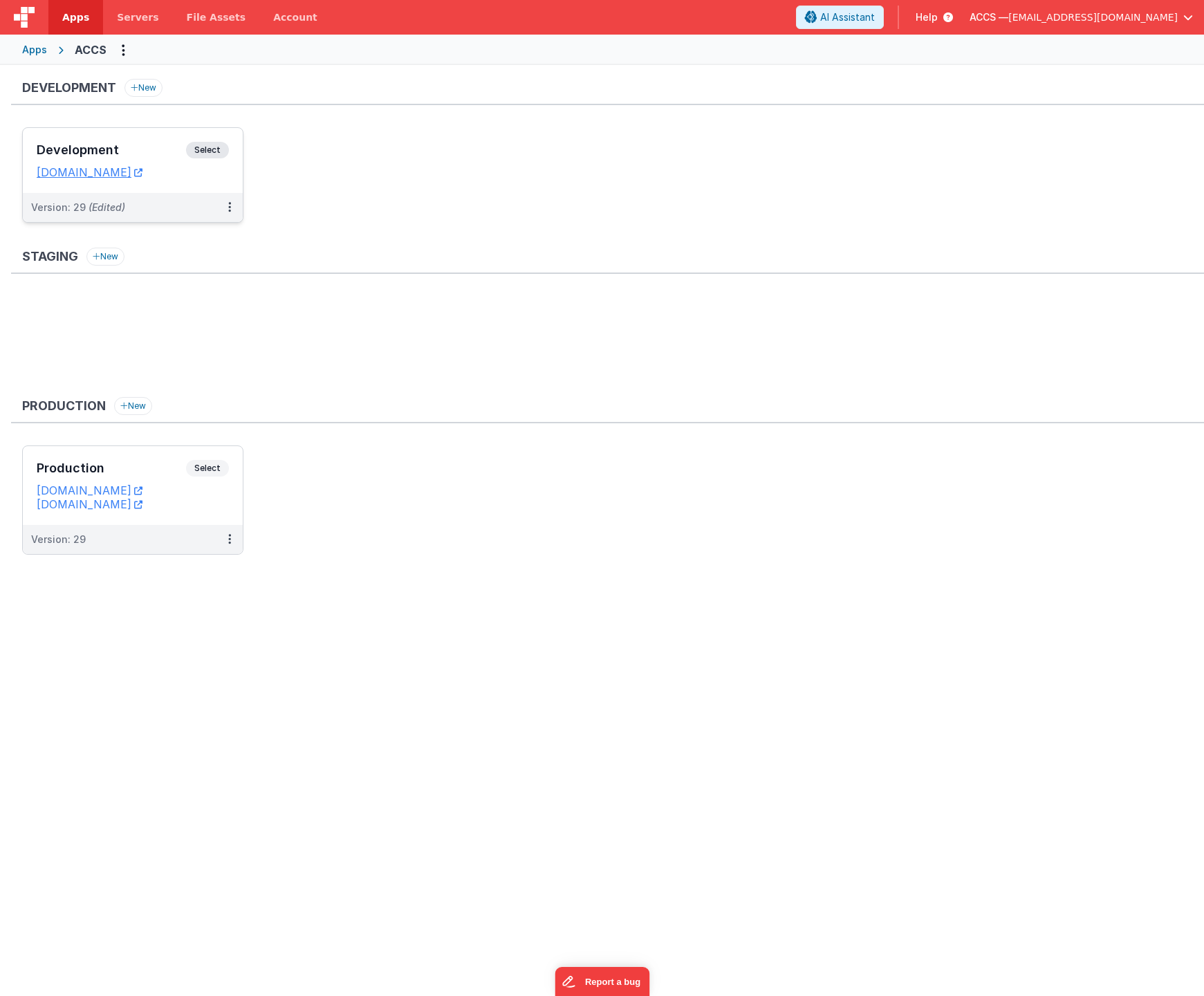
click at [153, 149] on h3 "Development" at bounding box center [112, 149] width 149 height 14
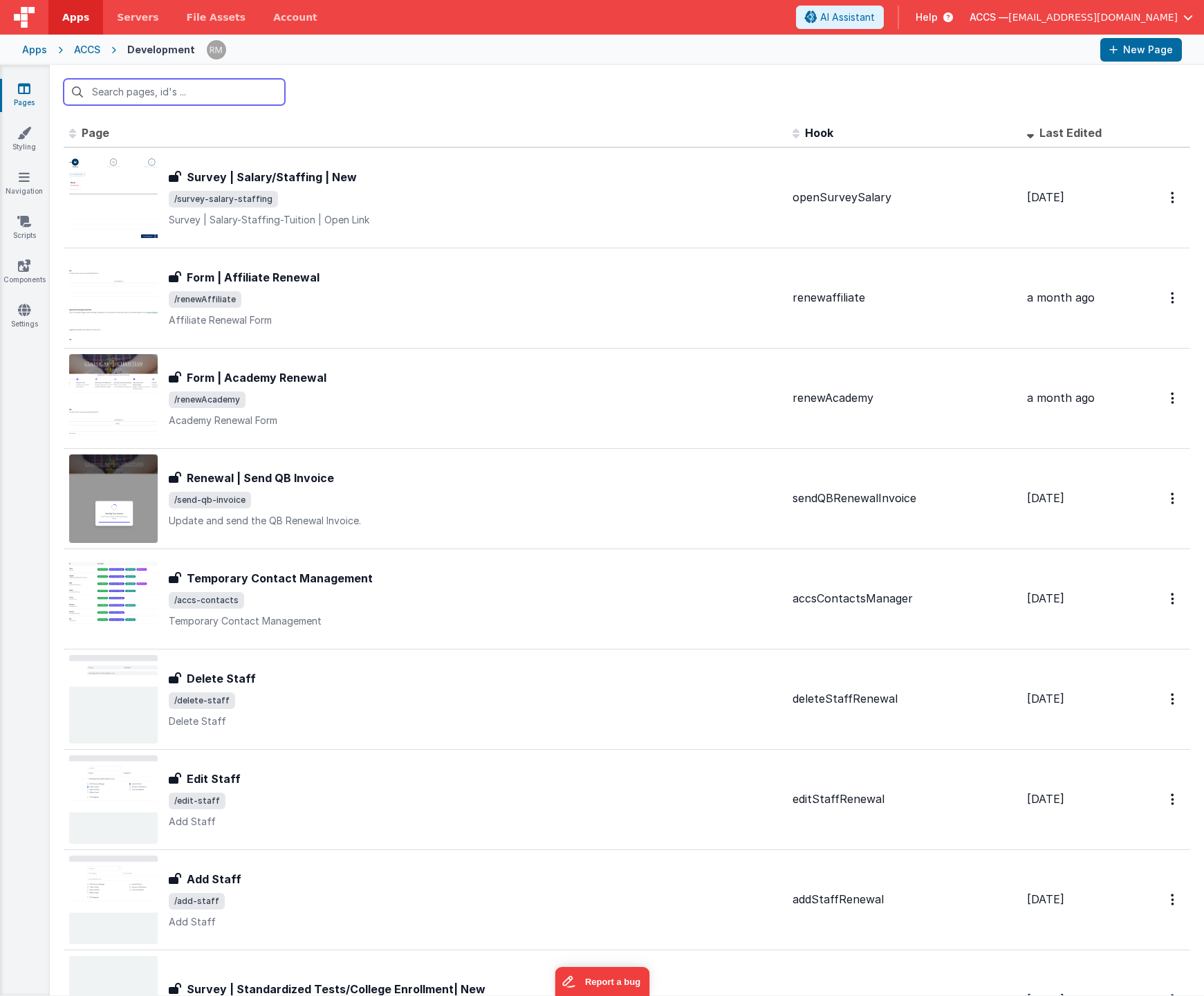
click at [95, 92] on input "text" at bounding box center [174, 91] width 222 height 26
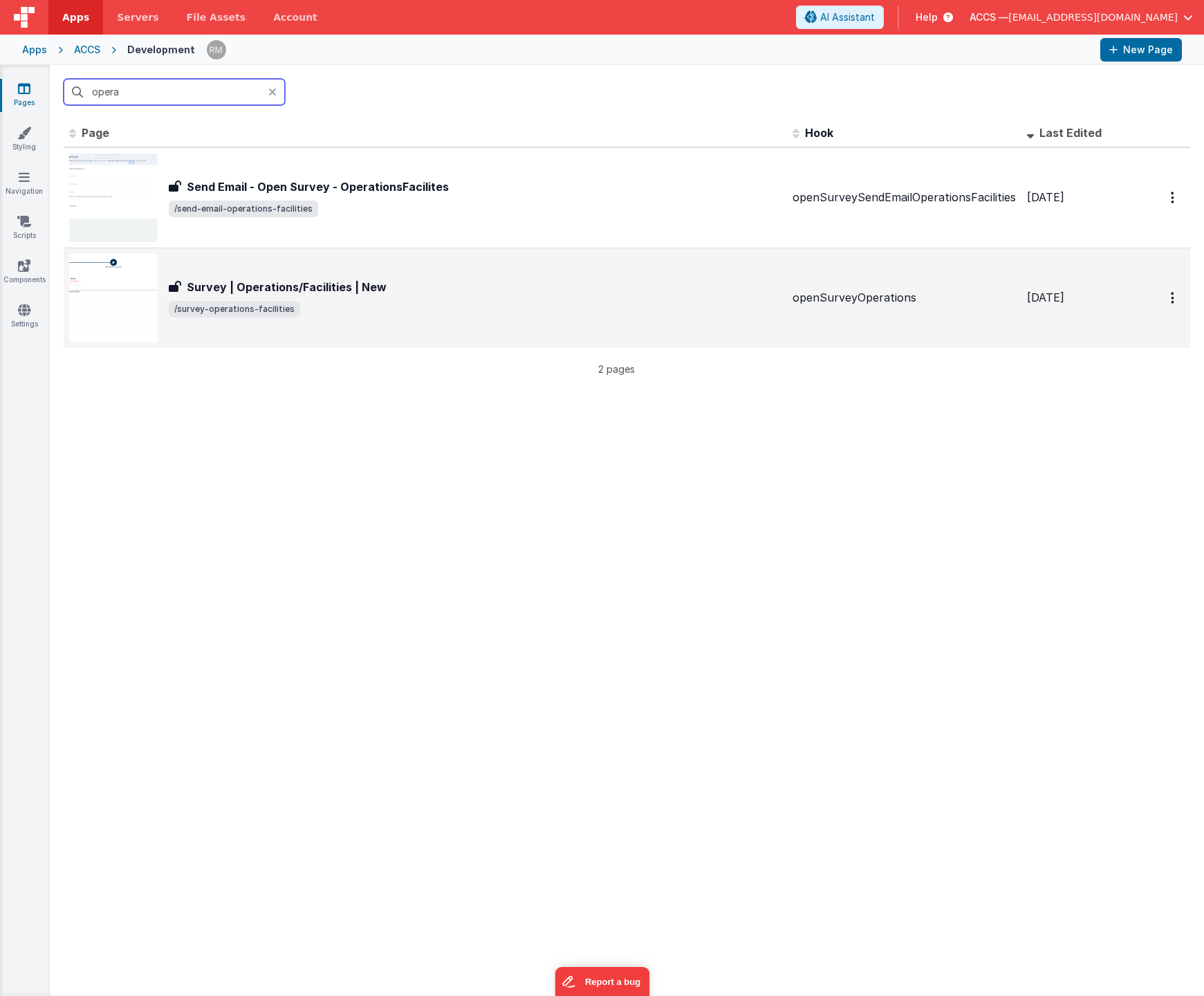
type input "opera"
click at [275, 270] on div "Survey | Operations/Facilities | New Survey | Operations/Facilities | New /surv…" at bounding box center [425, 298] width 713 height 88
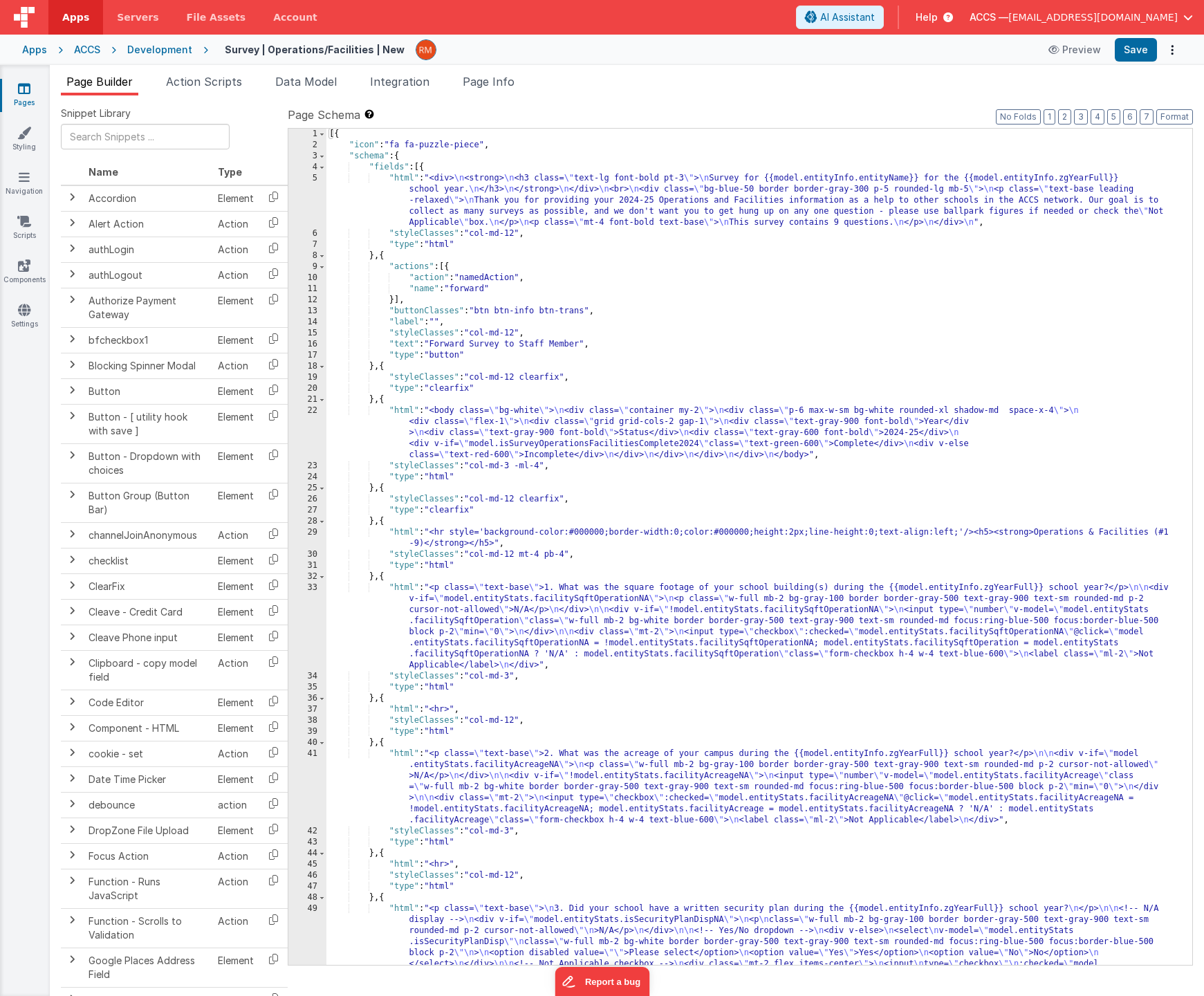
click at [546, 366] on div "[{ "icon" : "fa fa-puzzle-piece" , "schema" : { "fields" : [{ "html" : "<div> \…" at bounding box center [755, 602] width 856 height 947
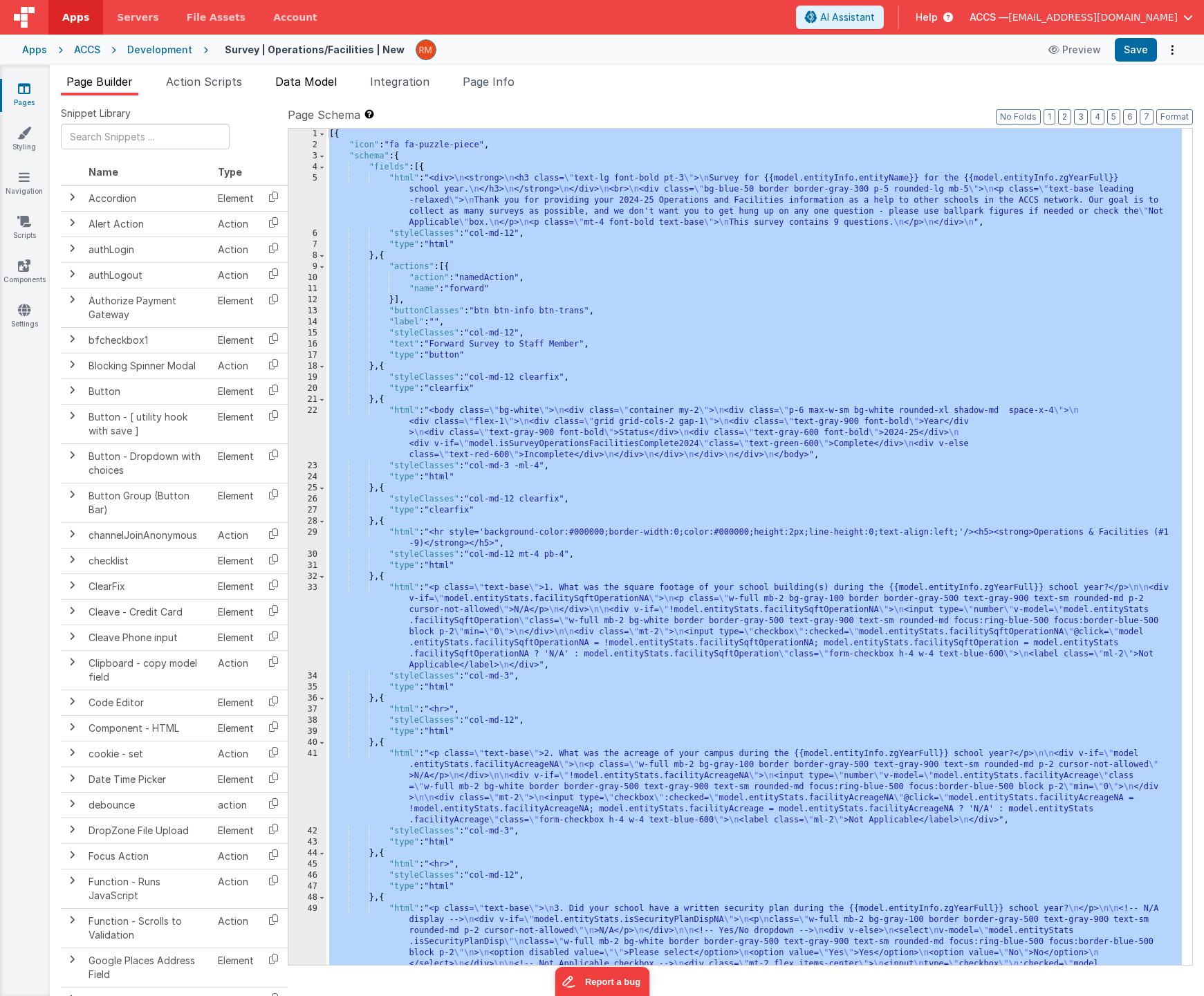
click at [276, 83] on li "Data Model" at bounding box center [306, 84] width 72 height 22
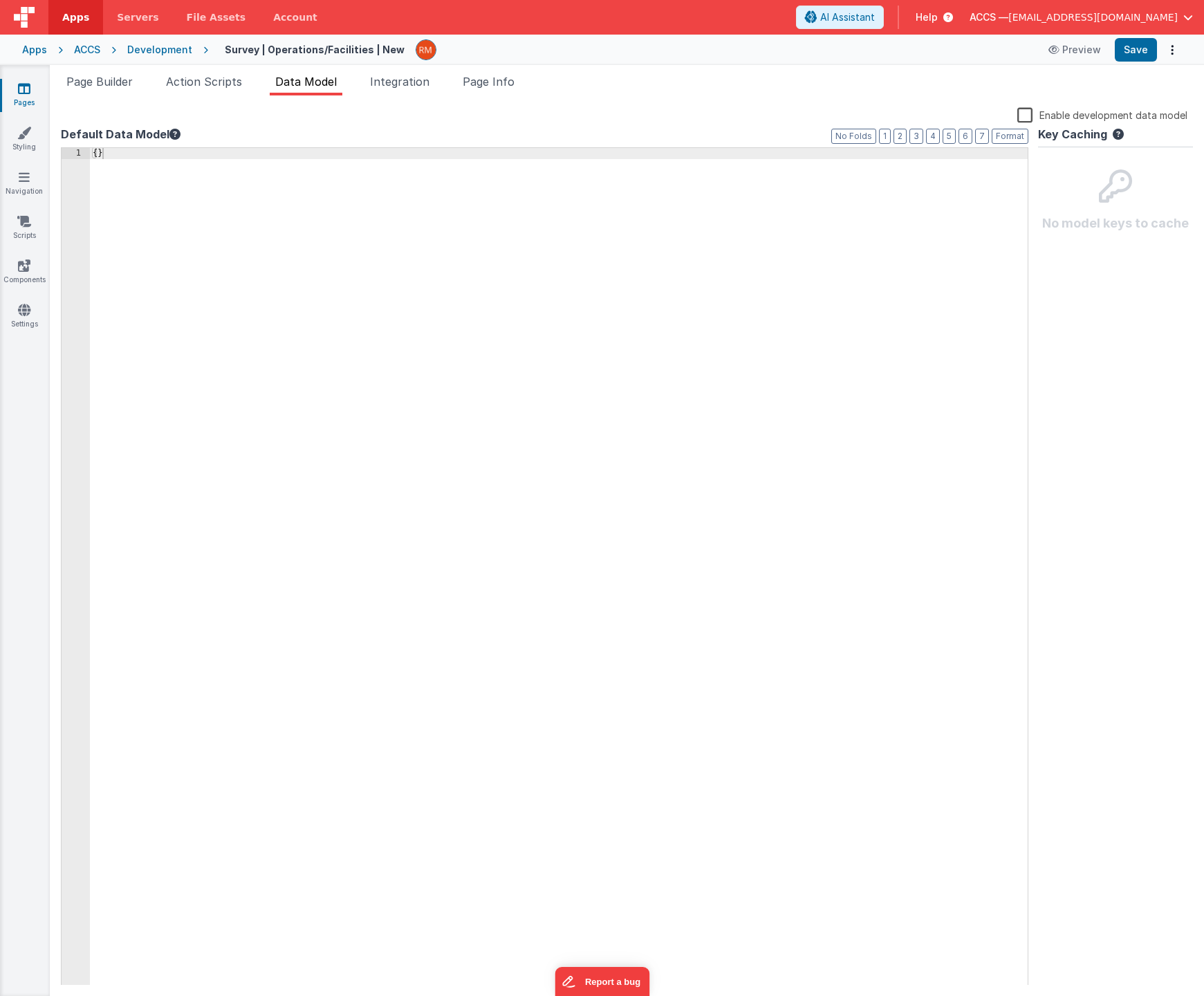
click at [22, 94] on icon at bounding box center [24, 88] width 13 height 14
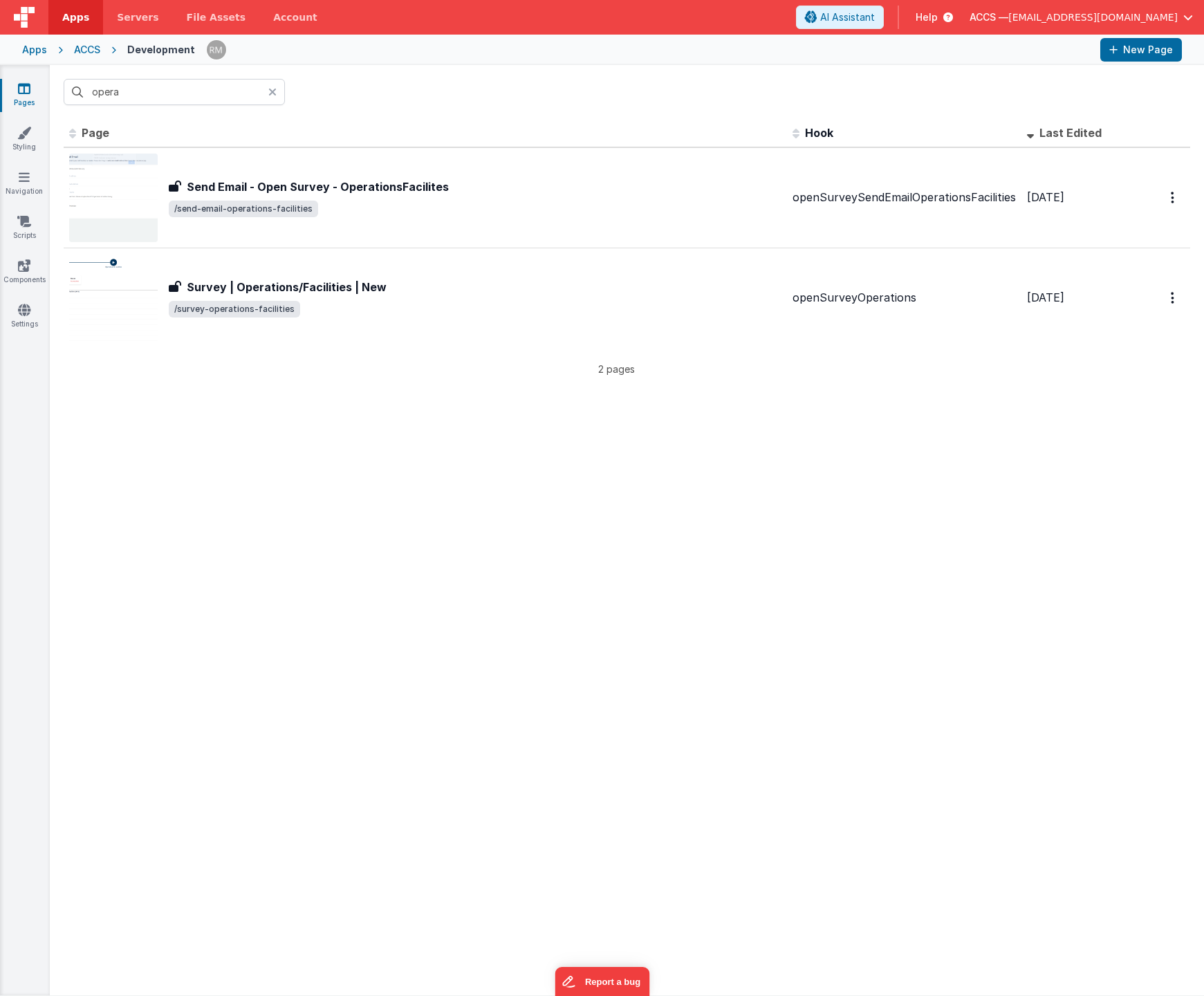
click at [35, 50] on div "Apps" at bounding box center [35, 49] width 25 height 14
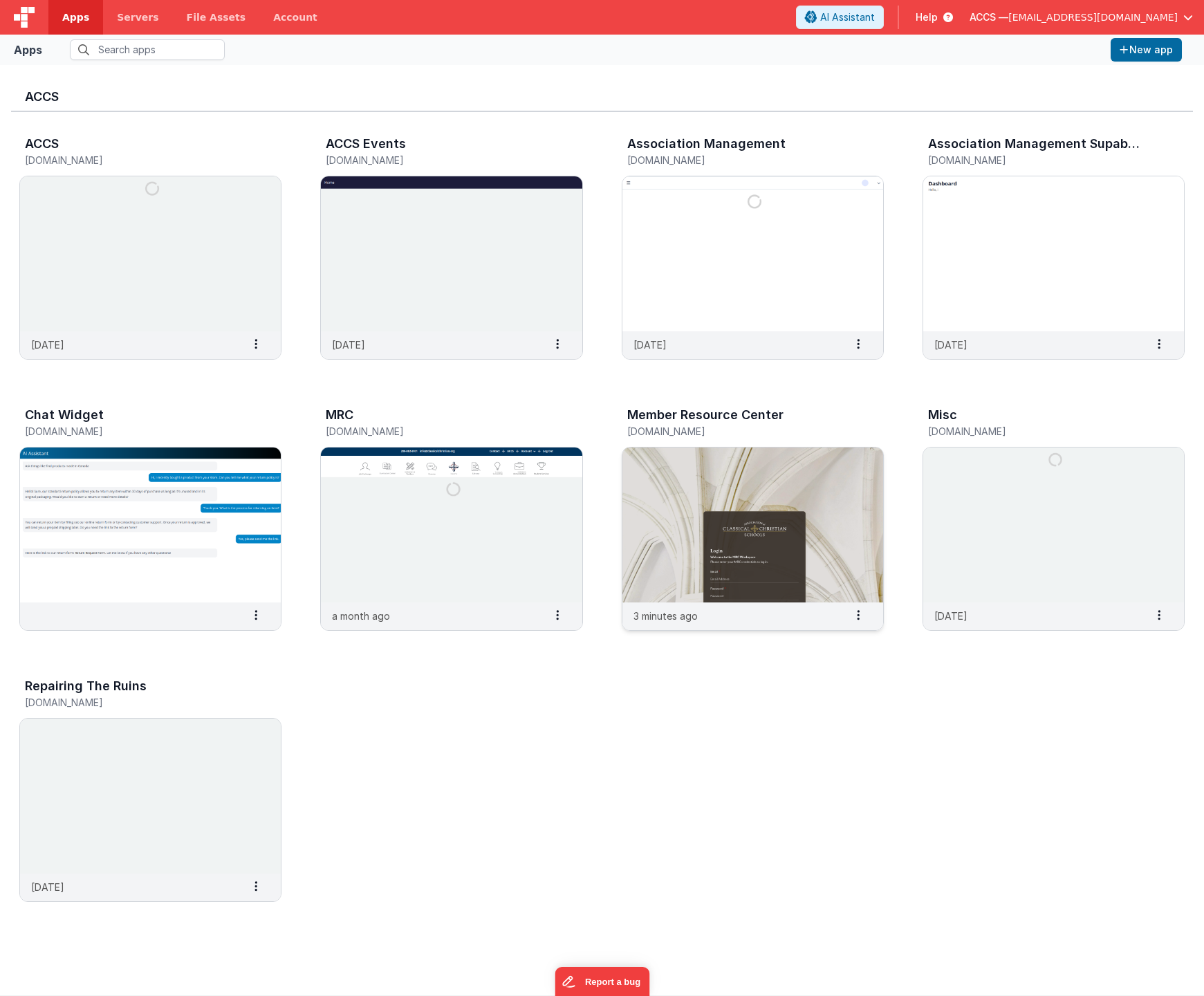
click at [728, 476] on img at bounding box center [753, 525] width 261 height 155
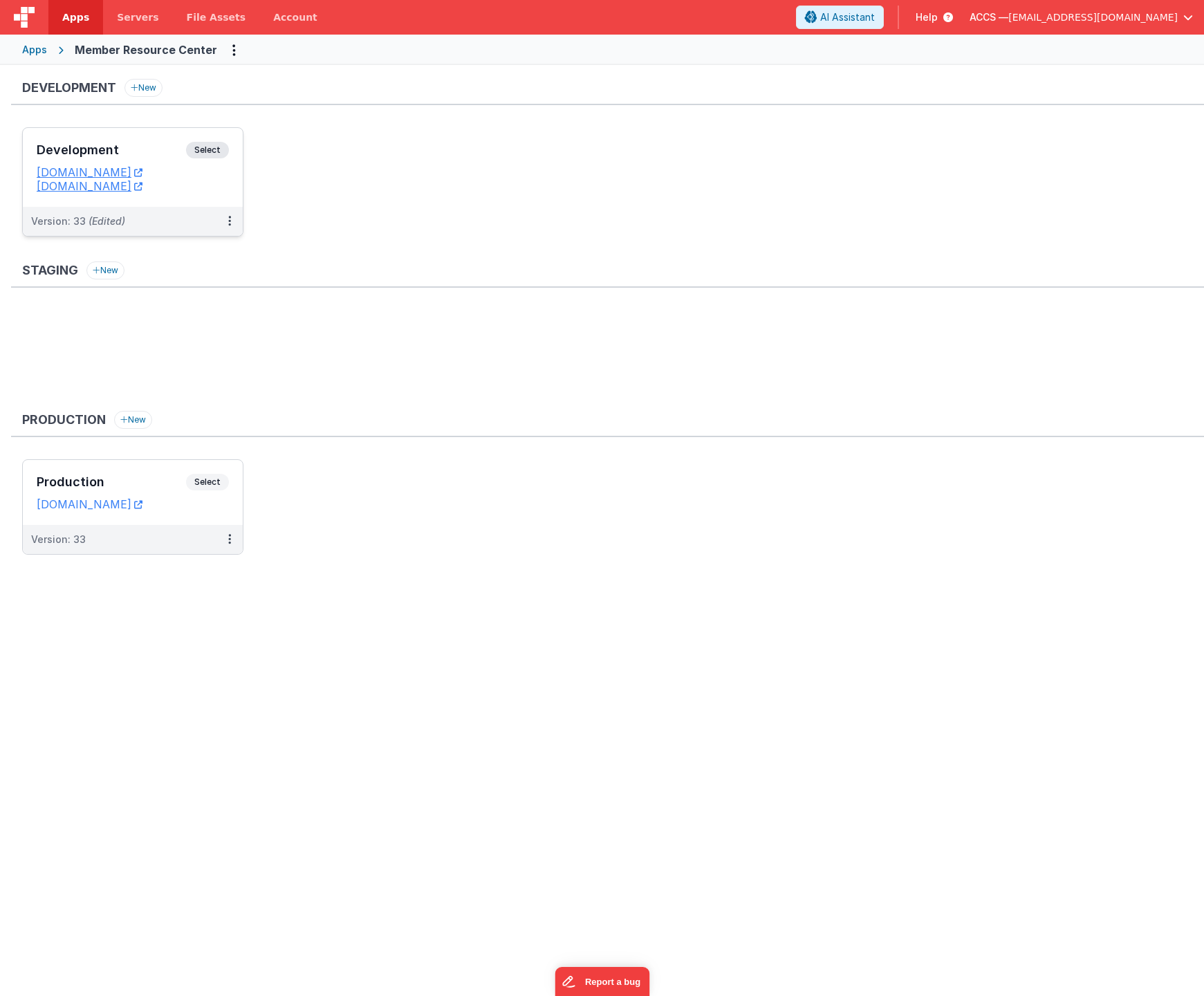
click at [160, 129] on div "Development Select URLs [DOMAIN_NAME] [DOMAIN_NAME]" at bounding box center [132, 167] width 220 height 79
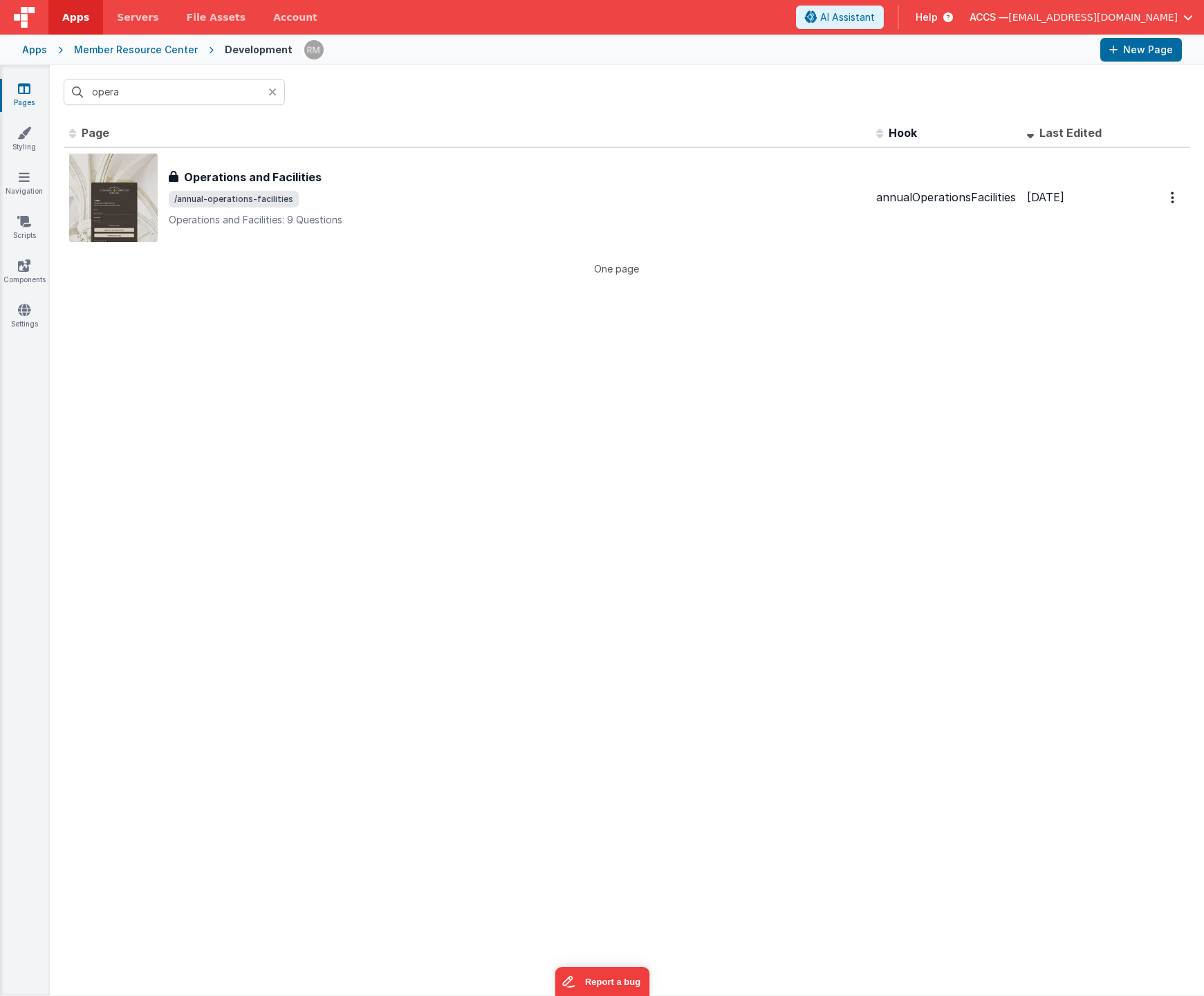
click at [269, 91] on icon at bounding box center [272, 92] width 8 height 11
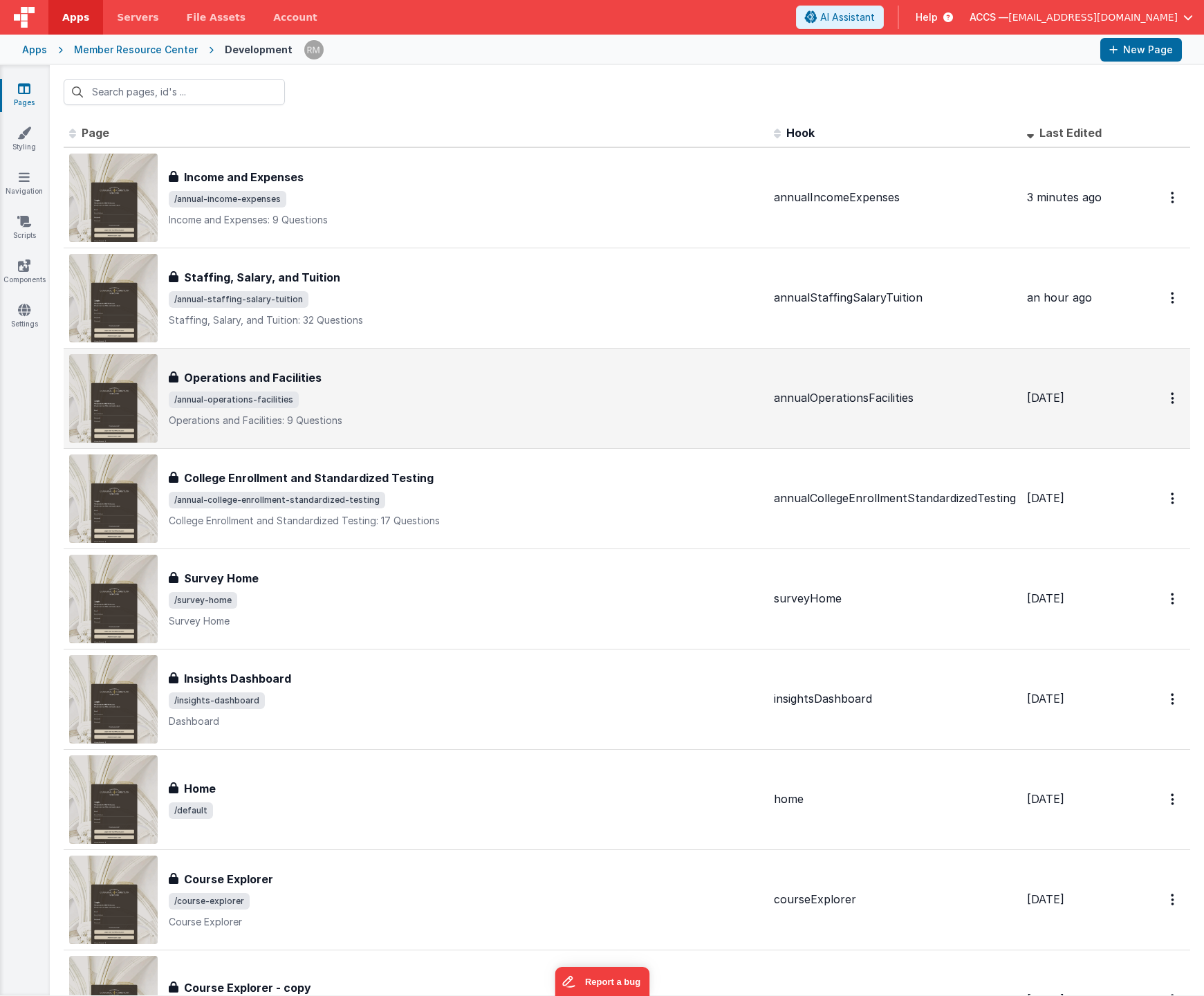
click at [353, 400] on span "/annual-operations-facilities" at bounding box center [466, 400] width 594 height 17
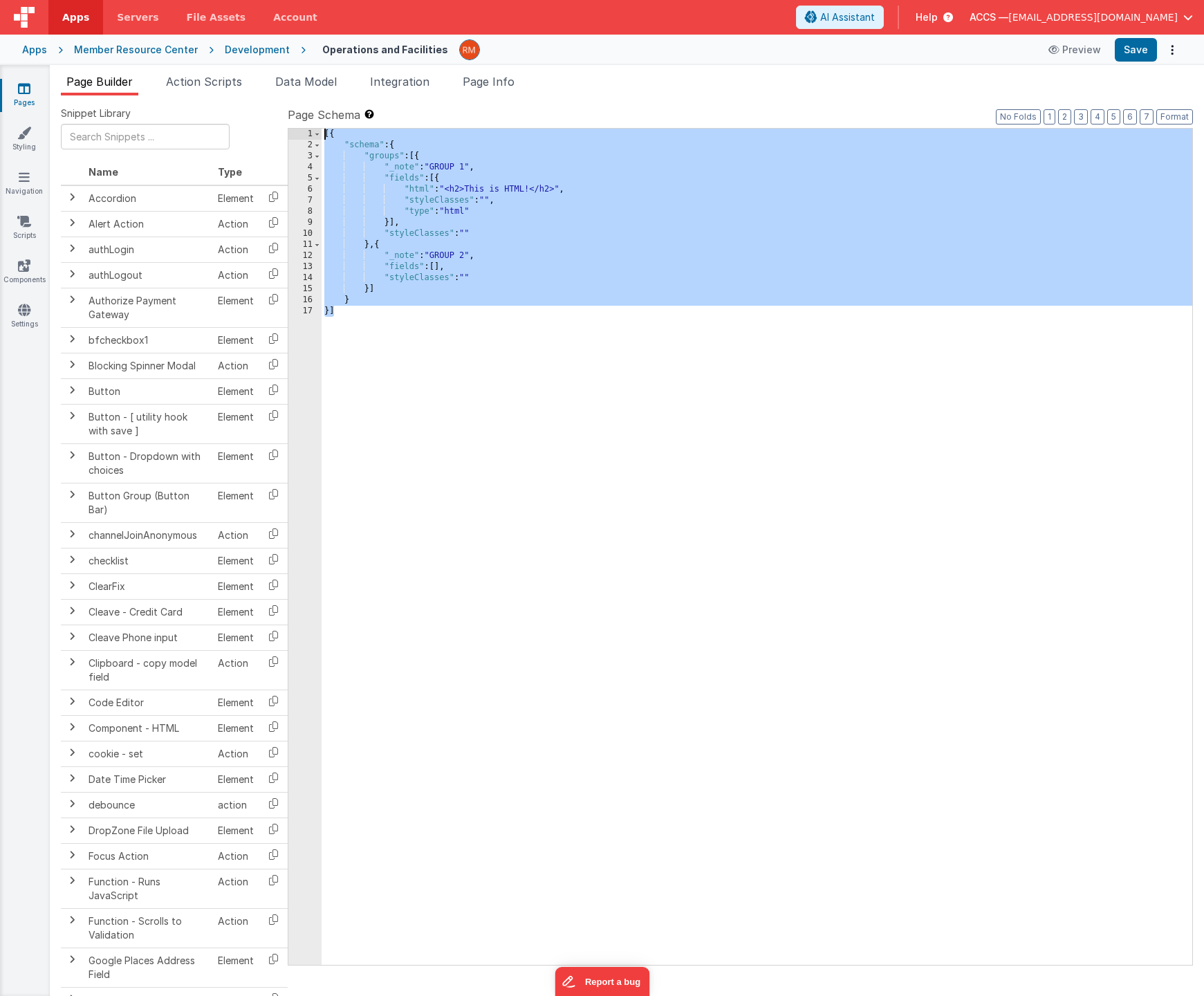
drag, startPoint x: 383, startPoint y: 434, endPoint x: 299, endPoint y: 114, distance: 330.8
click at [299, 114] on div "Page Schema Shortcuts: Find: command-f Fold: command-option-L Unfold: command-o…" at bounding box center [741, 535] width 905 height 858
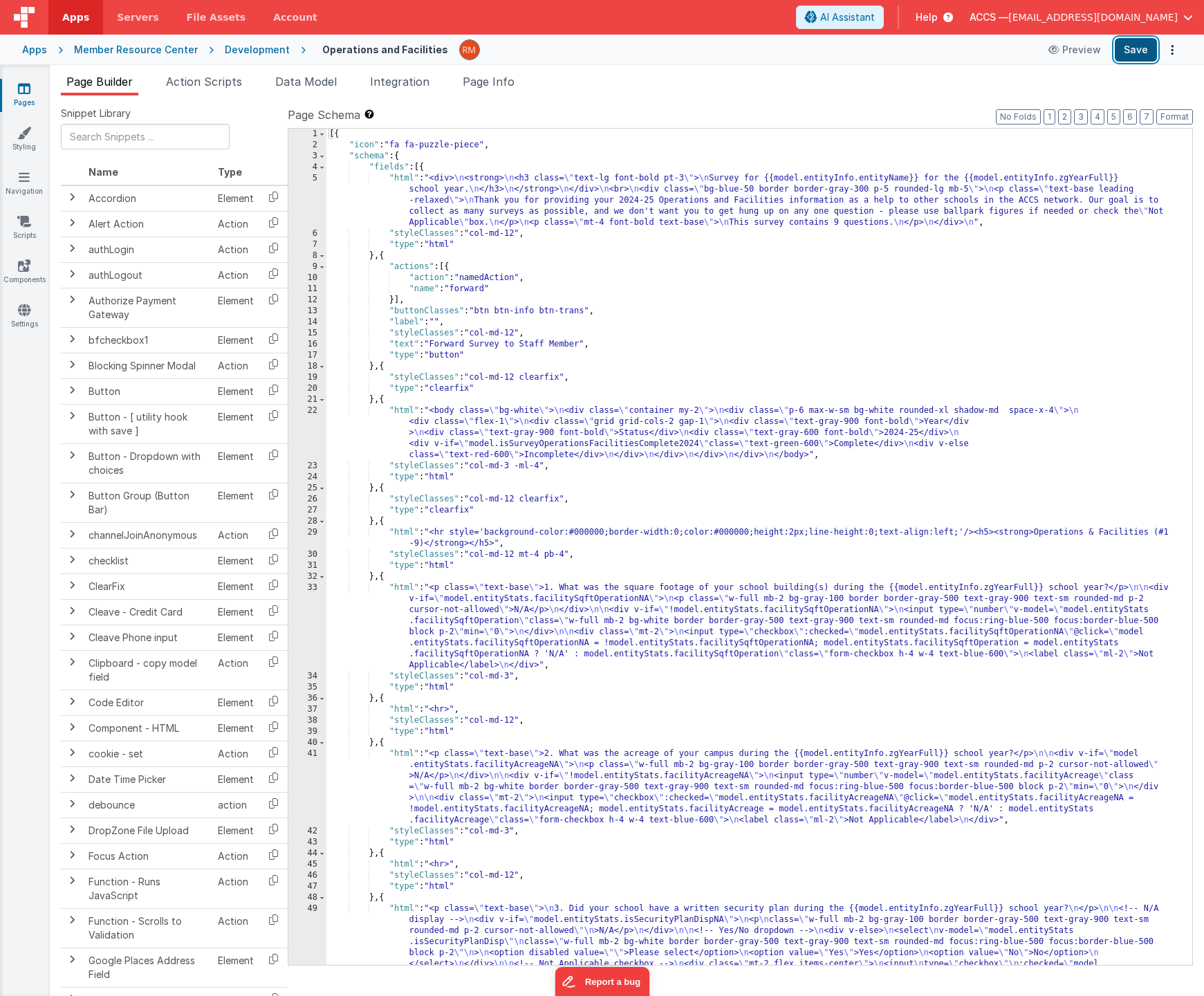
click at [1128, 55] on button "Save" at bounding box center [1136, 49] width 43 height 23
click at [26, 92] on icon at bounding box center [24, 88] width 13 height 14
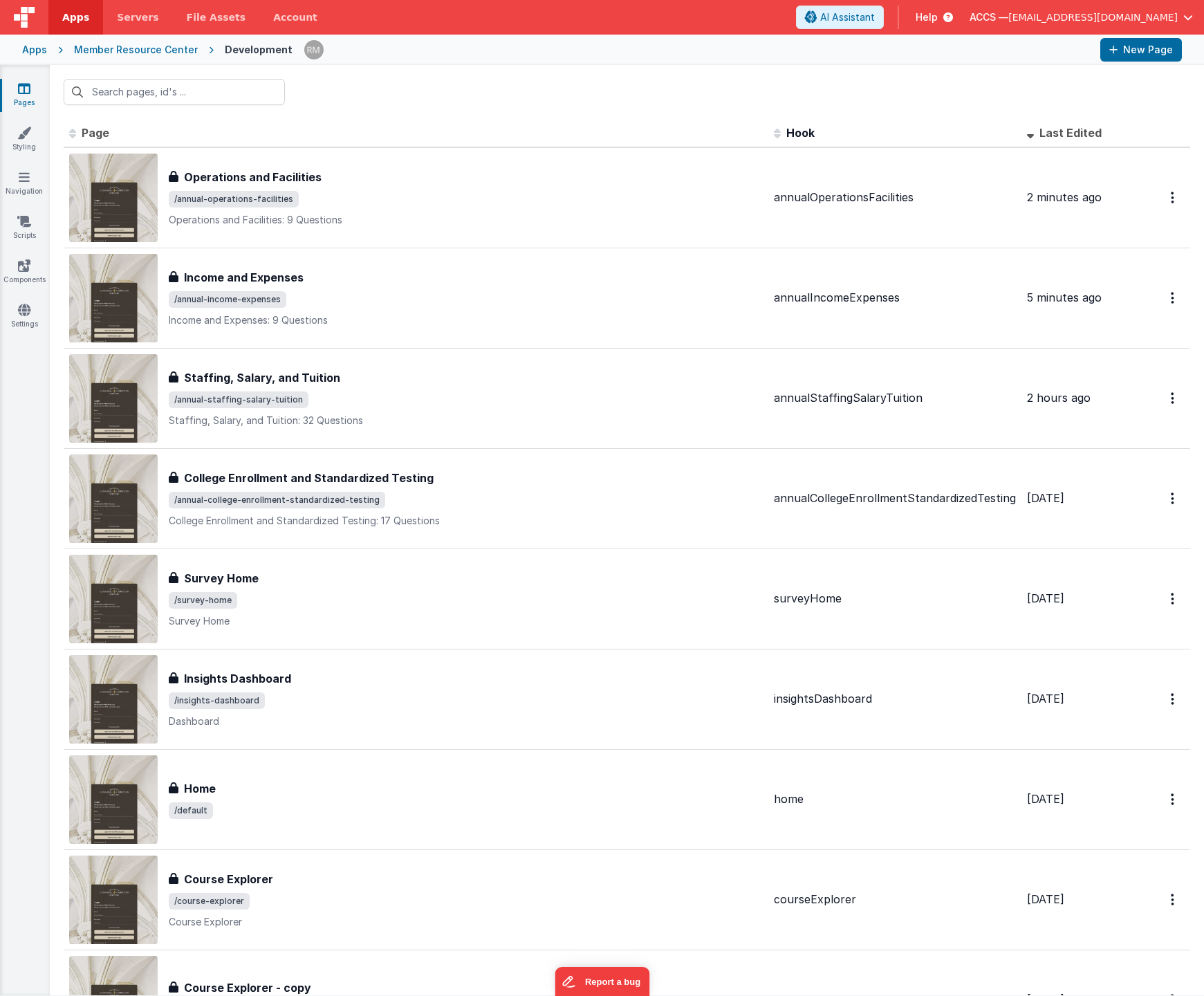
click at [34, 51] on div "Apps" at bounding box center [35, 49] width 25 height 14
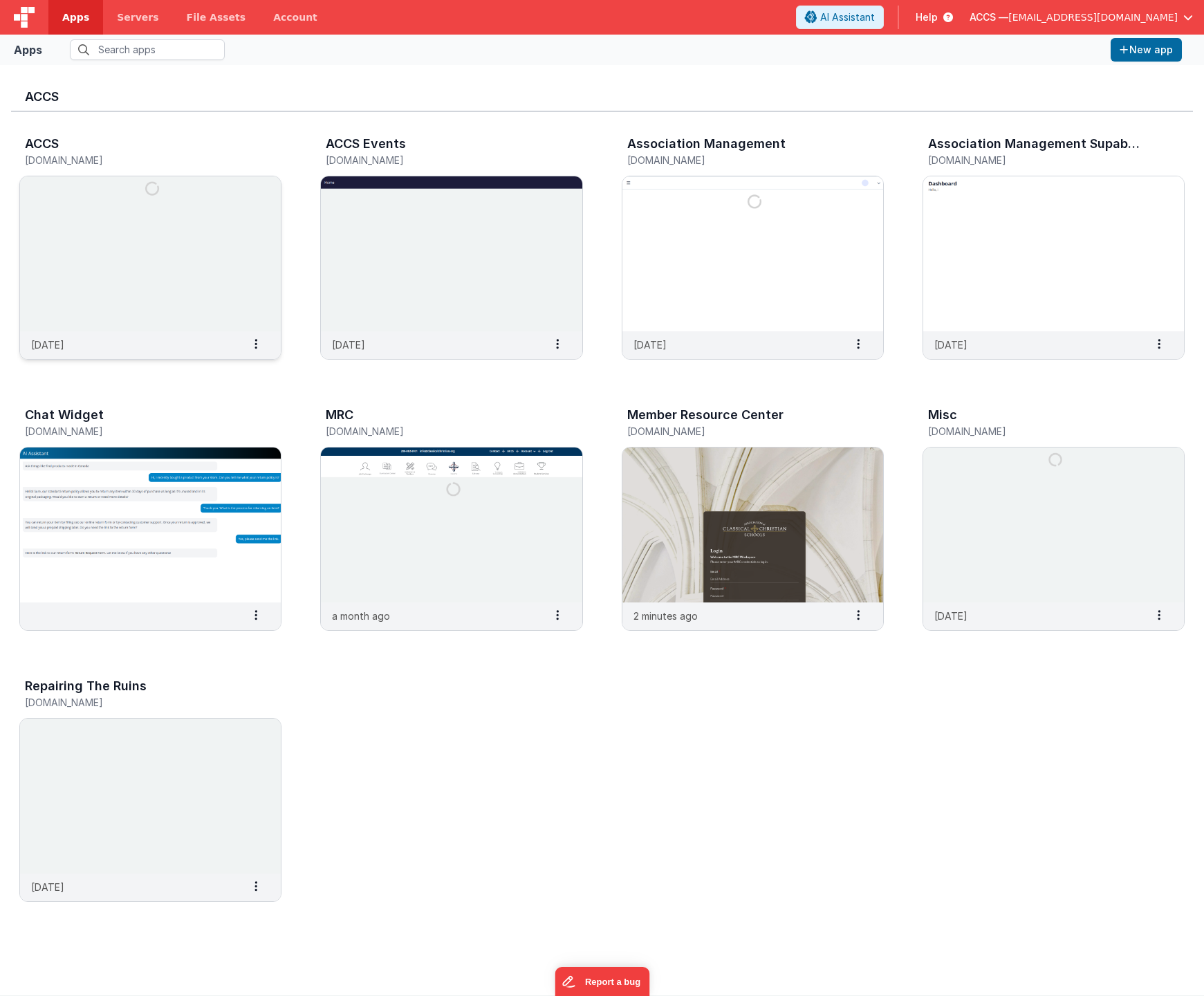
click at [161, 203] on img at bounding box center [150, 254] width 261 height 155
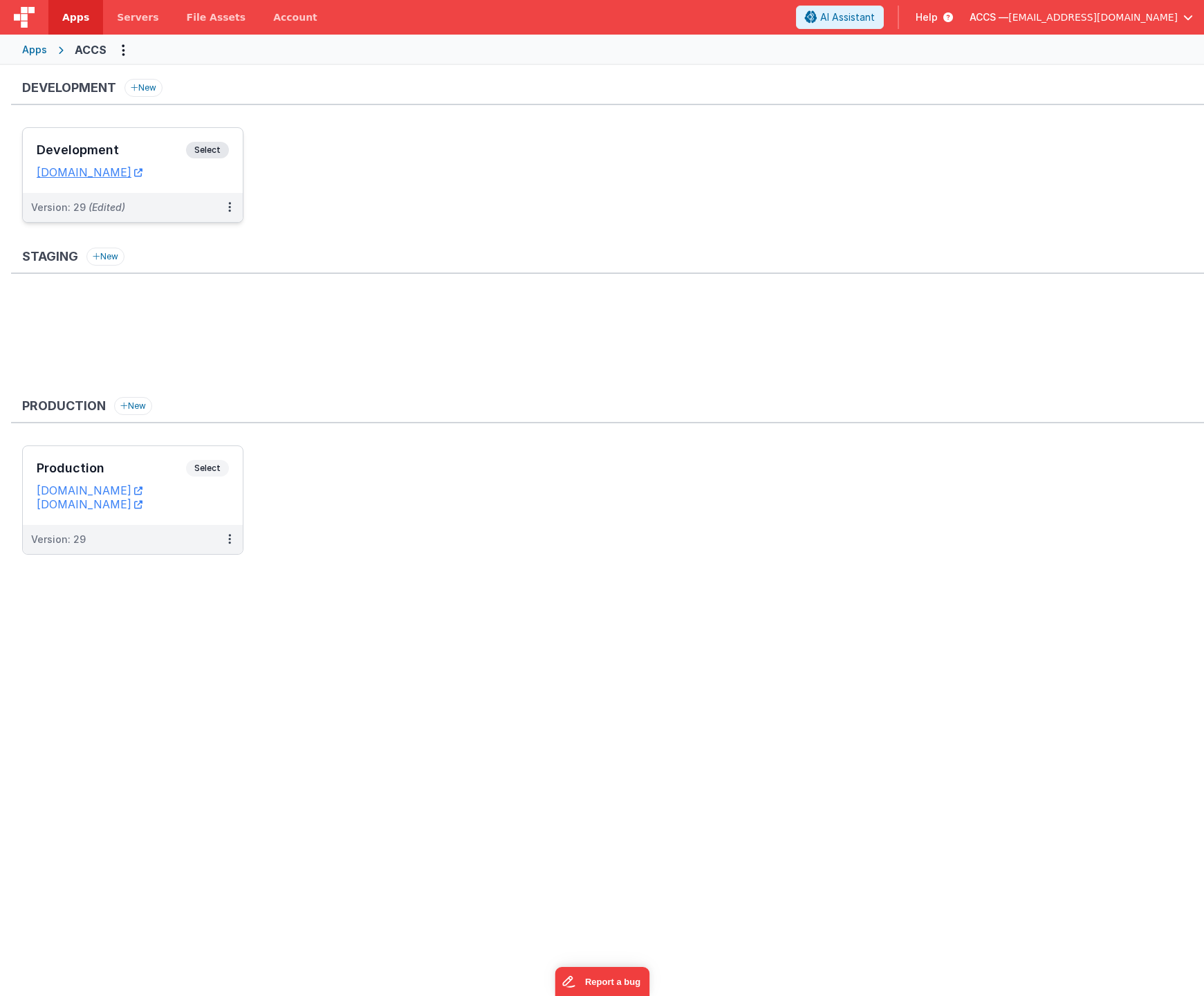
click at [163, 155] on h3 "Development" at bounding box center [112, 149] width 149 height 14
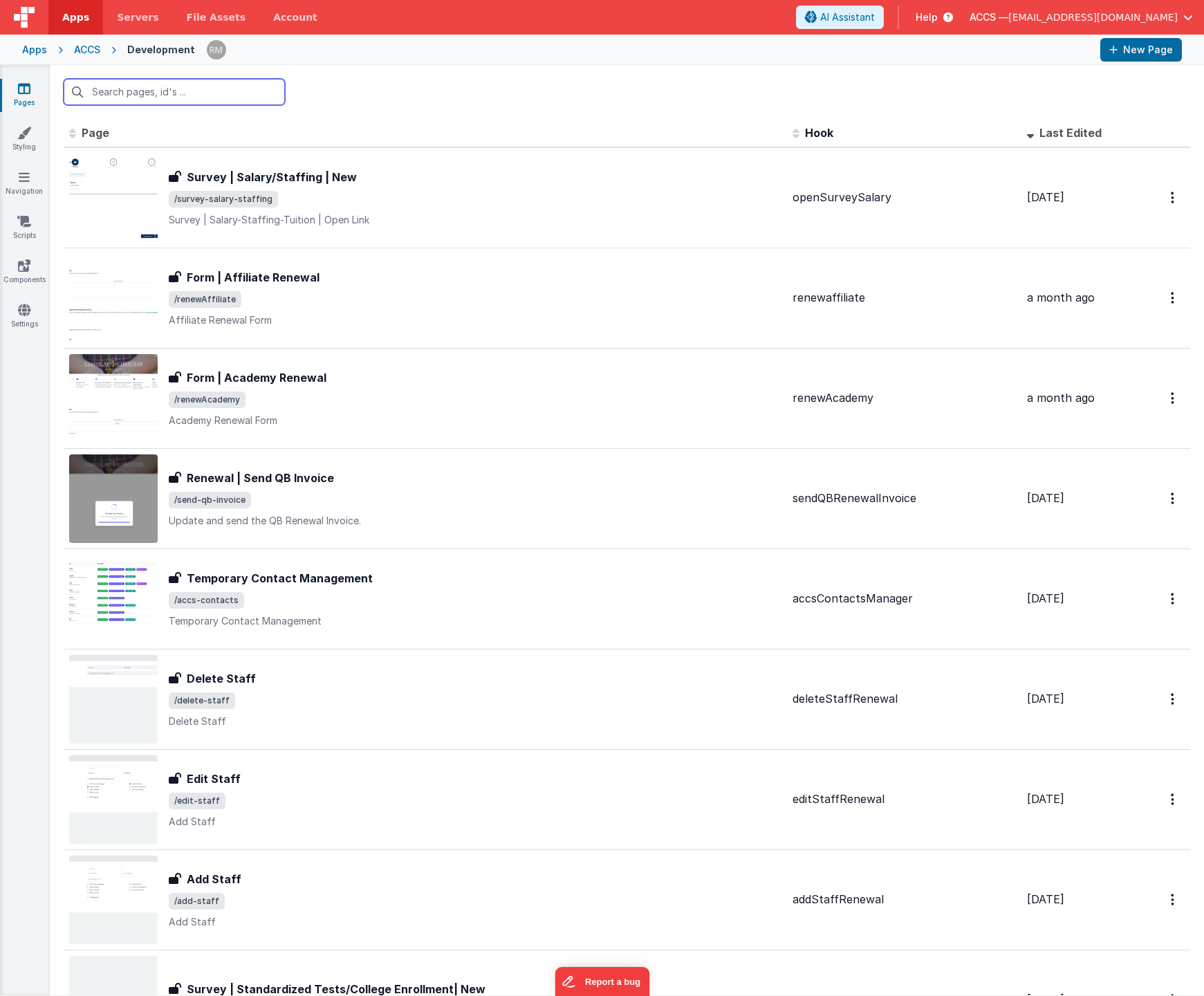
click at [133, 90] on input "text" at bounding box center [174, 91] width 222 height 26
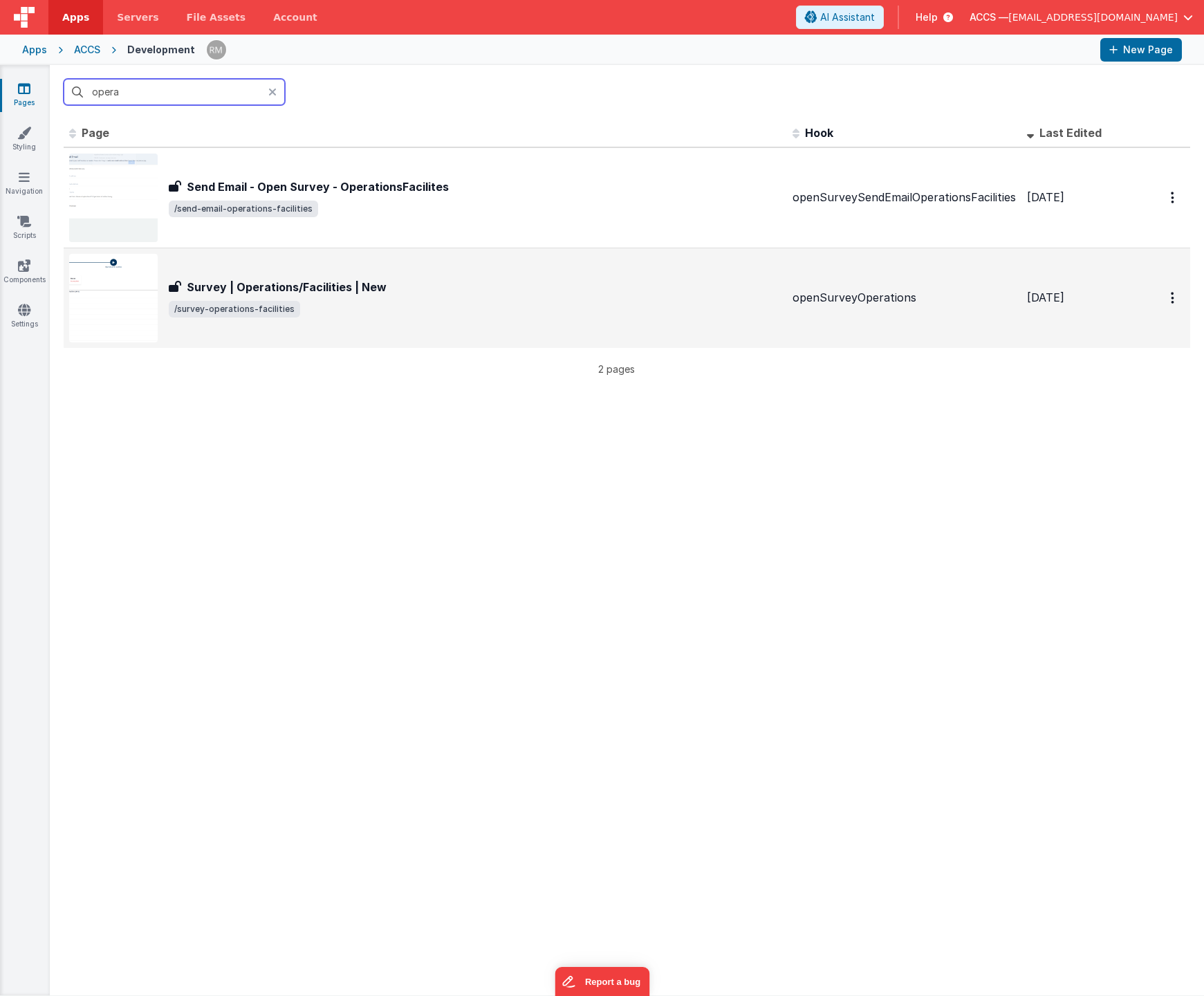
type input "opera"
click at [332, 288] on h3 "Survey | Operations/Facilities | New" at bounding box center [287, 287] width 200 height 17
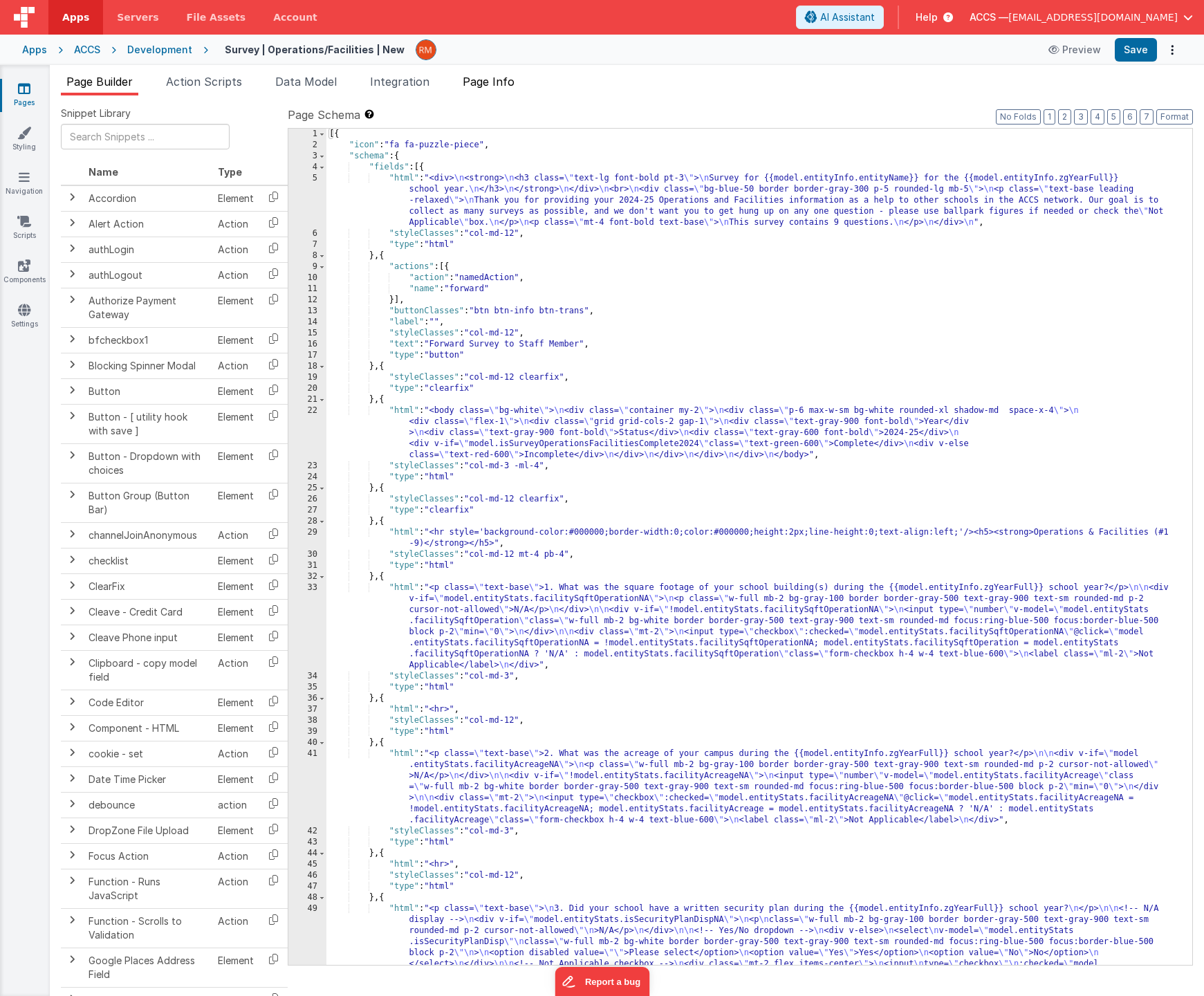
click at [498, 83] on span "Page Info" at bounding box center [489, 81] width 52 height 14
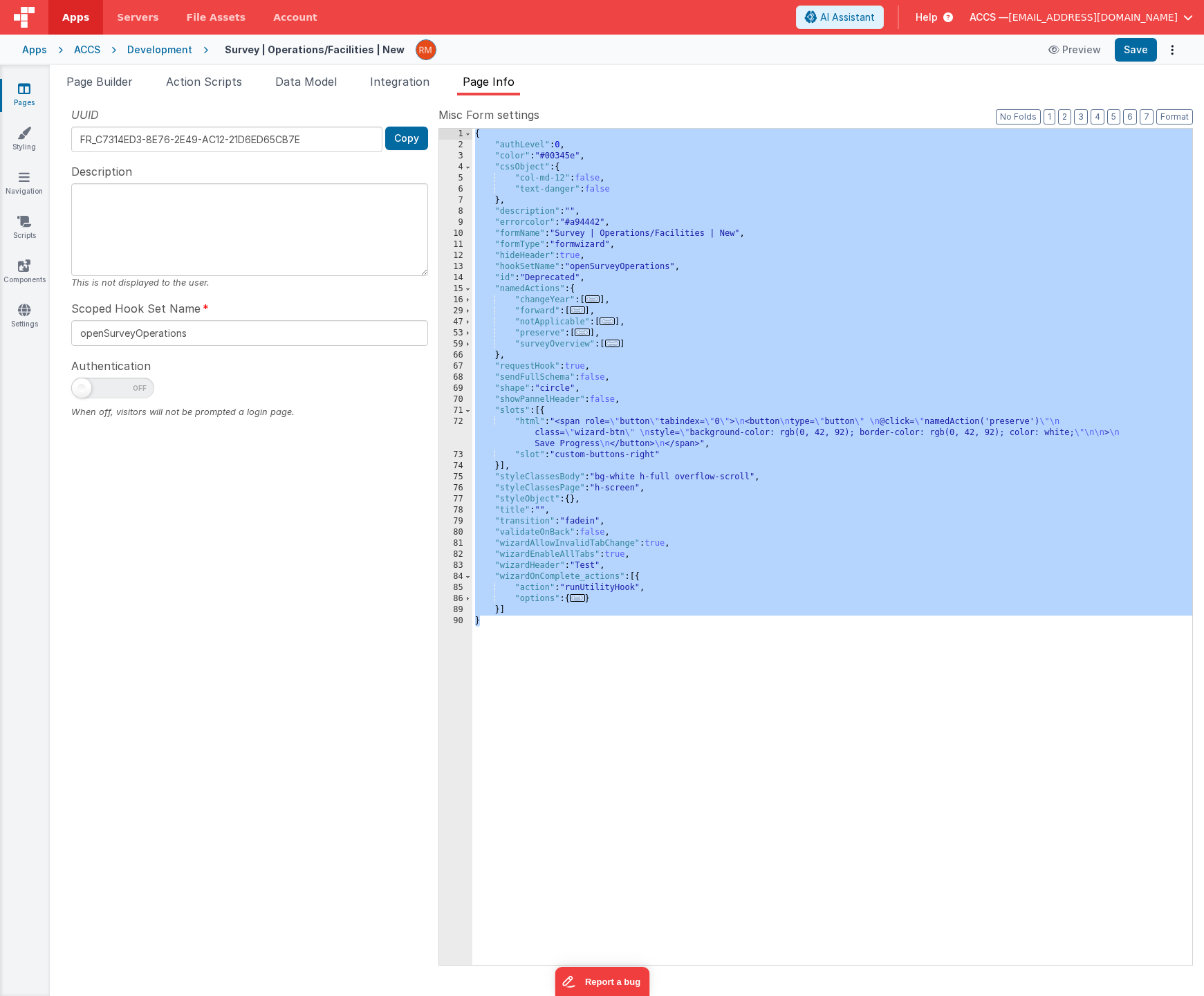
drag, startPoint x: 508, startPoint y: 592, endPoint x: 497, endPoint y: 109, distance: 483.1
click at [497, 109] on div "Misc Form settings Format 7 6 5 4 3 2 1 No Folds 1 2 3 4 5 6 7 8 9 10 11 12 13 …" at bounding box center [816, 535] width 755 height 858
click at [43, 52] on div "Apps" at bounding box center [35, 49] width 25 height 14
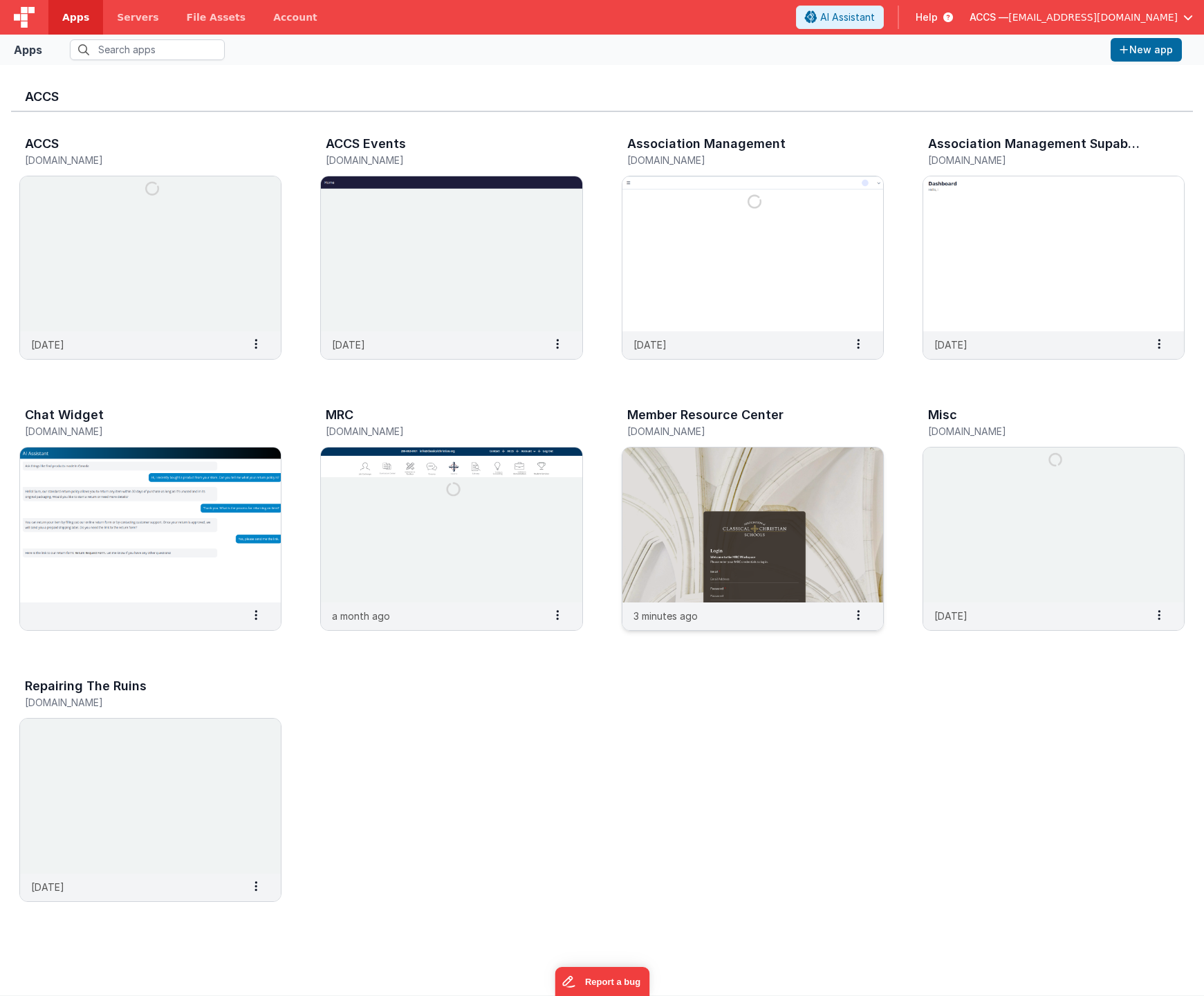
click at [670, 463] on img at bounding box center [753, 525] width 261 height 155
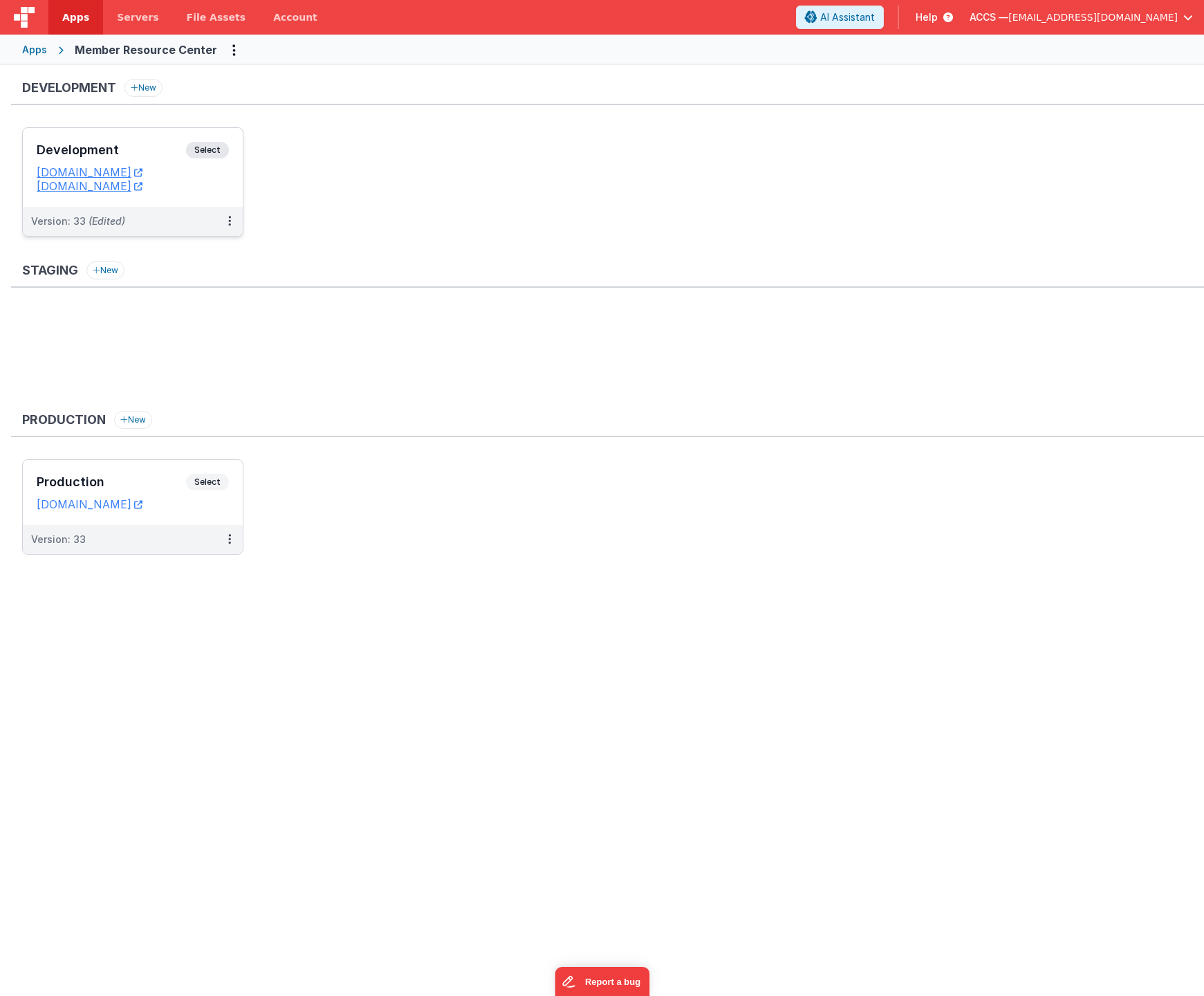
click at [169, 156] on h3 "Development" at bounding box center [112, 149] width 149 height 14
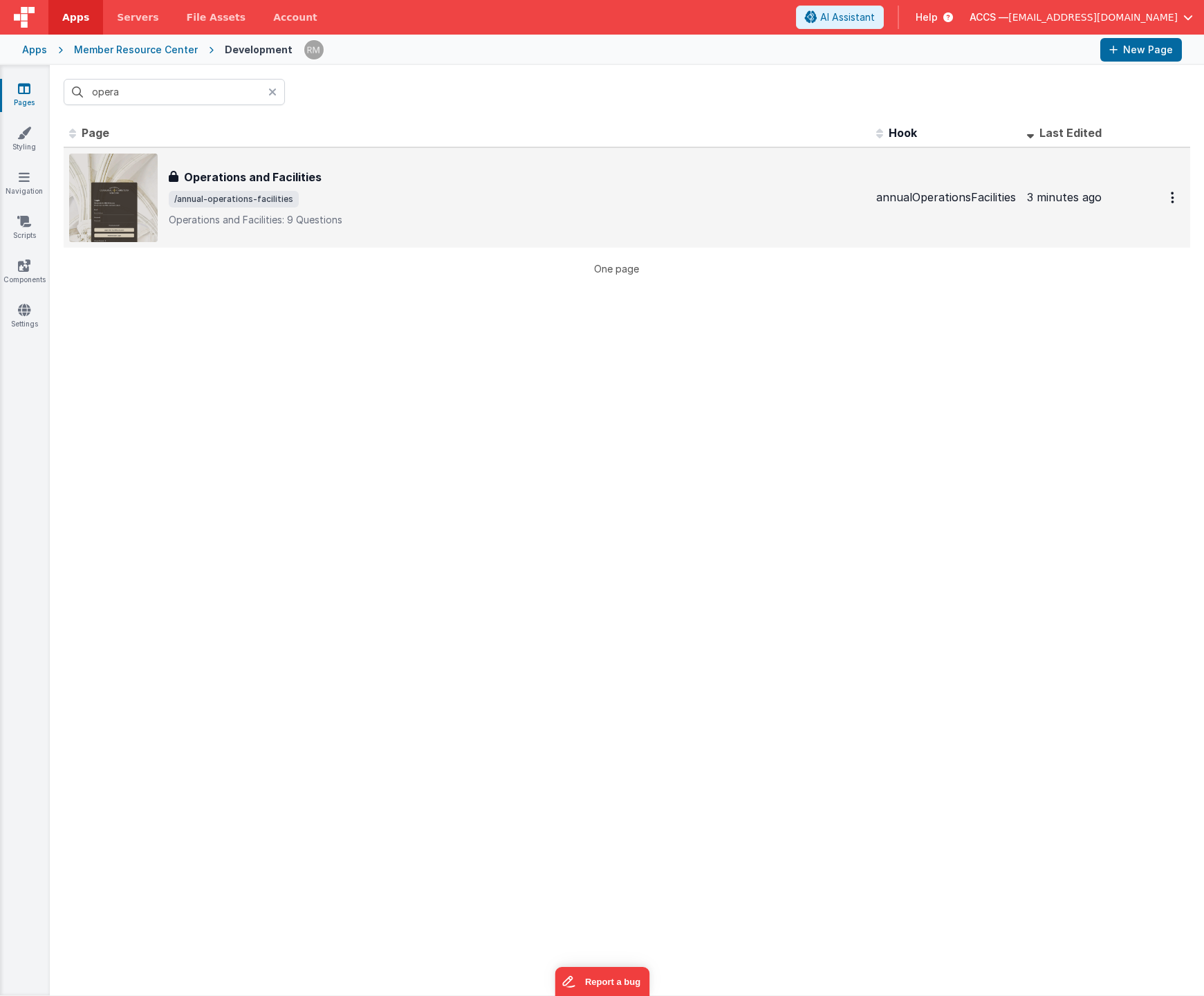
click at [292, 175] on h3 "Operations and Facilities" at bounding box center [253, 177] width 138 height 17
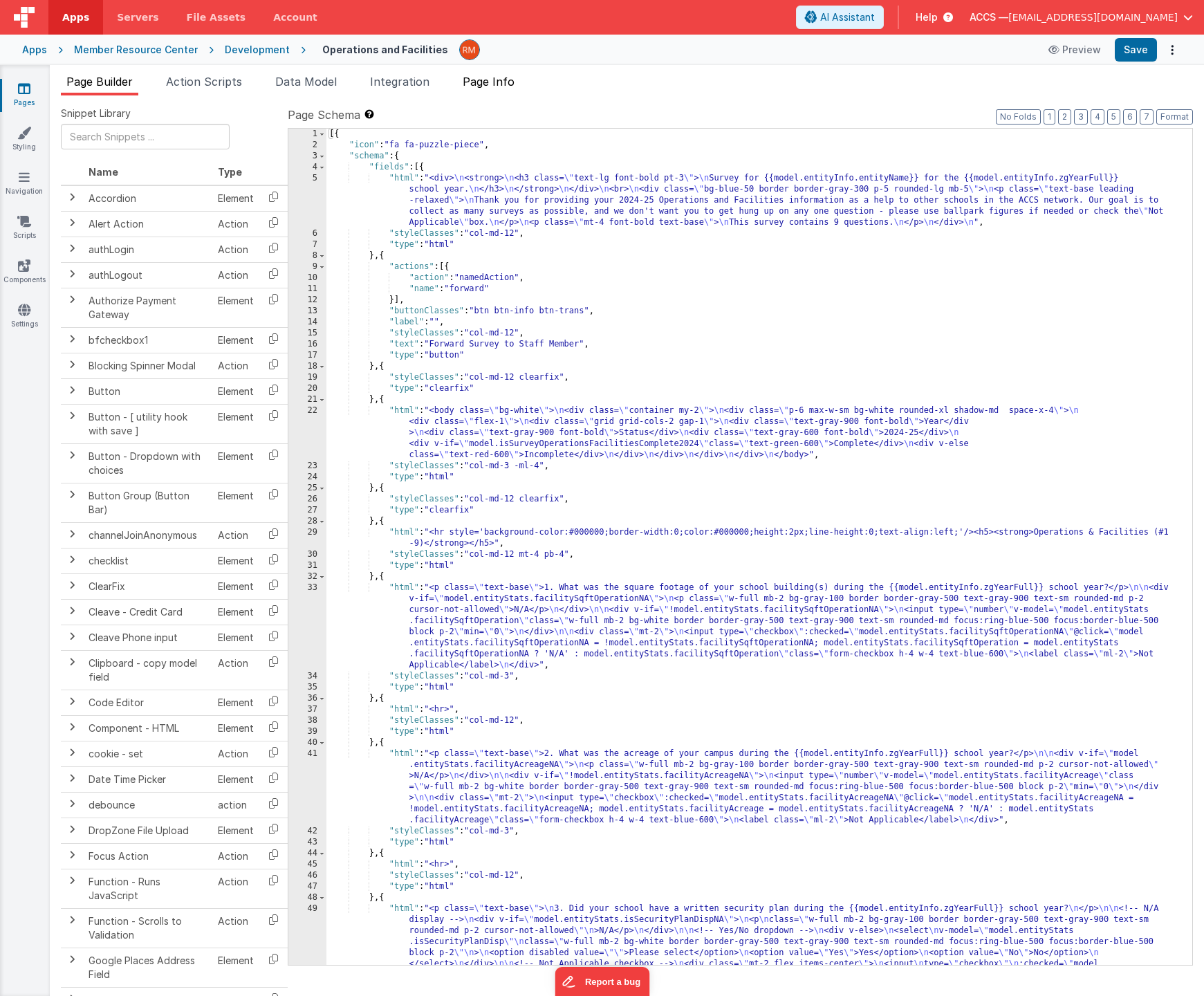
click at [508, 82] on span "Page Info" at bounding box center [489, 81] width 52 height 14
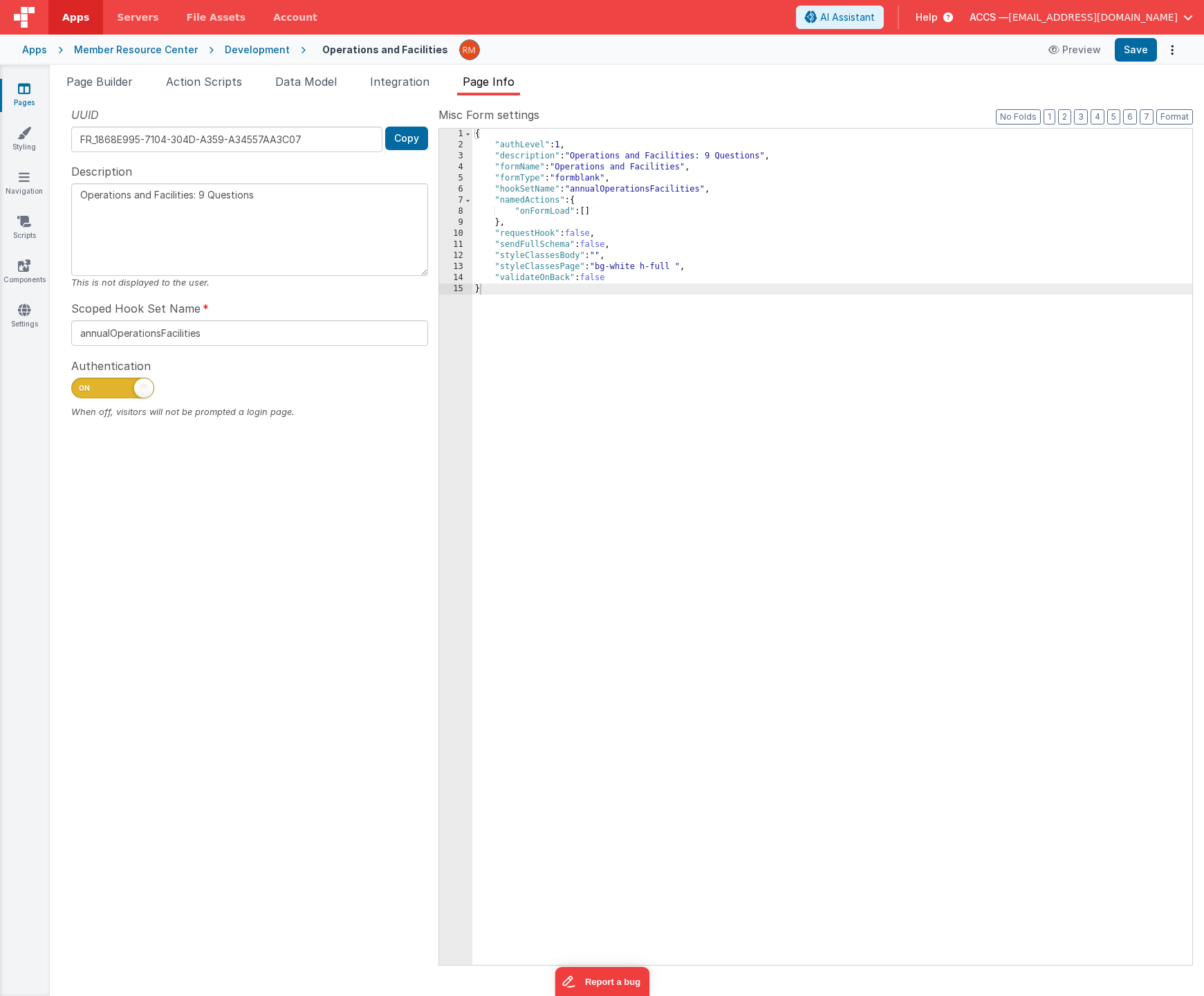
click at [508, 293] on div "{ "authLevel" : 1 , "description" : "Operations and Facilities: 9 Questions" , …" at bounding box center [832, 558] width 720 height 859
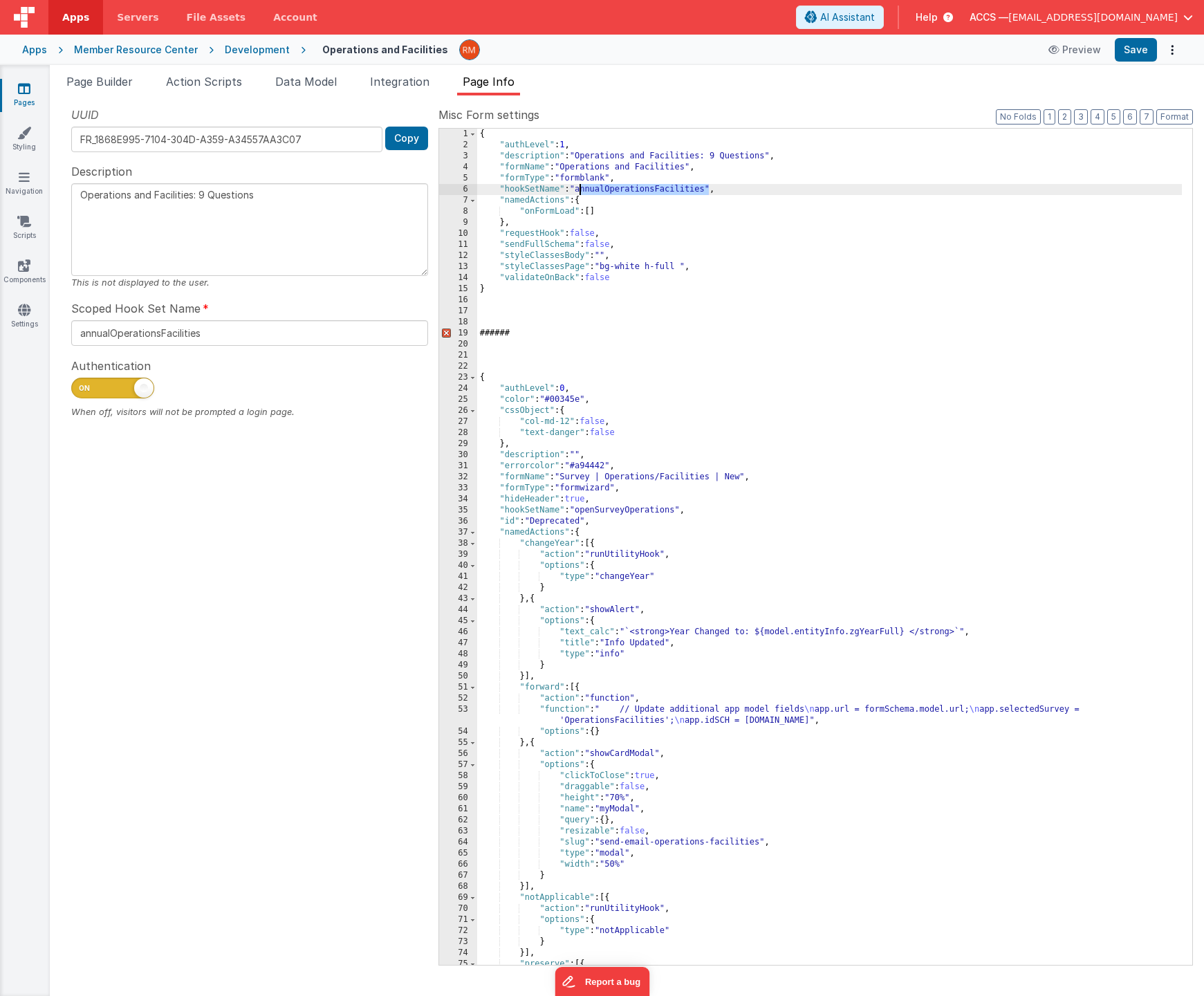
drag, startPoint x: 709, startPoint y: 188, endPoint x: 580, endPoint y: 190, distance: 129.0
click at [580, 190] on div "{ "authLevel" : 1 , "description" : "Operations and Facilities: 9 Questions" , …" at bounding box center [830, 558] width 705 height 859
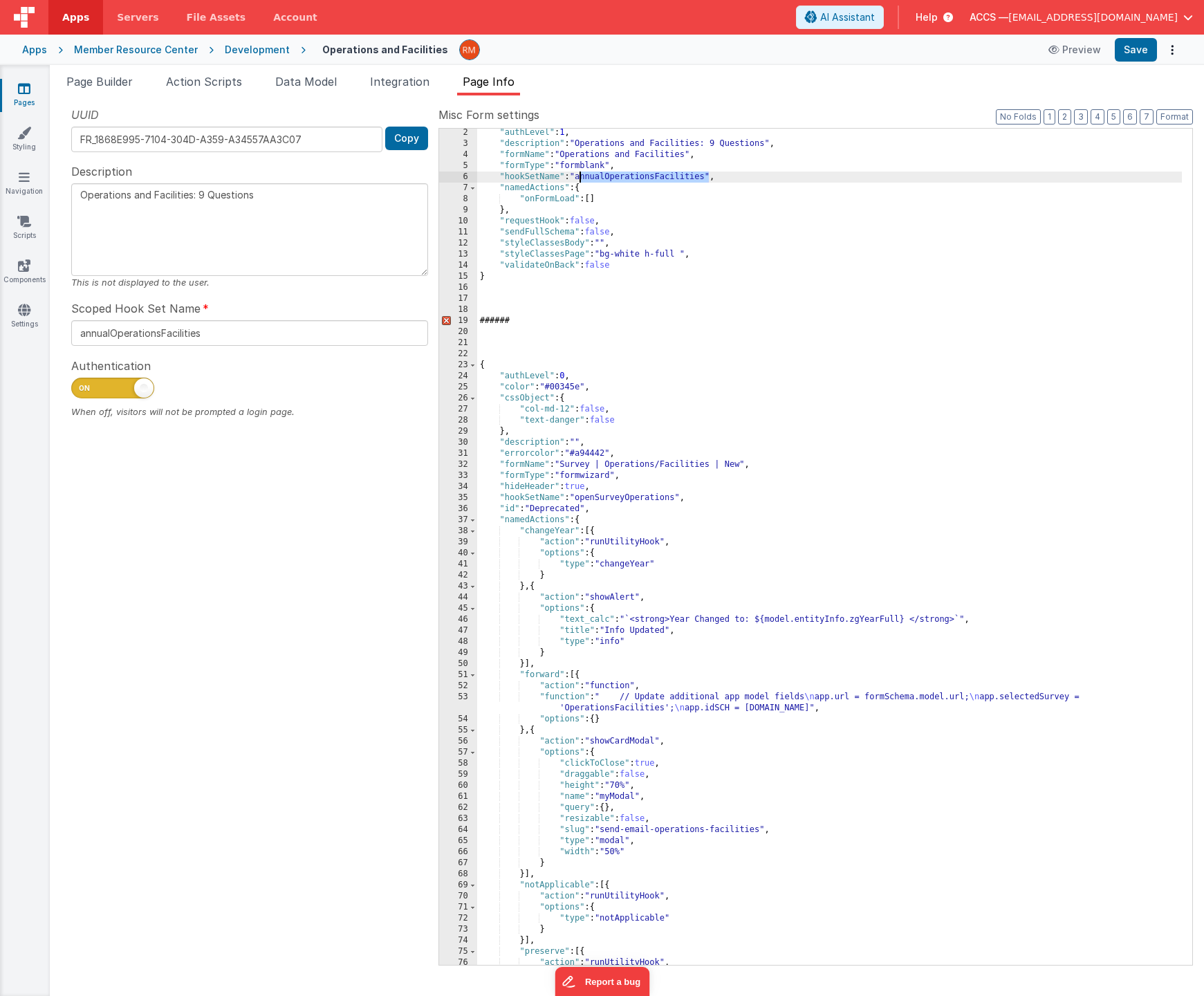
scroll to position [26, 0]
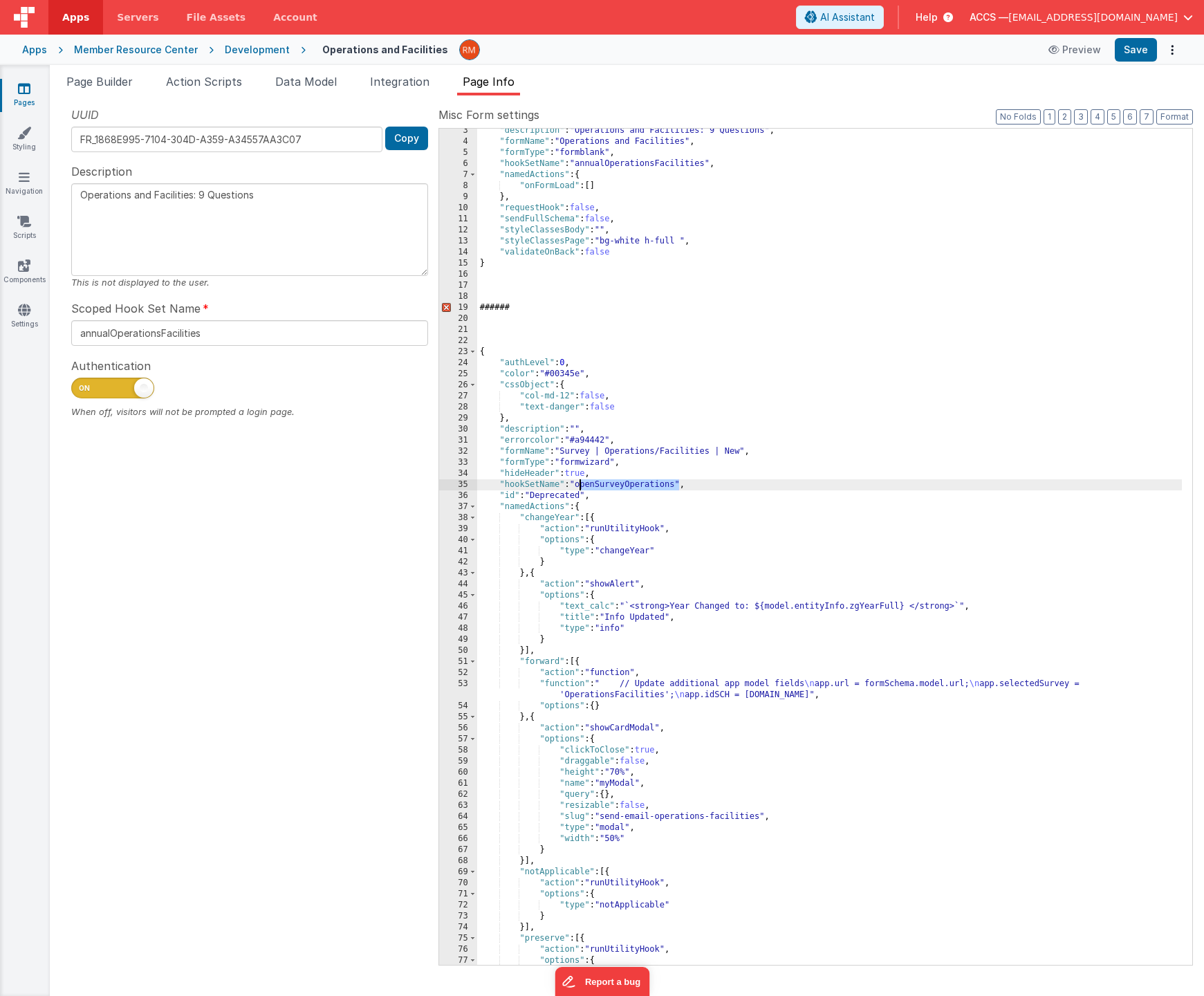
drag, startPoint x: 678, startPoint y: 486, endPoint x: 581, endPoint y: 485, distance: 97.0
click at [581, 485] on div ""description" : "Operations and Facilities: 9 Questions" , "formName" : "Operat…" at bounding box center [830, 555] width 705 height 859
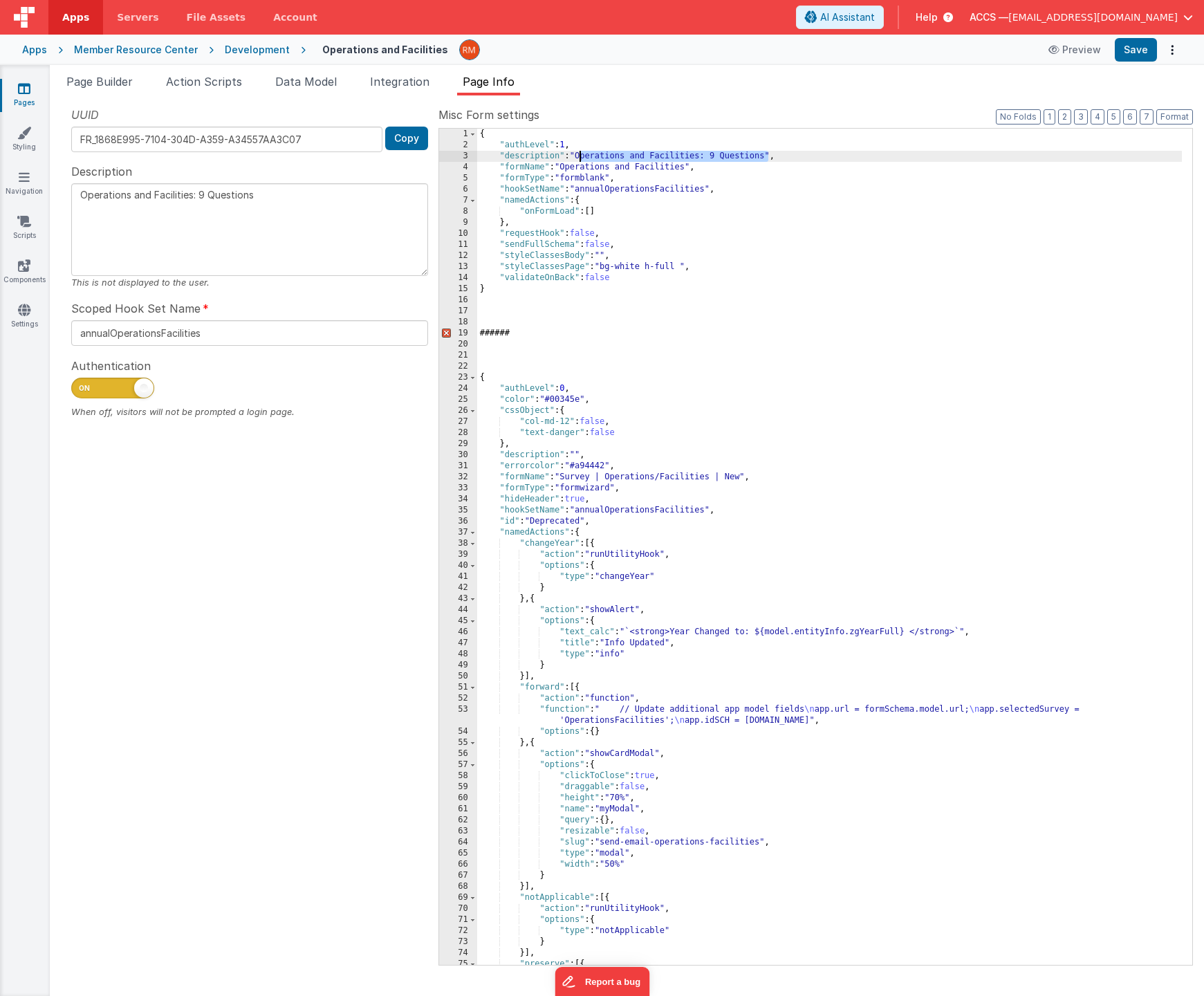
drag, startPoint x: 771, startPoint y: 156, endPoint x: 579, endPoint y: 157, distance: 192.0
click at [579, 157] on div "{ "authLevel" : 1 , "description" : "Operations and Facilities: 9 Questions" , …" at bounding box center [830, 558] width 705 height 859
click at [578, 453] on div "{ "authLevel" : 1 , "description" : "Operations and Facilities: 9 Questions" , …" at bounding box center [830, 558] width 705 height 859
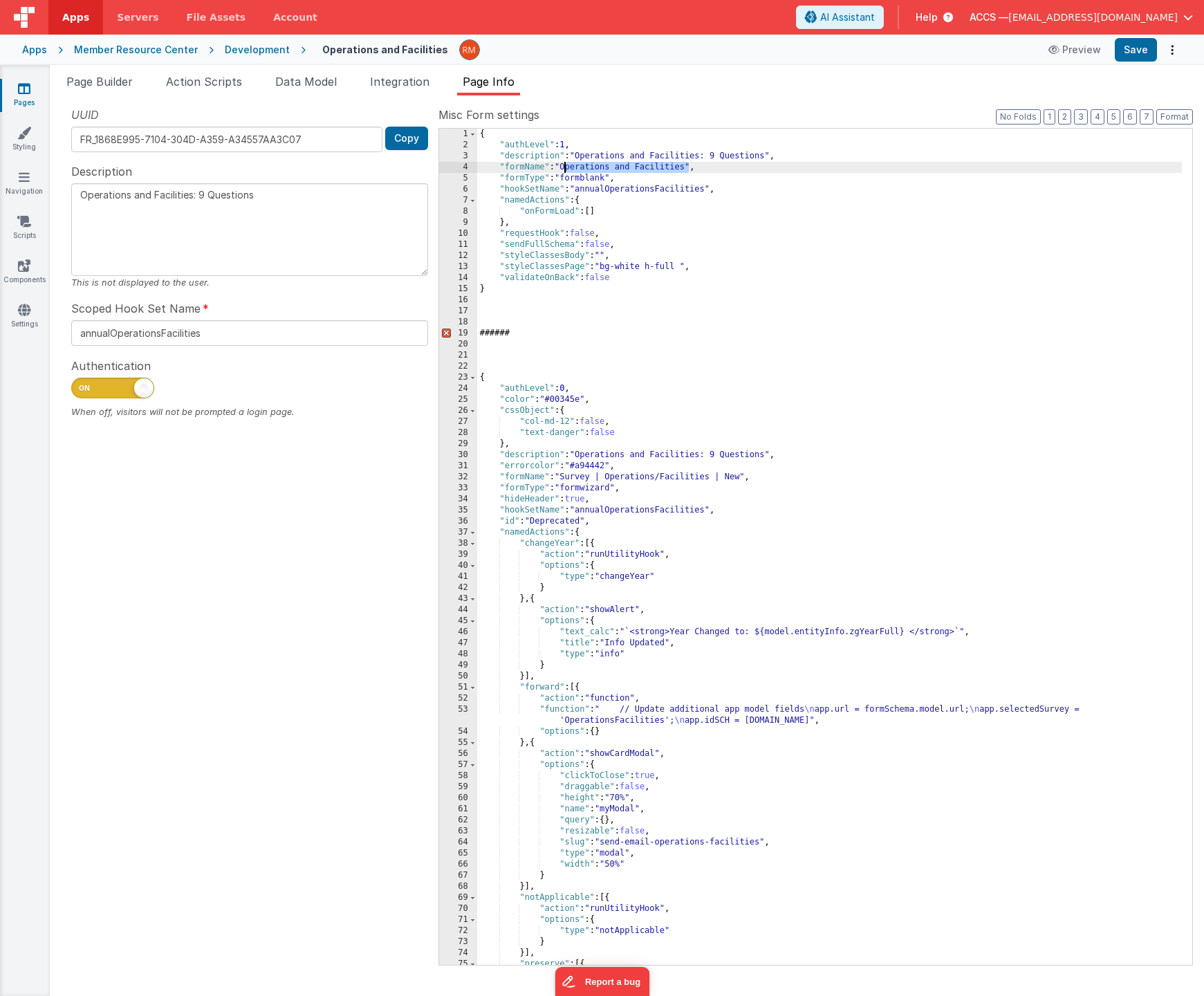
drag, startPoint x: 690, startPoint y: 166, endPoint x: 567, endPoint y: 169, distance: 123.0
click at [567, 169] on div "{ "authLevel" : 1 , "description" : "Operations and Facilities: 9 Questions" , …" at bounding box center [830, 558] width 705 height 859
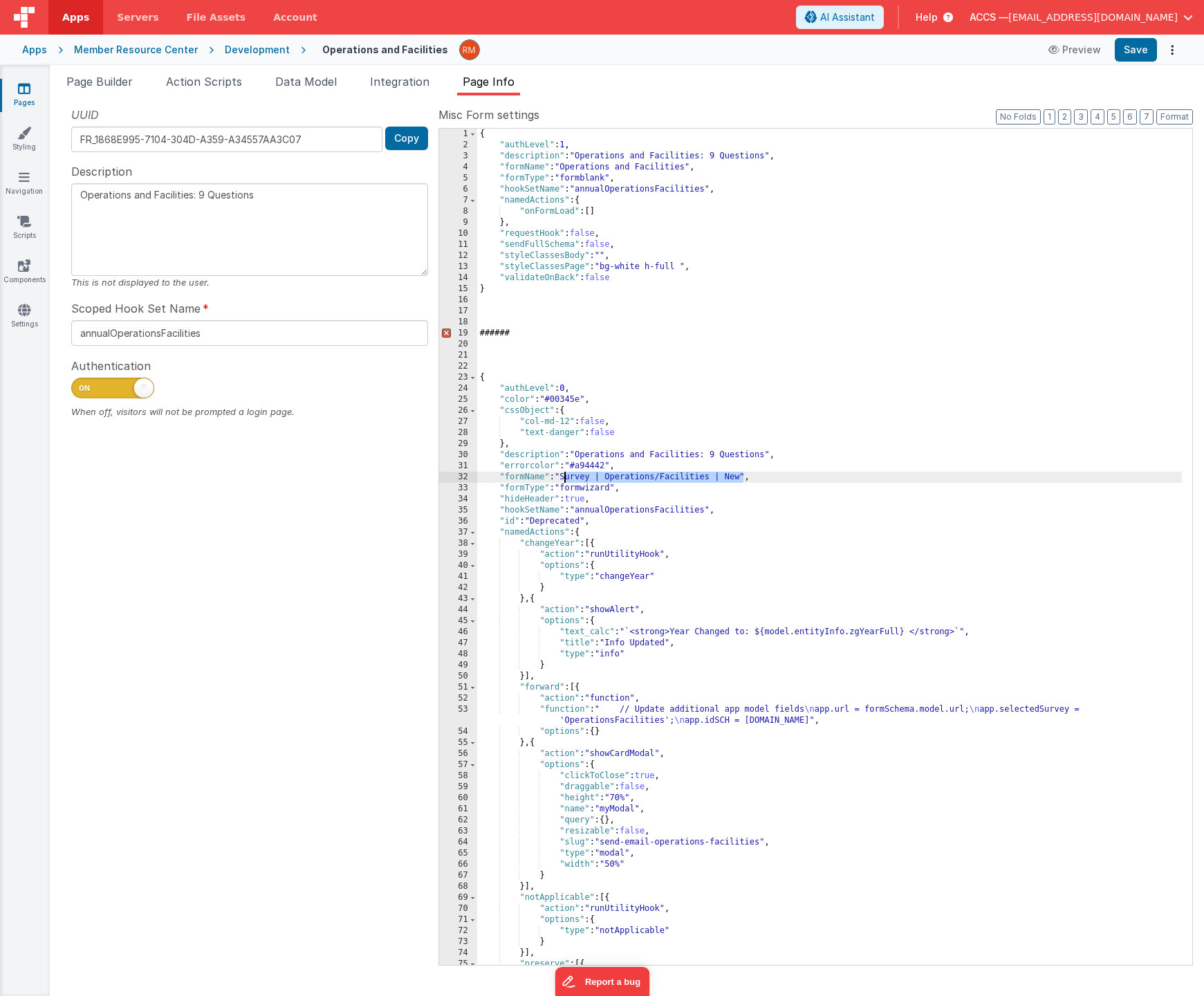
drag, startPoint x: 744, startPoint y: 477, endPoint x: 565, endPoint y: 475, distance: 179.0
click at [565, 475] on div "{ "authLevel" : 1 , "description" : "Operations and Facilities: 9 Questions" , …" at bounding box center [830, 558] width 705 height 859
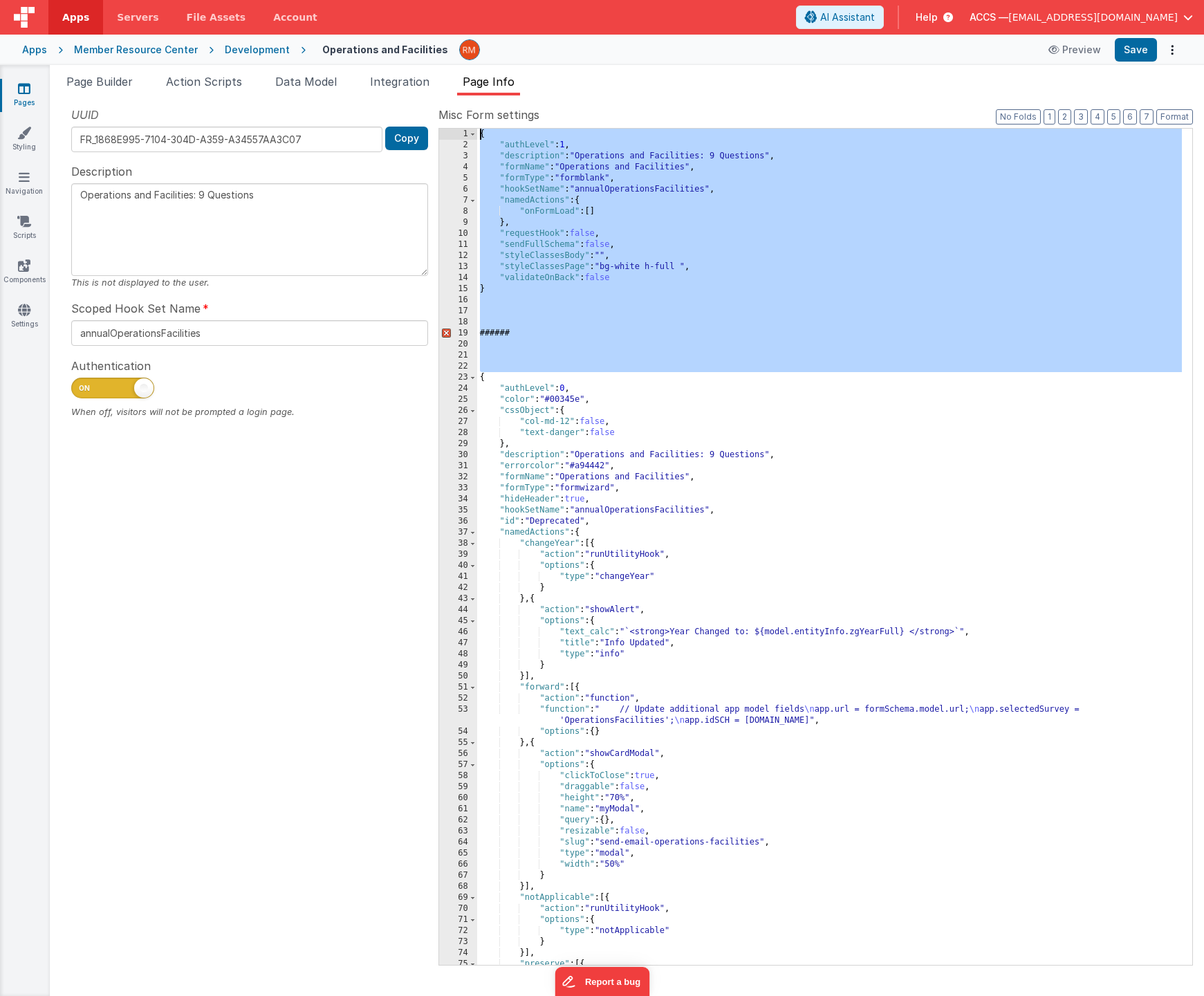
drag, startPoint x: 480, startPoint y: 380, endPoint x: 506, endPoint y: 83, distance: 298.1
click at [506, 83] on div "Page Builder Action Scripts Data Model Integration Page Info Snippet Library Na…" at bounding box center [627, 535] width 1154 height 923
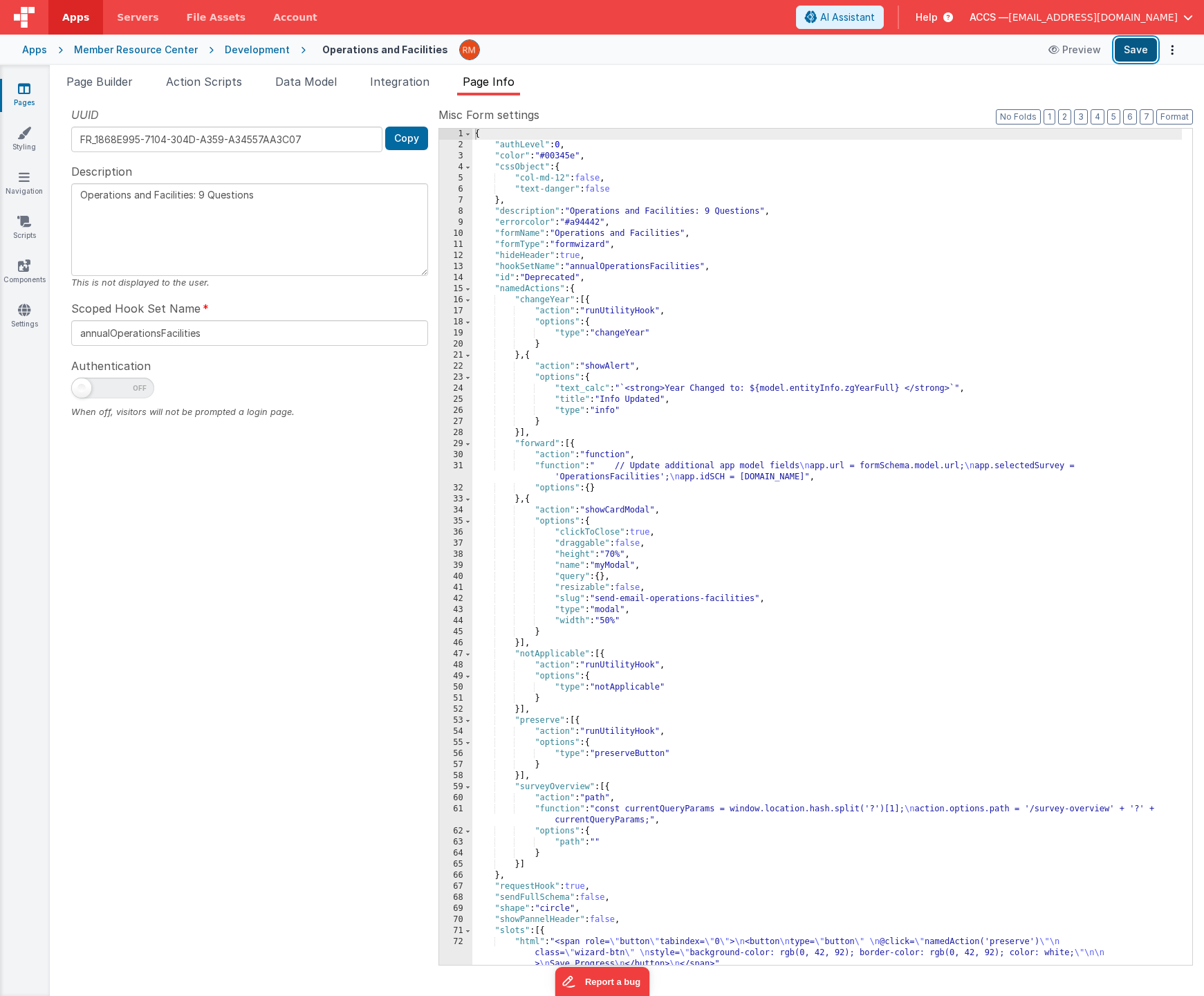
click at [1138, 55] on button "Save" at bounding box center [1136, 49] width 43 height 23
click at [124, 385] on span at bounding box center [112, 388] width 83 height 21
click at [83, 385] on input "checkbox" at bounding box center [77, 386] width 11 height 11
checkbox input "true"
click at [1134, 52] on button "Save" at bounding box center [1136, 49] width 43 height 23
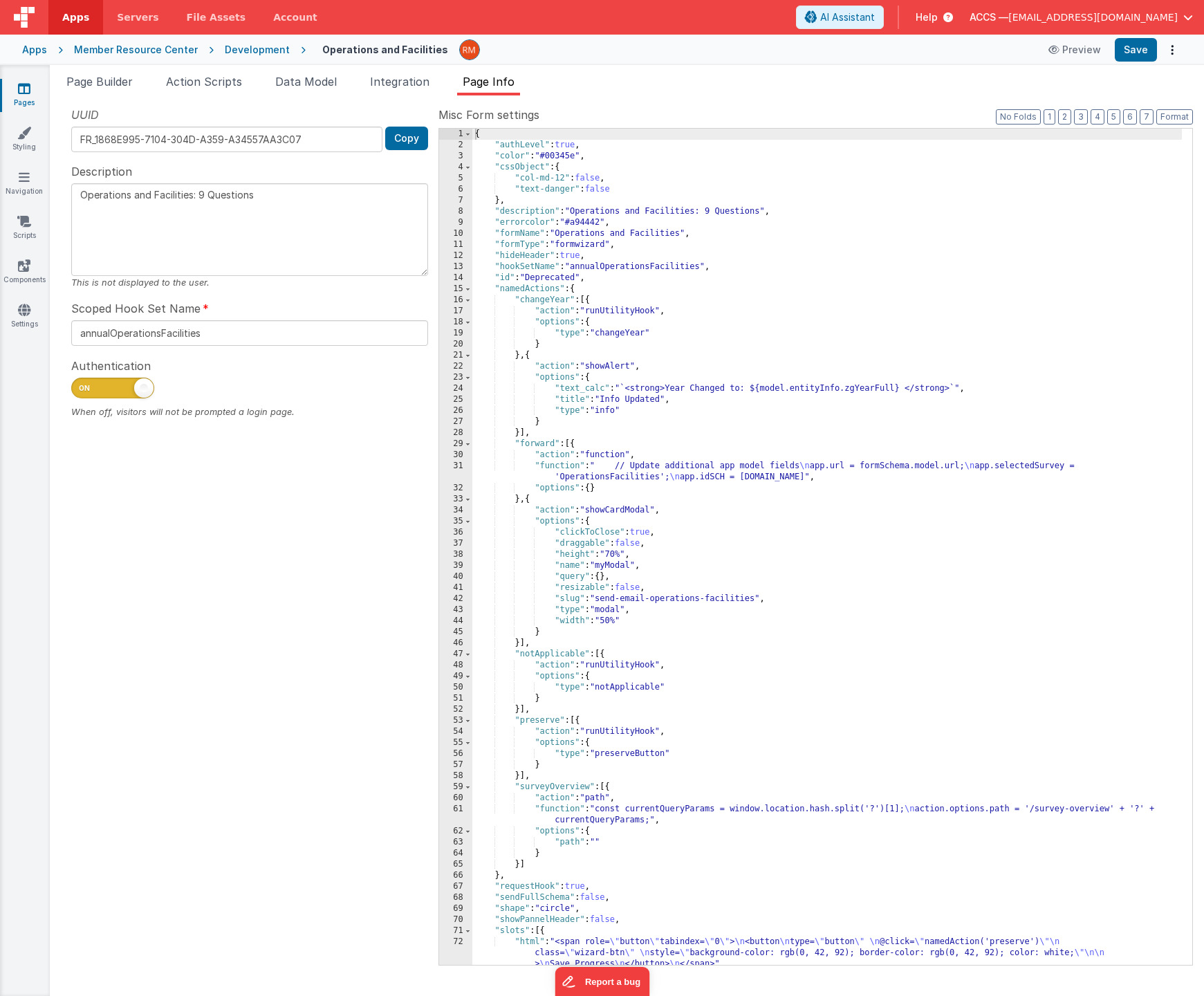
click at [421, 78] on span "Integration" at bounding box center [400, 81] width 59 height 14
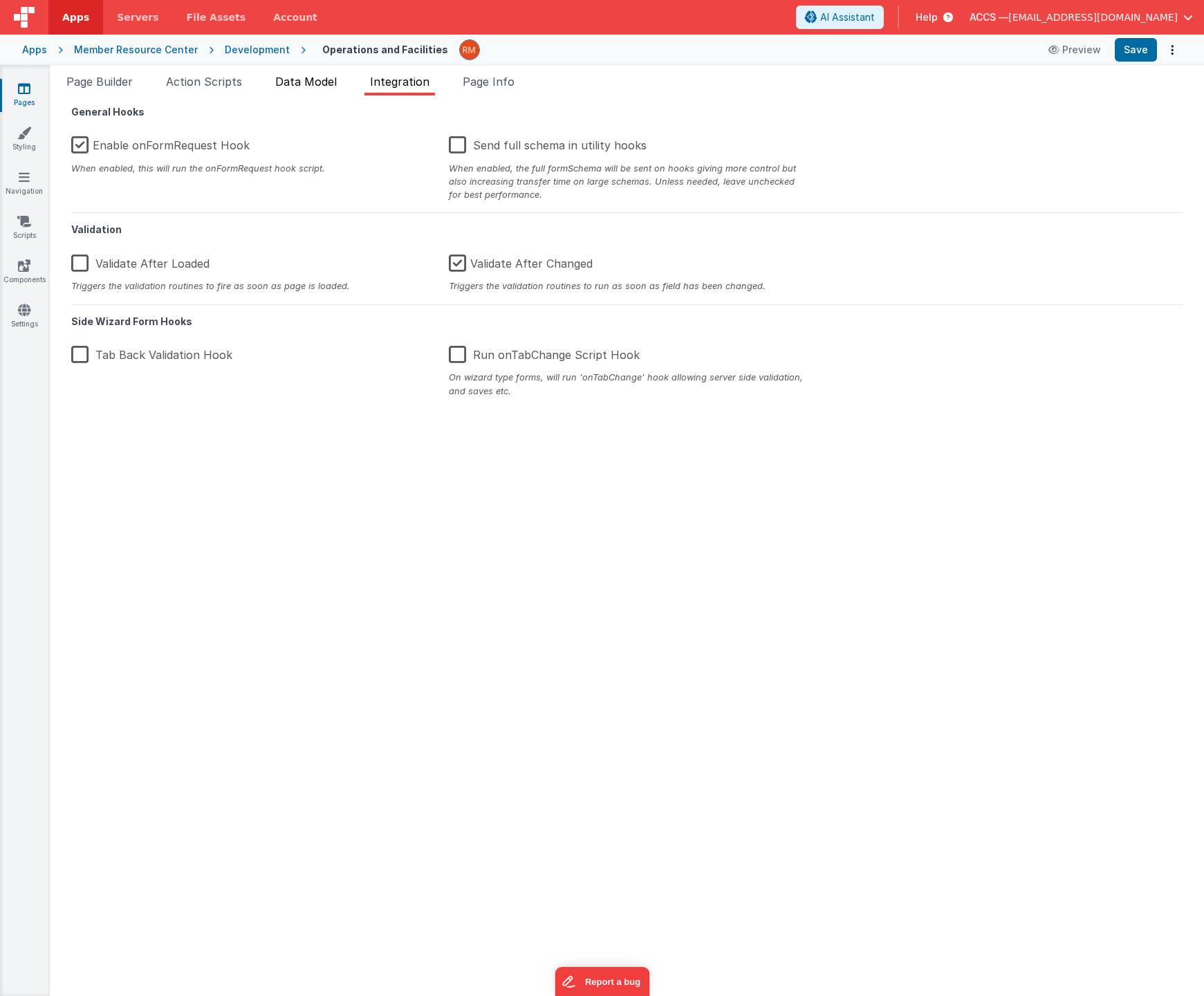
click at [332, 82] on span "Data Model" at bounding box center [306, 81] width 62 height 14
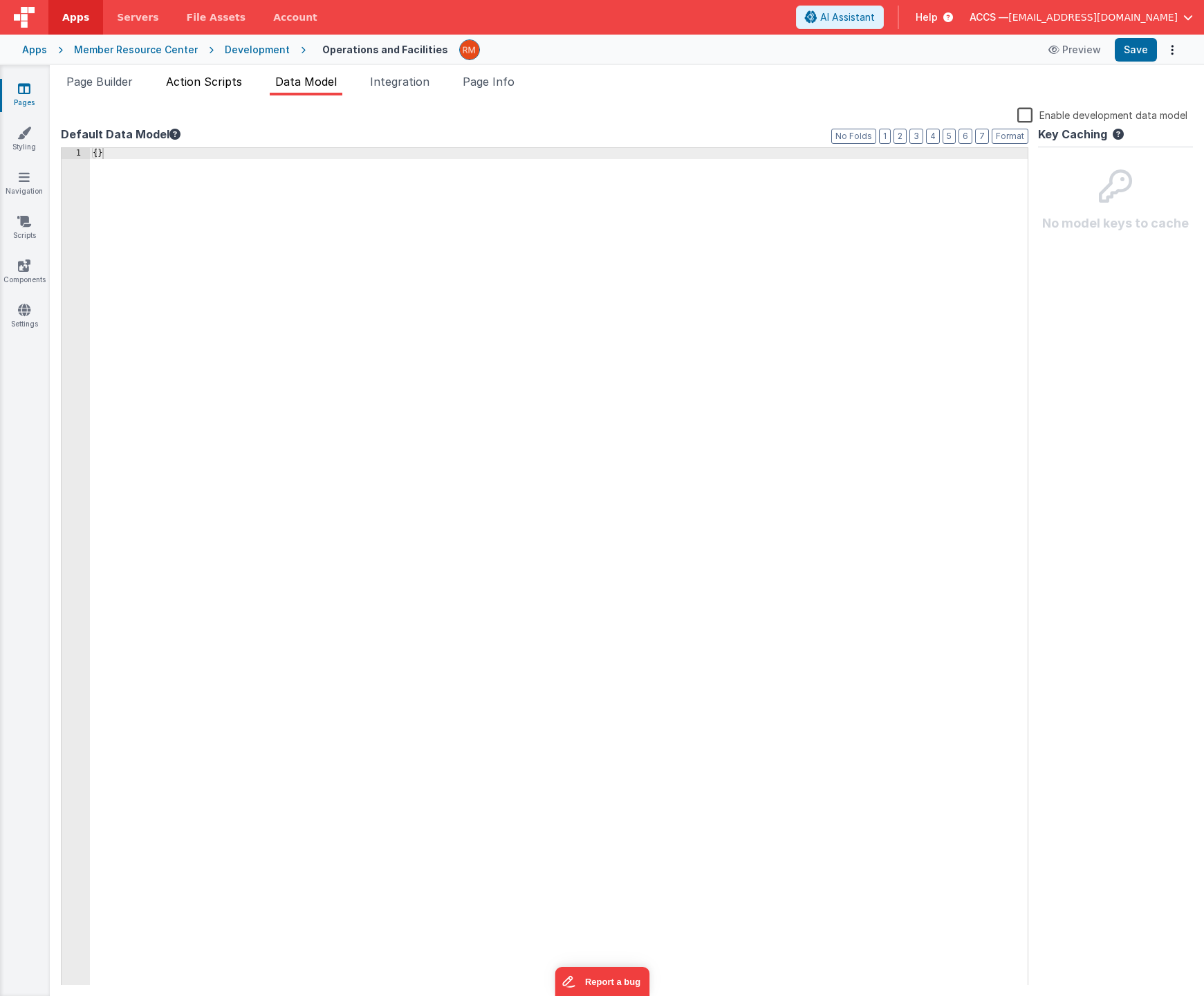
click at [226, 83] on span "Action Scripts" at bounding box center [204, 81] width 76 height 14
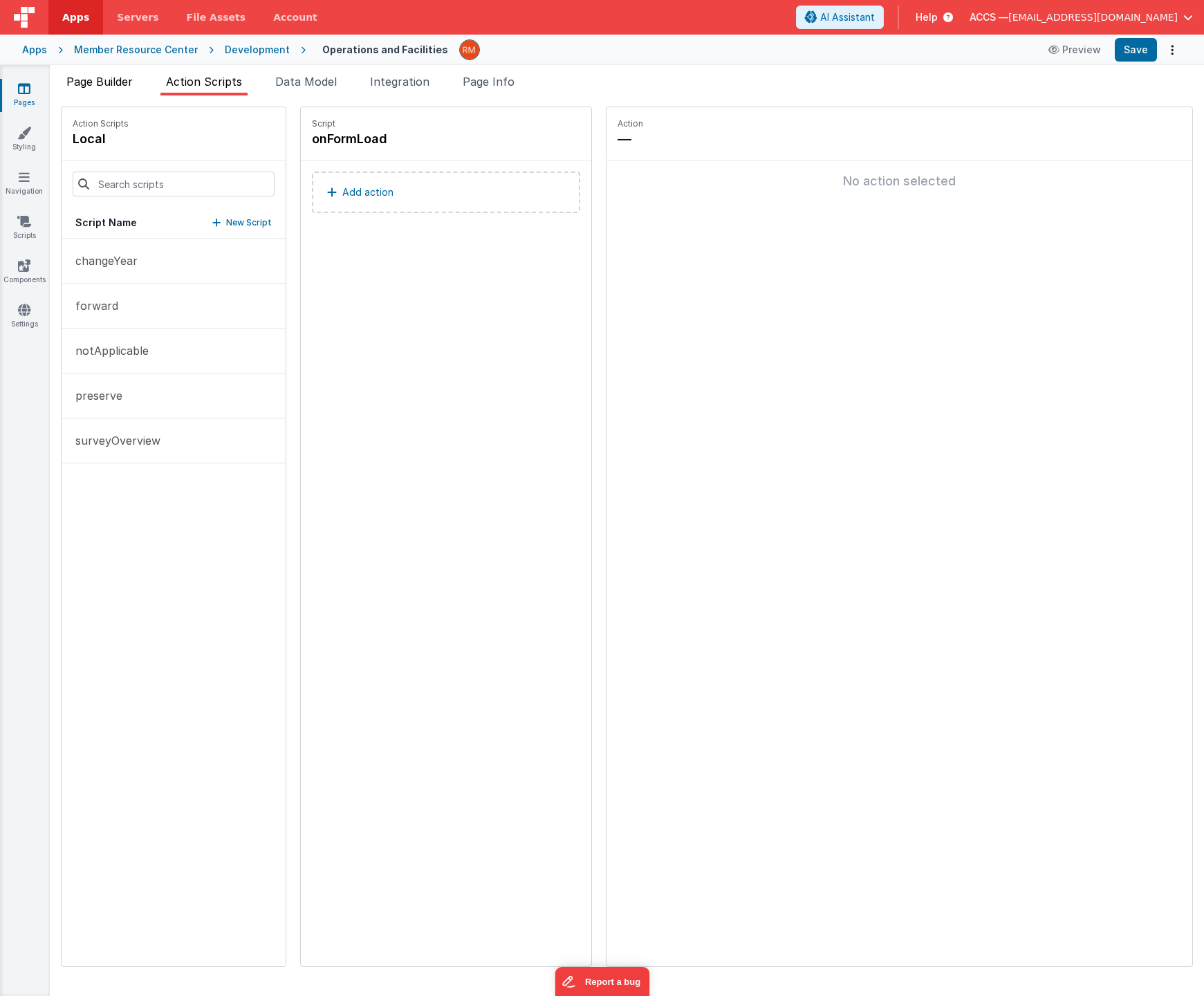
click at [131, 84] on span "Page Builder" at bounding box center [100, 81] width 67 height 14
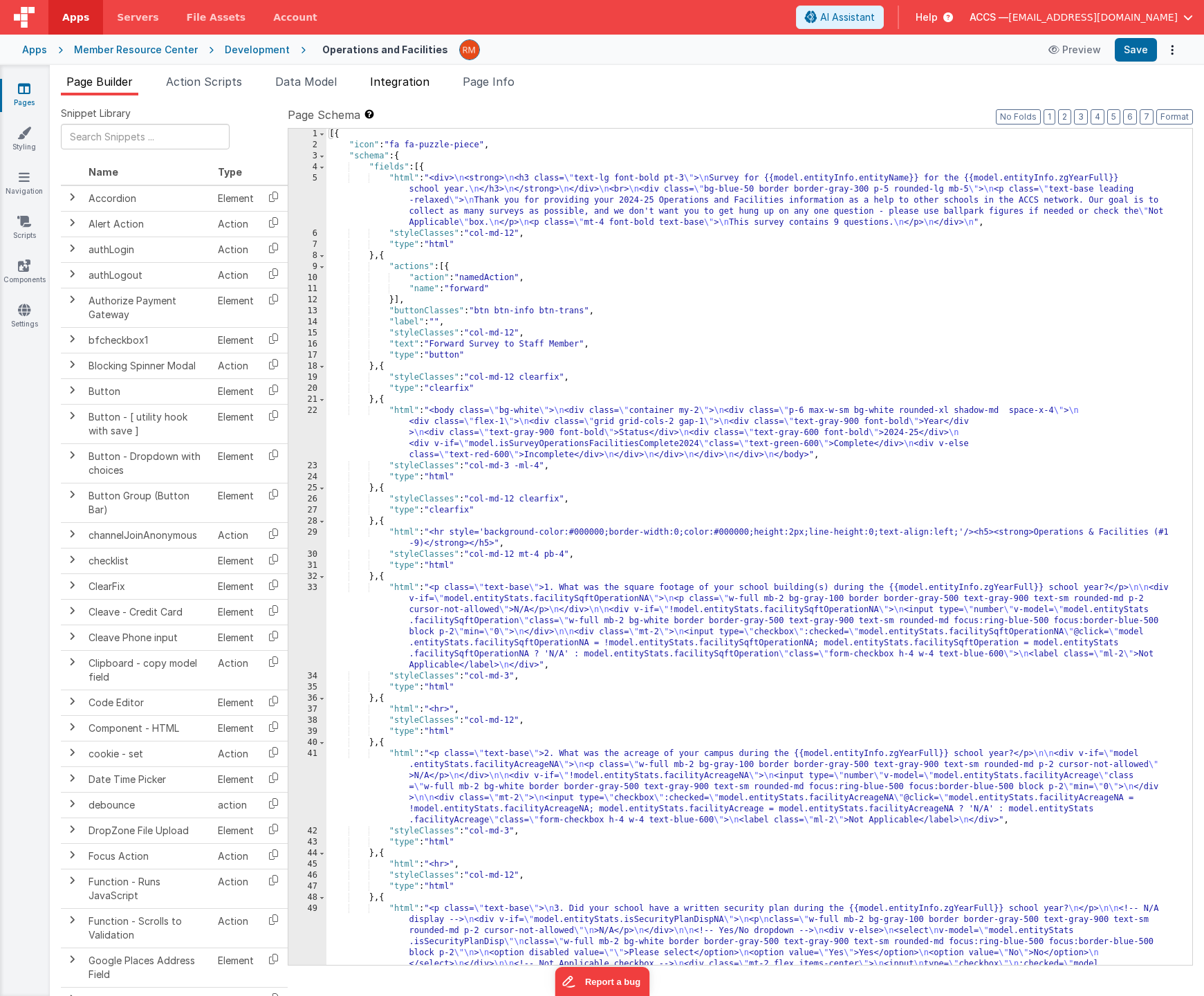
click at [386, 87] on span "Integration" at bounding box center [400, 81] width 59 height 14
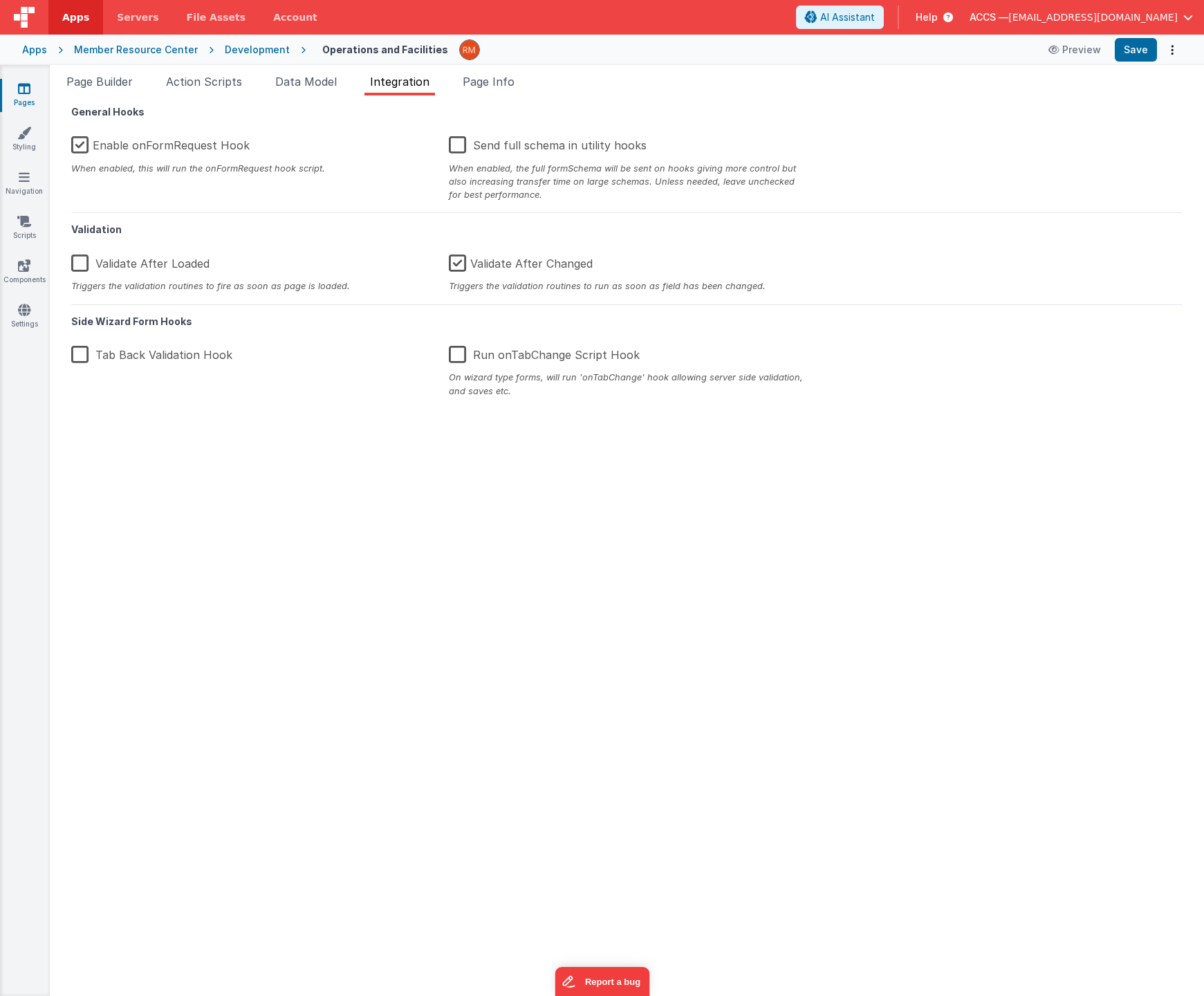
click at [82, 146] on label "Enable onFormRequest Hook" at bounding box center [161, 142] width 178 height 30
click at [0, 0] on input "Enable onFormRequest Hook" at bounding box center [0, 0] width 0 height 0
click at [1133, 50] on button "Save" at bounding box center [1136, 49] width 43 height 23
click at [496, 87] on span "Page Info" at bounding box center [489, 81] width 52 height 14
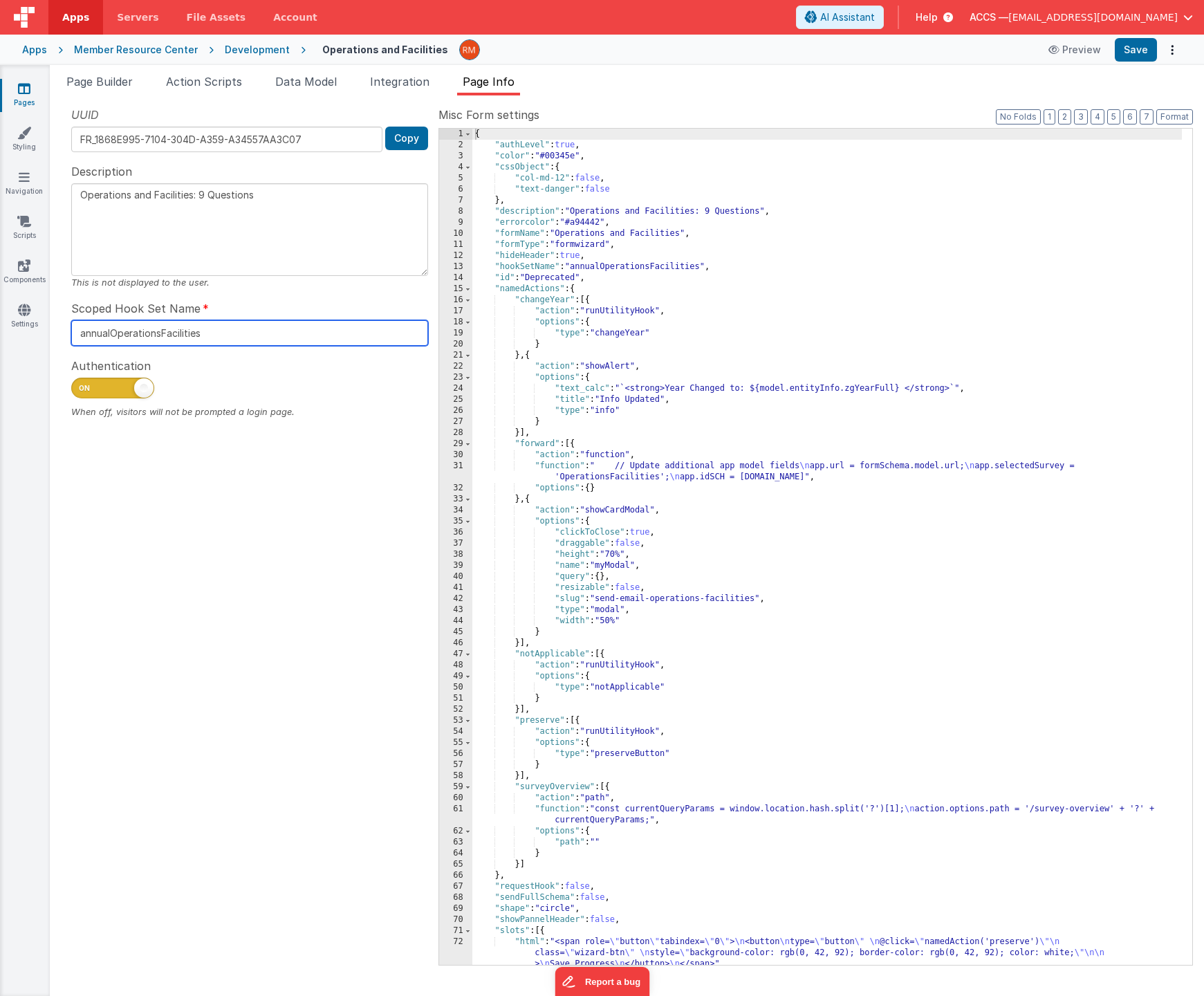
drag, startPoint x: 228, startPoint y: 336, endPoint x: 81, endPoint y: 323, distance: 147.6
click at [81, 323] on input "annualOperationsFacilities" at bounding box center [250, 333] width 357 height 26
click at [389, 86] on span "Integration" at bounding box center [400, 81] width 59 height 14
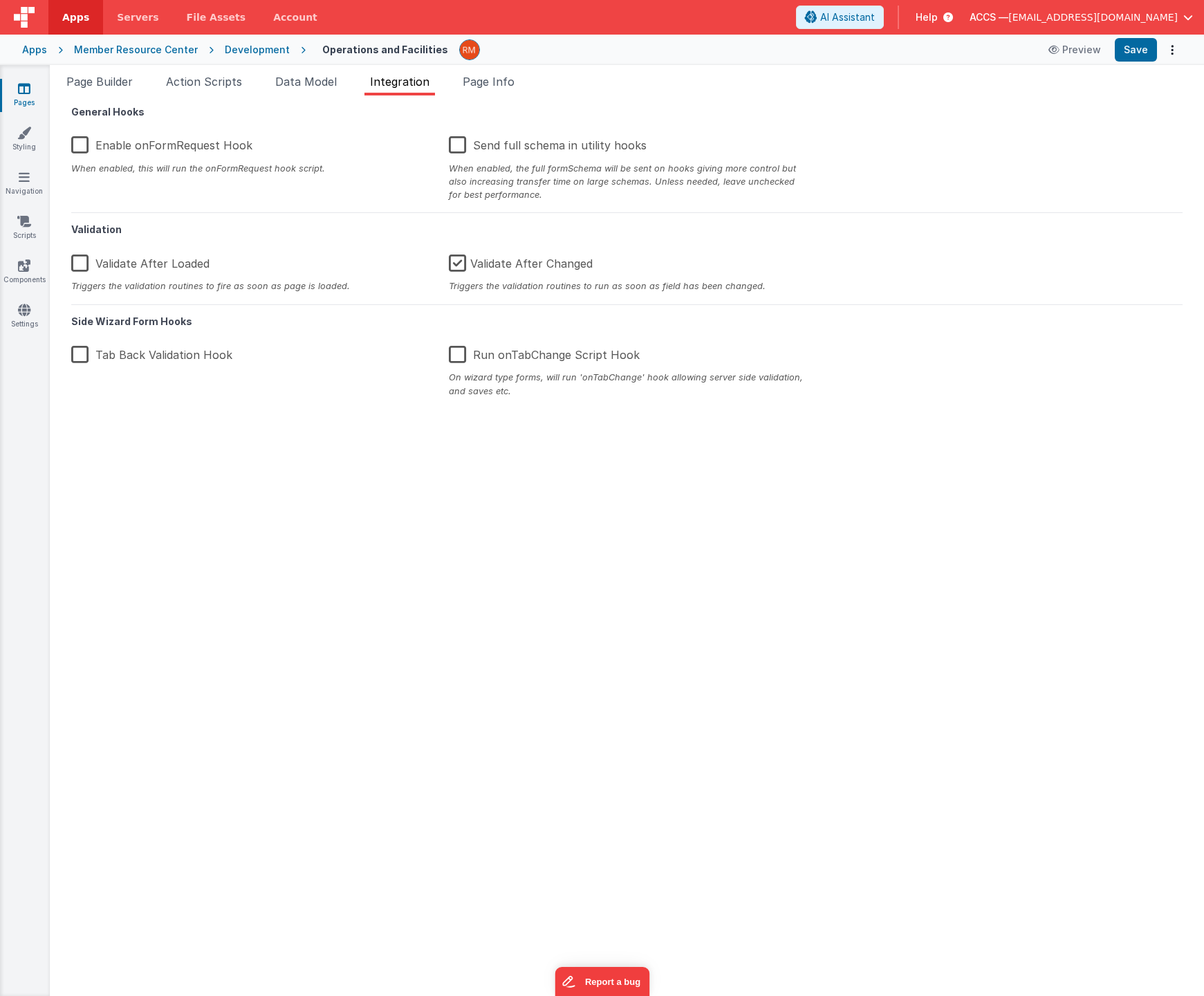
click at [75, 144] on label "Enable onFormRequest Hook" at bounding box center [162, 142] width 181 height 30
click at [0, 0] on input "Enable onFormRequest Hook" at bounding box center [0, 0] width 0 height 0
click at [1137, 51] on button "Save" at bounding box center [1136, 49] width 43 height 23
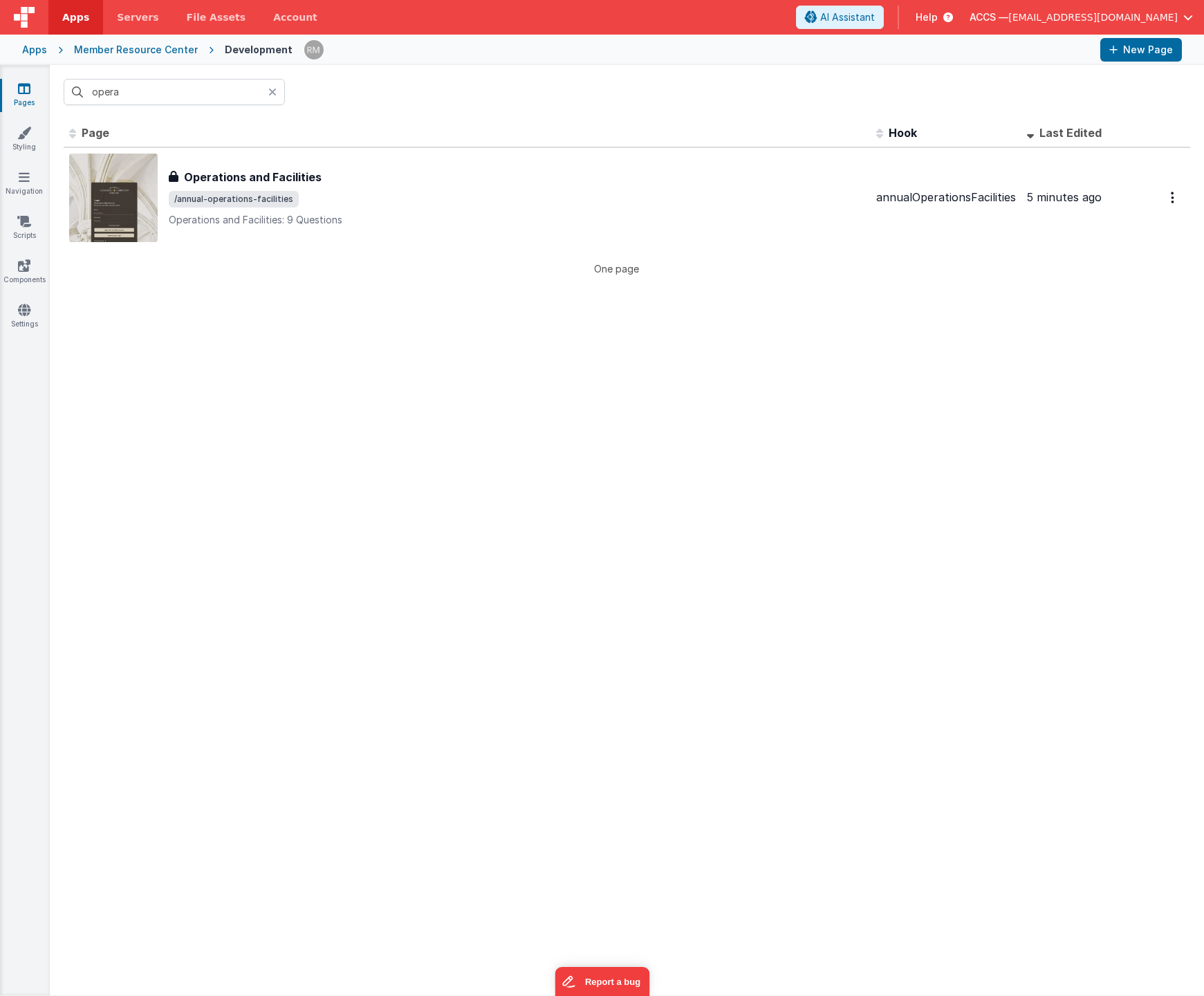
click at [272, 96] on icon at bounding box center [272, 92] width 8 height 11
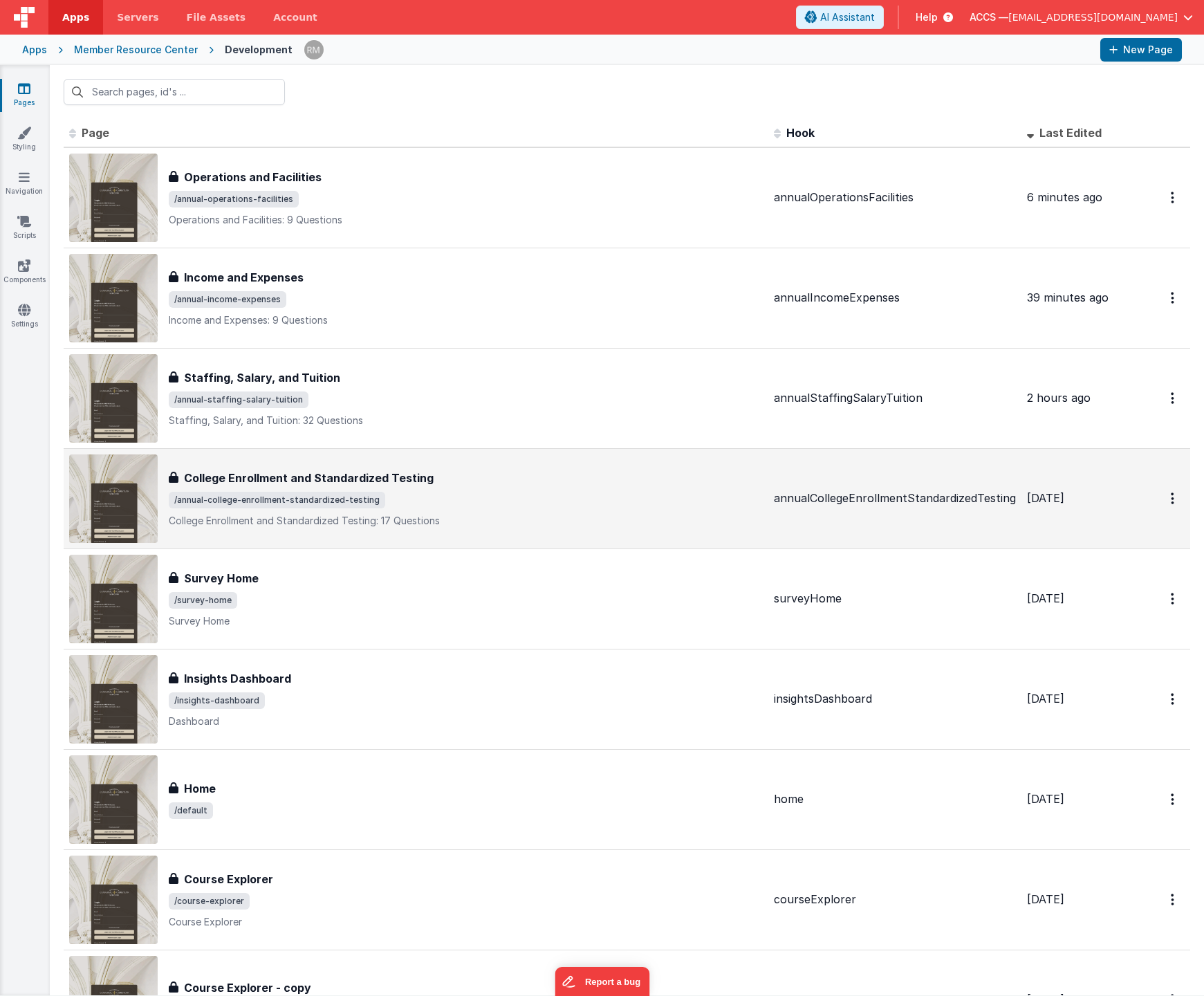
click at [309, 507] on span "/annual-college-enrollment-standardized-testing" at bounding box center [277, 500] width 217 height 17
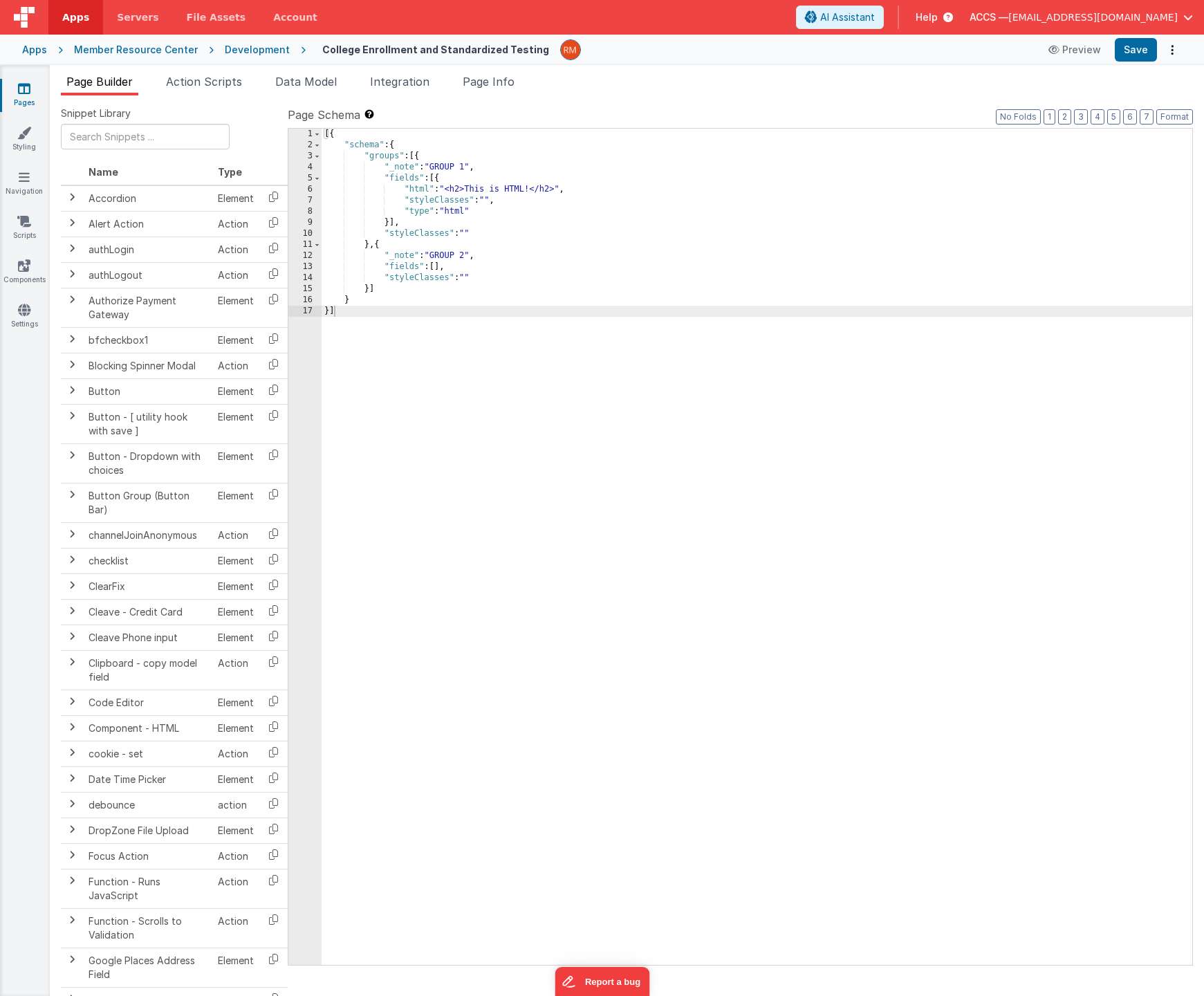
click at [38, 53] on div "Apps" at bounding box center [35, 49] width 25 height 14
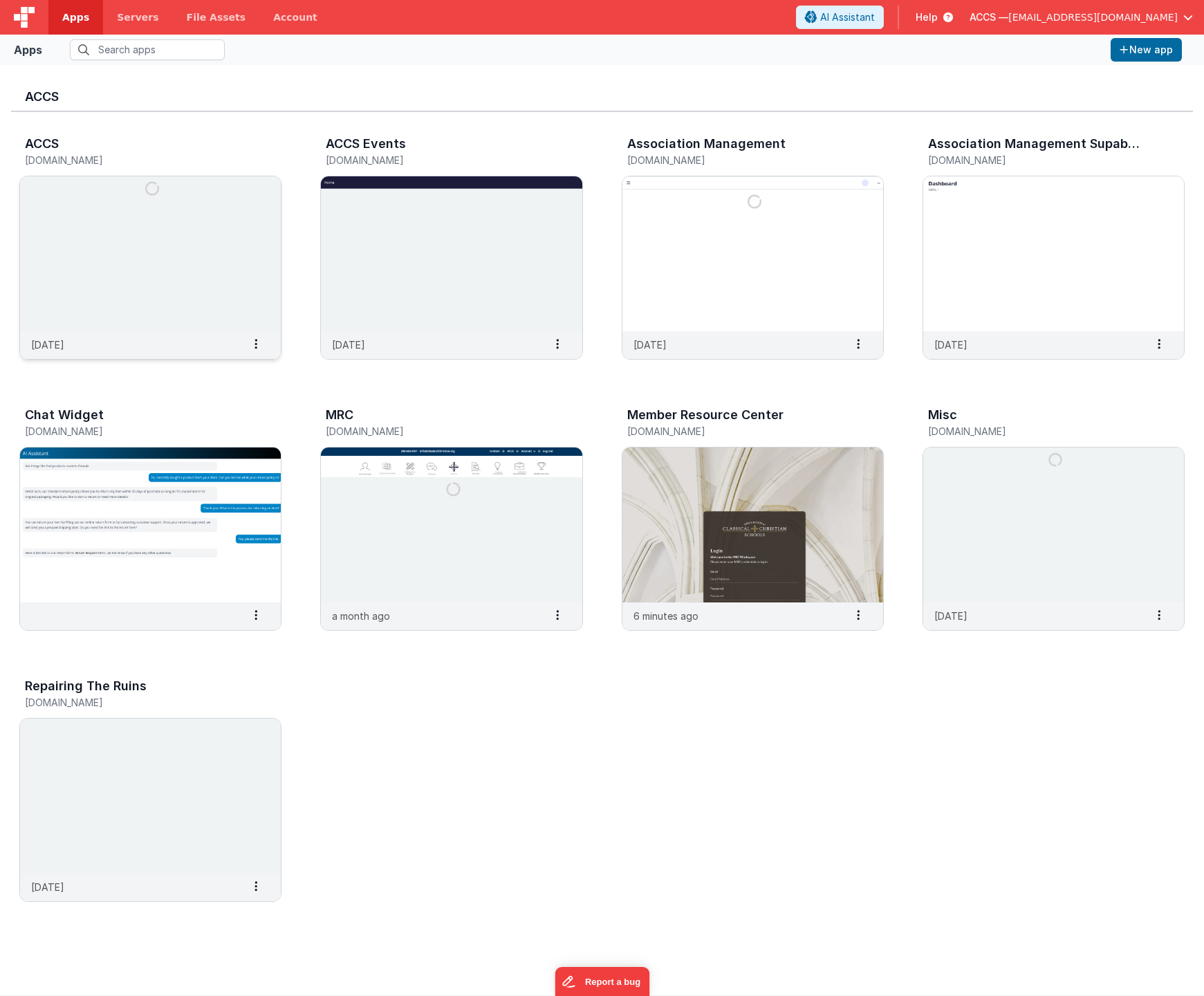
click at [174, 228] on img at bounding box center [150, 254] width 261 height 155
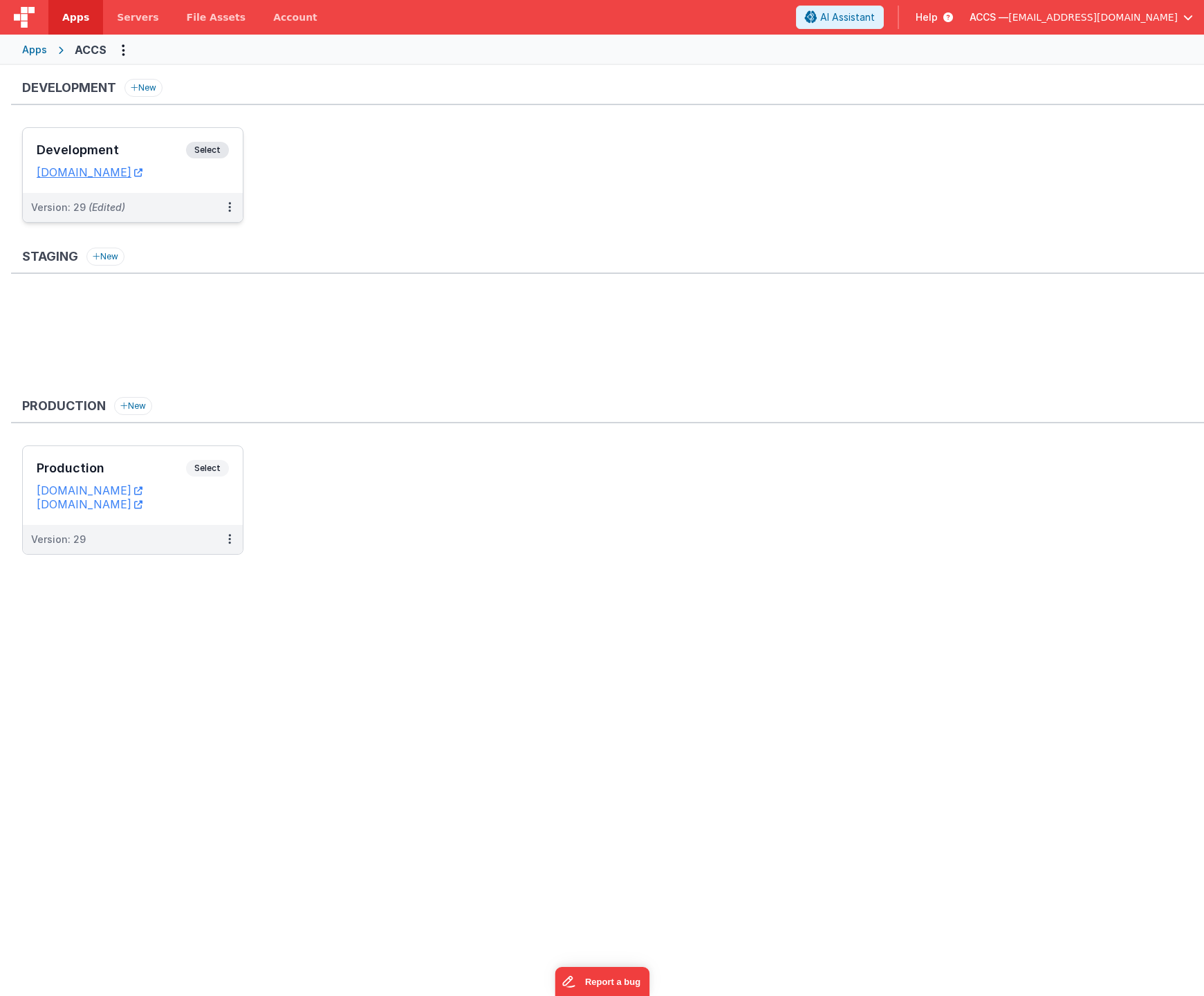
click at [162, 150] on h3 "Development" at bounding box center [112, 149] width 149 height 14
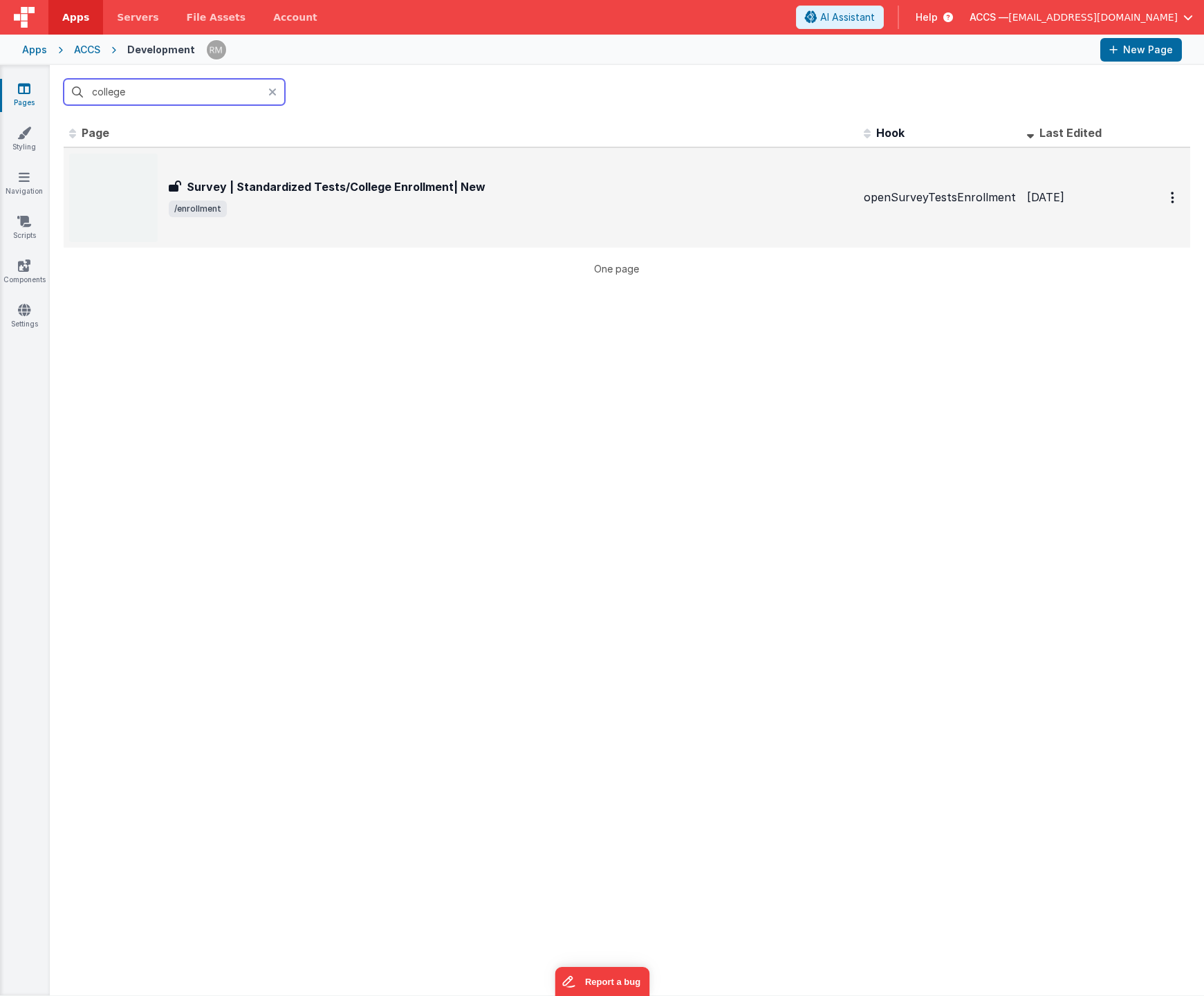
type input "college"
click at [309, 193] on h3 "Survey | Standardized Tests/College Enrollment| New" at bounding box center [336, 186] width 299 height 17
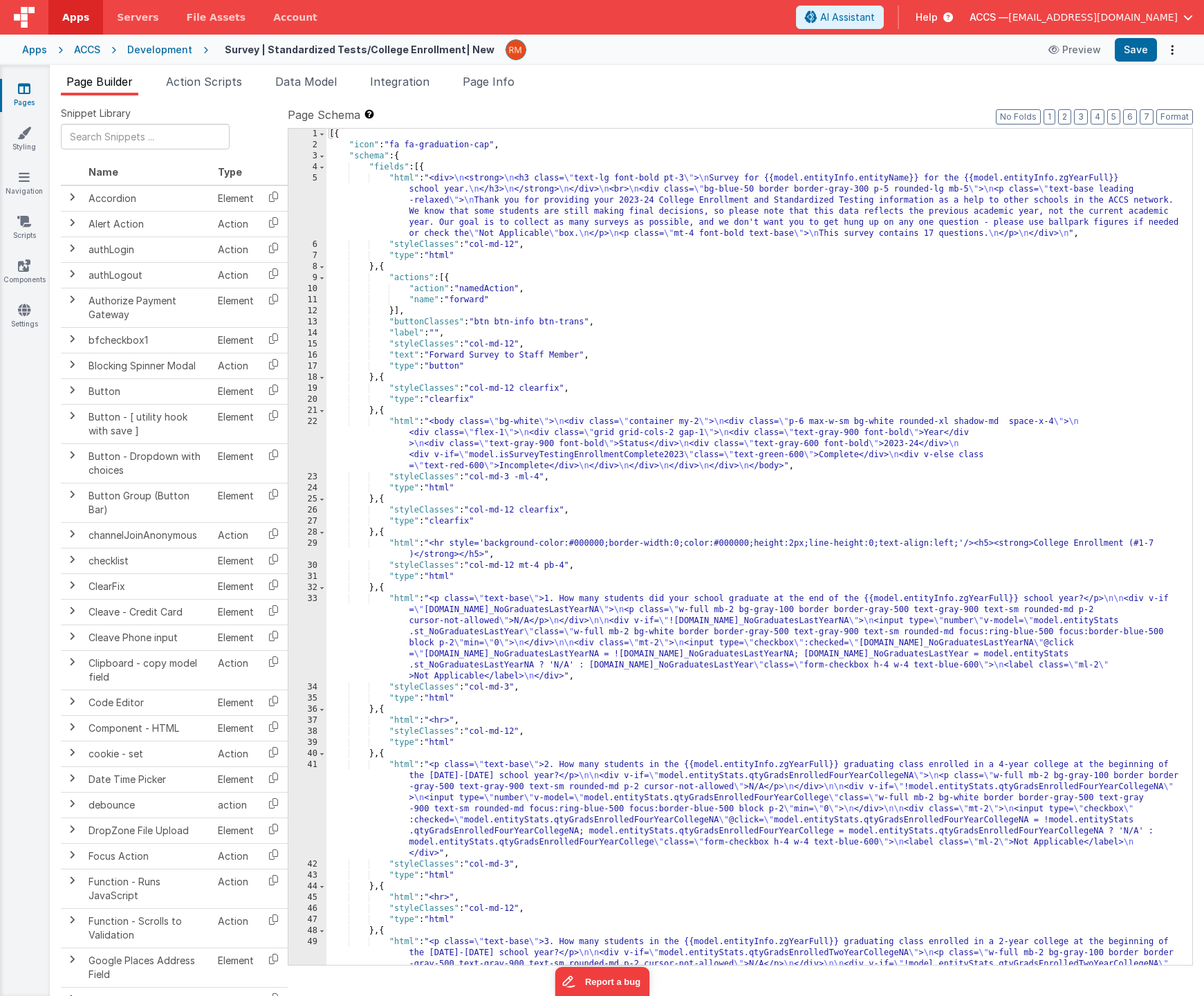
click at [644, 332] on div "[{ "icon" : "fa fa-graduation-cap" , "schema" : { "fields" : [{ "html" : "<div>…" at bounding box center [755, 596] width 856 height 936
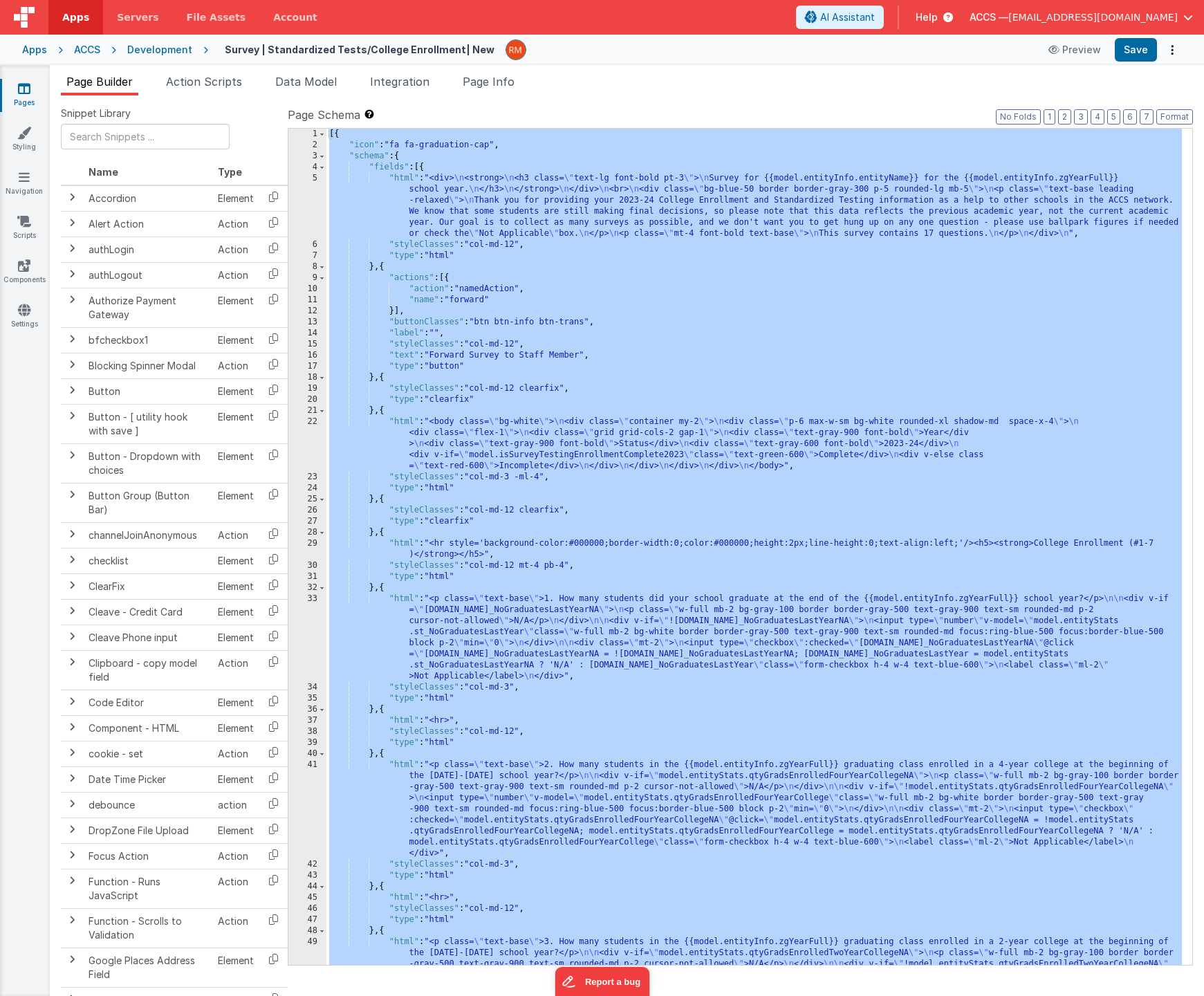
click at [28, 53] on div "Apps" at bounding box center [35, 49] width 25 height 14
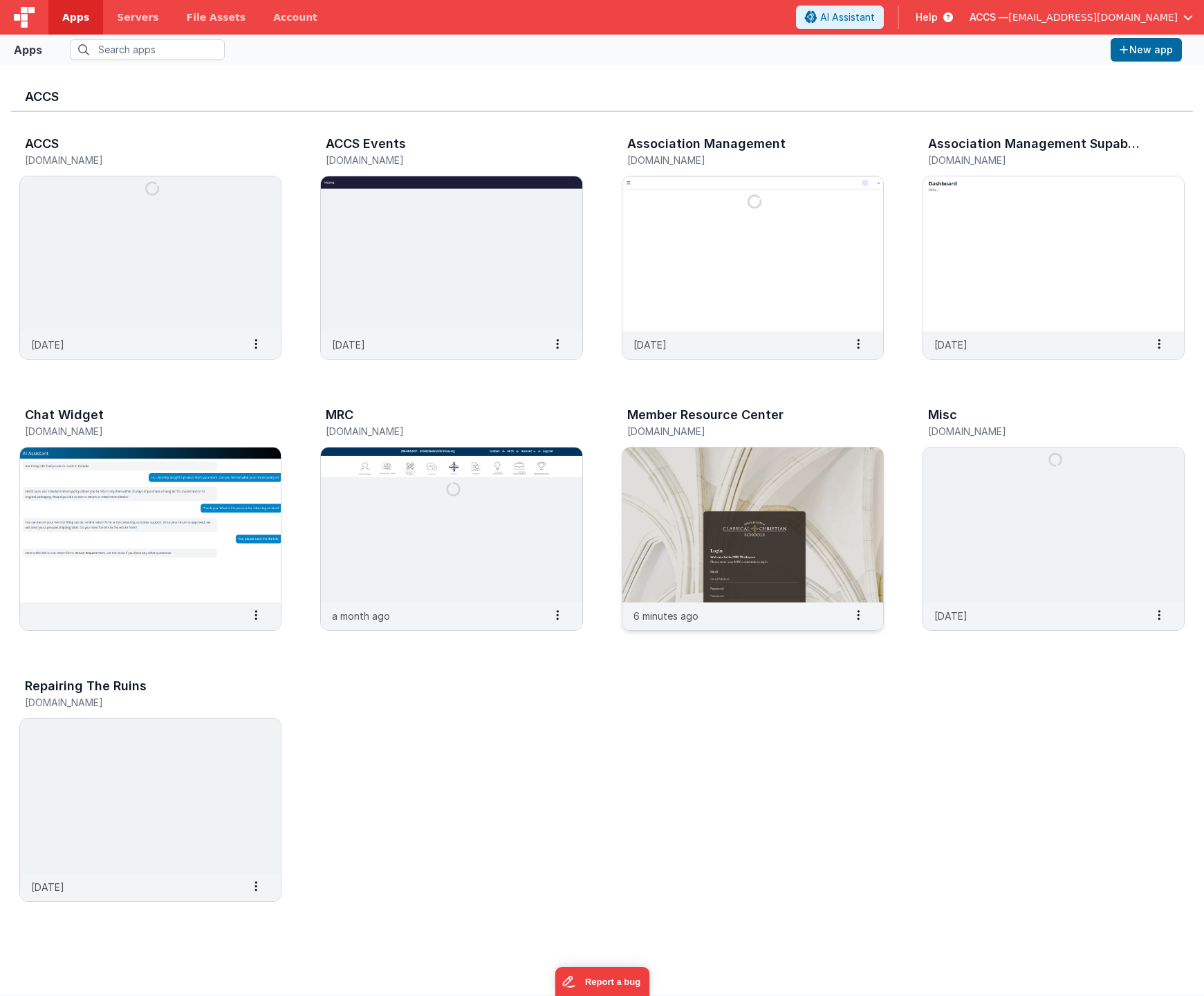
click at [672, 475] on img at bounding box center [753, 525] width 261 height 155
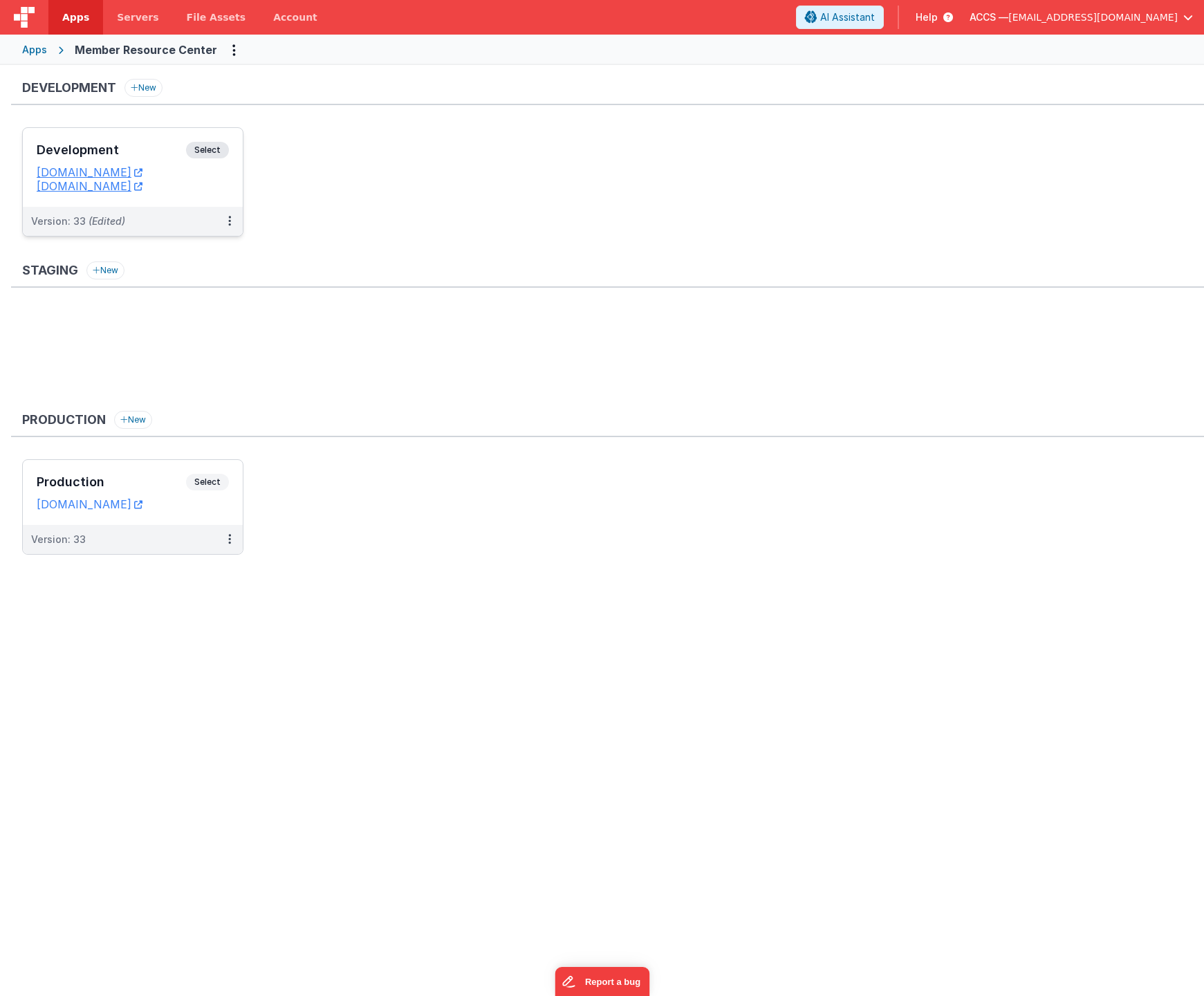
click at [153, 151] on h3 "Development" at bounding box center [112, 149] width 149 height 14
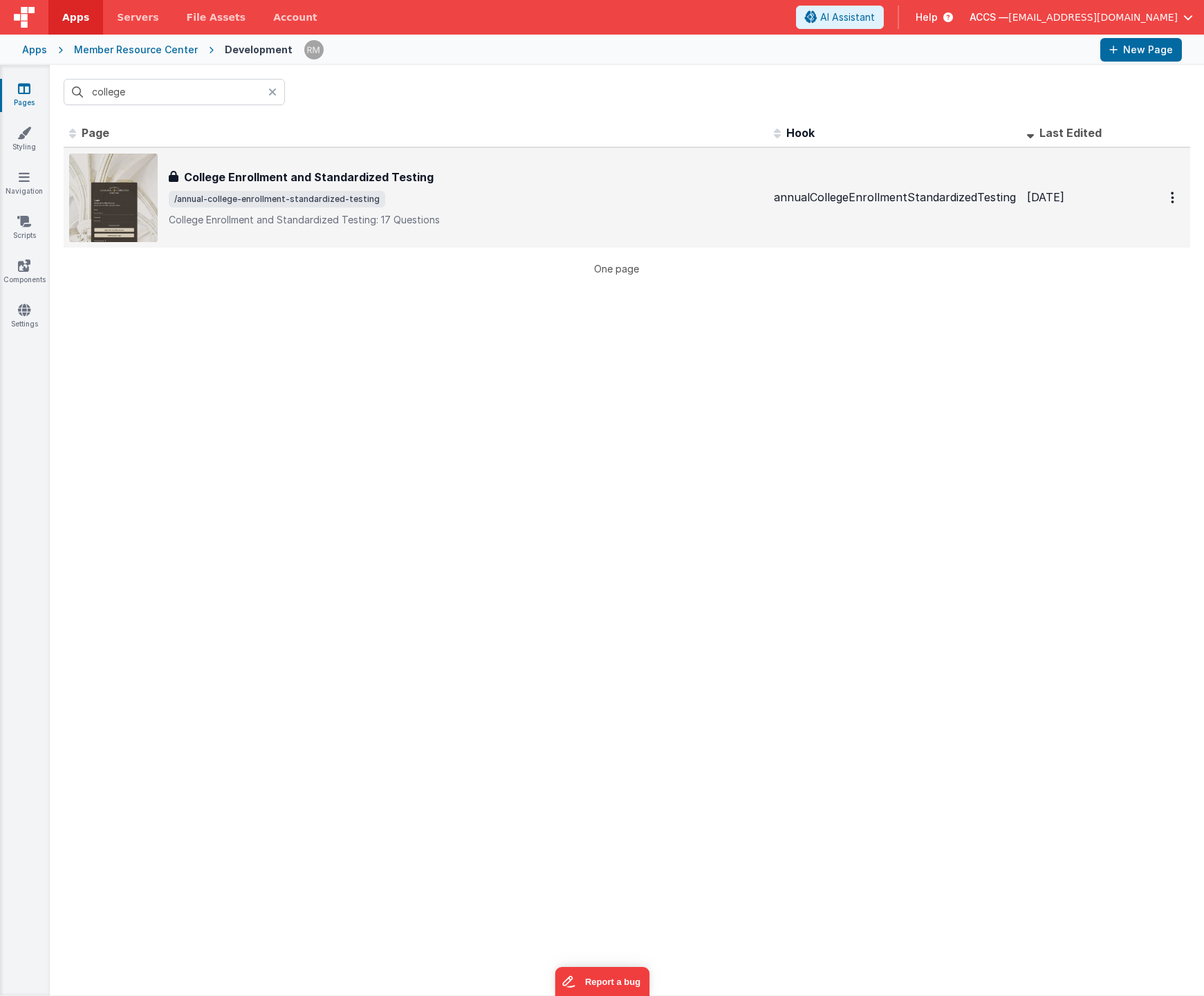
click at [303, 173] on h3 "College Enrollment and Standardized Testing" at bounding box center [308, 177] width 250 height 17
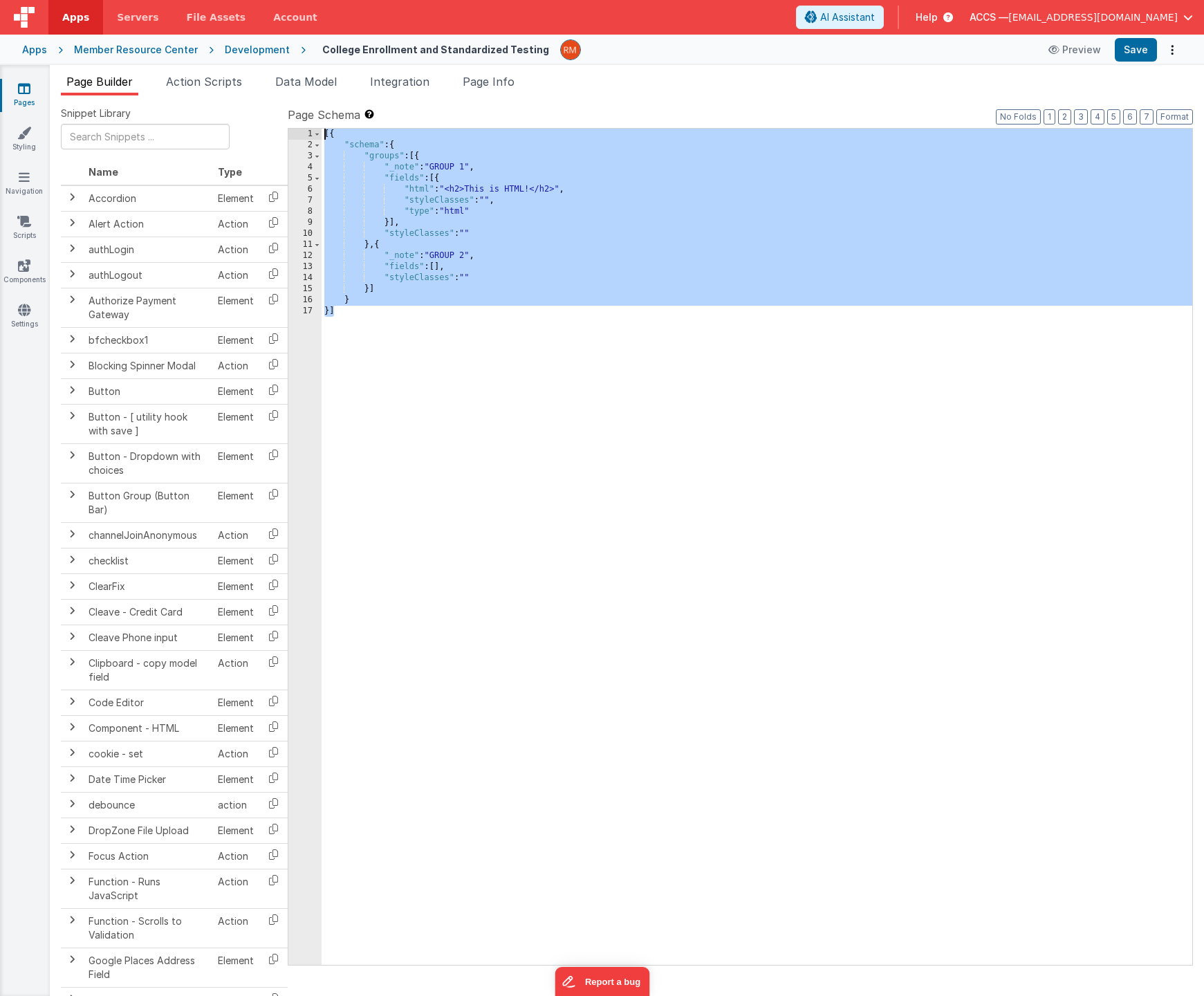
drag, startPoint x: 364, startPoint y: 348, endPoint x: 303, endPoint y: 45, distance: 309.1
click at [303, 45] on div "Apps Servers File Assets Account Some FUTURE Slot AI Assistant Help ACCS — [EMA…" at bounding box center [602, 498] width 1204 height 996
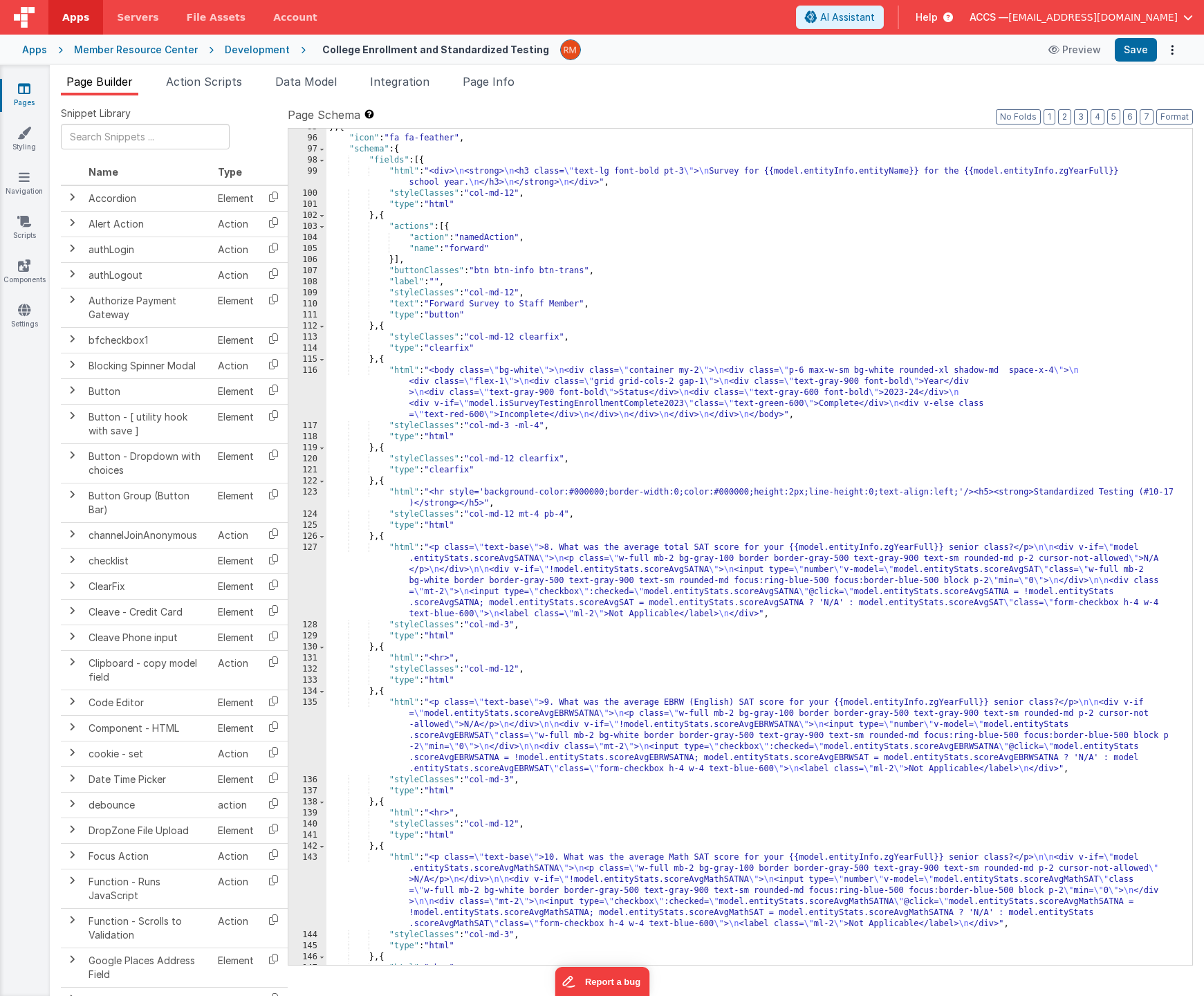
scroll to position [1071, 0]
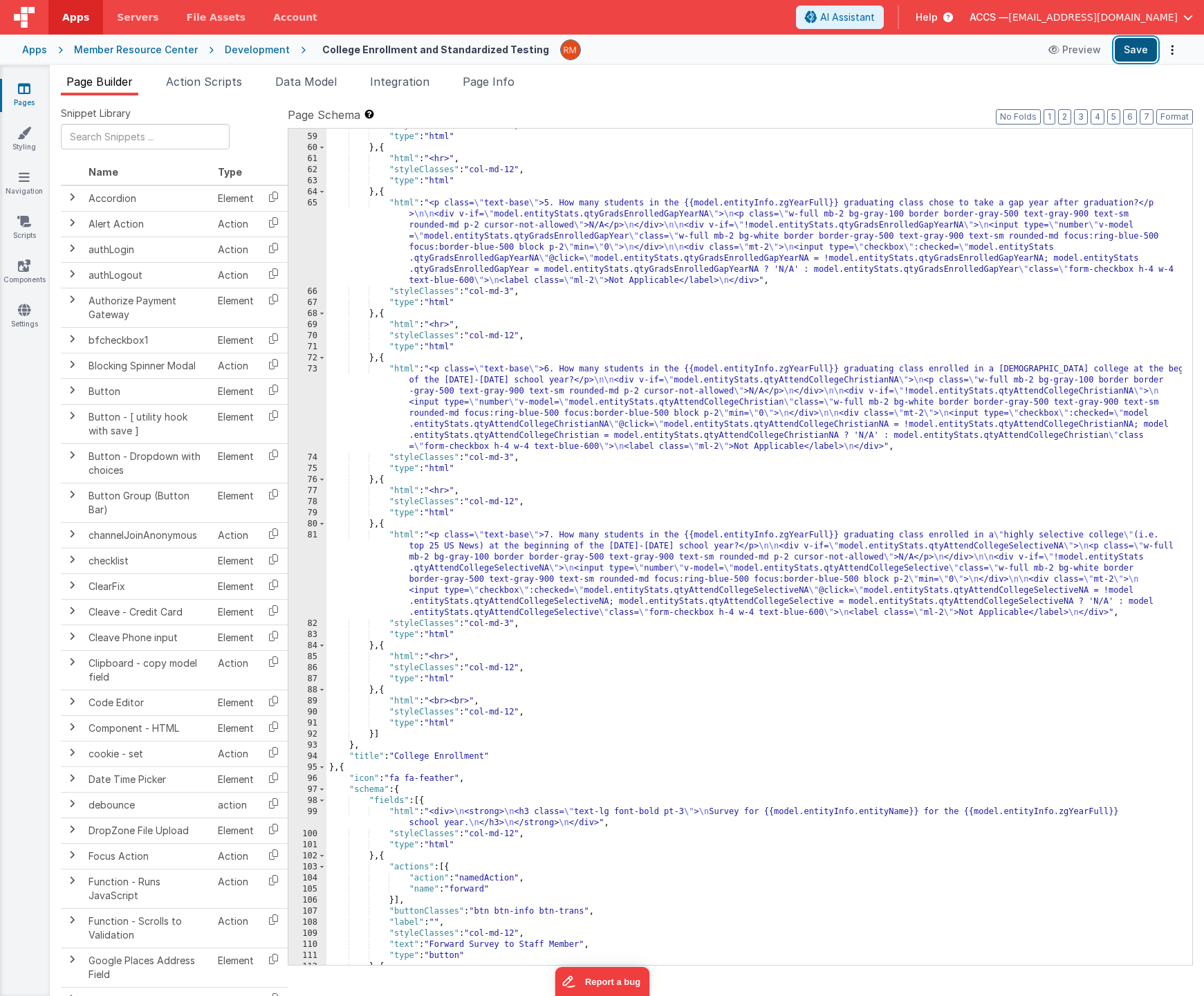
click at [1139, 54] on button "Save" at bounding box center [1136, 49] width 43 height 23
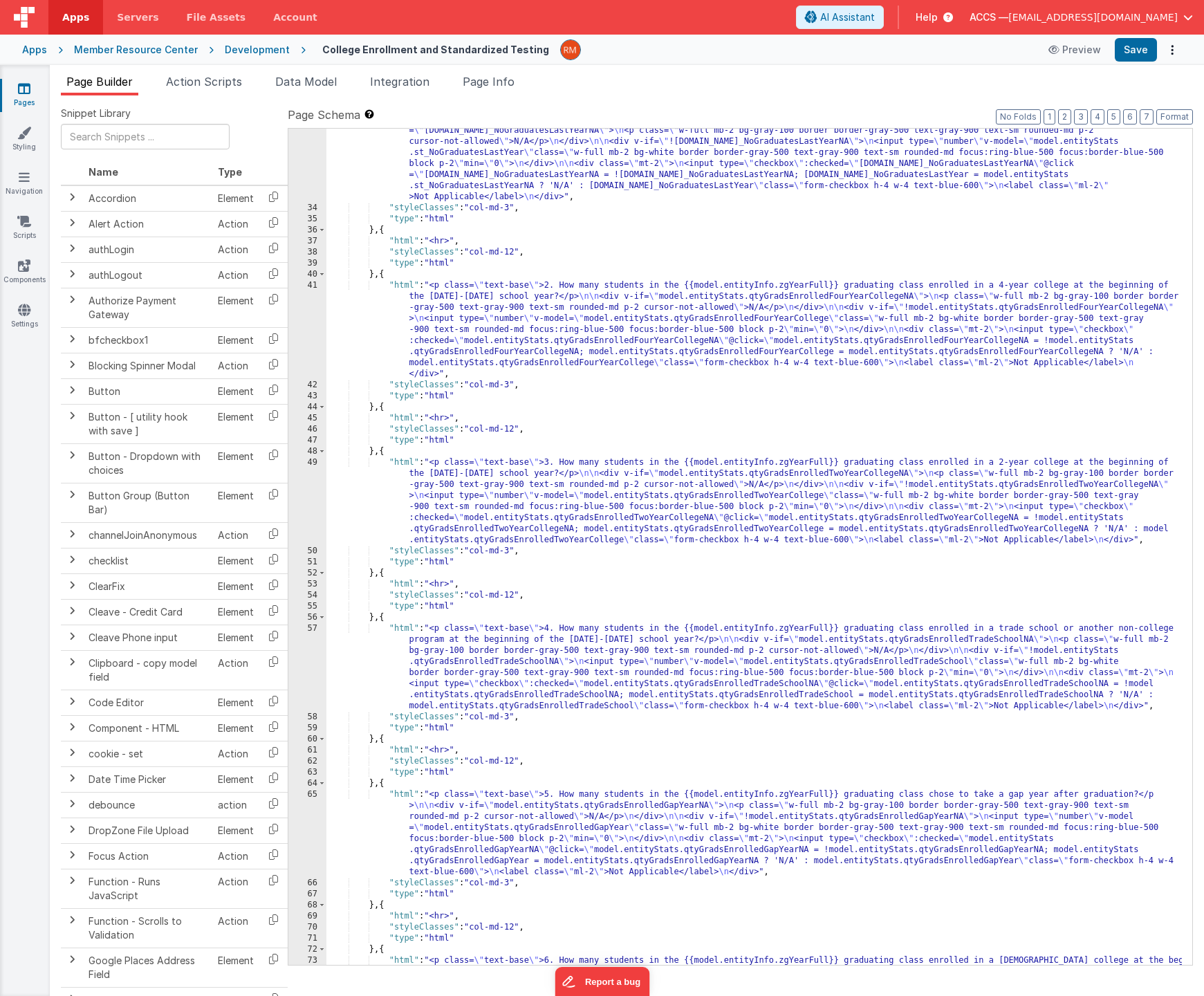
scroll to position [0, 0]
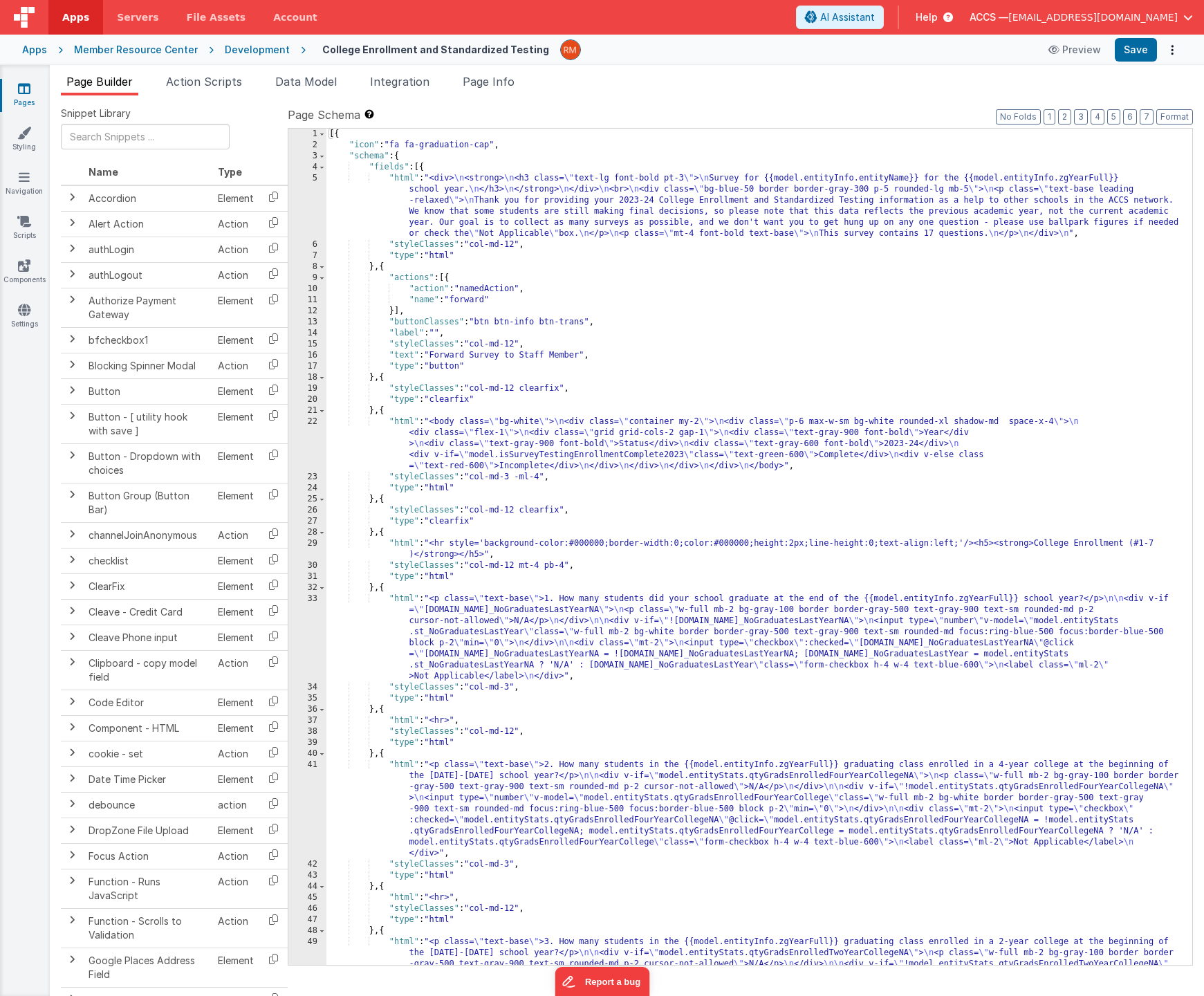
click at [45, 53] on div "Apps" at bounding box center [35, 49] width 25 height 14
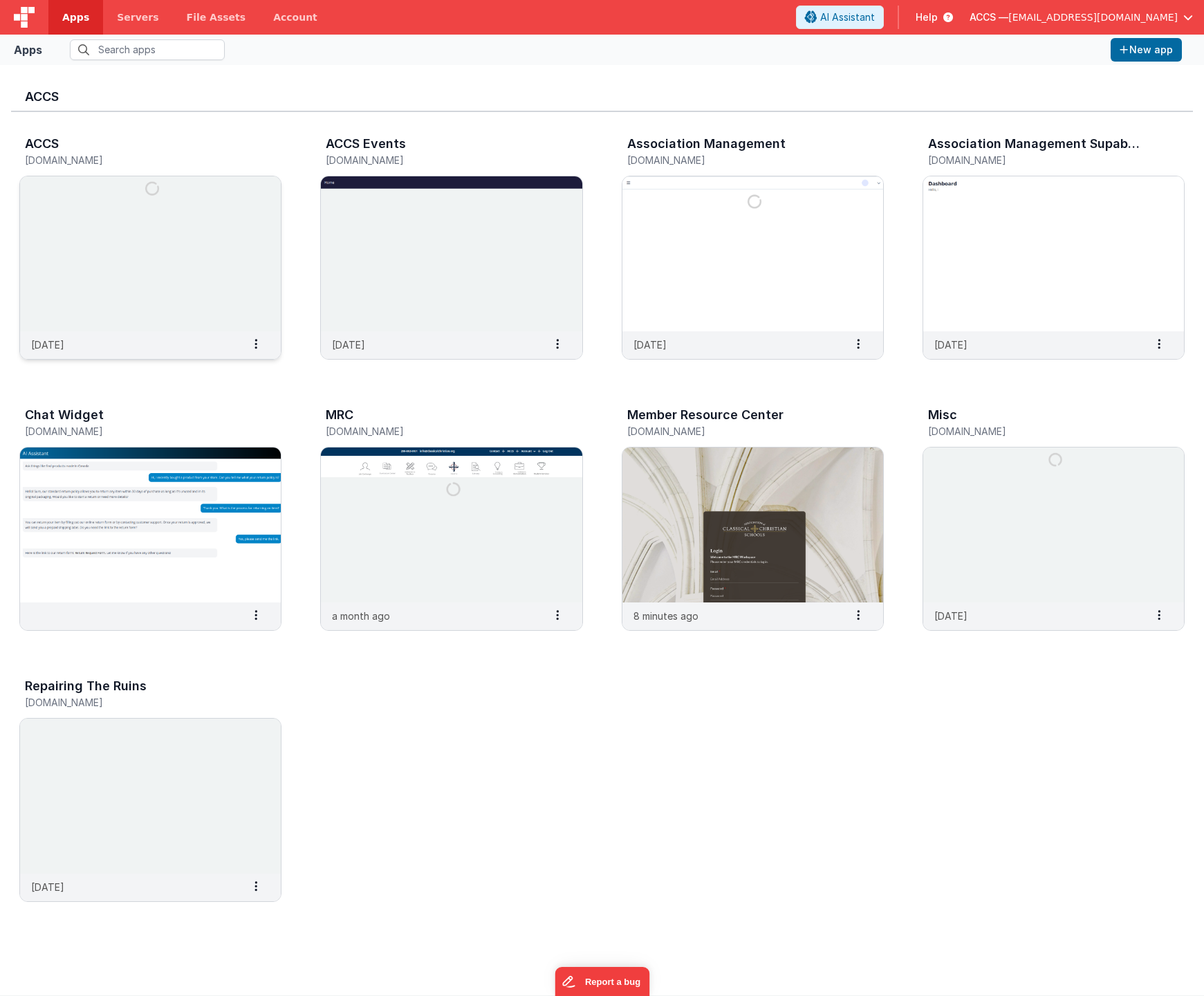
click at [193, 277] on img at bounding box center [150, 254] width 261 height 155
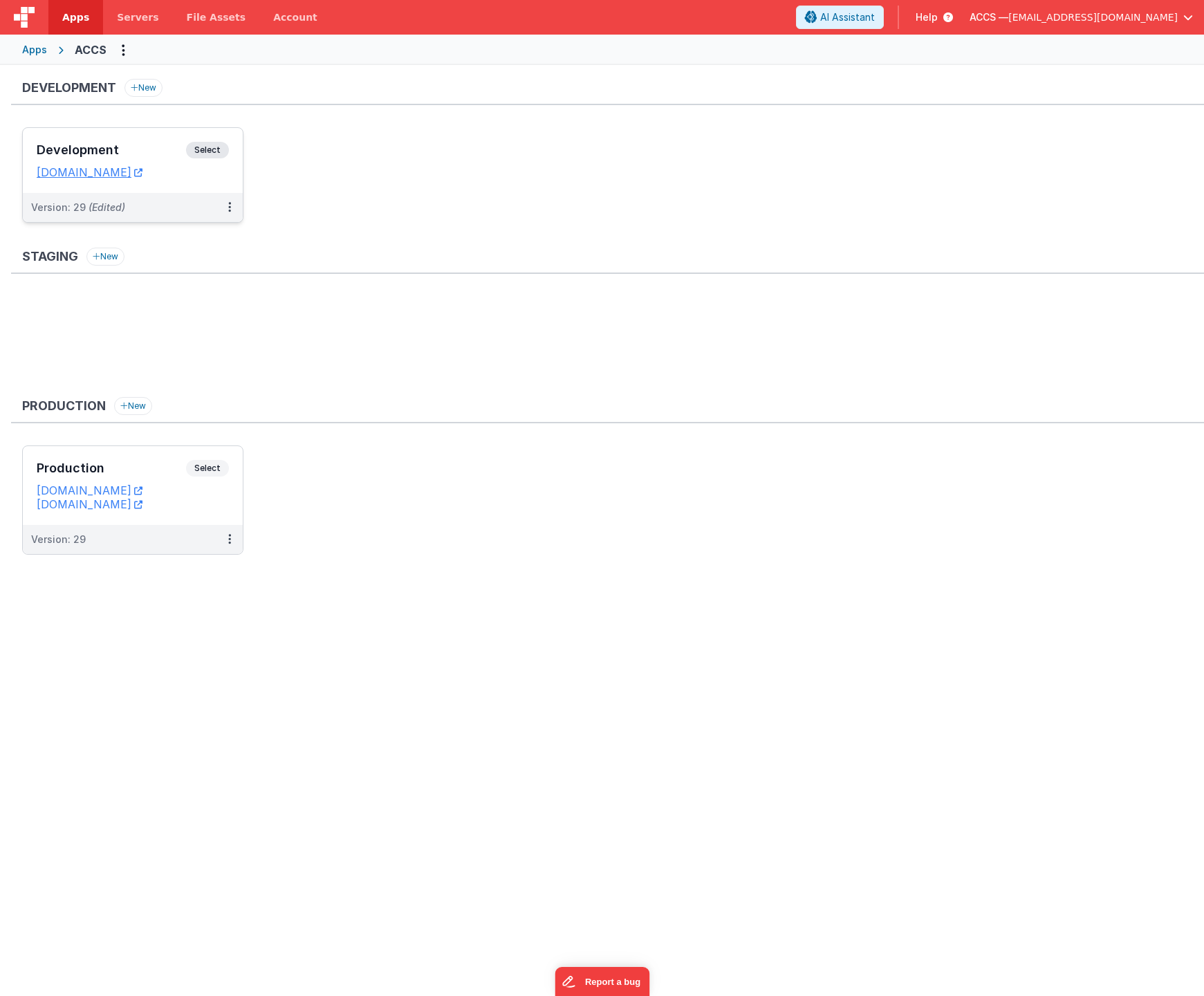
click at [156, 144] on h3 "Development" at bounding box center [112, 149] width 149 height 14
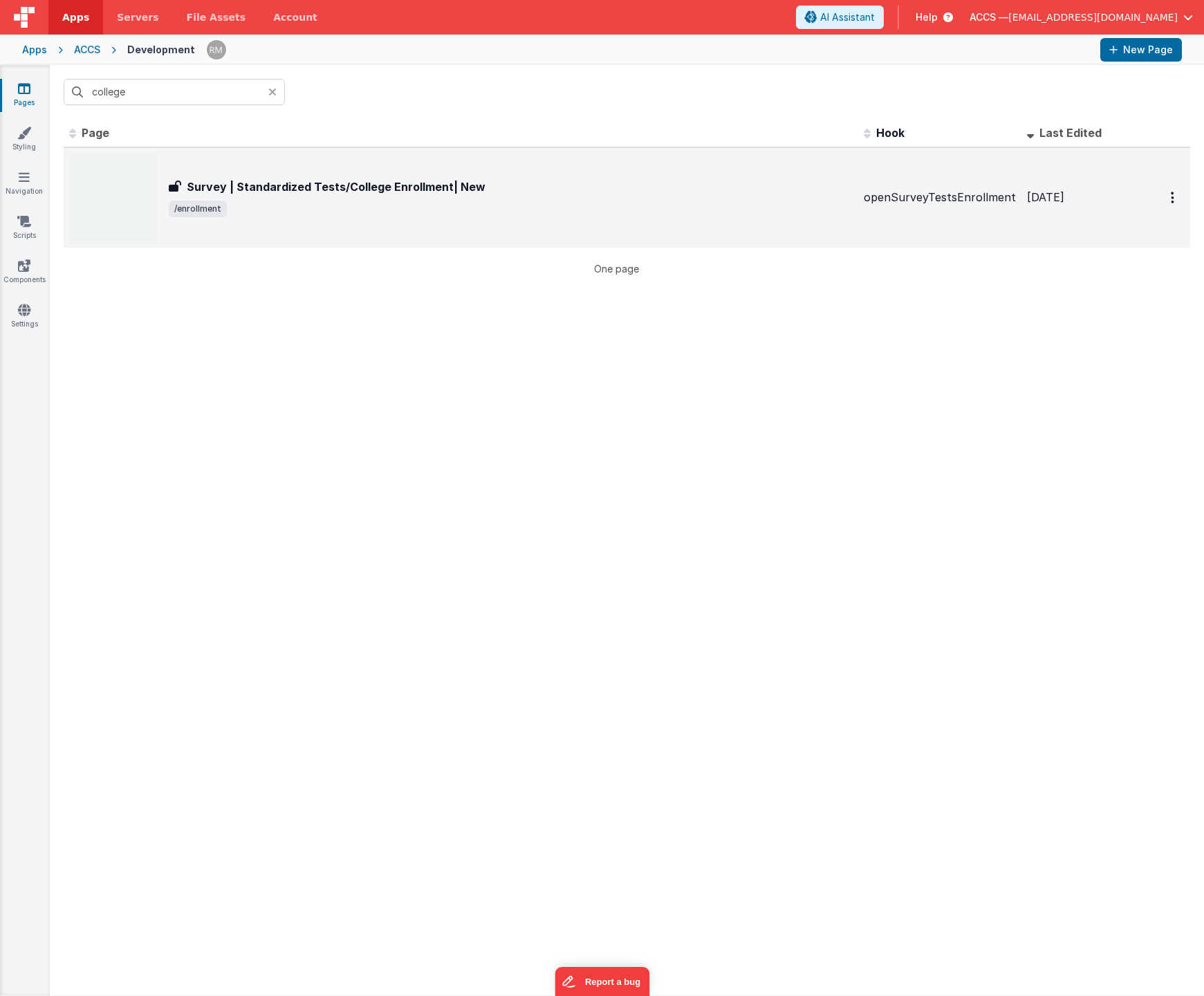
click at [303, 198] on div "Survey | Standardized Tests/College Enrollment| New Survey | Standardized Tests…" at bounding box center [510, 197] width 684 height 39
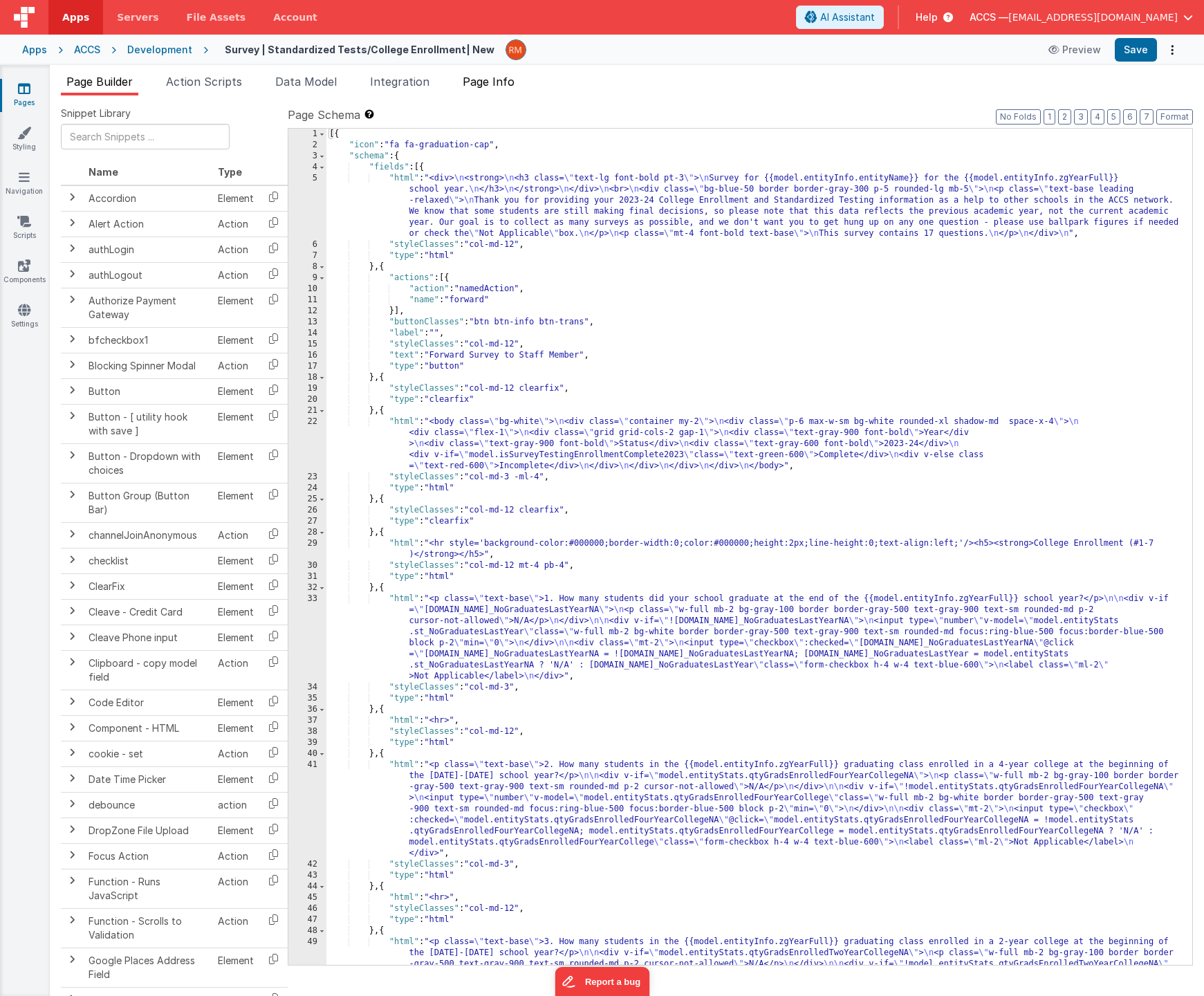
click at [514, 85] on span "Page Info" at bounding box center [489, 81] width 52 height 14
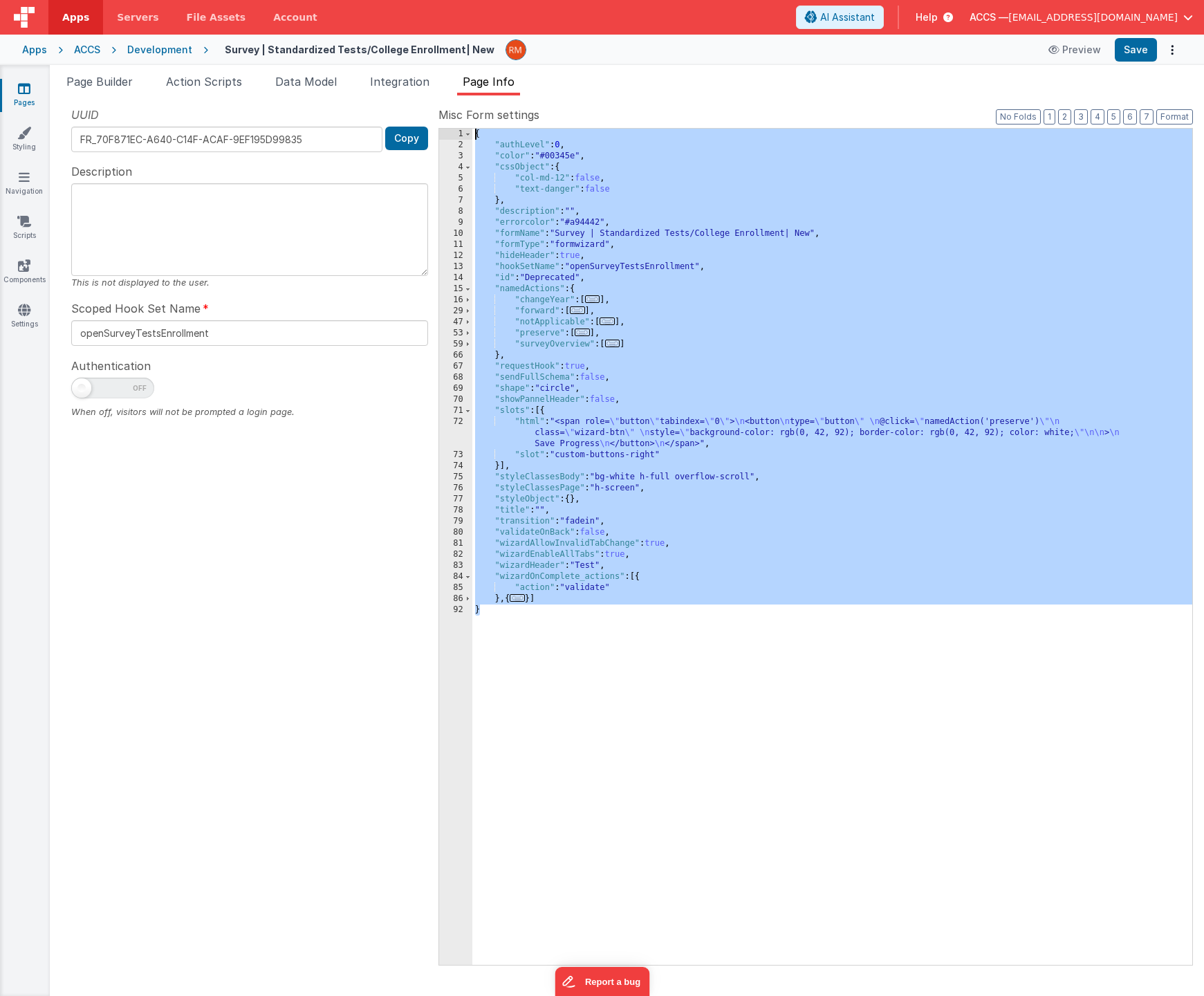
drag, startPoint x: 530, startPoint y: 679, endPoint x: 454, endPoint y: 58, distance: 625.6
click at [454, 58] on div "Apps Servers File Assets Account Some FUTURE Slot AI Assistant Help ACCS — [EMA…" at bounding box center [602, 498] width 1204 height 996
click at [38, 52] on div "Apps" at bounding box center [35, 49] width 25 height 14
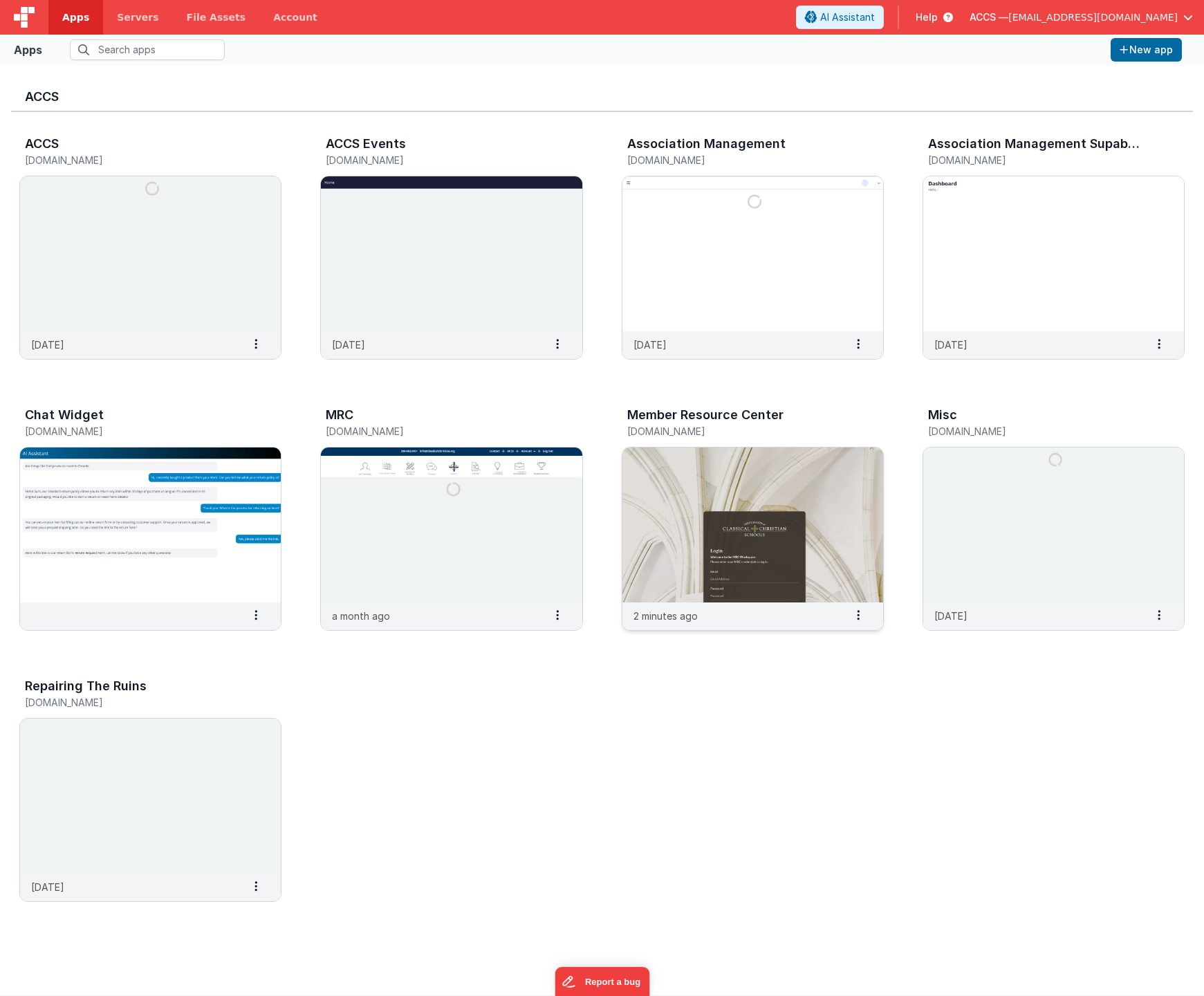
click at [676, 467] on img at bounding box center [753, 525] width 261 height 155
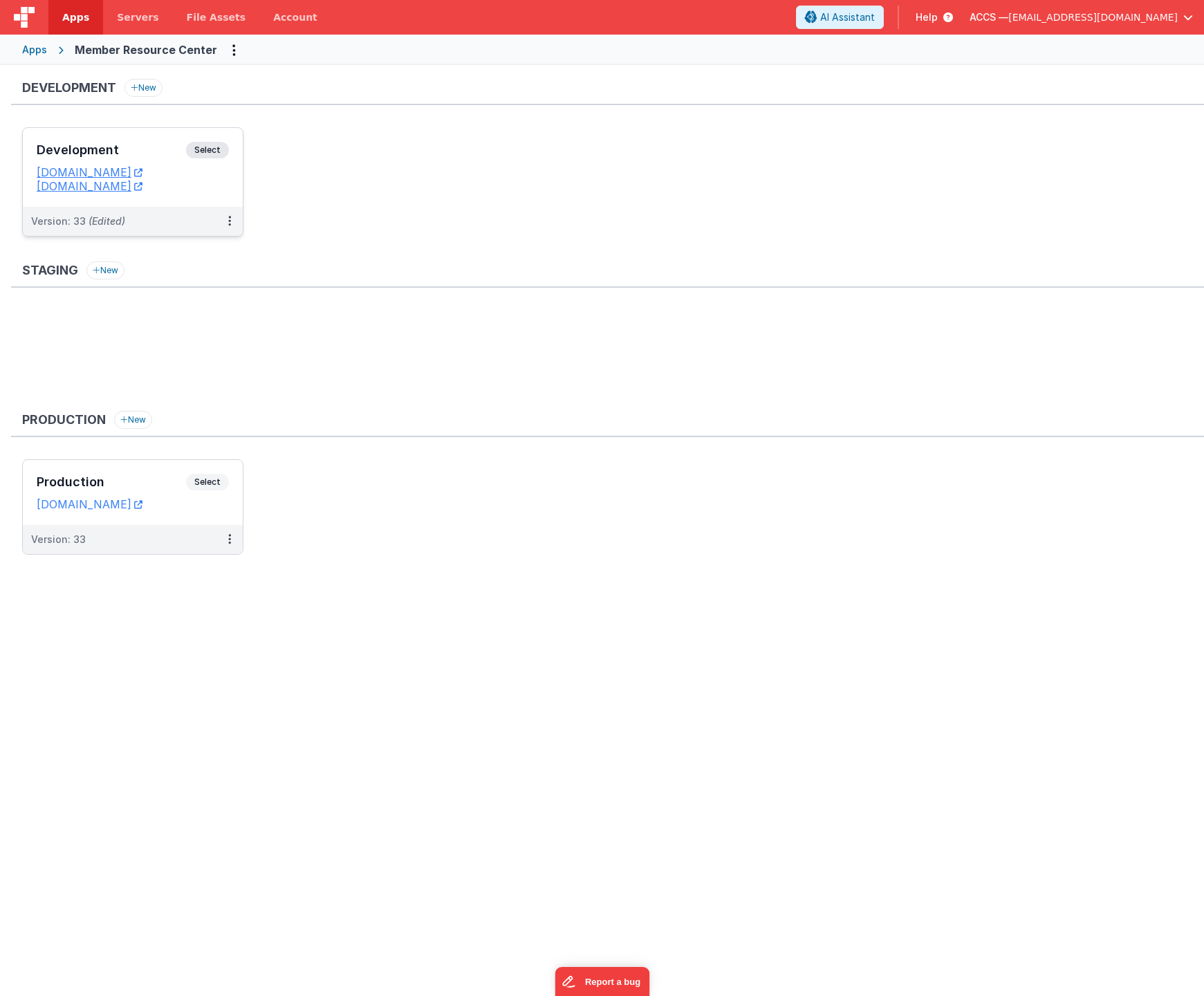
click at [159, 152] on h3 "Development" at bounding box center [112, 149] width 149 height 14
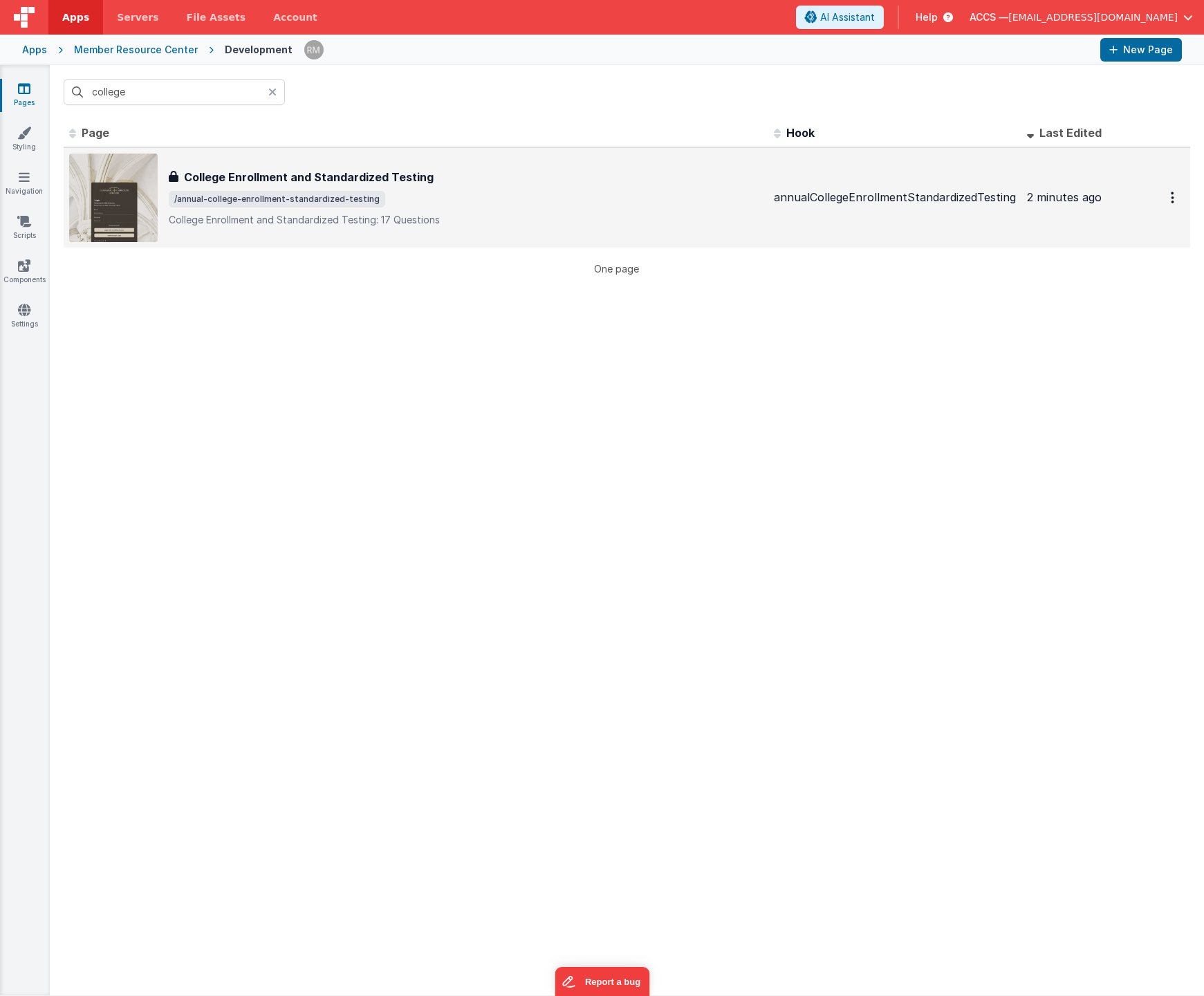
click at [291, 169] on h3 "College Enrollment and Standardized Testing" at bounding box center [308, 177] width 250 height 17
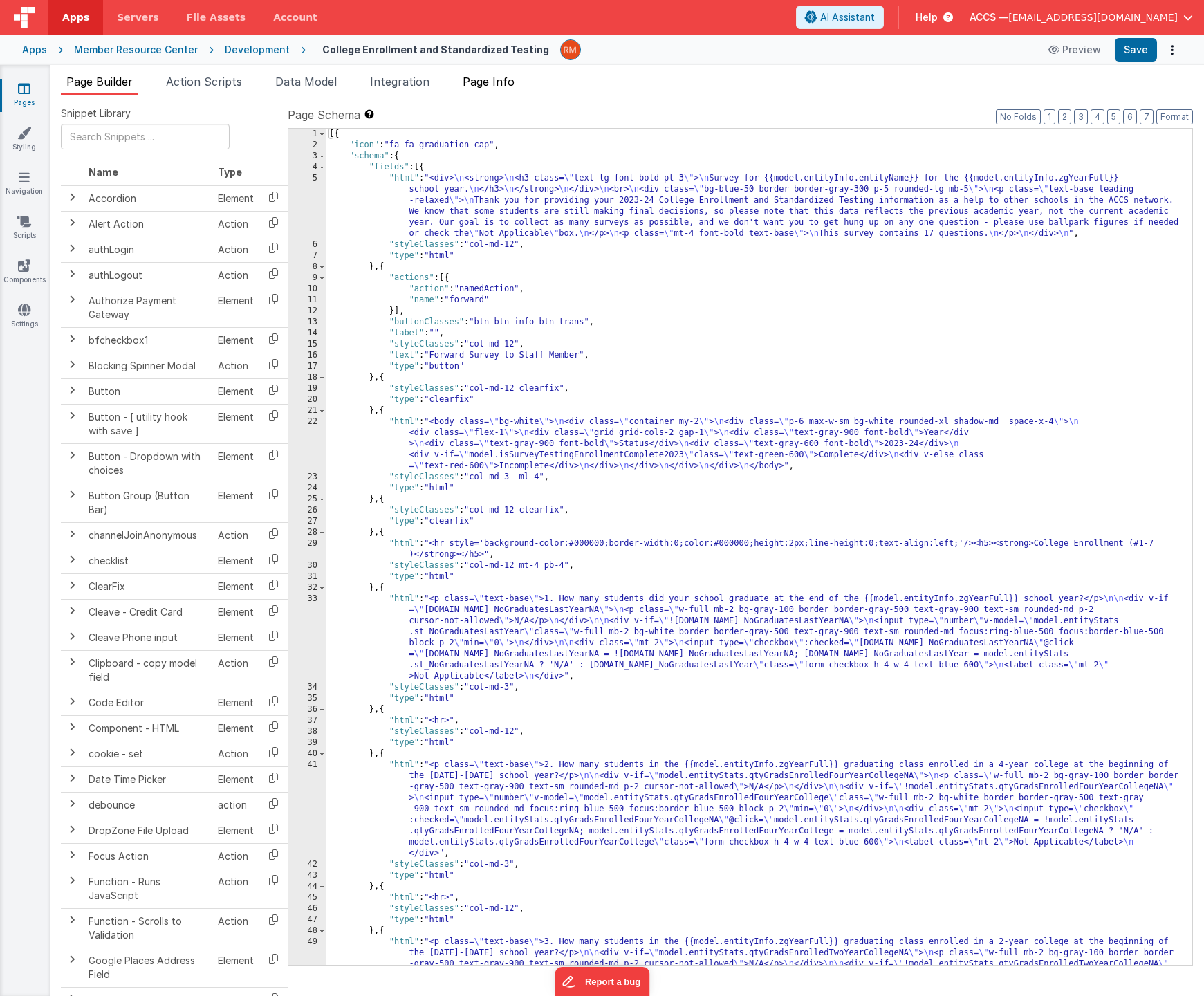
click at [512, 79] on span "Page Info" at bounding box center [489, 81] width 52 height 14
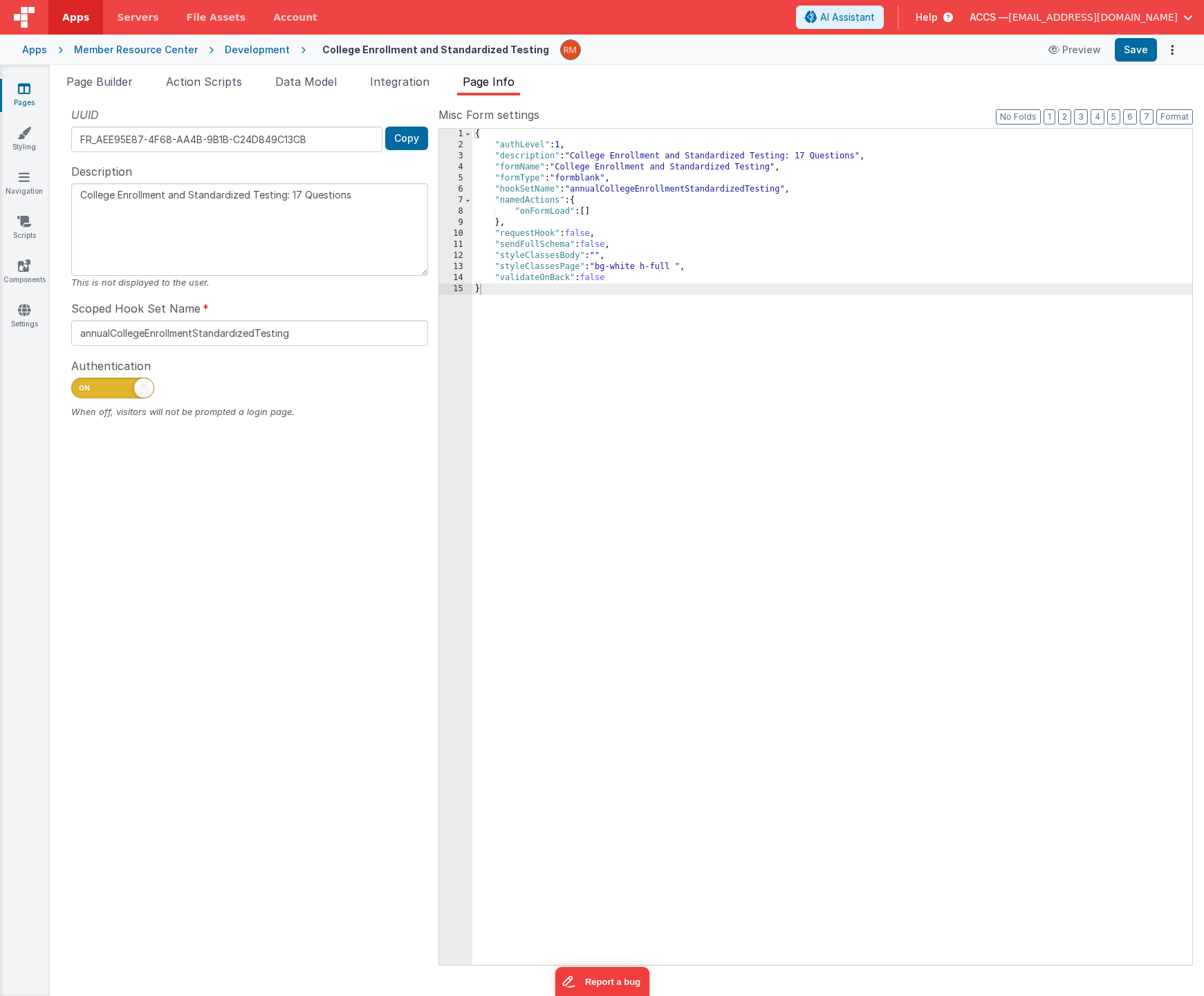
click at [594, 295] on div "{ "authLevel" : 1 , "description" : "College Enrollment and Standardized Testin…" at bounding box center [832, 558] width 720 height 859
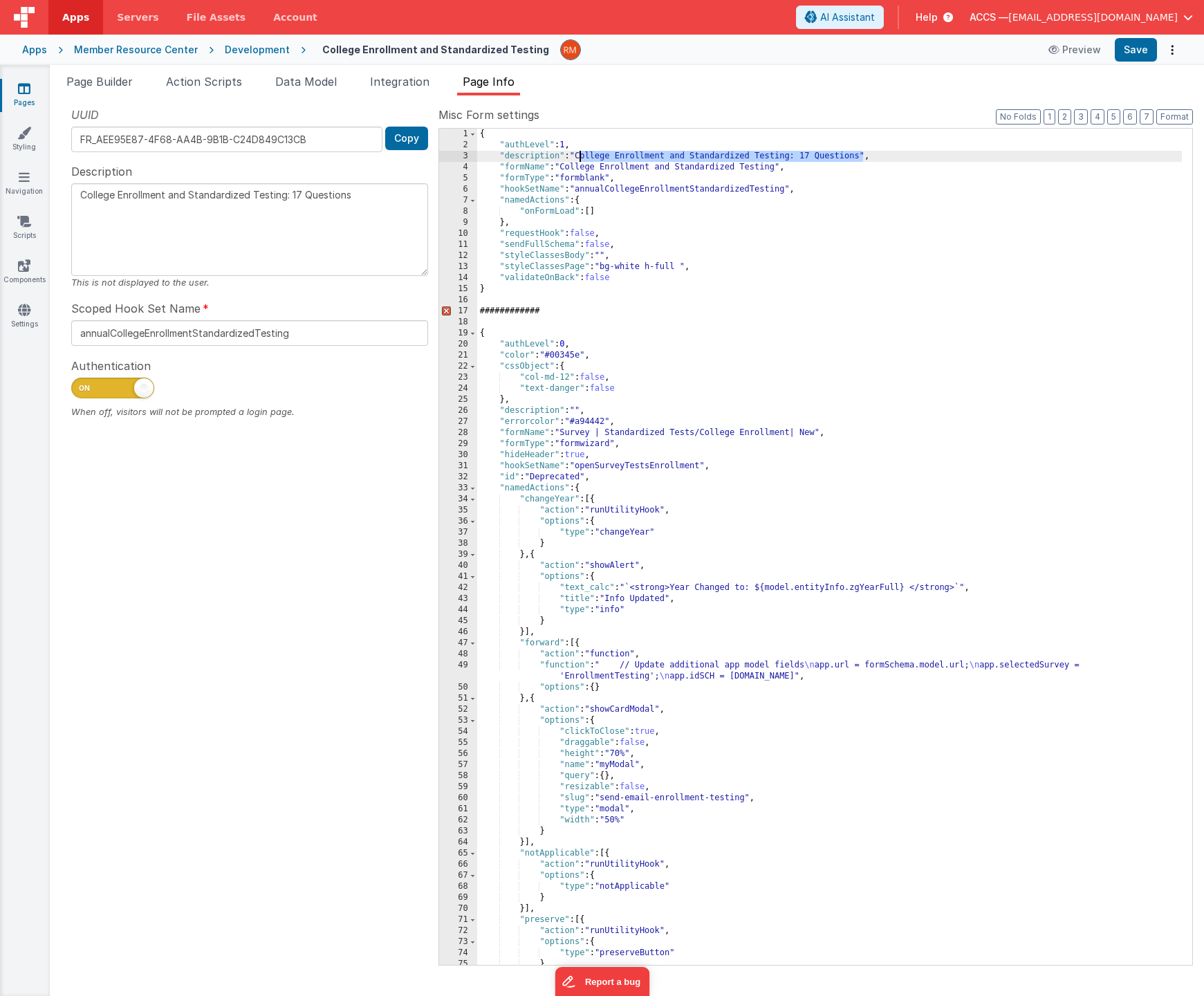
drag, startPoint x: 864, startPoint y: 157, endPoint x: 581, endPoint y: 157, distance: 283.0
click at [581, 157] on div "{ "authLevel" : 1 , "description" : "College Enrollment and Standardized Testin…" at bounding box center [830, 558] width 705 height 859
click at [700, 437] on div "{ "authLevel" : 1 , "description" : "College Enrollment and Standardized Testin…" at bounding box center [830, 558] width 705 height 859
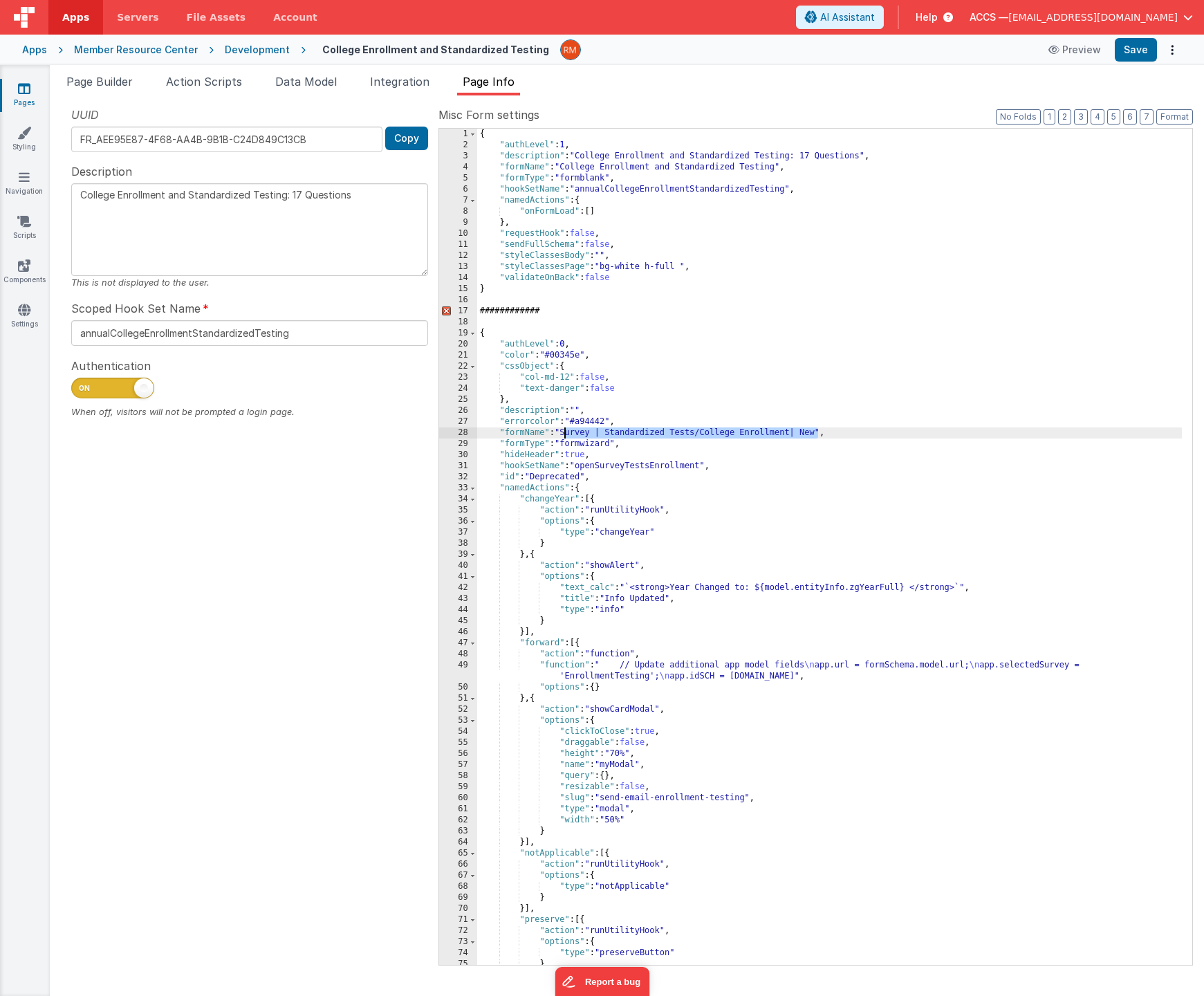
drag, startPoint x: 820, startPoint y: 433, endPoint x: 564, endPoint y: 433, distance: 256.0
click at [564, 433] on div "{ "authLevel" : 1 , "description" : "College Enrollment and Standardized Testin…" at bounding box center [830, 558] width 705 height 859
click at [579, 409] on div "{ "authLevel" : 1 , "description" : "College Enrollment and Standardized Testin…" at bounding box center [830, 558] width 705 height 859
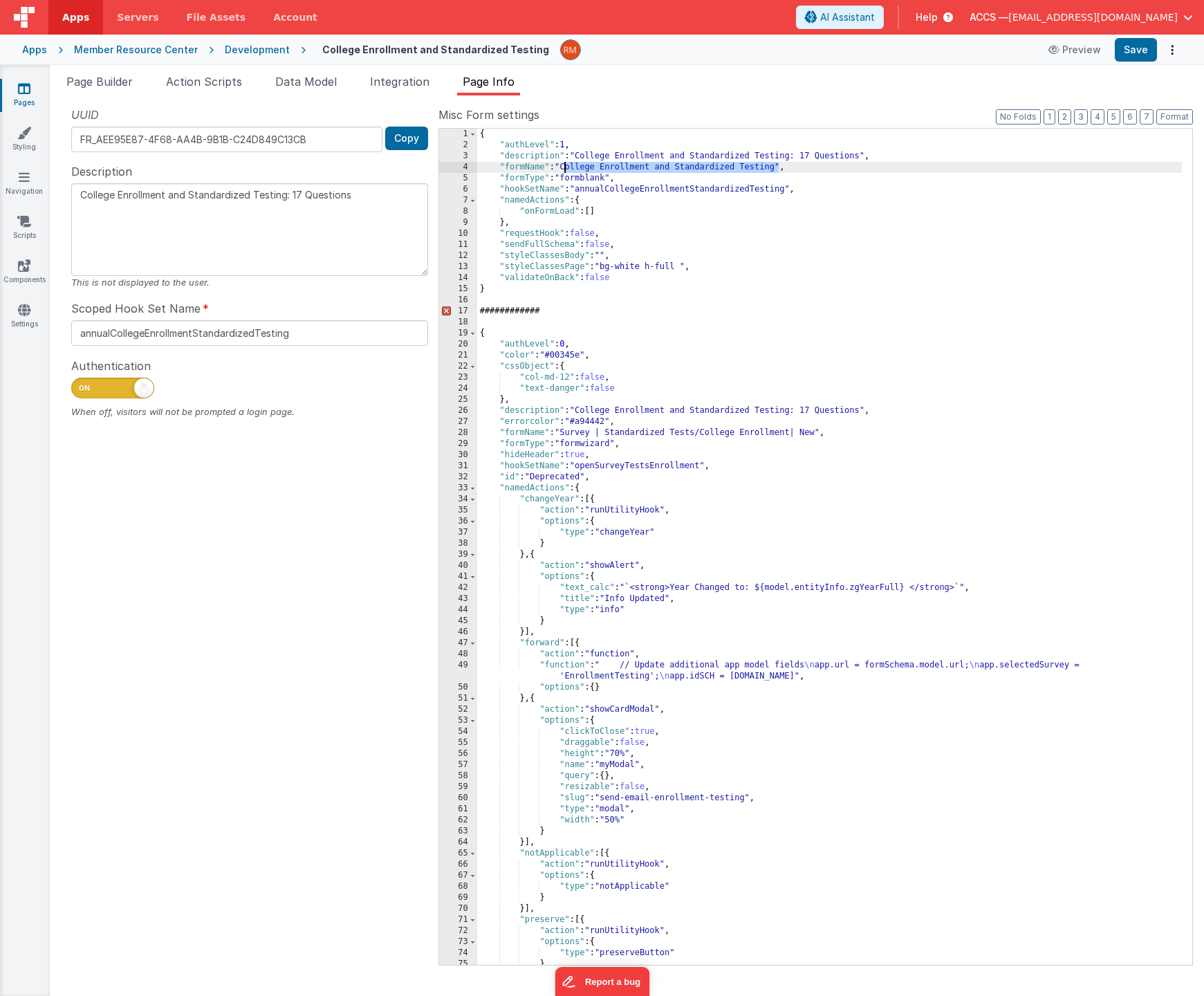
drag, startPoint x: 779, startPoint y: 168, endPoint x: 566, endPoint y: 169, distance: 213.0
click at [566, 169] on div "{ "authLevel" : 1 , "description" : "College Enrollment and Standardized Testin…" at bounding box center [830, 558] width 705 height 859
click at [706, 447] on div "{ "authLevel" : 1 , "description" : "College Enrollment and Standardized Testin…" at bounding box center [830, 558] width 705 height 859
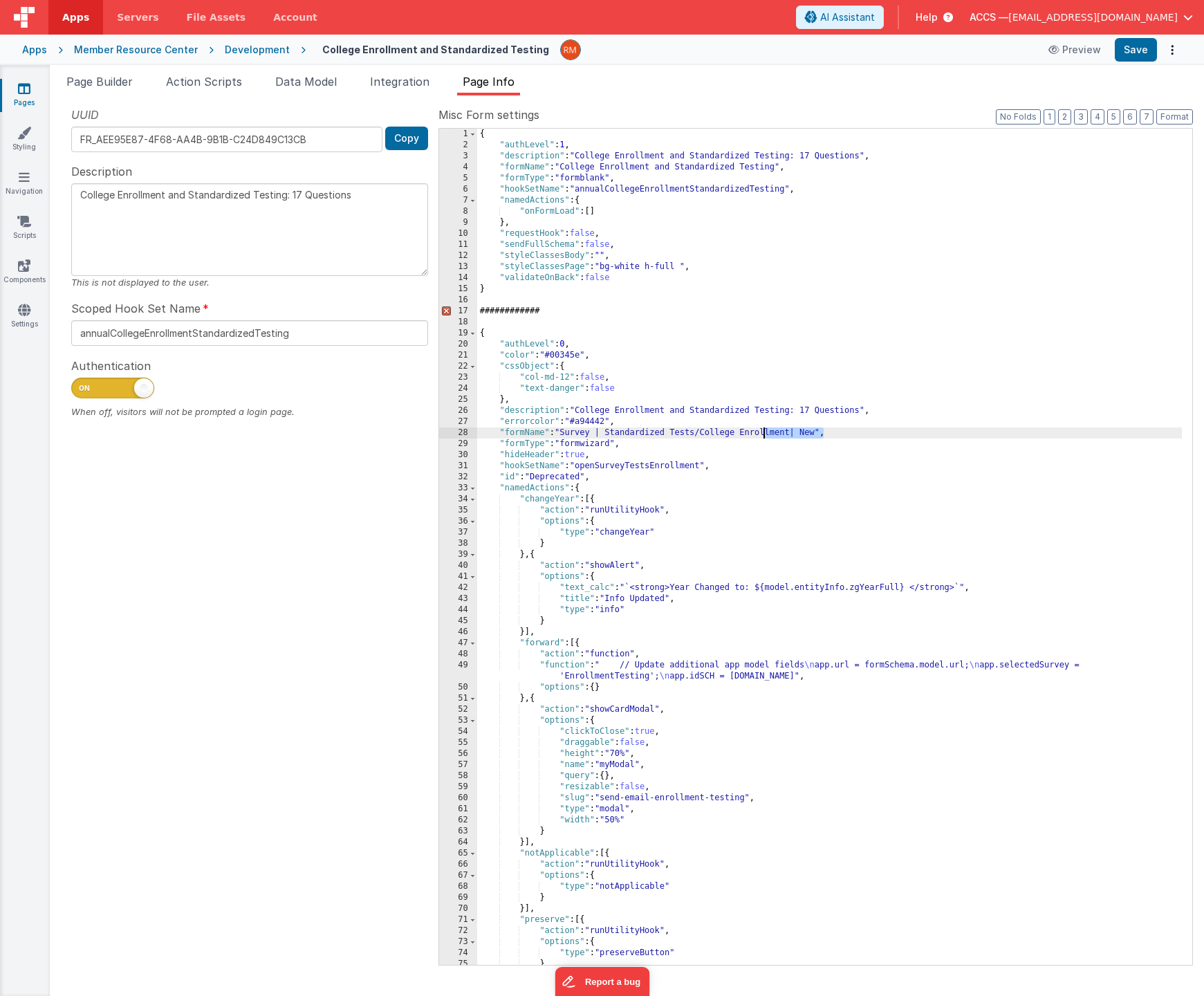
drag, startPoint x: 822, startPoint y: 430, endPoint x: 764, endPoint y: 433, distance: 58.1
click at [764, 433] on div "{ "authLevel" : 1 , "description" : "College Enrollment and Standardized Testin…" at bounding box center [830, 558] width 705 height 859
click at [799, 438] on div "{ "authLevel" : 1 , "description" : "College Enrollment and Standardized Testin…" at bounding box center [830, 558] width 705 height 859
drag, startPoint x: 819, startPoint y: 433, endPoint x: 565, endPoint y: 433, distance: 254.0
click at [565, 433] on div "{ "authLevel" : 1 , "description" : "College Enrollment and Standardized Testin…" at bounding box center [830, 558] width 705 height 859
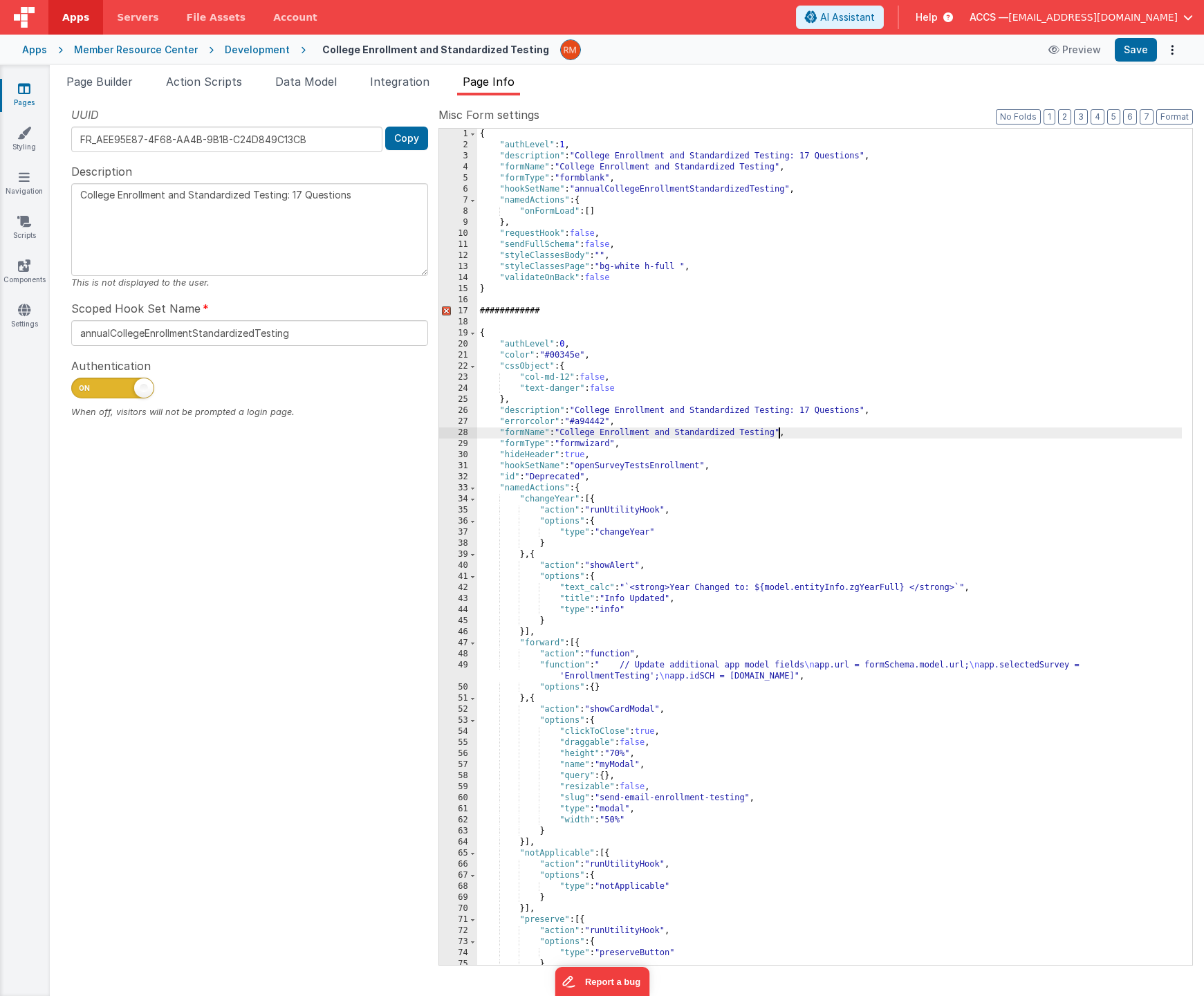
click at [711, 219] on div "{ "authLevel" : 1 , "description" : "College Enrollment and Standardized Testin…" at bounding box center [830, 558] width 705 height 859
drag, startPoint x: 789, startPoint y: 189, endPoint x: 580, endPoint y: 187, distance: 209.0
click at [580, 187] on div "{ "authLevel" : 1 , "description" : "College Enrollment and Standardized Testin…" at bounding box center [830, 558] width 705 height 859
click at [674, 459] on div "{ "authLevel" : 1 , "description" : "College Enrollment and Standardized Testin…" at bounding box center [830, 558] width 705 height 859
drag, startPoint x: 703, startPoint y: 466, endPoint x: 579, endPoint y: 468, distance: 124.0
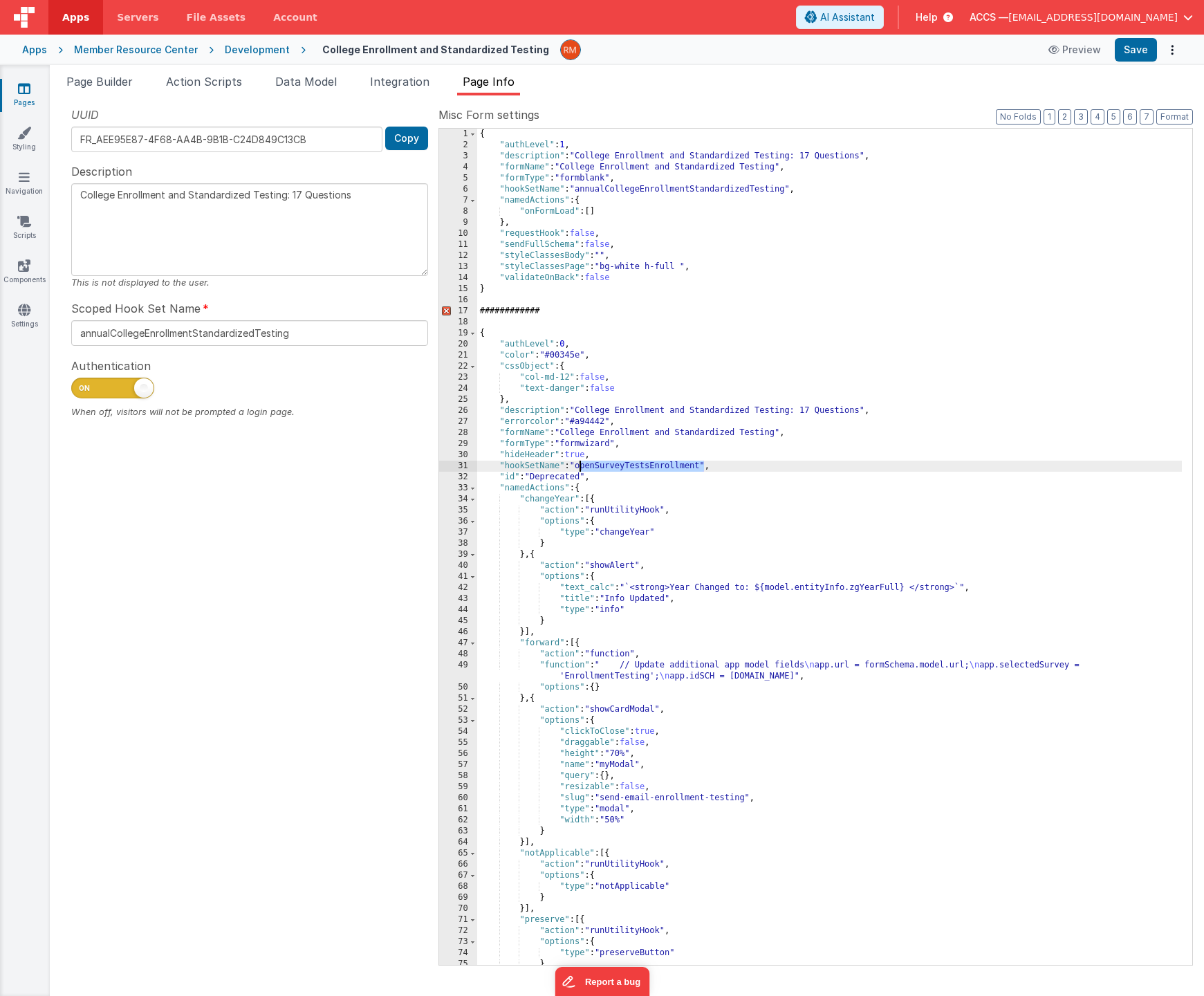
click at [579, 468] on div "{ "authLevel" : 1 , "description" : "College Enrollment and Standardized Testin…" at bounding box center [830, 558] width 705 height 859
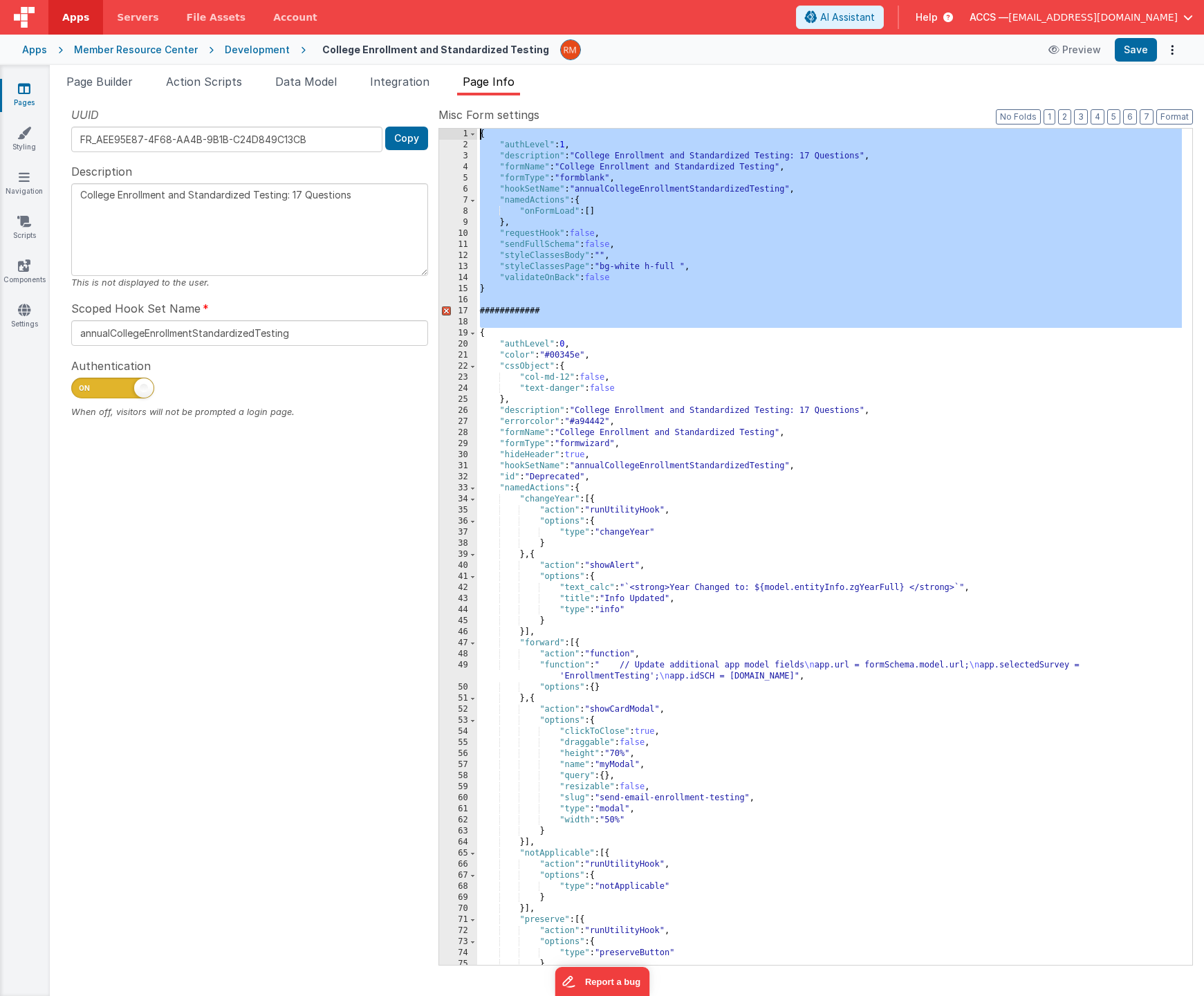
drag, startPoint x: 480, startPoint y: 335, endPoint x: 484, endPoint y: 116, distance: 219.0
click at [484, 116] on div "Misc Form settings Format 7 6 5 4 3 2 1 No Folds 1 2 3 4 5 6 7 8 9 10 11 12 13 …" at bounding box center [816, 535] width 755 height 858
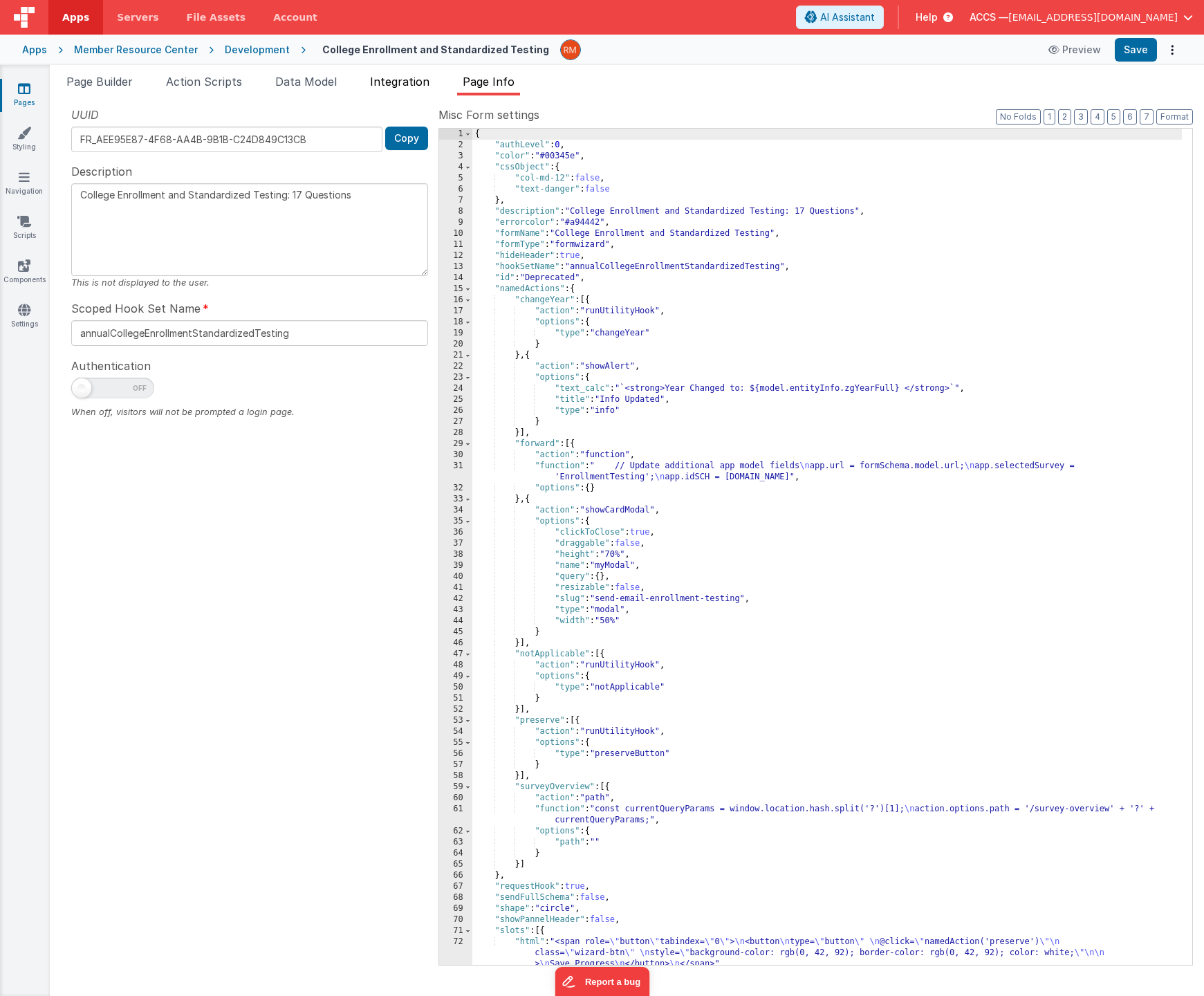
click at [384, 83] on span "Integration" at bounding box center [400, 81] width 59 height 14
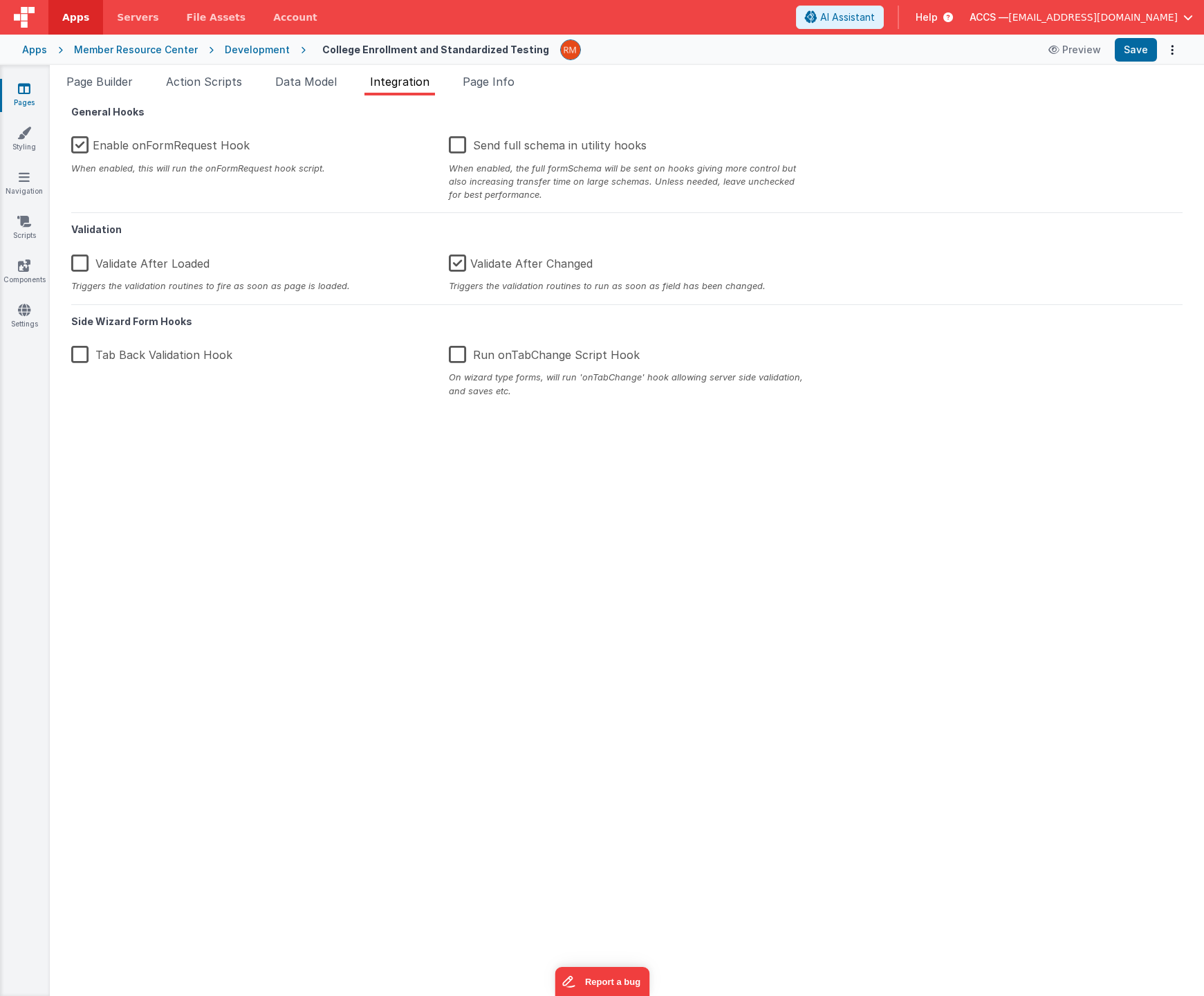
click at [84, 147] on label "Enable onFormRequest Hook" at bounding box center [161, 142] width 178 height 30
click at [0, 0] on input "Enable onFormRequest Hook" at bounding box center [0, 0] width 0 height 0
click at [1137, 51] on button "Save" at bounding box center [1136, 49] width 43 height 23
click at [510, 79] on span "Page Info" at bounding box center [489, 81] width 52 height 14
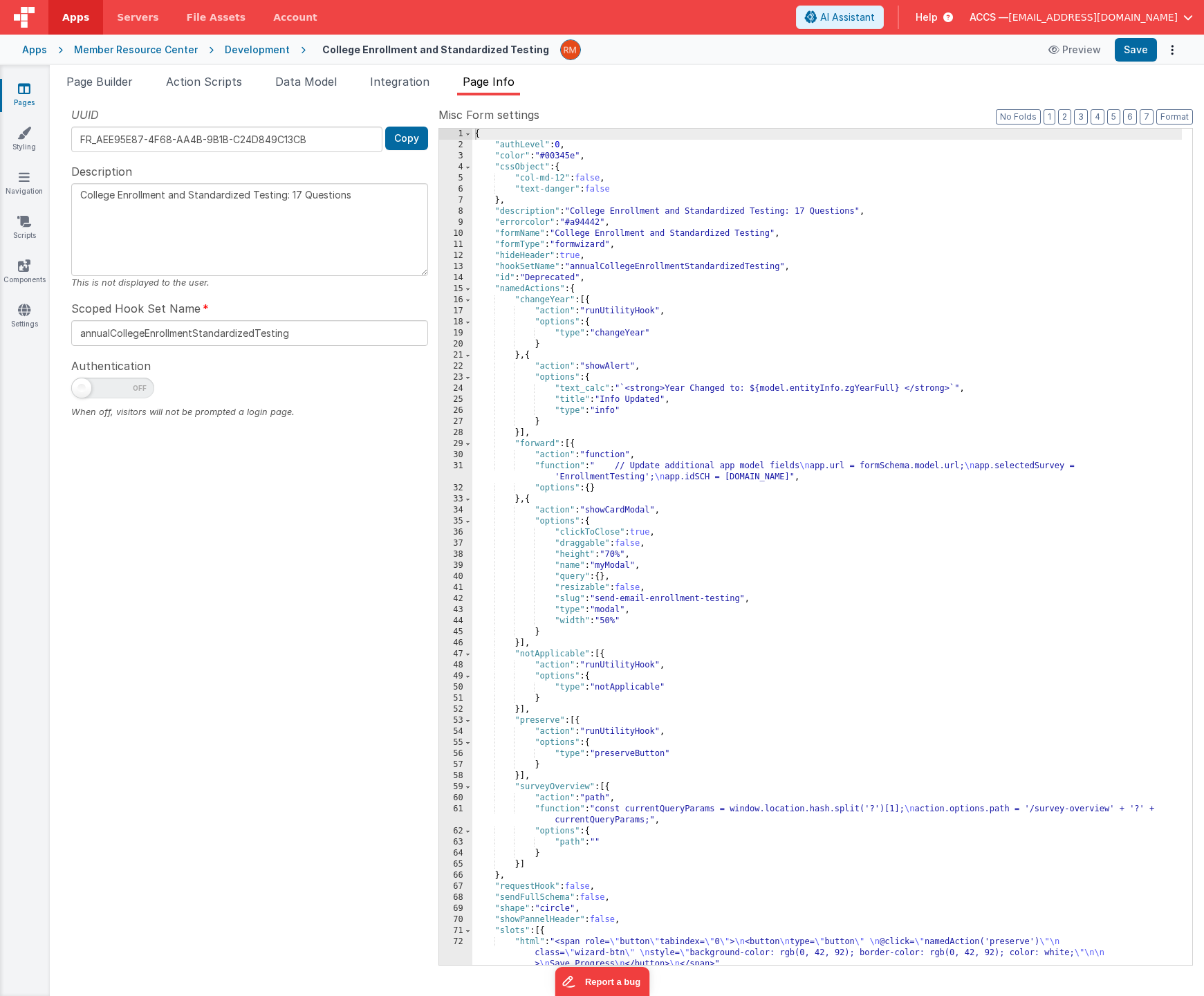
click at [98, 389] on span at bounding box center [112, 388] width 83 height 21
click at [83, 389] on input "checkbox" at bounding box center [77, 386] width 11 height 11
checkbox input "true"
click at [1145, 51] on button "Save" at bounding box center [1136, 49] width 43 height 23
click at [25, 96] on link "Pages" at bounding box center [24, 96] width 50 height 27
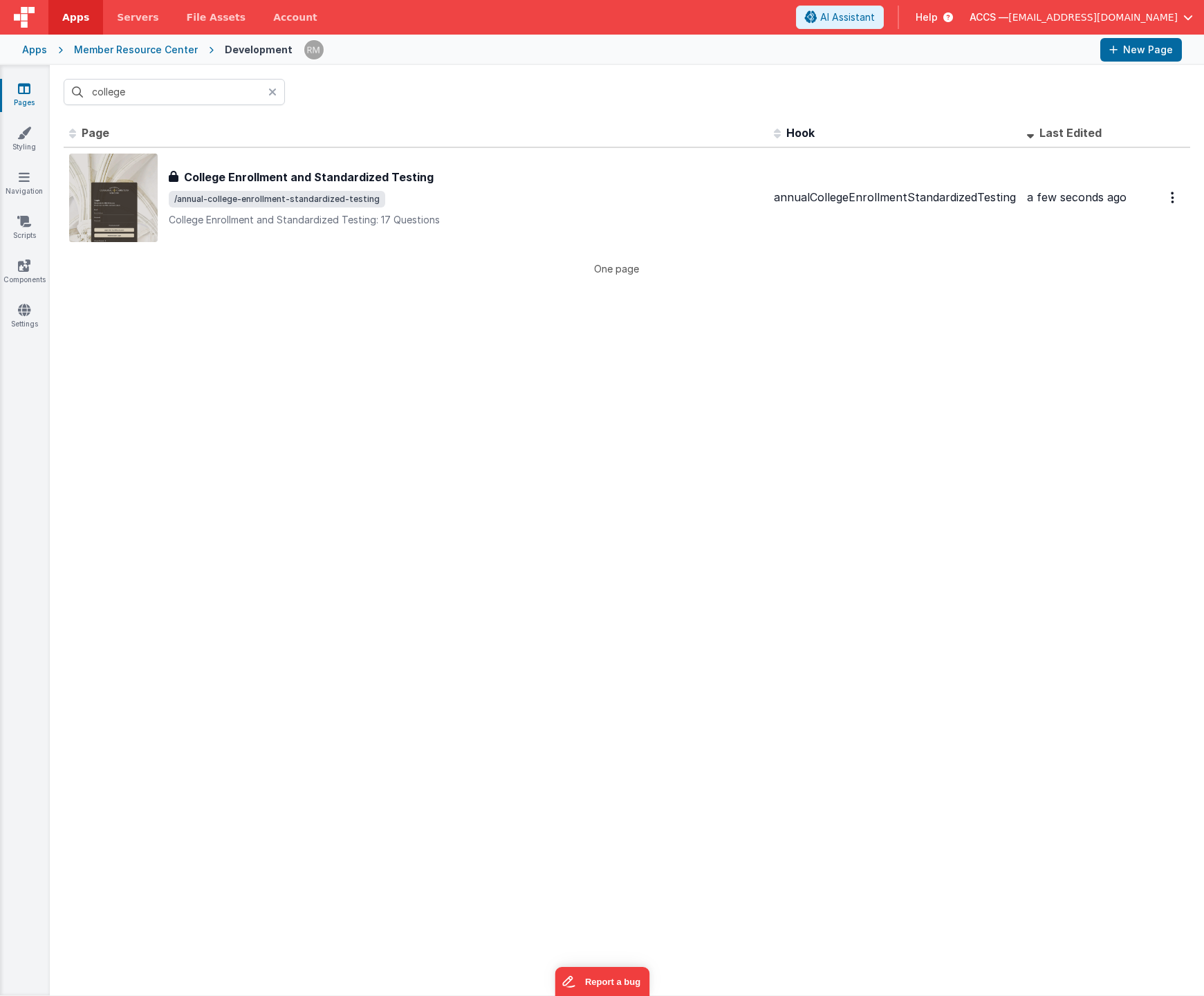
click at [273, 90] on icon at bounding box center [272, 92] width 8 height 11
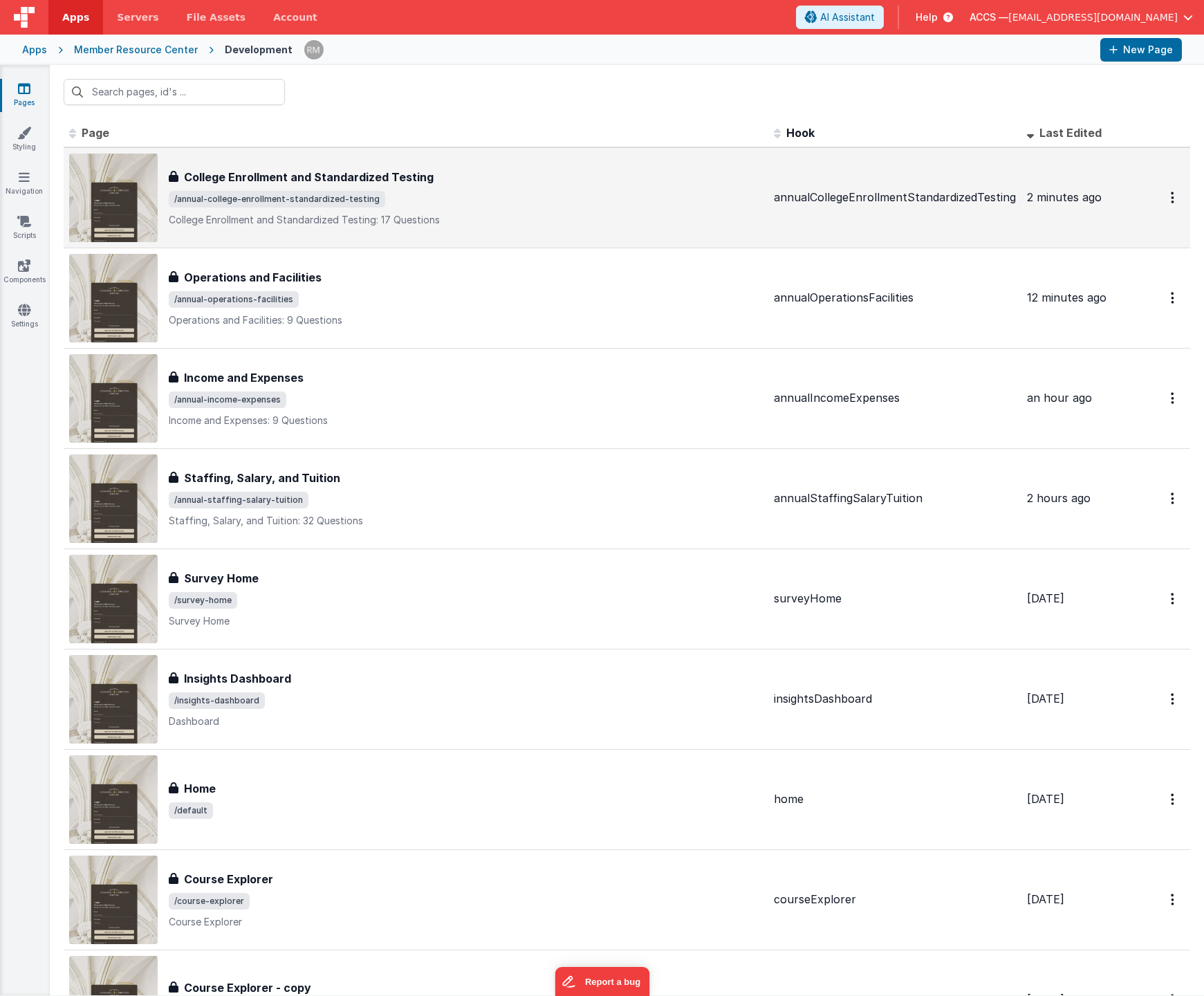
click at [350, 205] on span "/annual-college-enrollment-standardized-testing" at bounding box center [277, 199] width 217 height 17
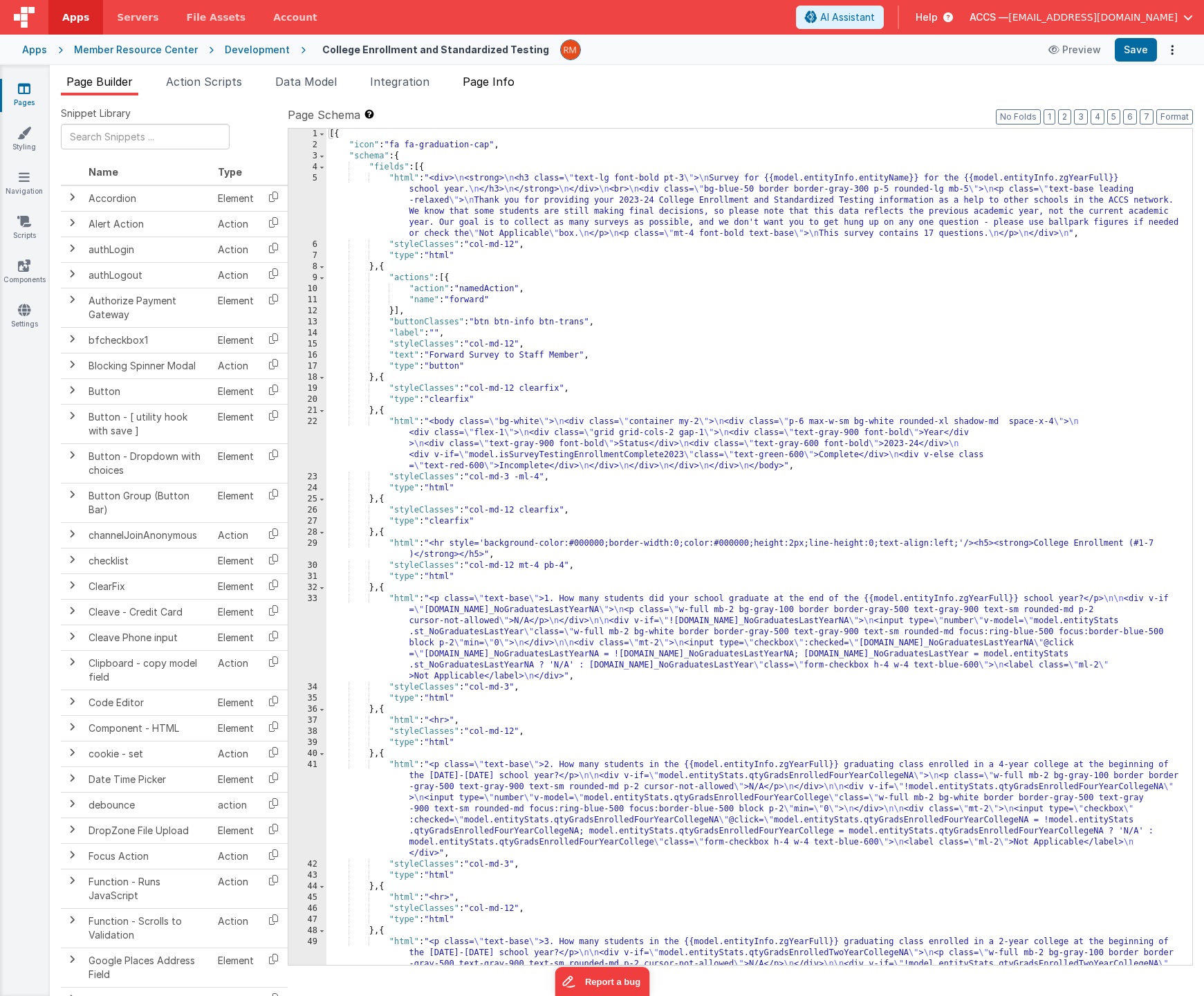
click at [494, 85] on span "Page Info" at bounding box center [489, 81] width 52 height 14
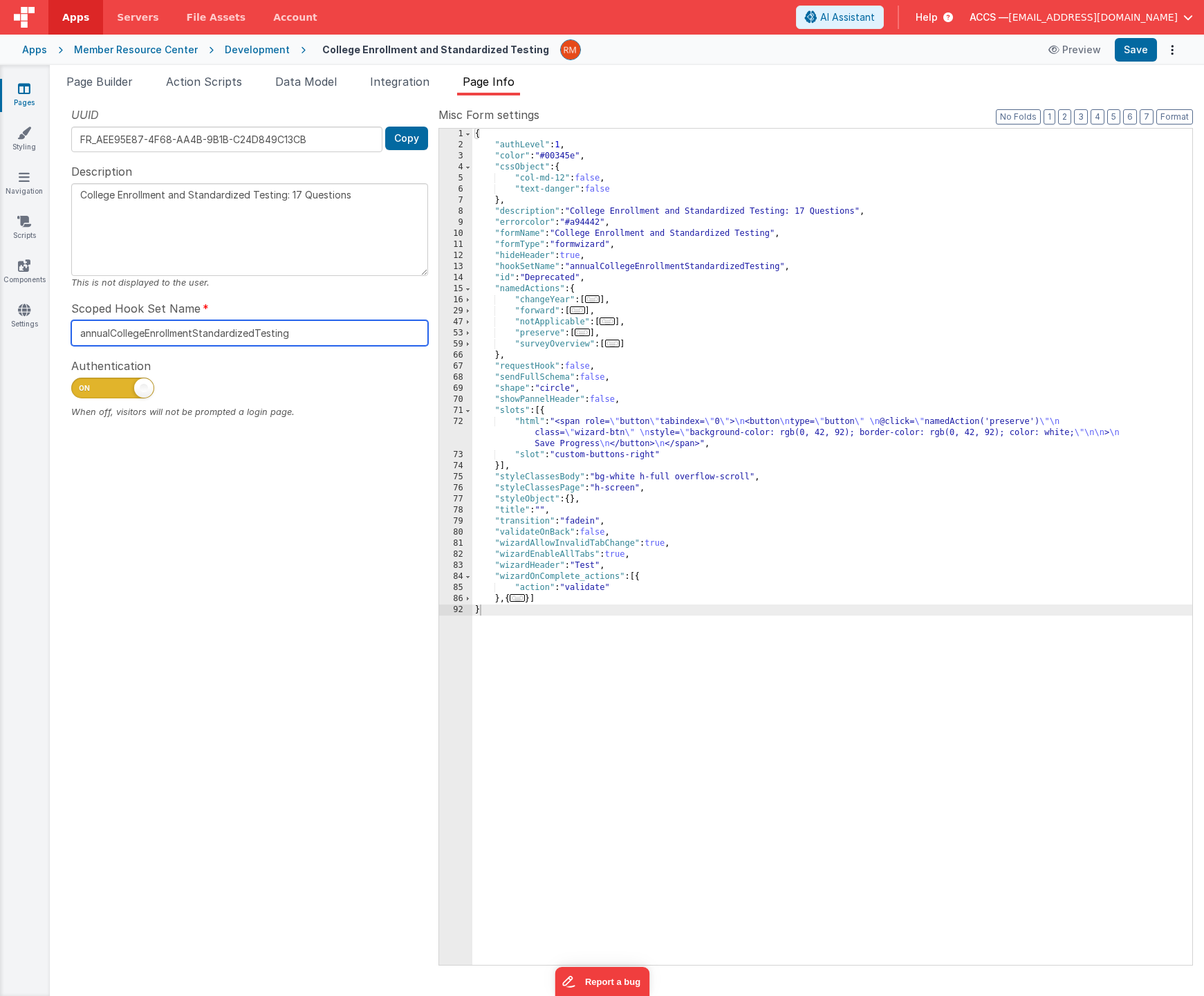
drag, startPoint x: 316, startPoint y: 332, endPoint x: 51, endPoint y: 326, distance: 265.1
click at [51, 326] on div "Snippet Library Name Type Accordion Element Alert Action Action authLogin Actio…" at bounding box center [627, 546] width 1154 height 900
click at [409, 83] on span "Integration" at bounding box center [400, 81] width 59 height 14
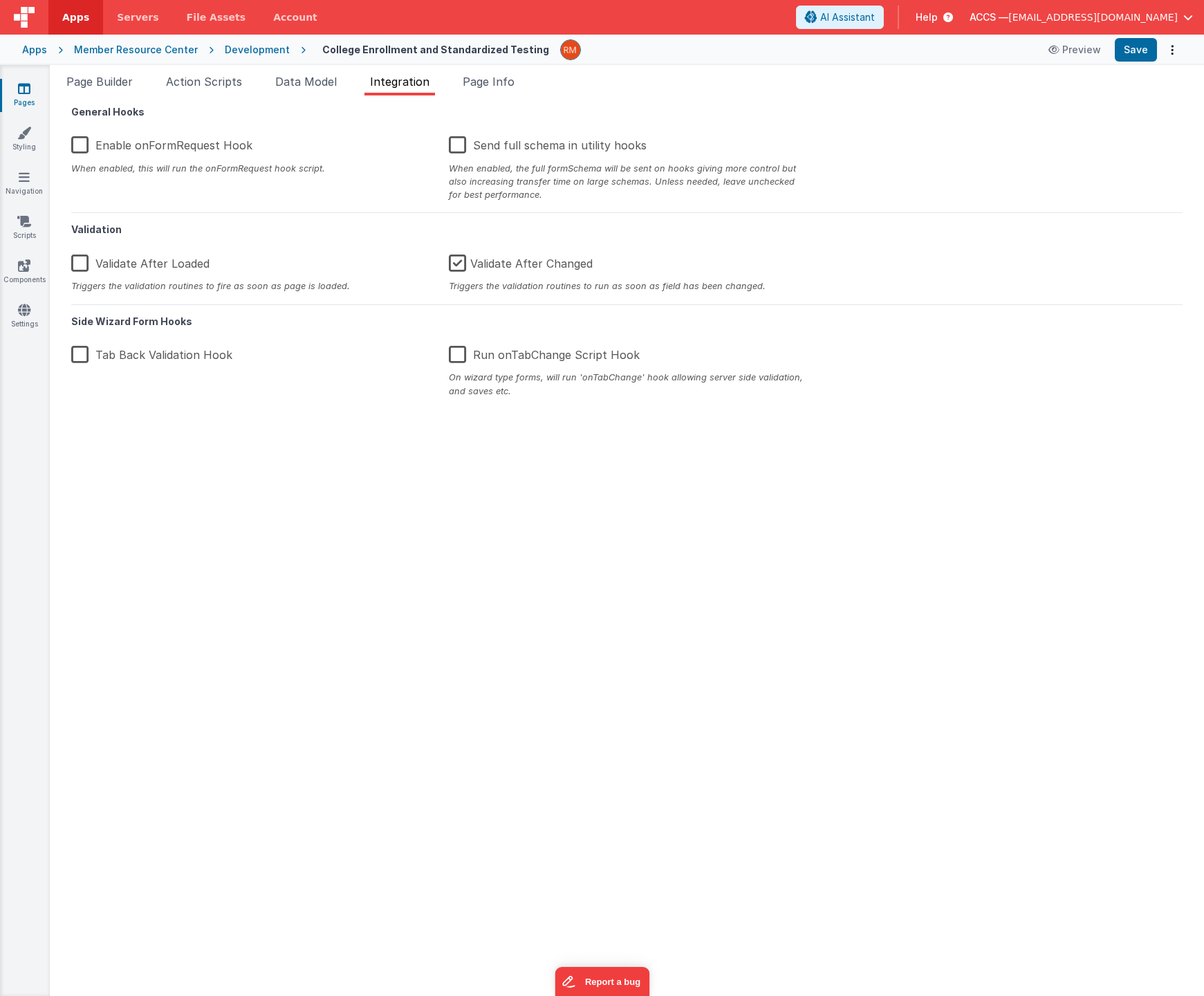
click at [83, 144] on label "Enable onFormRequest Hook" at bounding box center [162, 142] width 181 height 30
click at [0, 0] on input "Enable onFormRequest Hook" at bounding box center [0, 0] width 0 height 0
click at [1141, 47] on button "Save" at bounding box center [1136, 49] width 43 height 23
